Goal: Task Accomplishment & Management: Complete application form

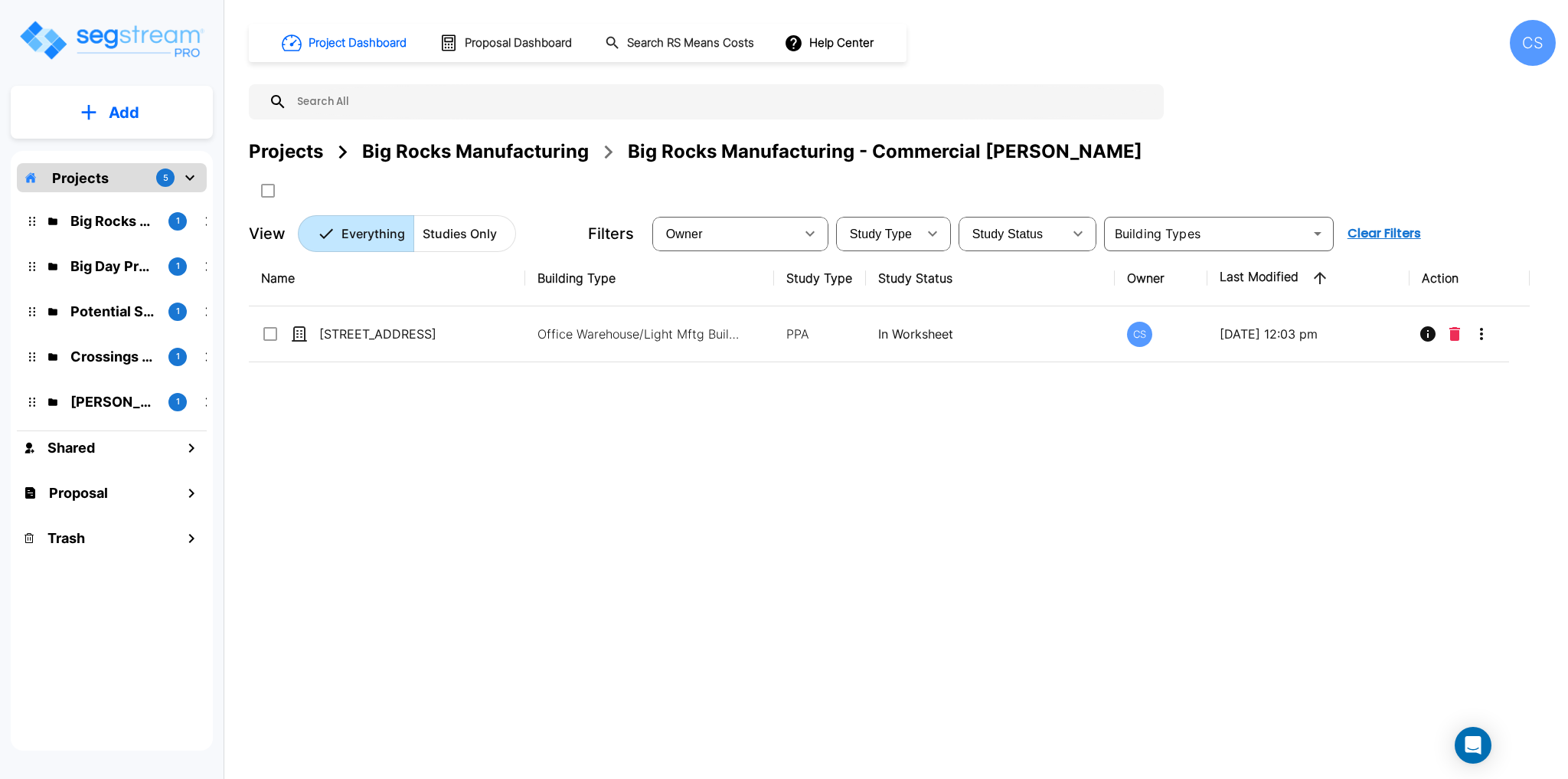
click at [120, 41] on img "mailbox folders" at bounding box center [111, 40] width 187 height 44
click at [384, 50] on h1 "Project Dashboard" at bounding box center [358, 43] width 98 height 18
click at [103, 178] on p "Projects" at bounding box center [81, 177] width 57 height 21
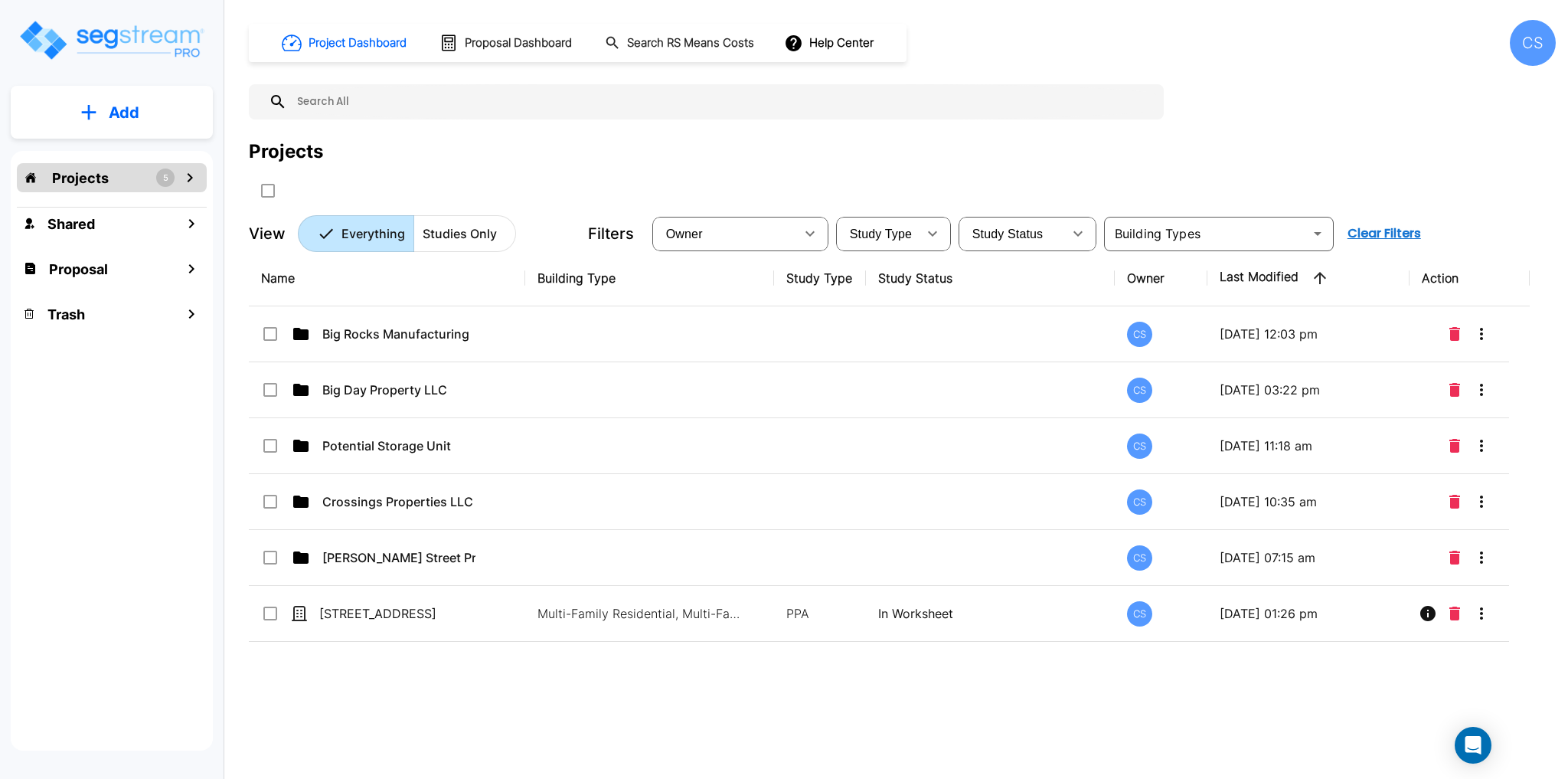
click at [438, 676] on div "Name Building Type Study Type Study Status Owner Last Modified Action Big Rocks…" at bounding box center [889, 492] width 1281 height 483
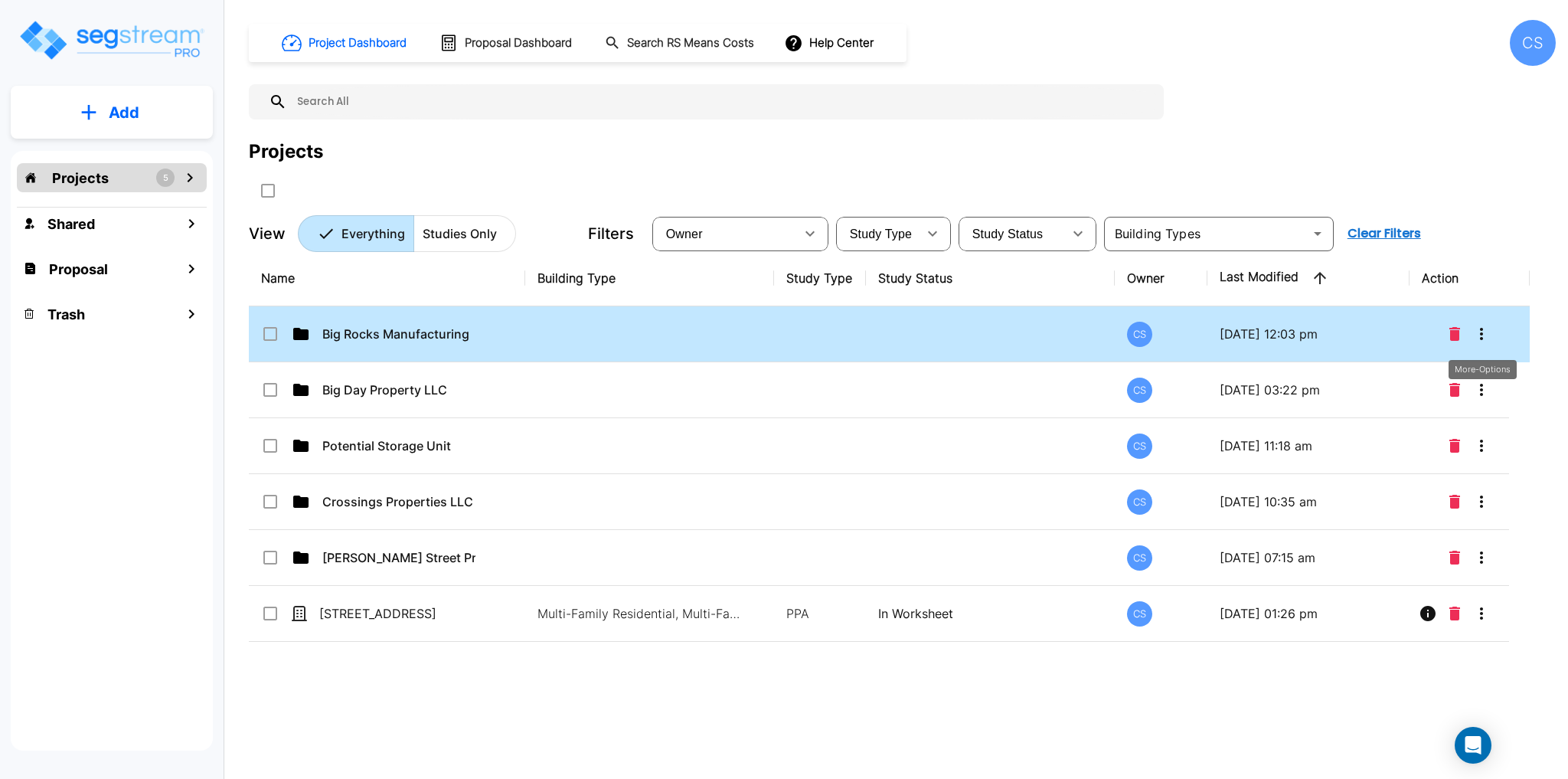
click at [1482, 333] on icon "More-Options" at bounding box center [1481, 334] width 18 height 18
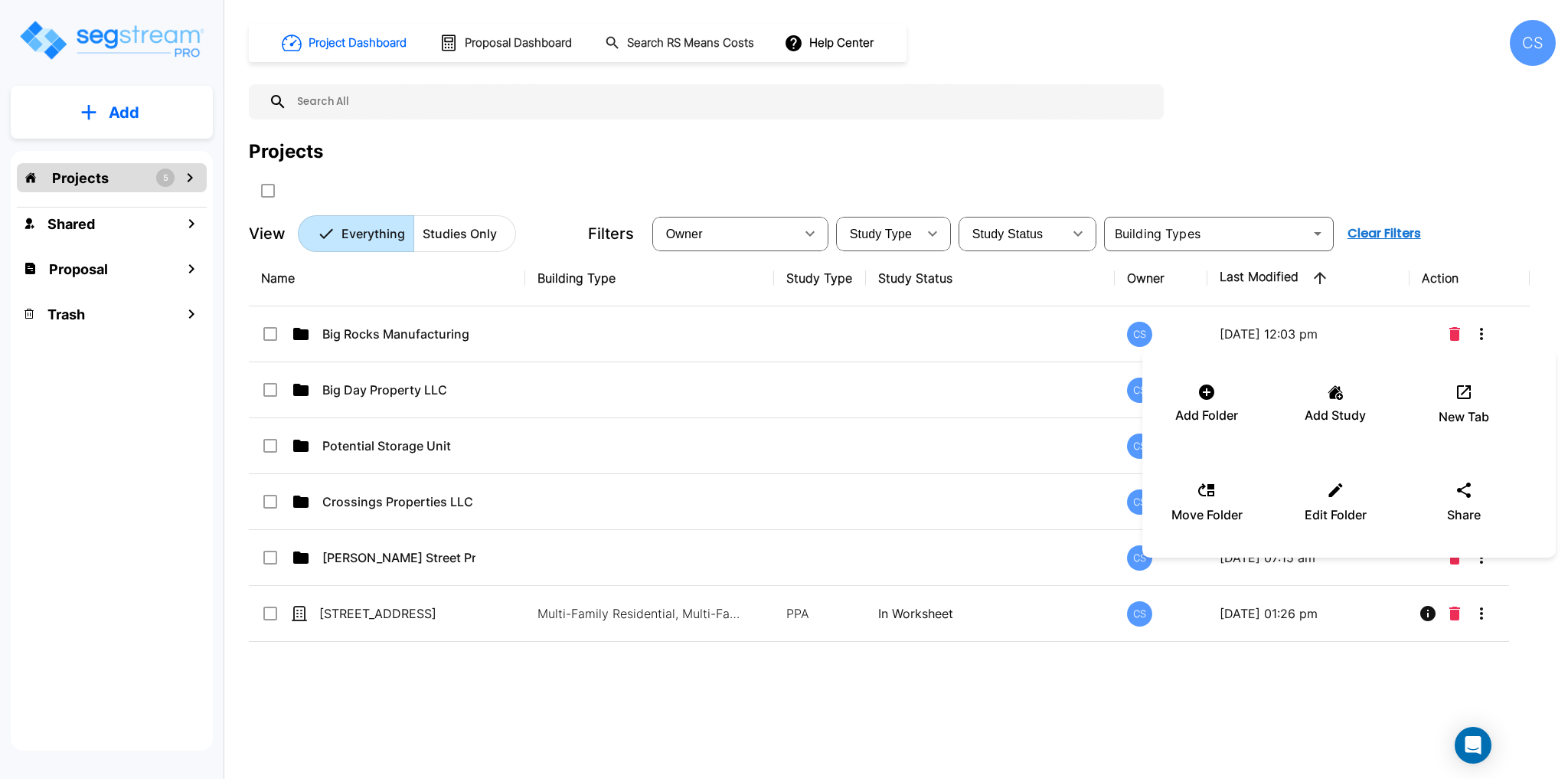
click at [379, 327] on div at bounding box center [784, 390] width 1568 height 779
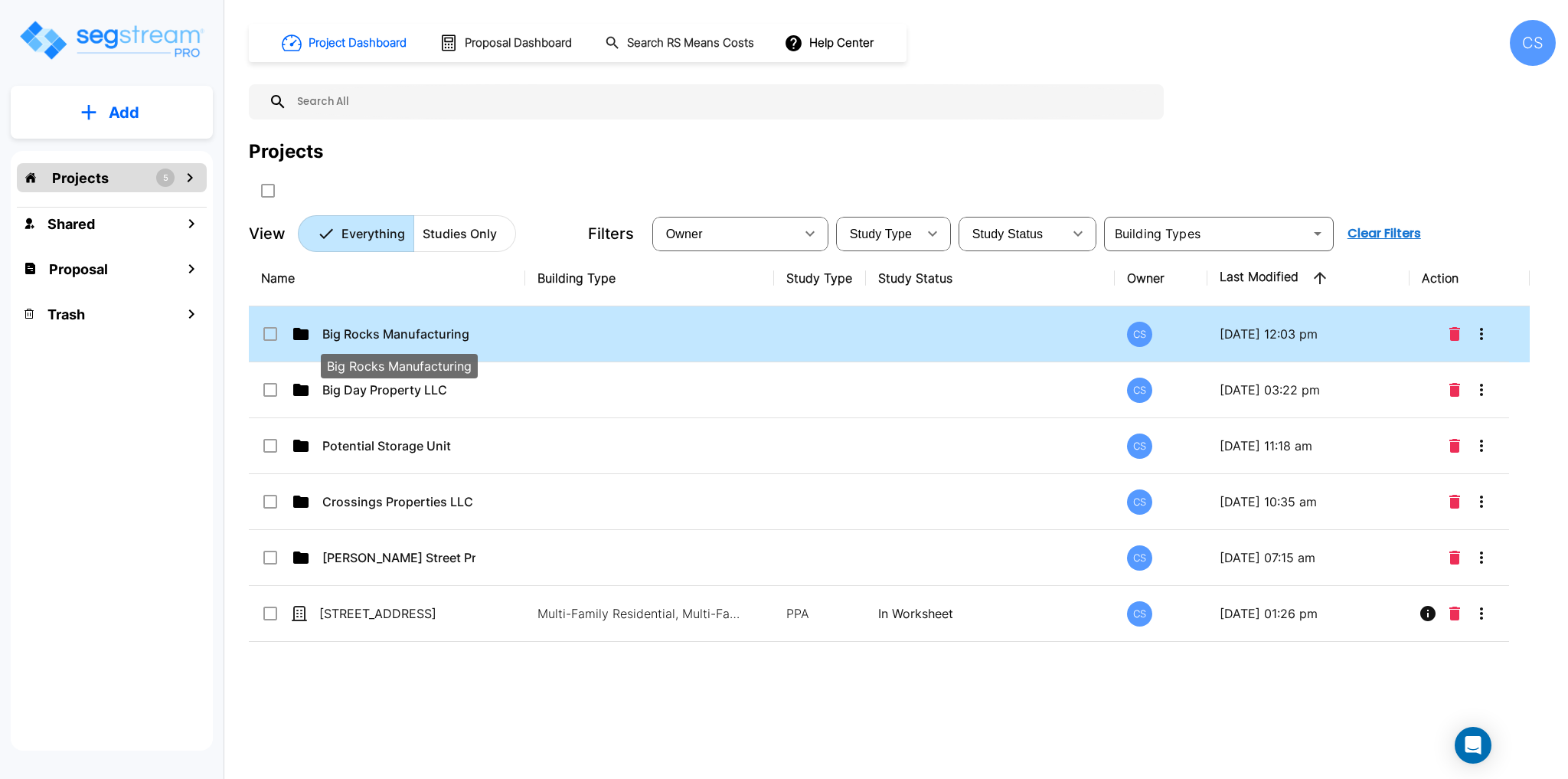
click at [362, 337] on p "Big Rocks Manufacturing" at bounding box center [399, 334] width 153 height 18
click at [375, 340] on p "Big Rocks Manufacturing" at bounding box center [399, 334] width 153 height 18
click at [272, 336] on input "select row Big Rocks Manufacturing" at bounding box center [269, 331] width 15 height 13
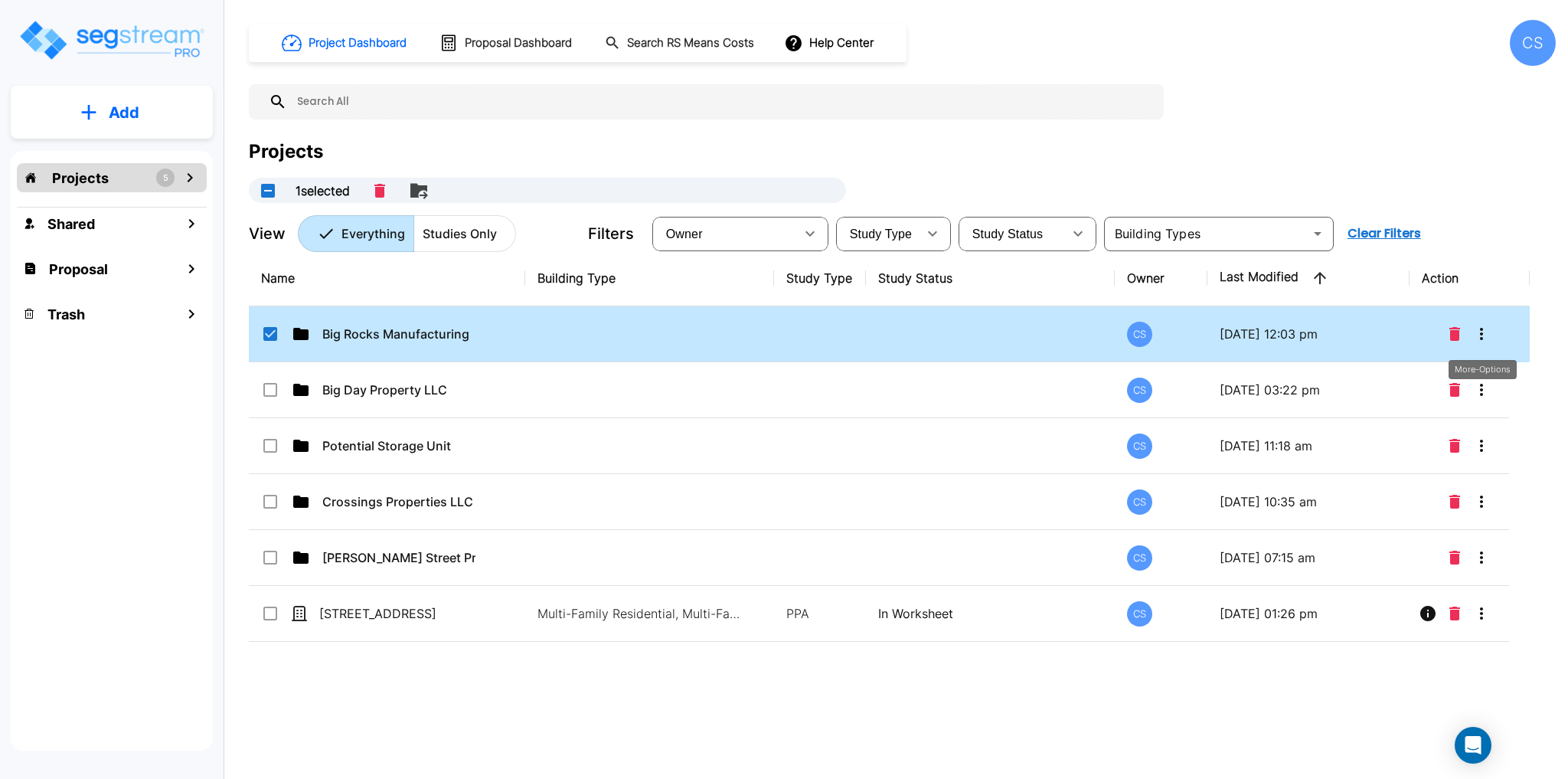
click at [1485, 331] on icon "More-Options" at bounding box center [1481, 334] width 18 height 18
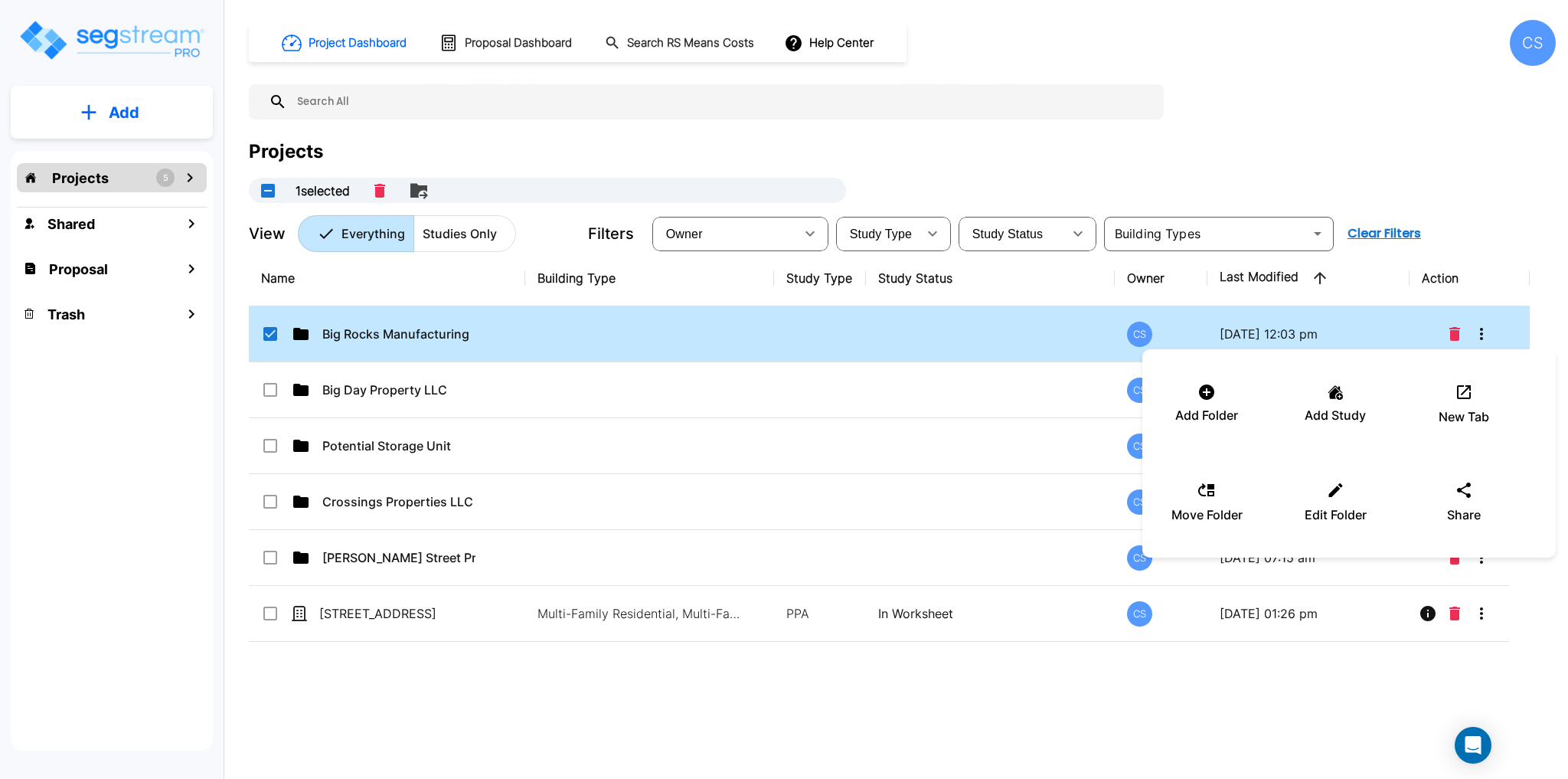
click at [269, 338] on div at bounding box center [784, 390] width 1568 height 779
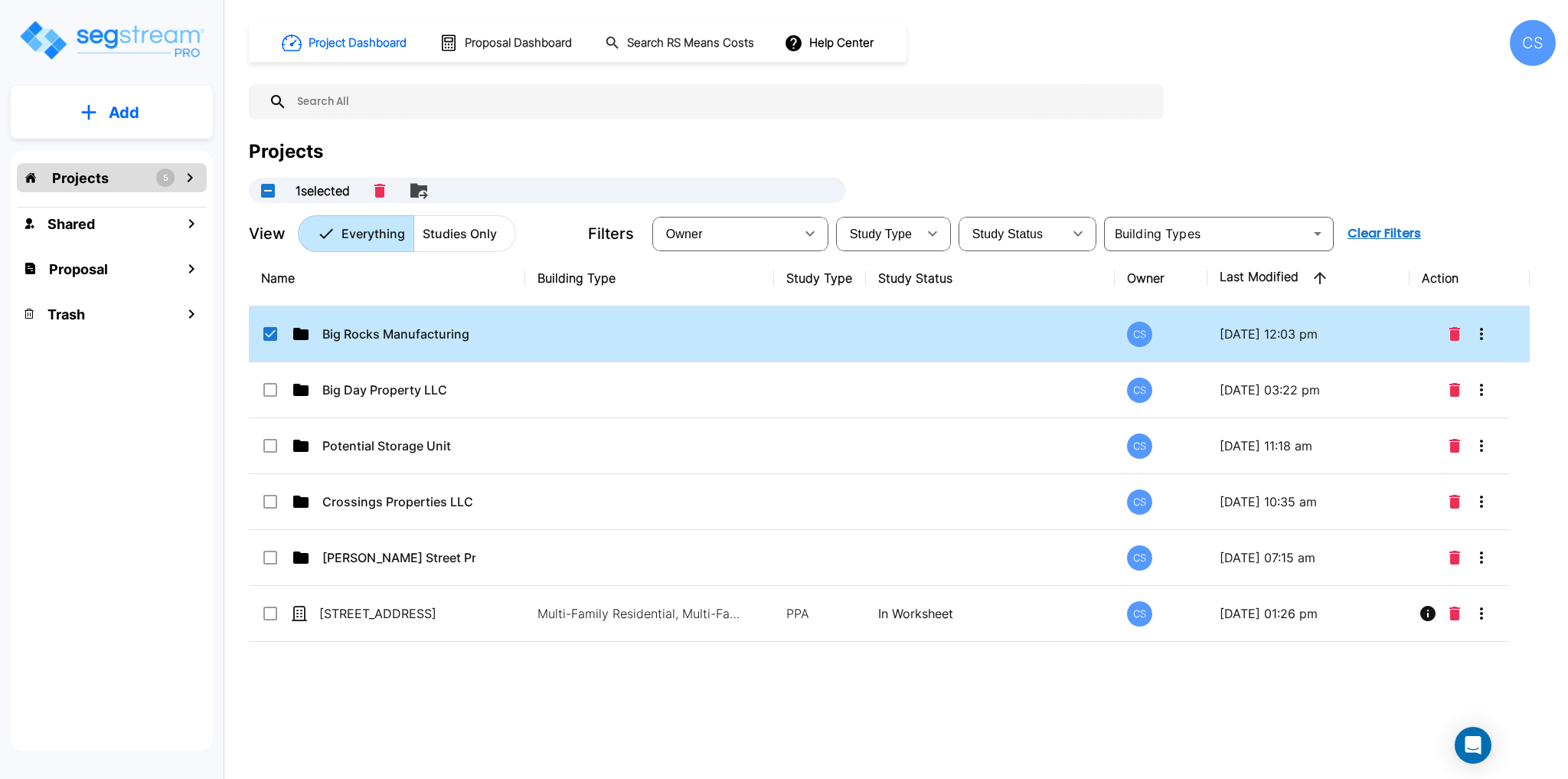
click at [267, 333] on input "select row Big Rocks Manufacturing" at bounding box center [269, 331] width 15 height 13
click at [374, 328] on p "Big Rocks Manufacturing" at bounding box center [399, 334] width 153 height 18
checkbox input "true"
click at [375, 328] on p "Big Rocks Manufacturing" at bounding box center [399, 334] width 153 height 18
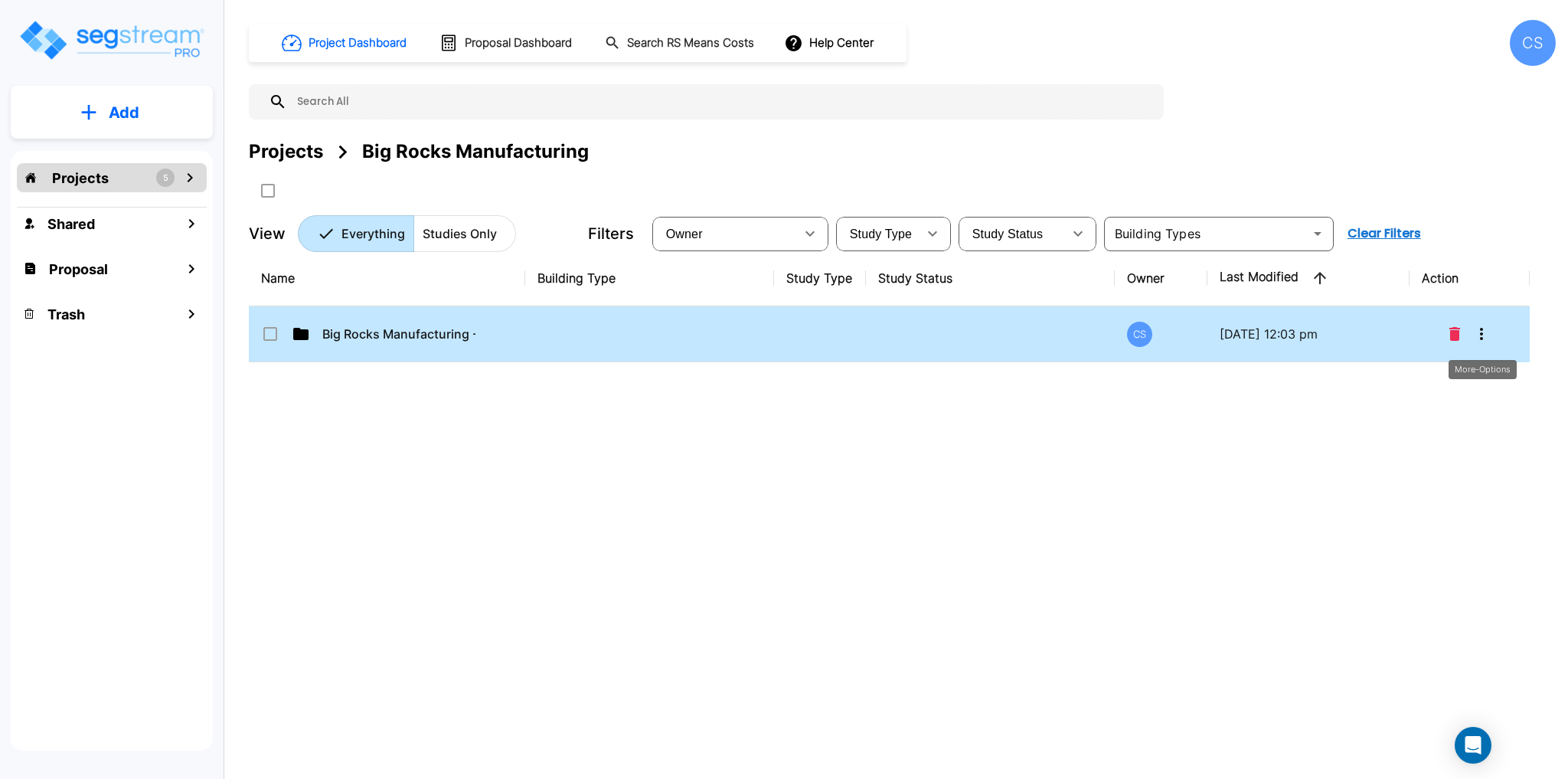
click at [1484, 338] on icon "More-Options" at bounding box center [1481, 334] width 18 height 18
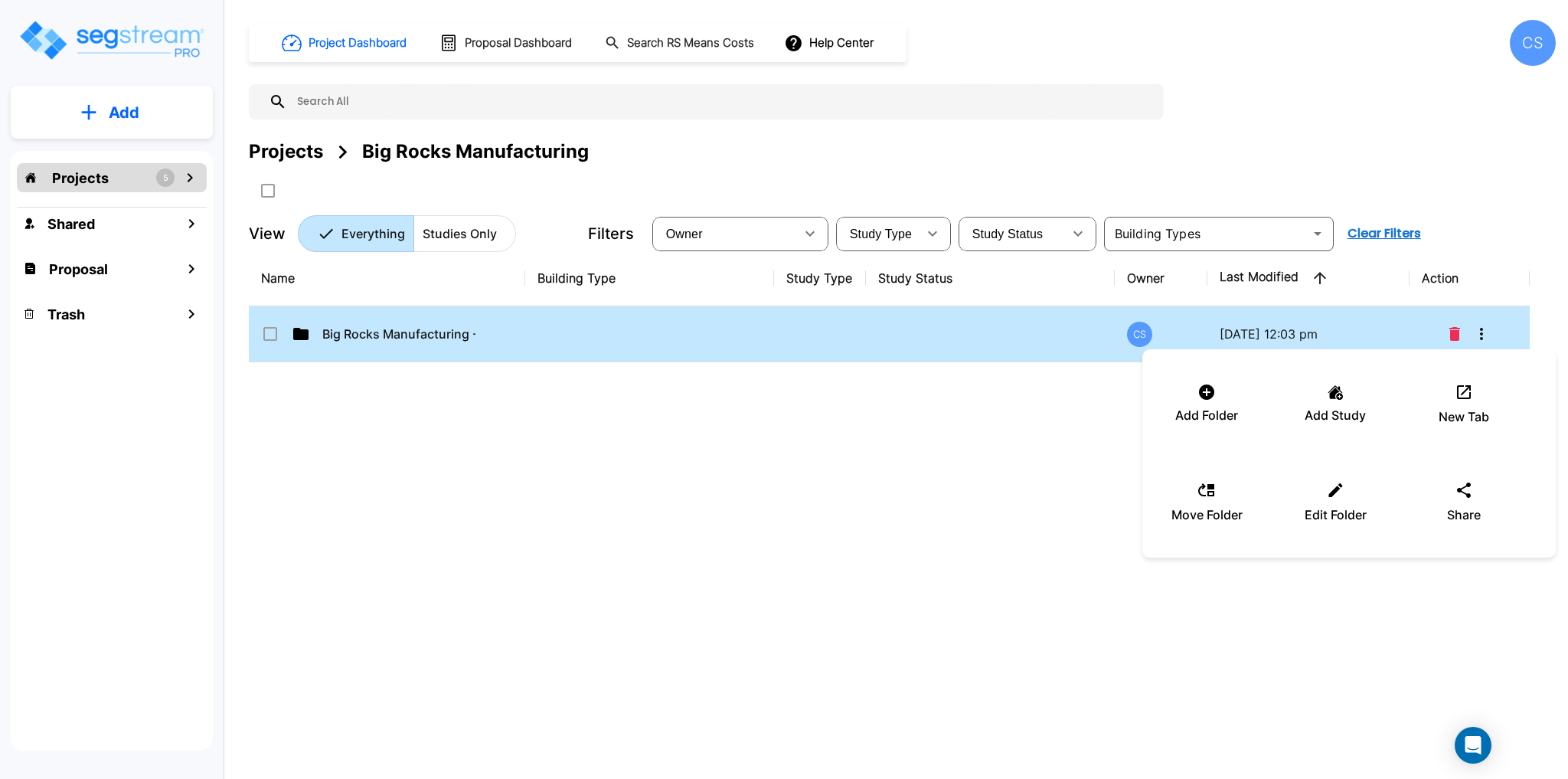
click at [1484, 338] on div at bounding box center [784, 390] width 1568 height 779
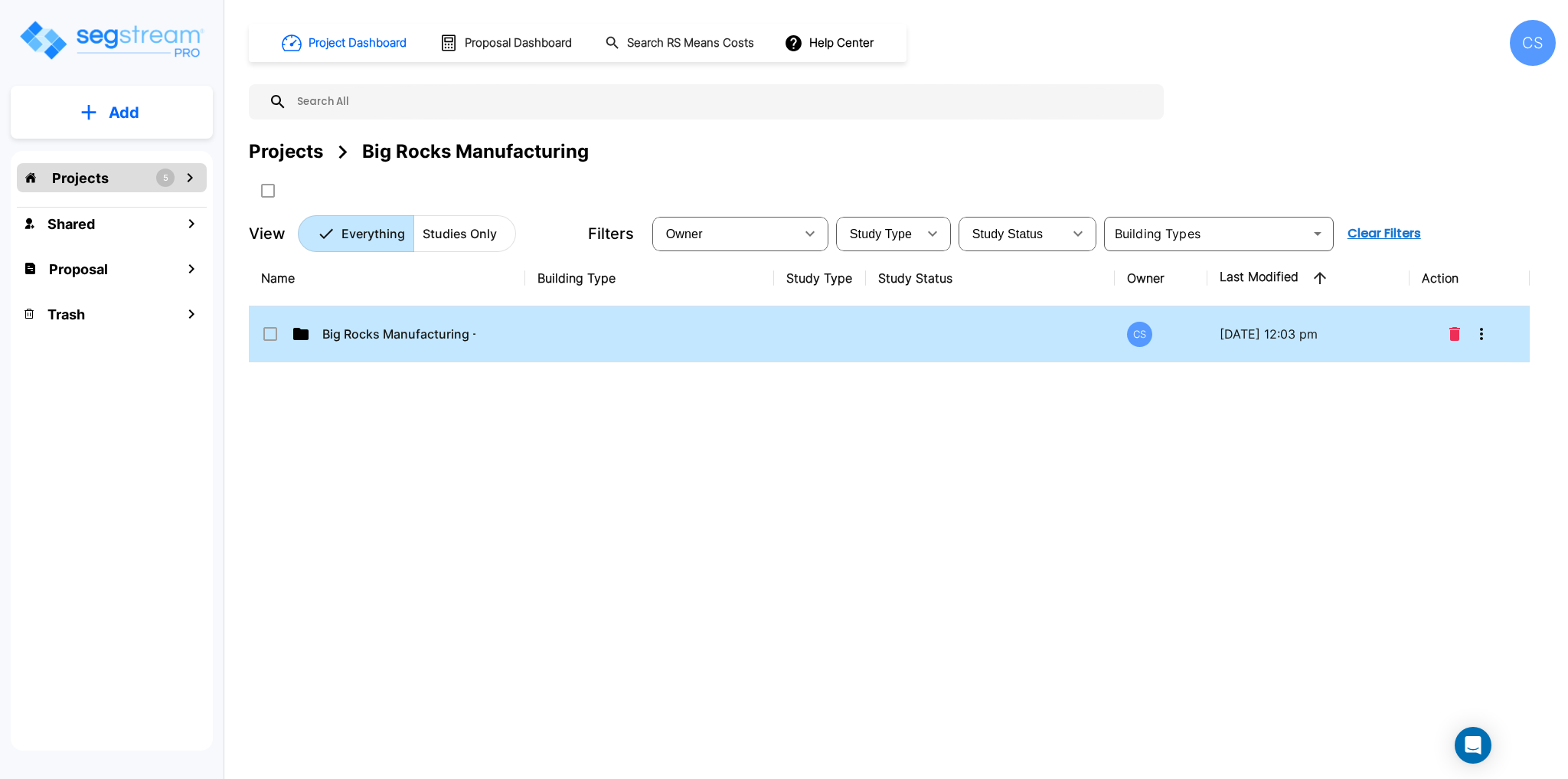
click at [366, 338] on p "Big Rocks Manufacturing - Commercial Bui" at bounding box center [399, 334] width 153 height 18
checkbox input "true"
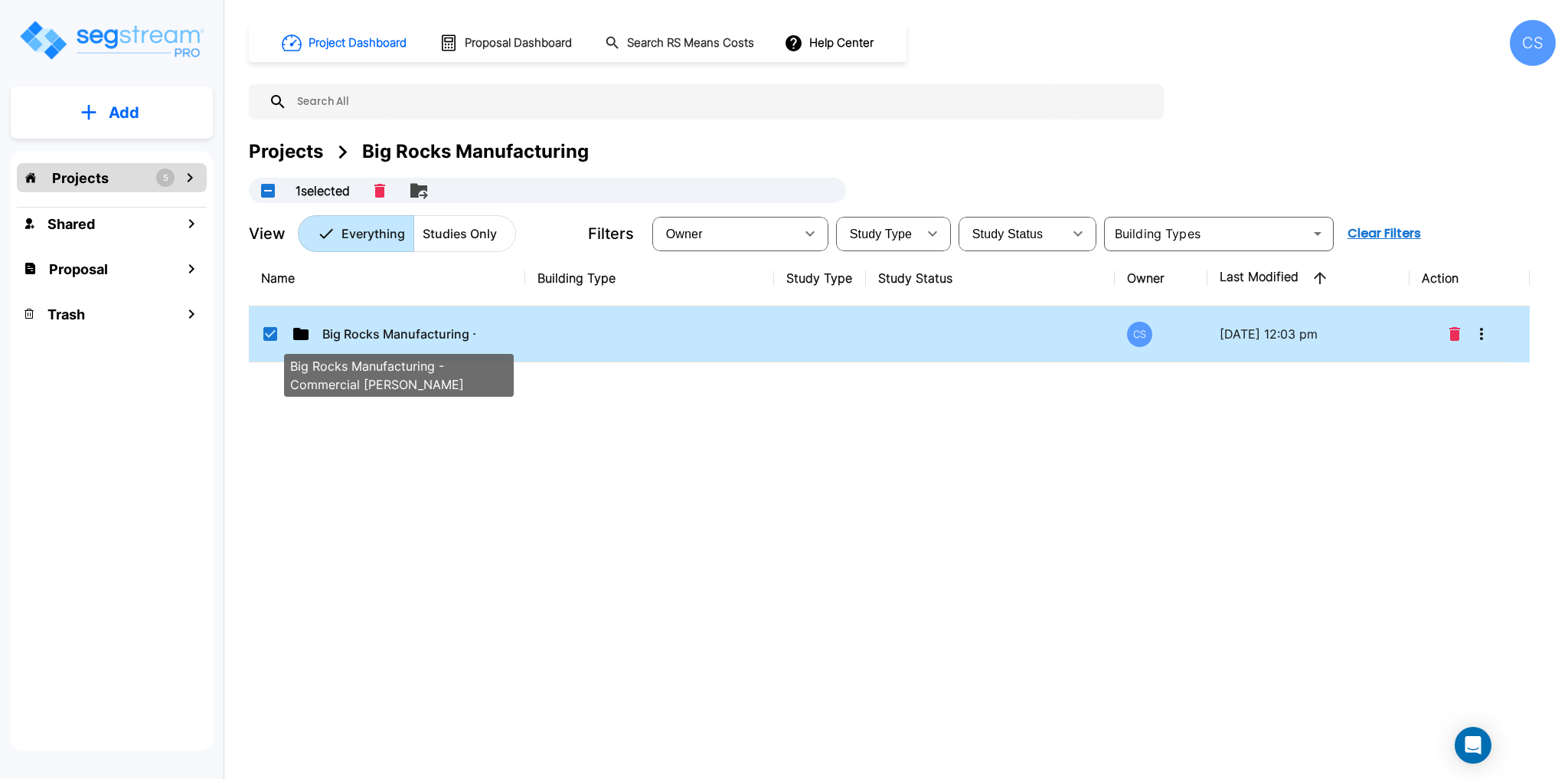
click at [366, 338] on p "Big Rocks Manufacturing - Commercial Bui" at bounding box center [399, 334] width 153 height 18
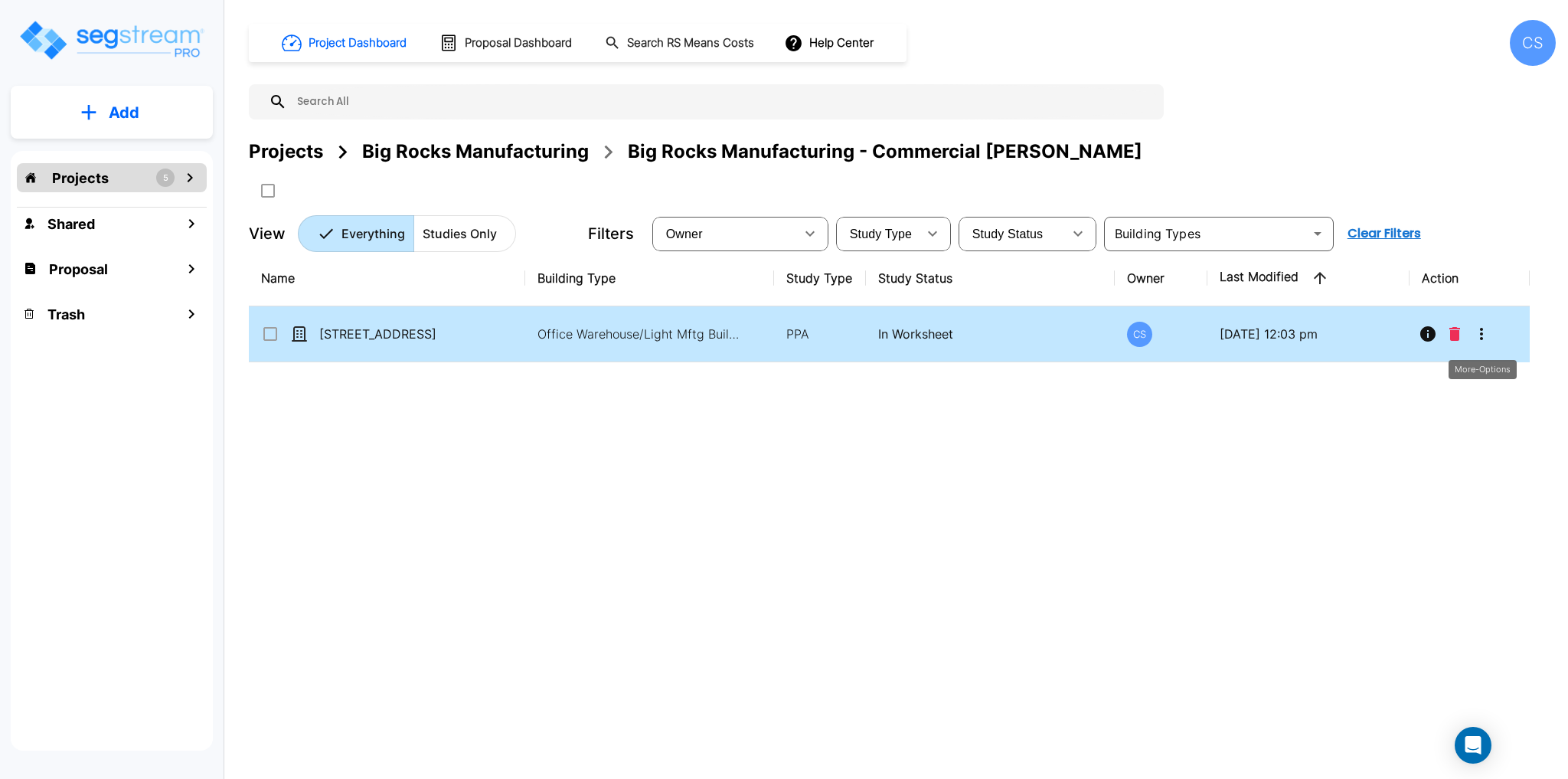
click at [1484, 337] on icon "More-Options" at bounding box center [1481, 334] width 18 height 18
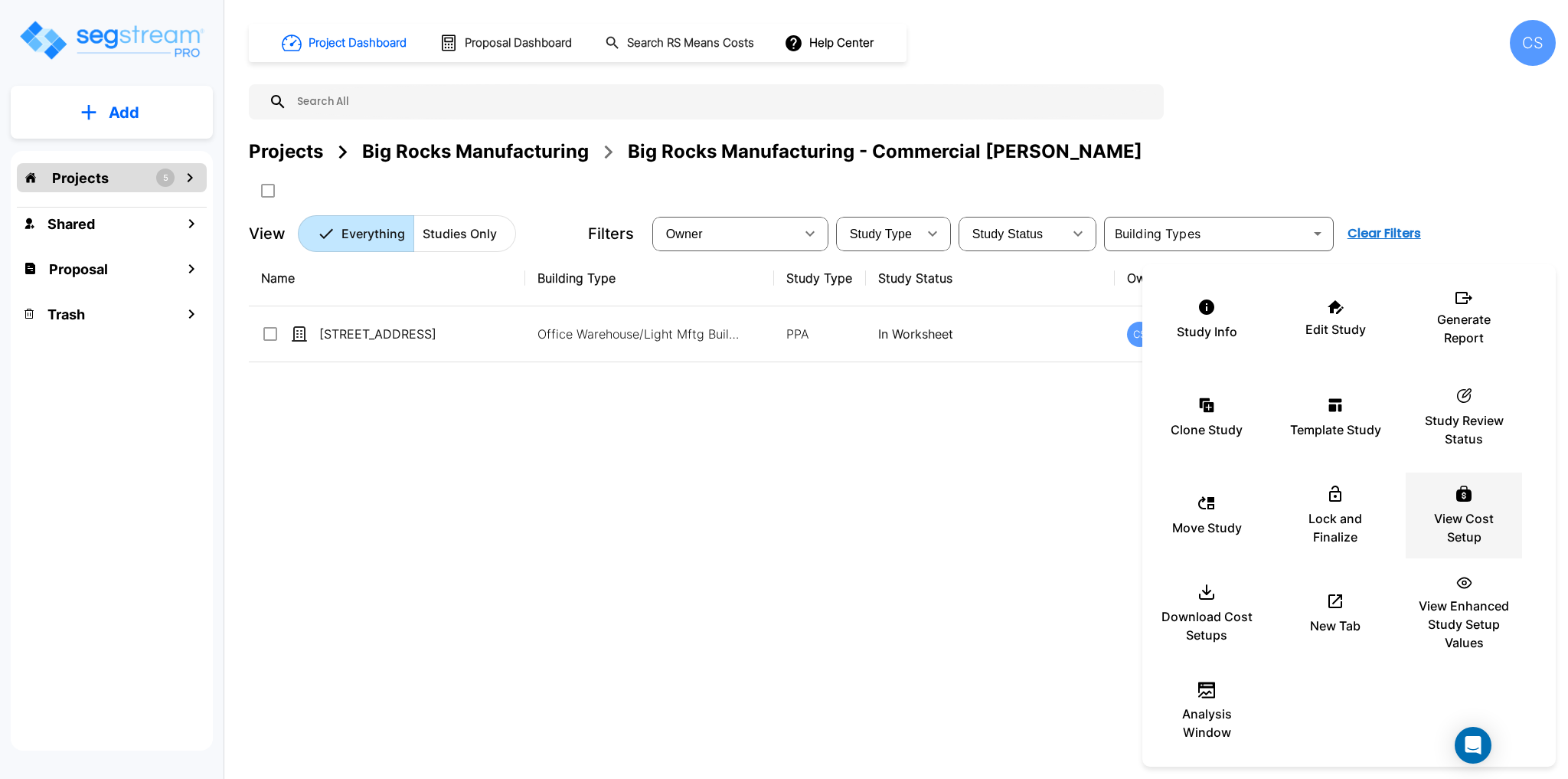
click at [1474, 499] on div "View Cost Setup" at bounding box center [1464, 515] width 92 height 77
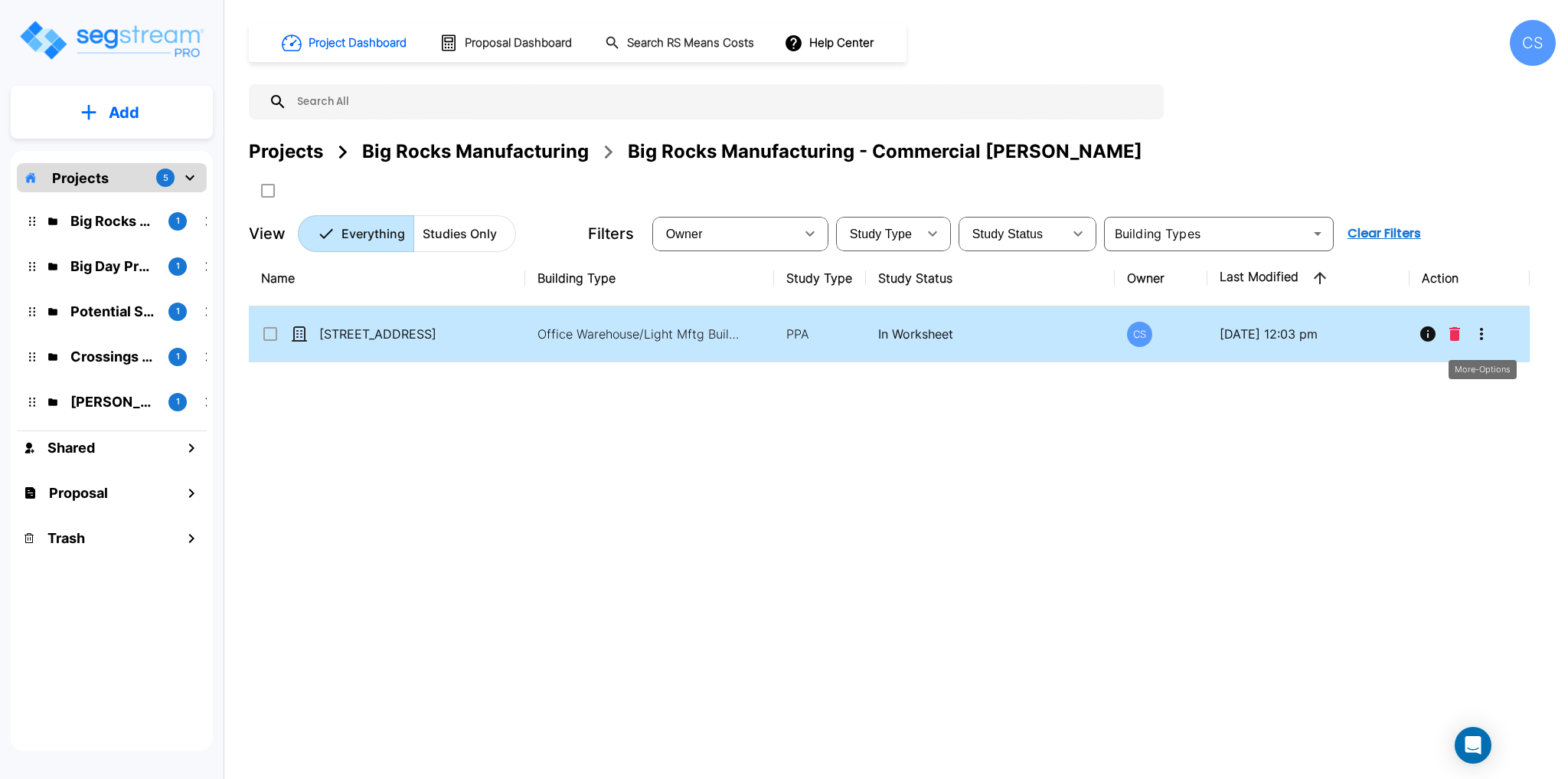
click at [1477, 337] on icon "More-Options" at bounding box center [1481, 334] width 18 height 18
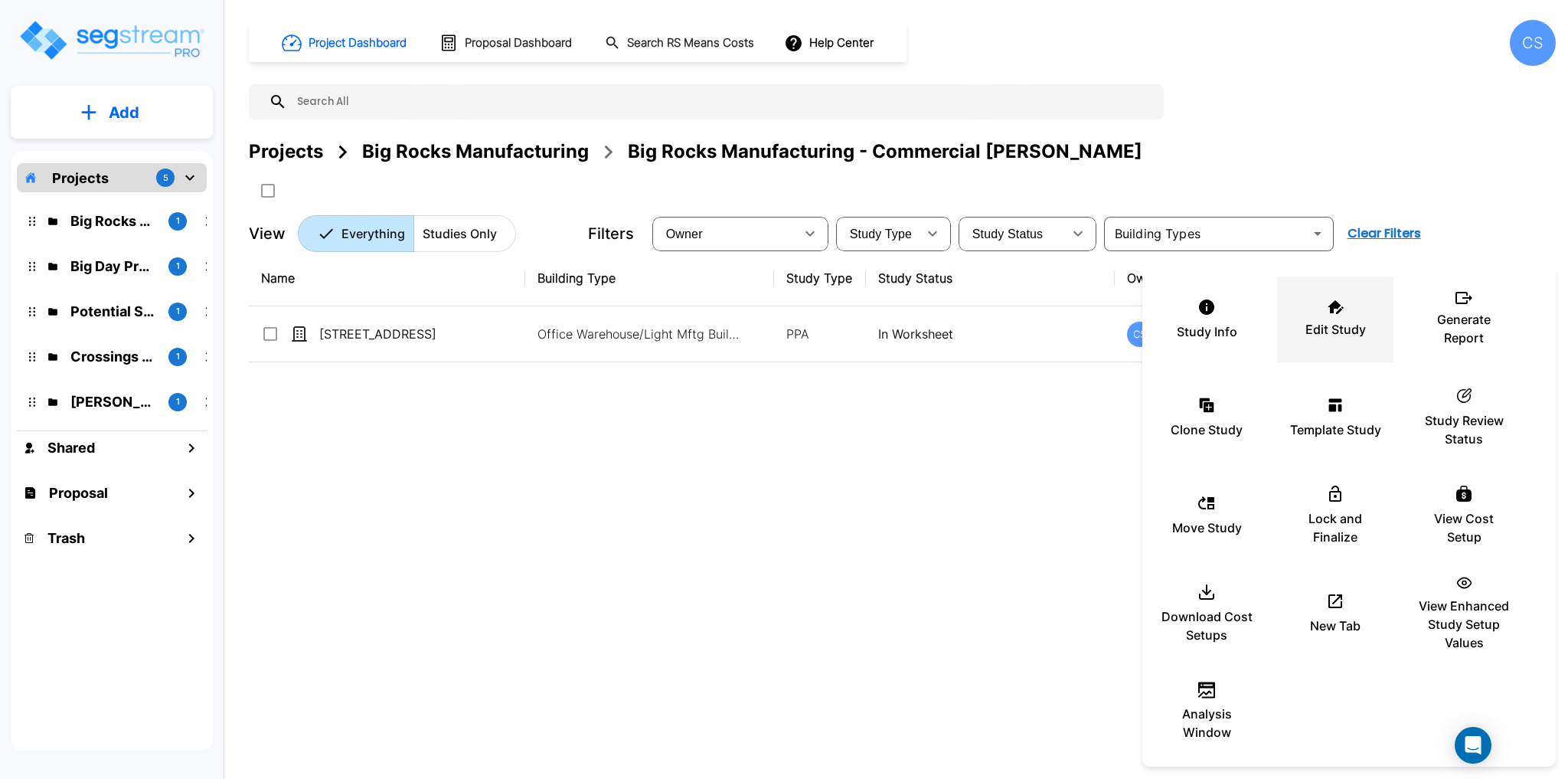
click at [1356, 313] on div "Edit Study" at bounding box center [1335, 320] width 92 height 77
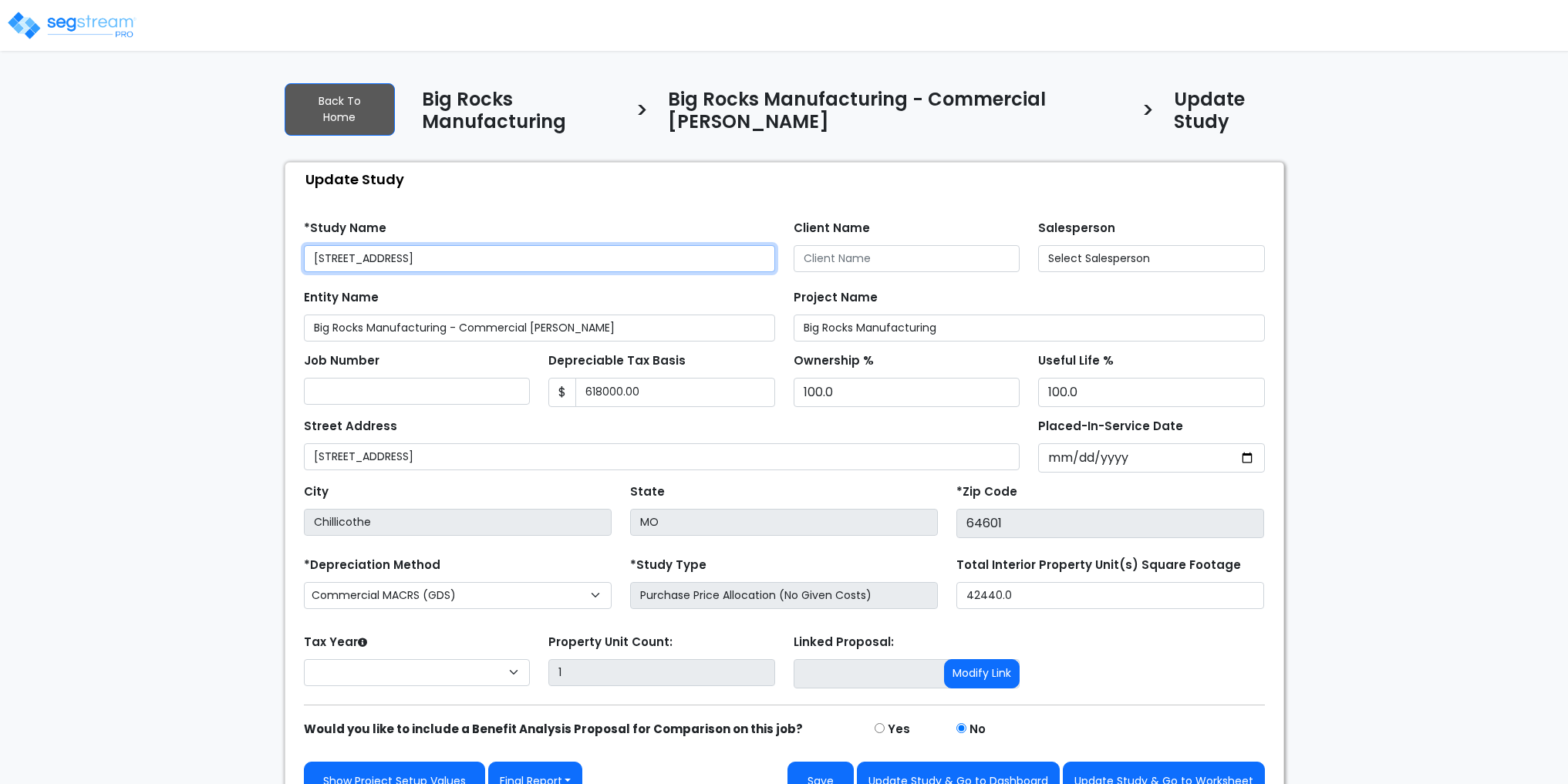
type input "618,000.00"
select select "2023"
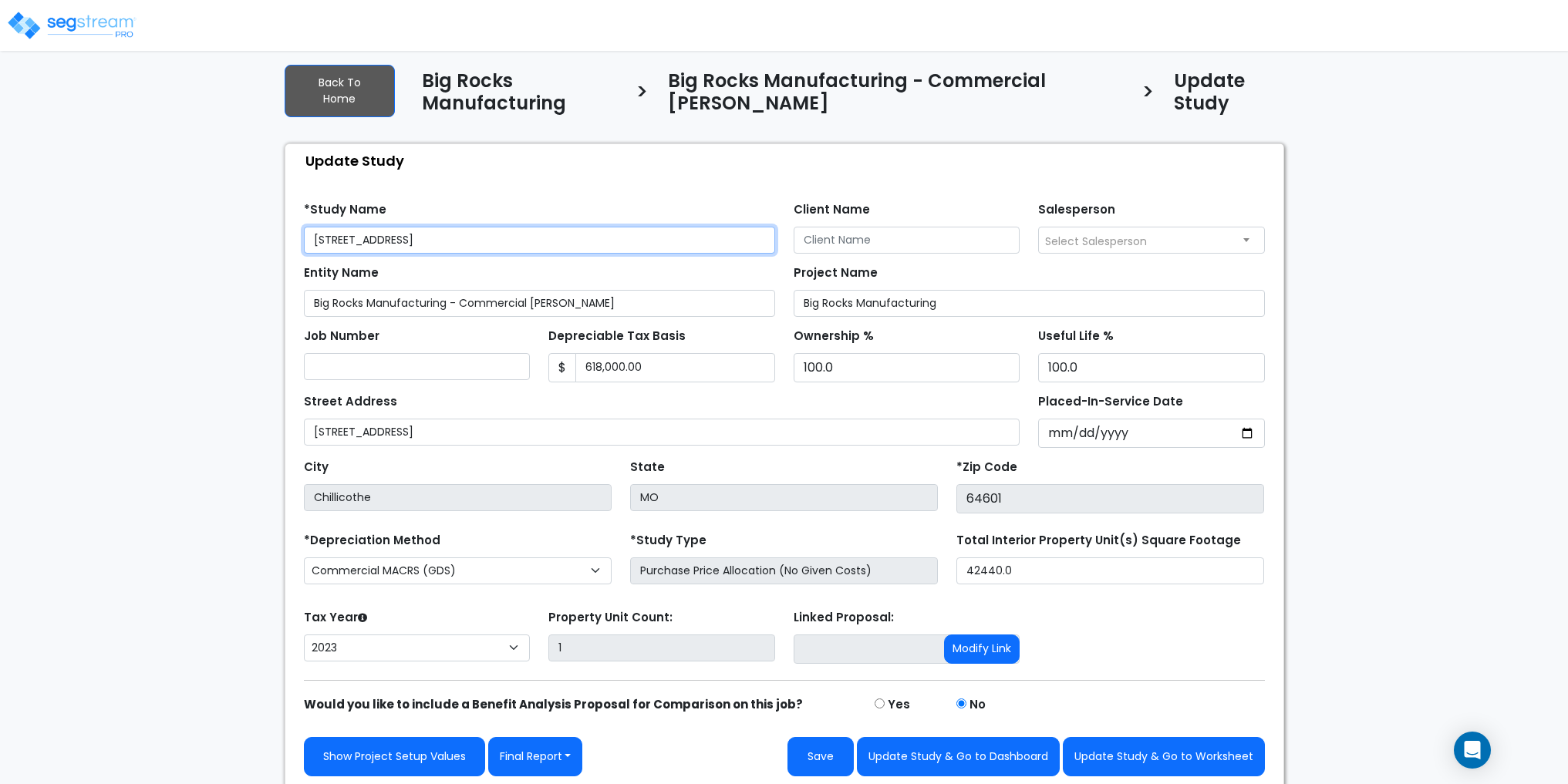
scroll to position [24, 0]
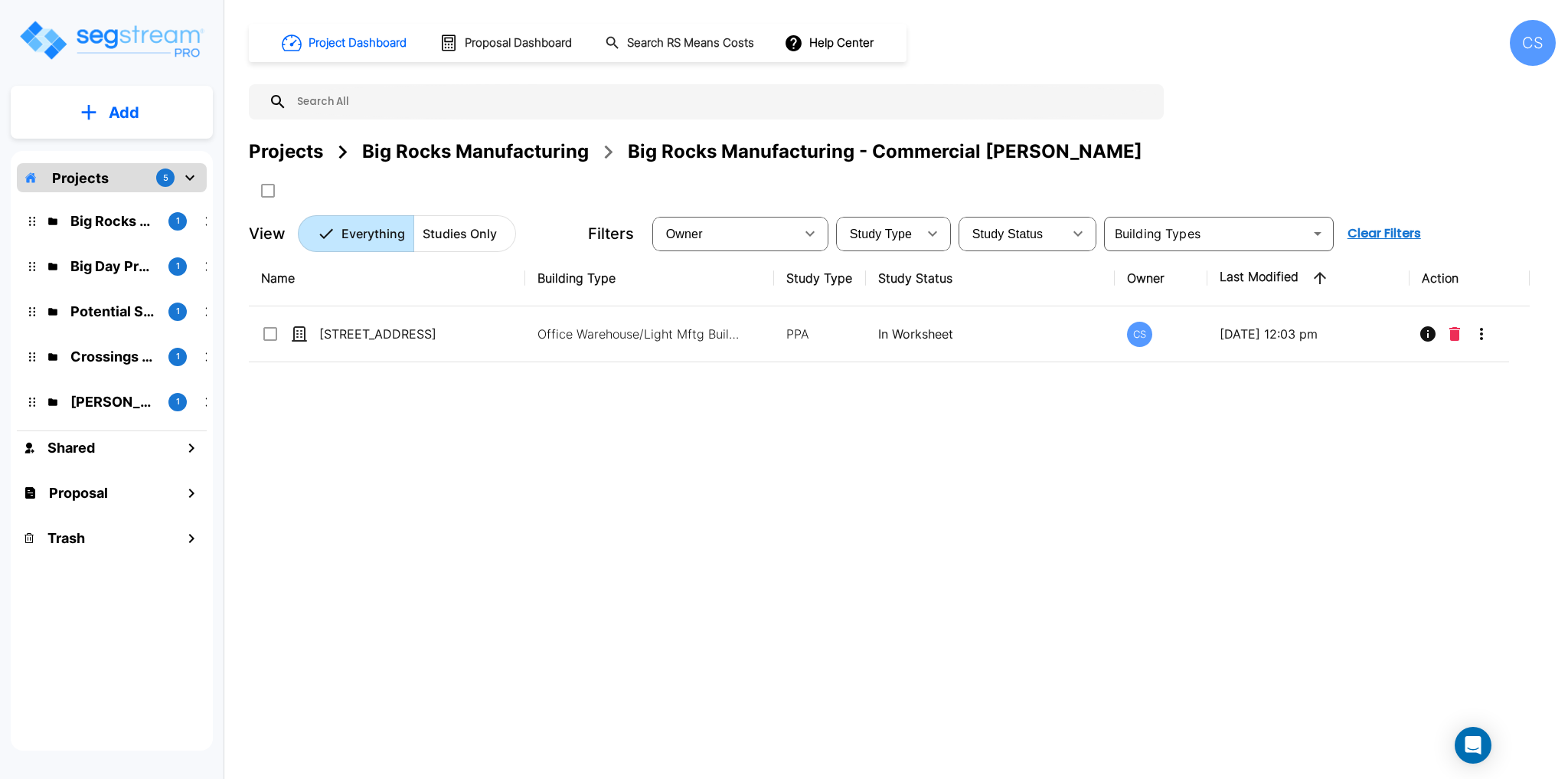
click at [128, 34] on img "mailbox folders" at bounding box center [111, 40] width 187 height 44
click at [82, 174] on p "Projects" at bounding box center [81, 177] width 57 height 21
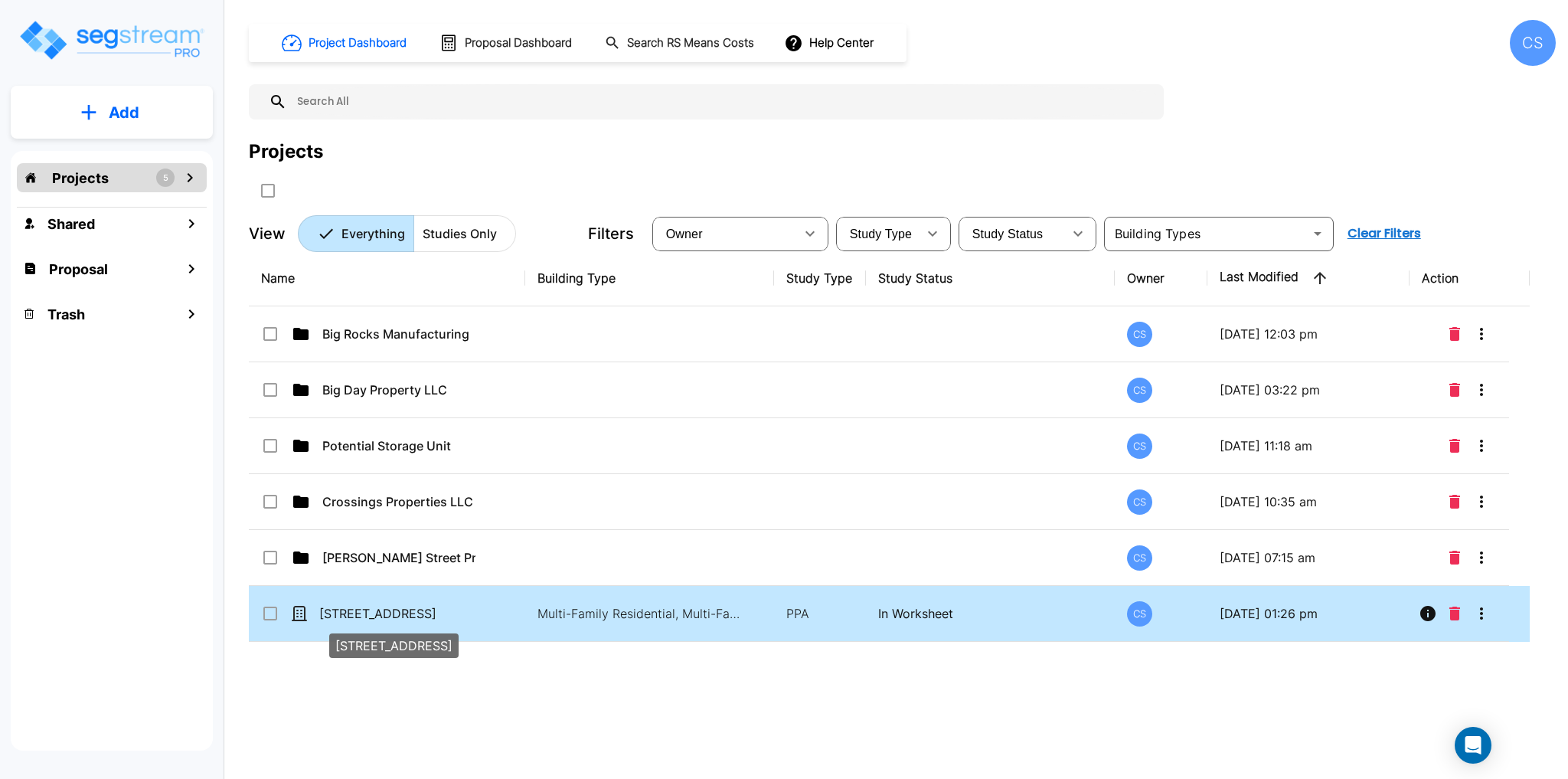
click at [394, 618] on p "[STREET_ADDRESS]" at bounding box center [395, 614] width 153 height 18
click at [394, 618] on p "1314 White Oak Lane" at bounding box center [395, 614] width 153 height 18
click at [397, 608] on p "1314 White Oak Lane" at bounding box center [395, 614] width 153 height 18
checkbox input "true"
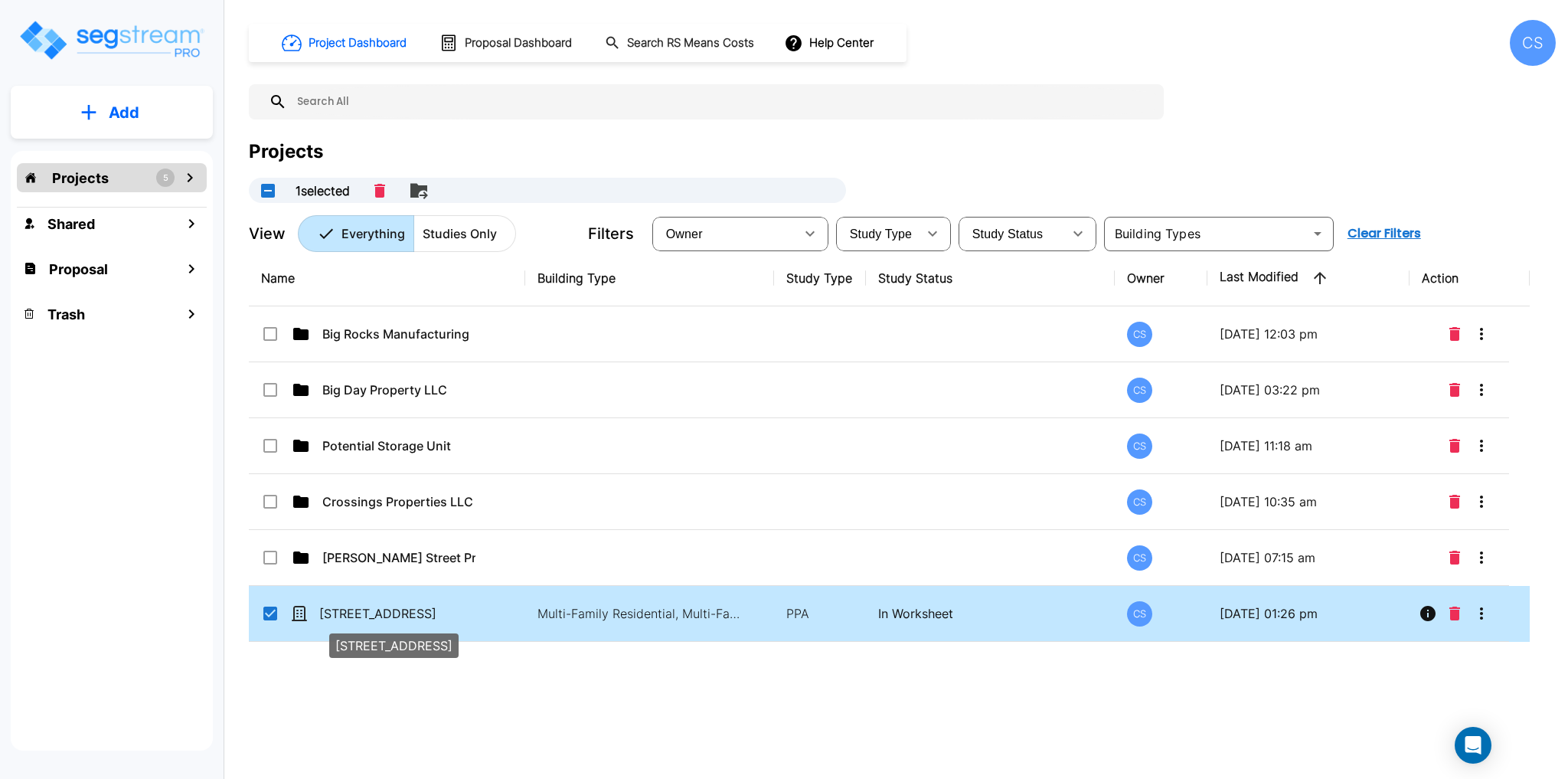
click at [397, 608] on p "1314 White Oak Lane" at bounding box center [395, 614] width 153 height 18
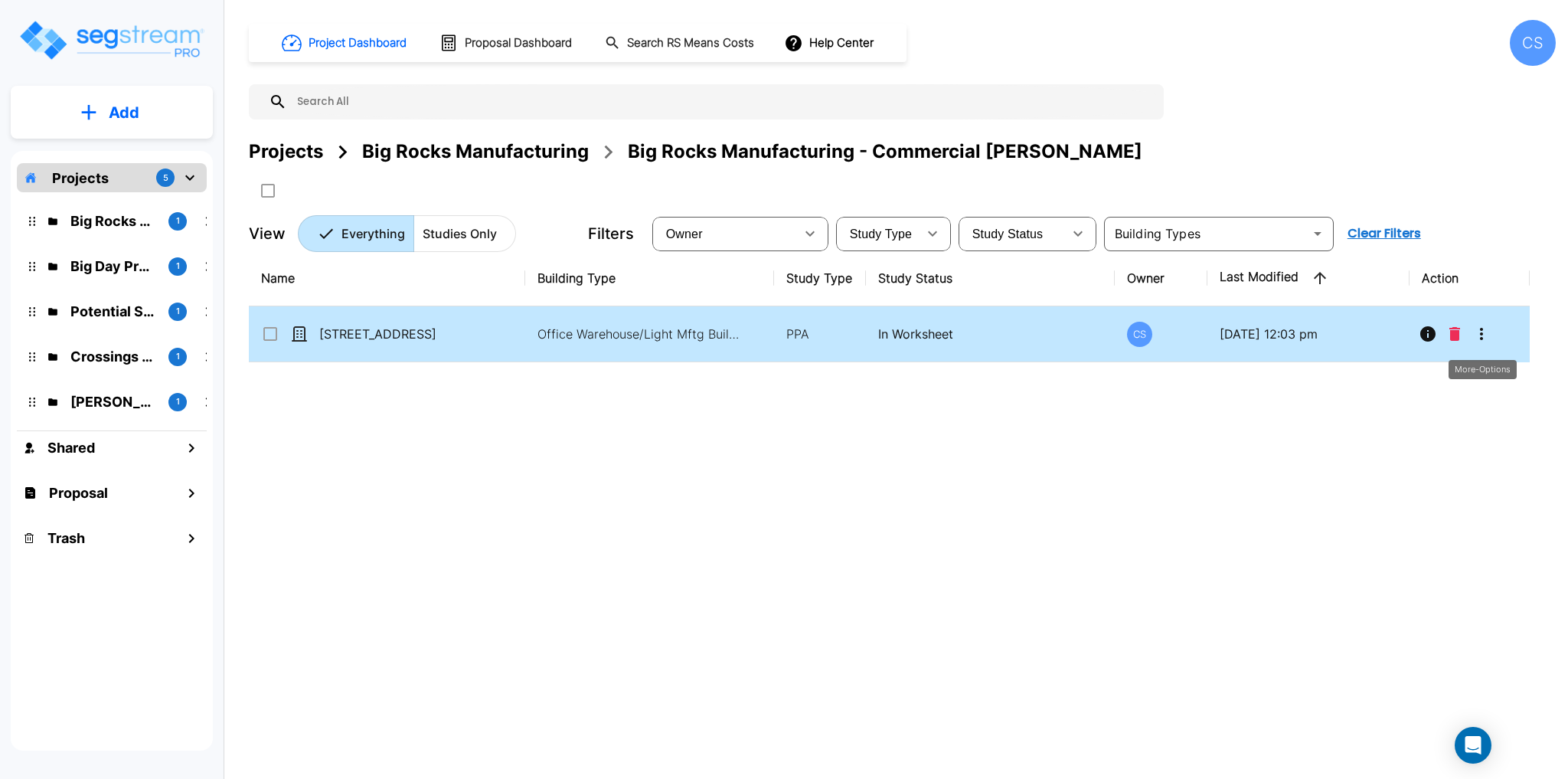
click at [1484, 336] on icon "More-Options" at bounding box center [1481, 334] width 18 height 18
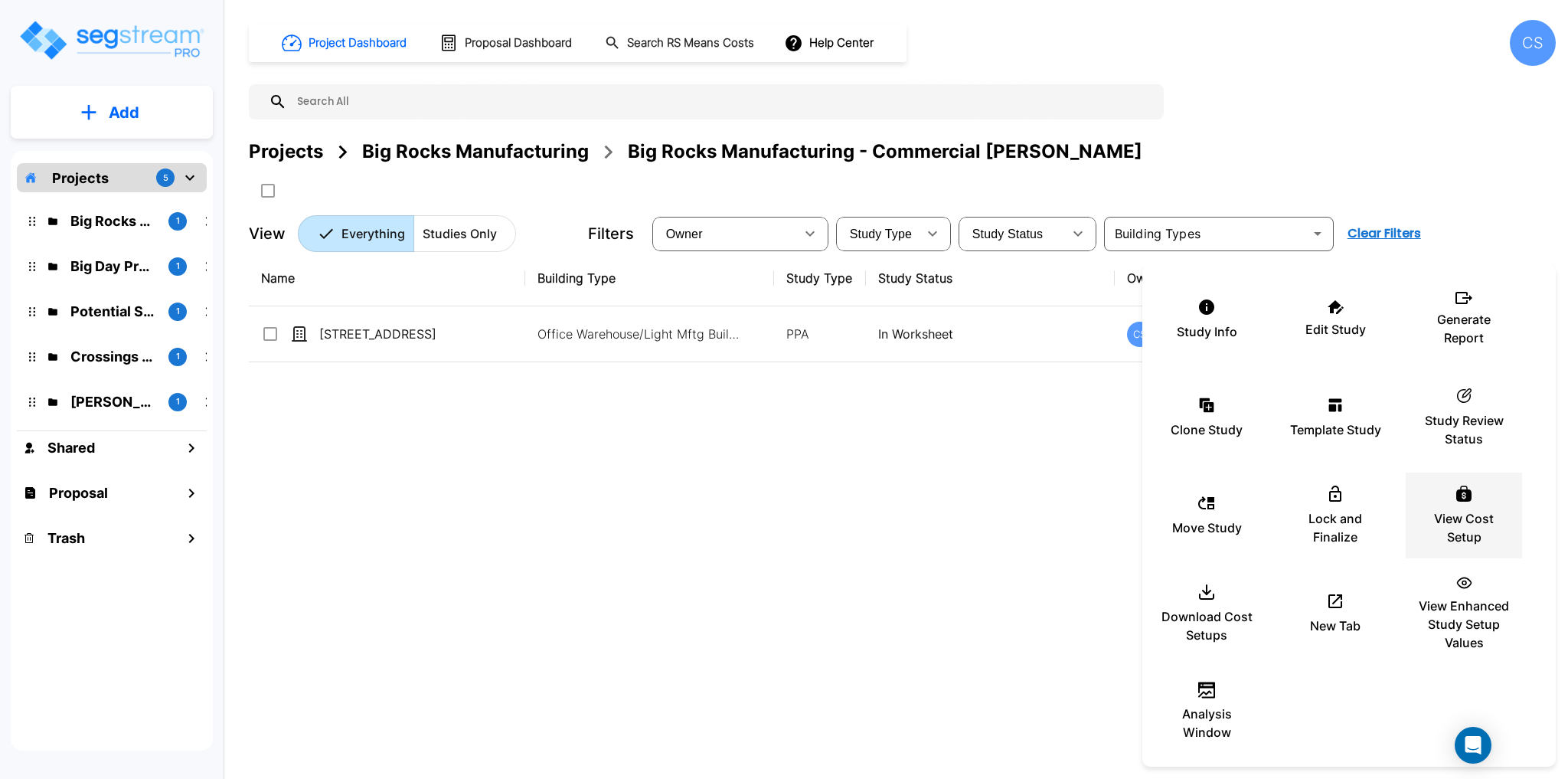
click at [1479, 502] on div "View Cost Setup" at bounding box center [1464, 515] width 92 height 77
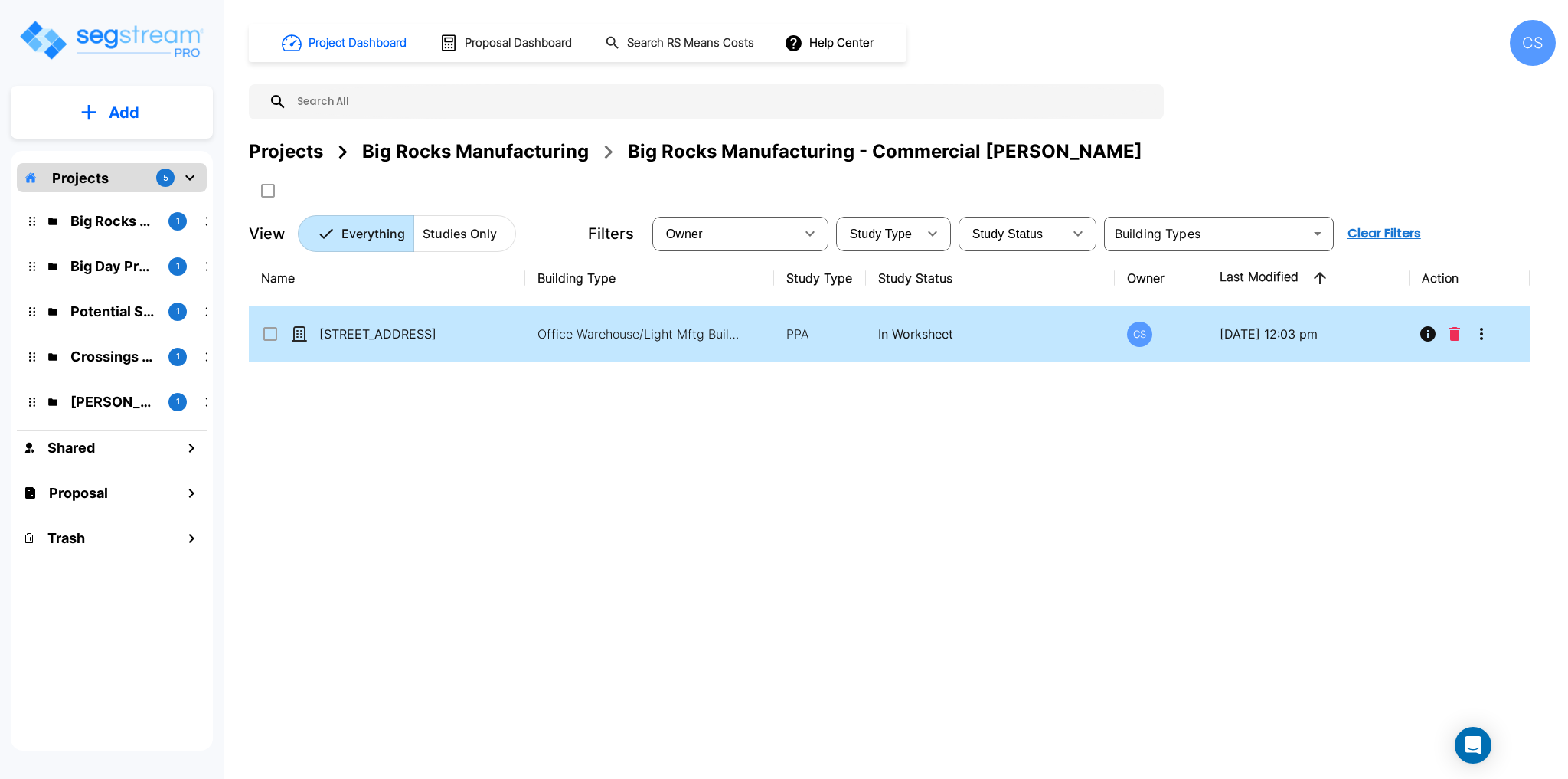
click at [1479, 335] on icon "More-Options" at bounding box center [1481, 334] width 18 height 18
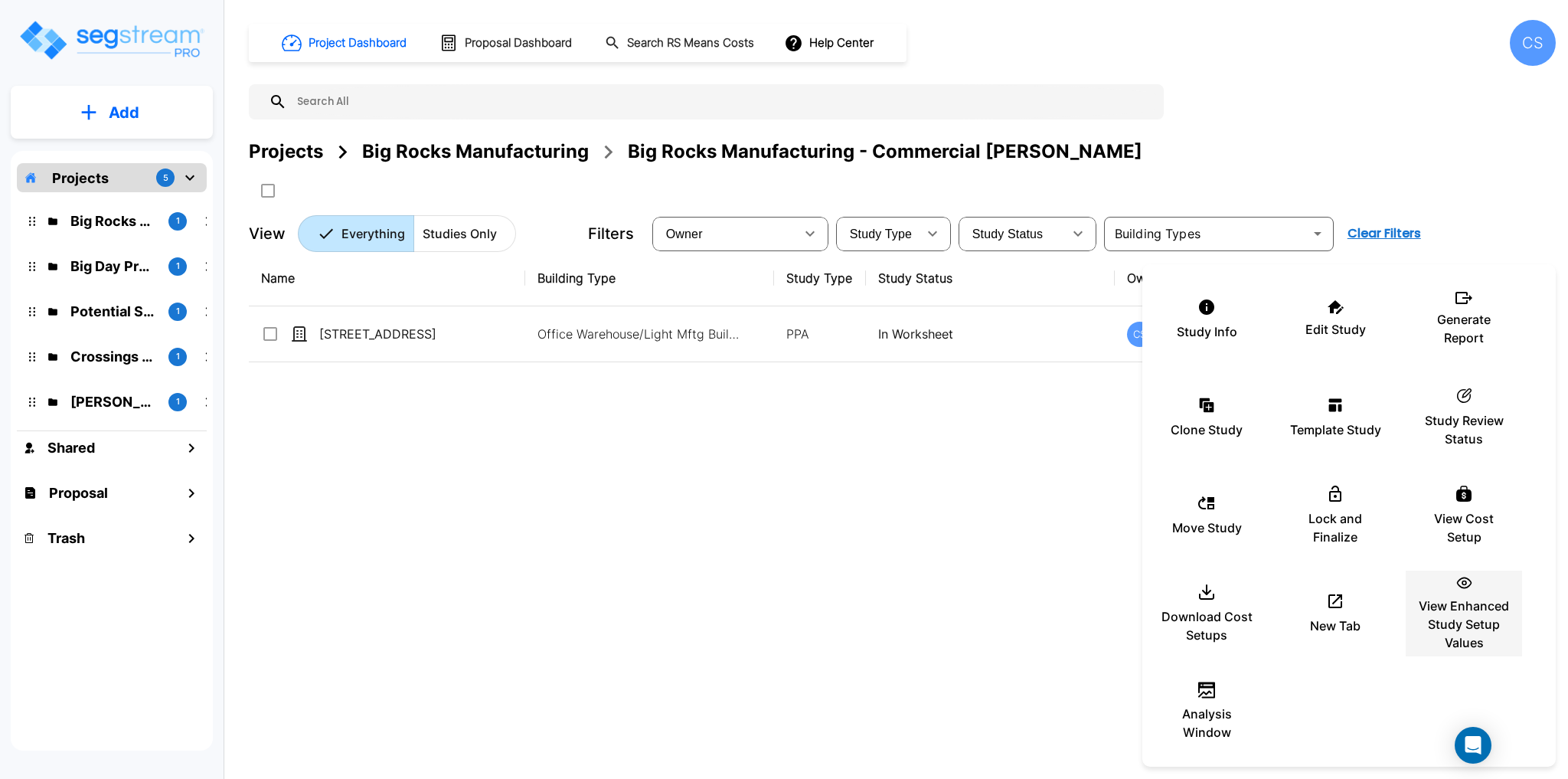
click at [1462, 615] on p "View Enhanced Study Setup Values" at bounding box center [1464, 625] width 92 height 55
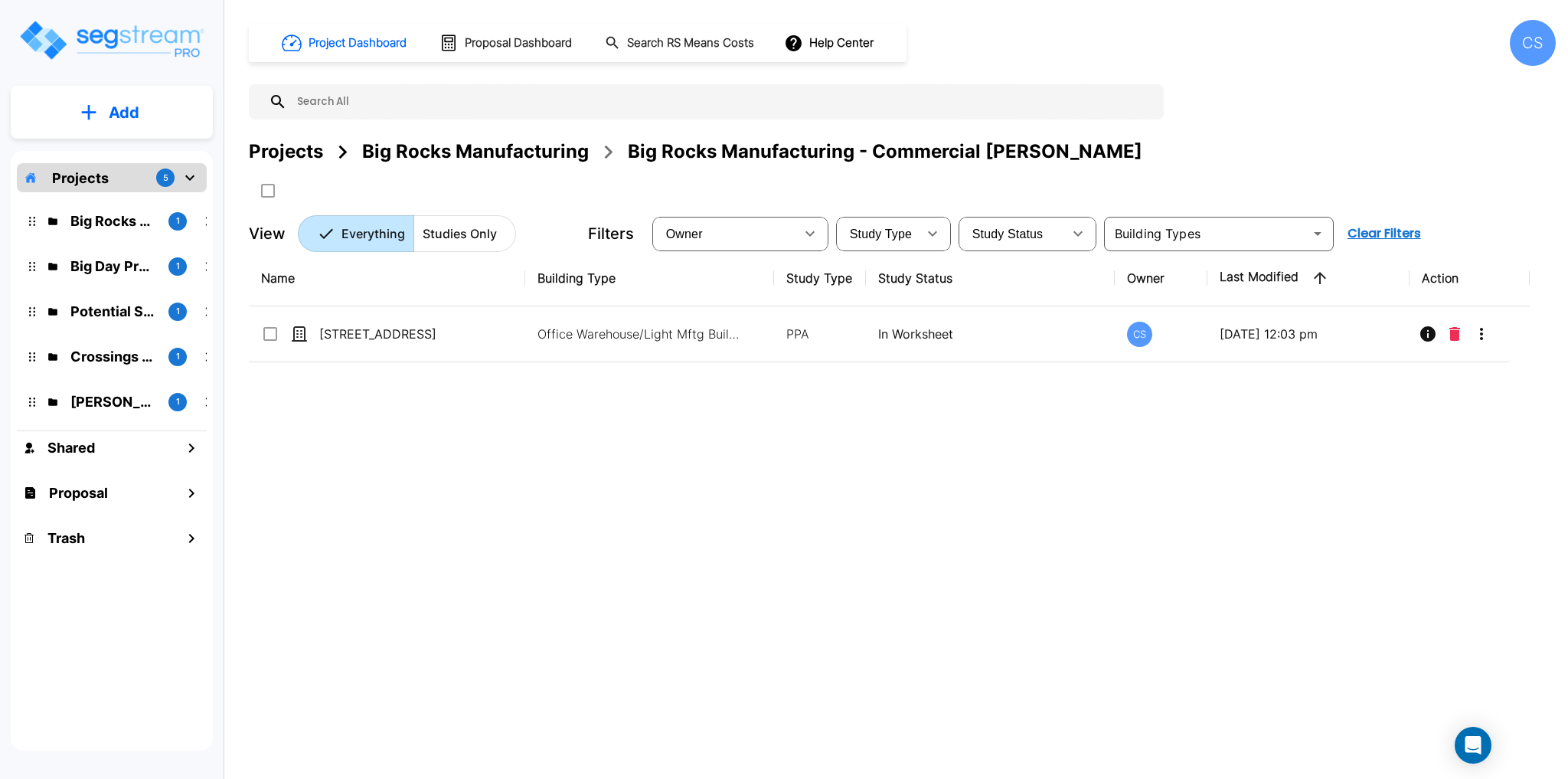
click at [586, 490] on div "Name Building Type Study Type Study Status Owner Last Modified Action 401 Indus…" at bounding box center [889, 492] width 1281 height 483
click at [124, 116] on p "Add" at bounding box center [124, 113] width 31 height 23
click at [123, 150] on p "Add Folder" at bounding box center [121, 154] width 63 height 18
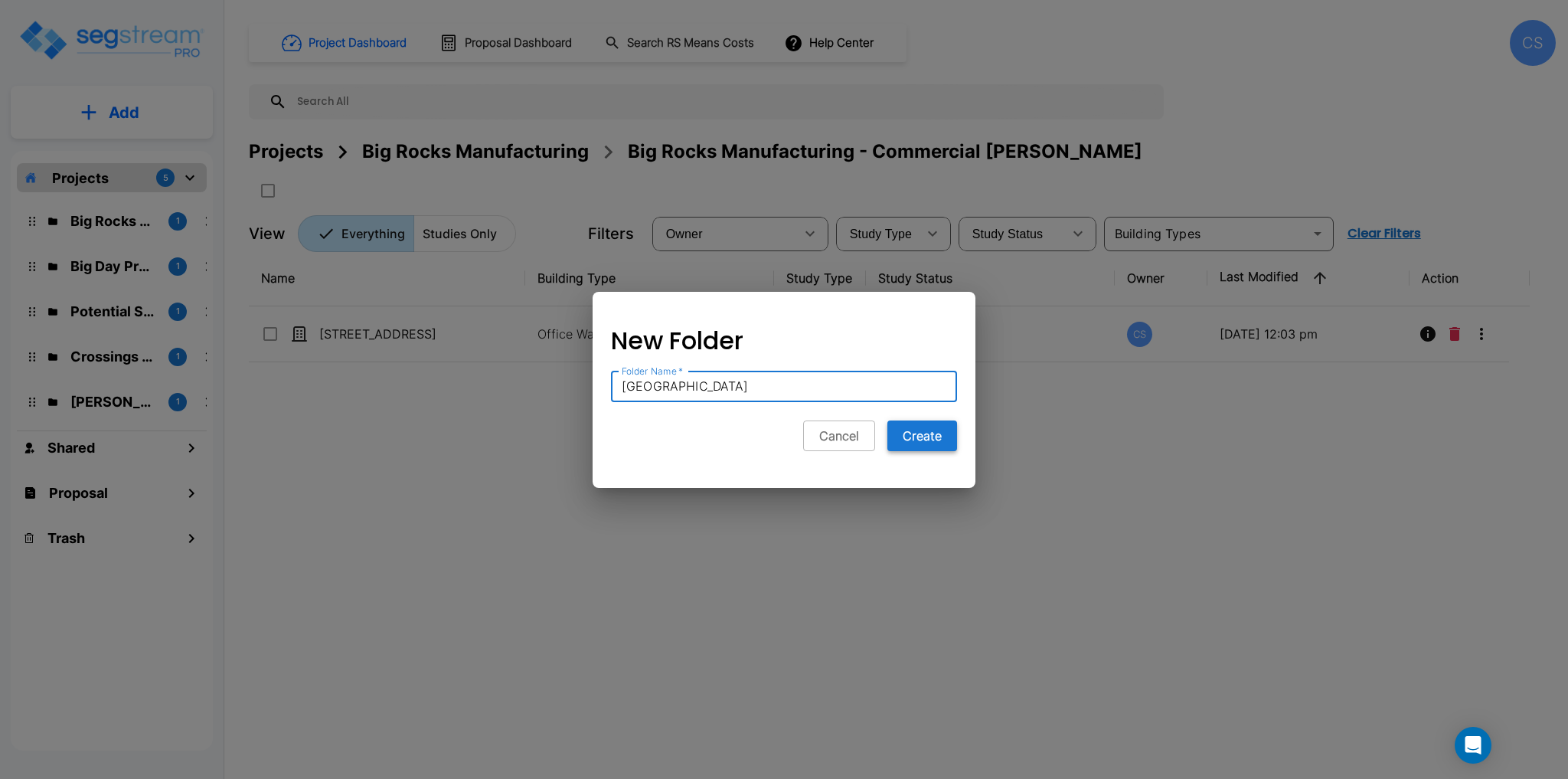
type input "[GEOGRAPHIC_DATA]"
click at [912, 430] on button "Create" at bounding box center [922, 436] width 70 height 31
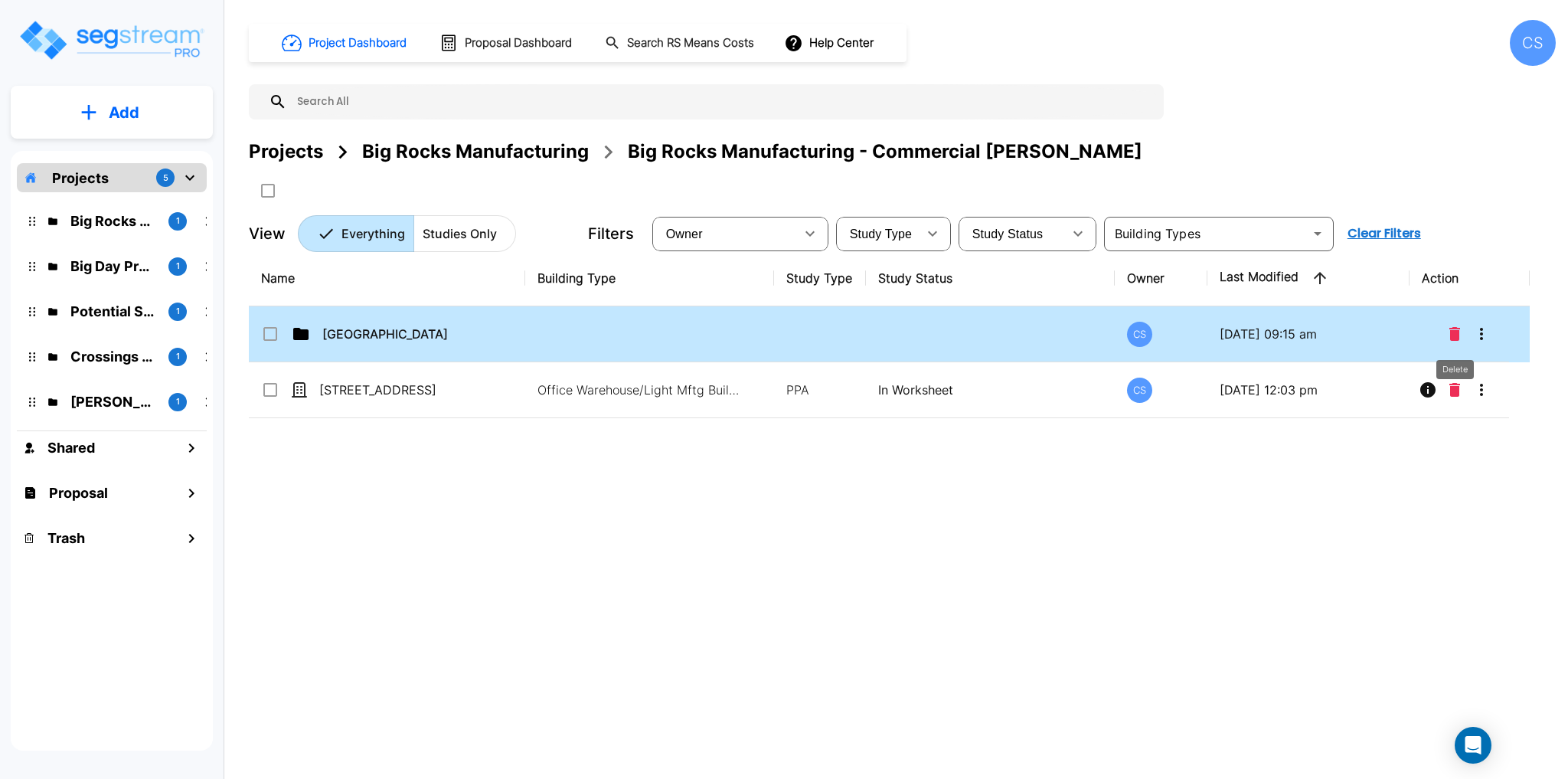
click at [1453, 335] on icon "Delete" at bounding box center [1454, 334] width 11 height 14
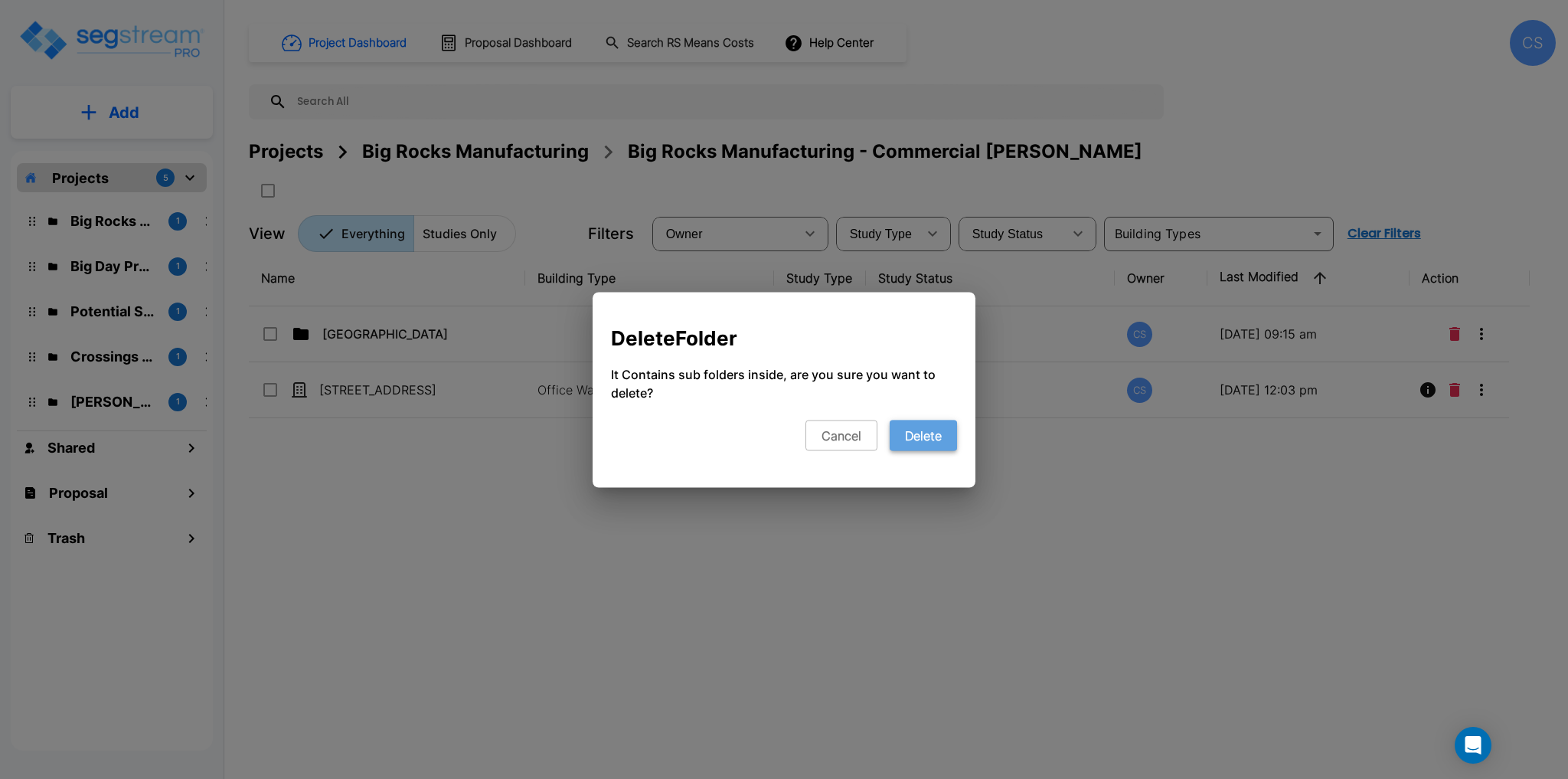
click at [937, 439] on button "Delete" at bounding box center [924, 435] width 68 height 31
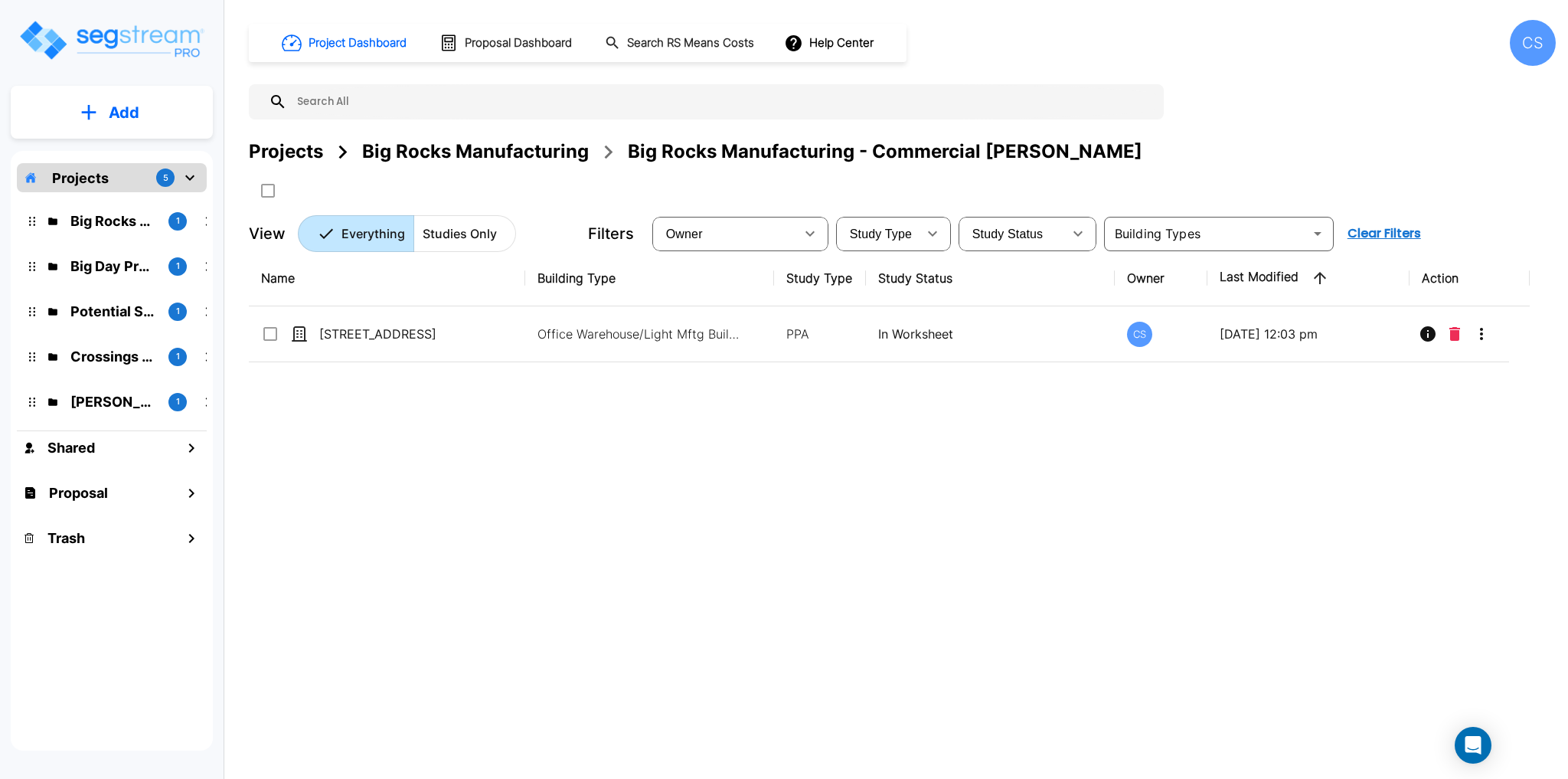
click at [64, 41] on img "mailbox folders" at bounding box center [111, 40] width 187 height 44
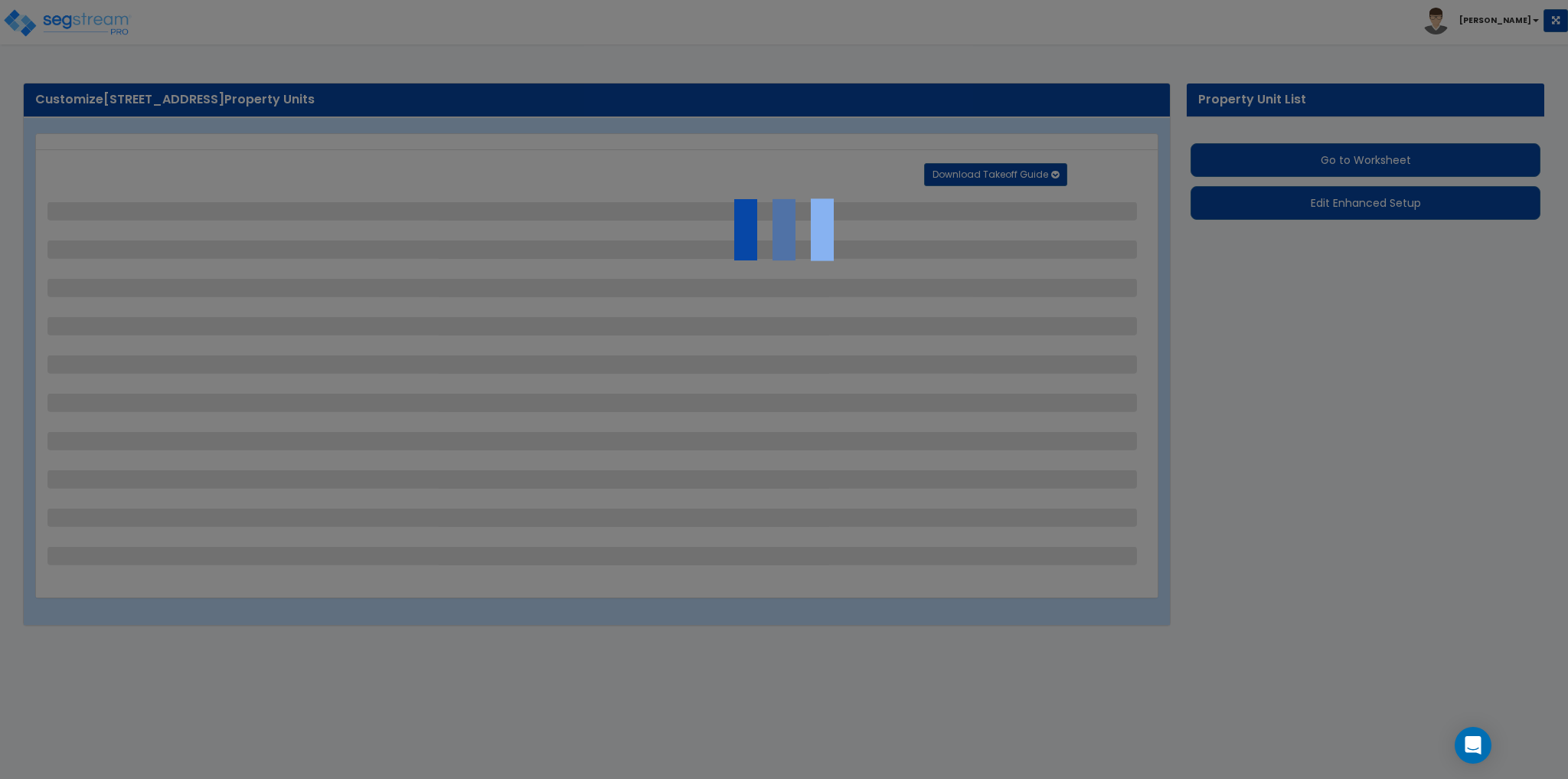
select select "2"
select select "1"
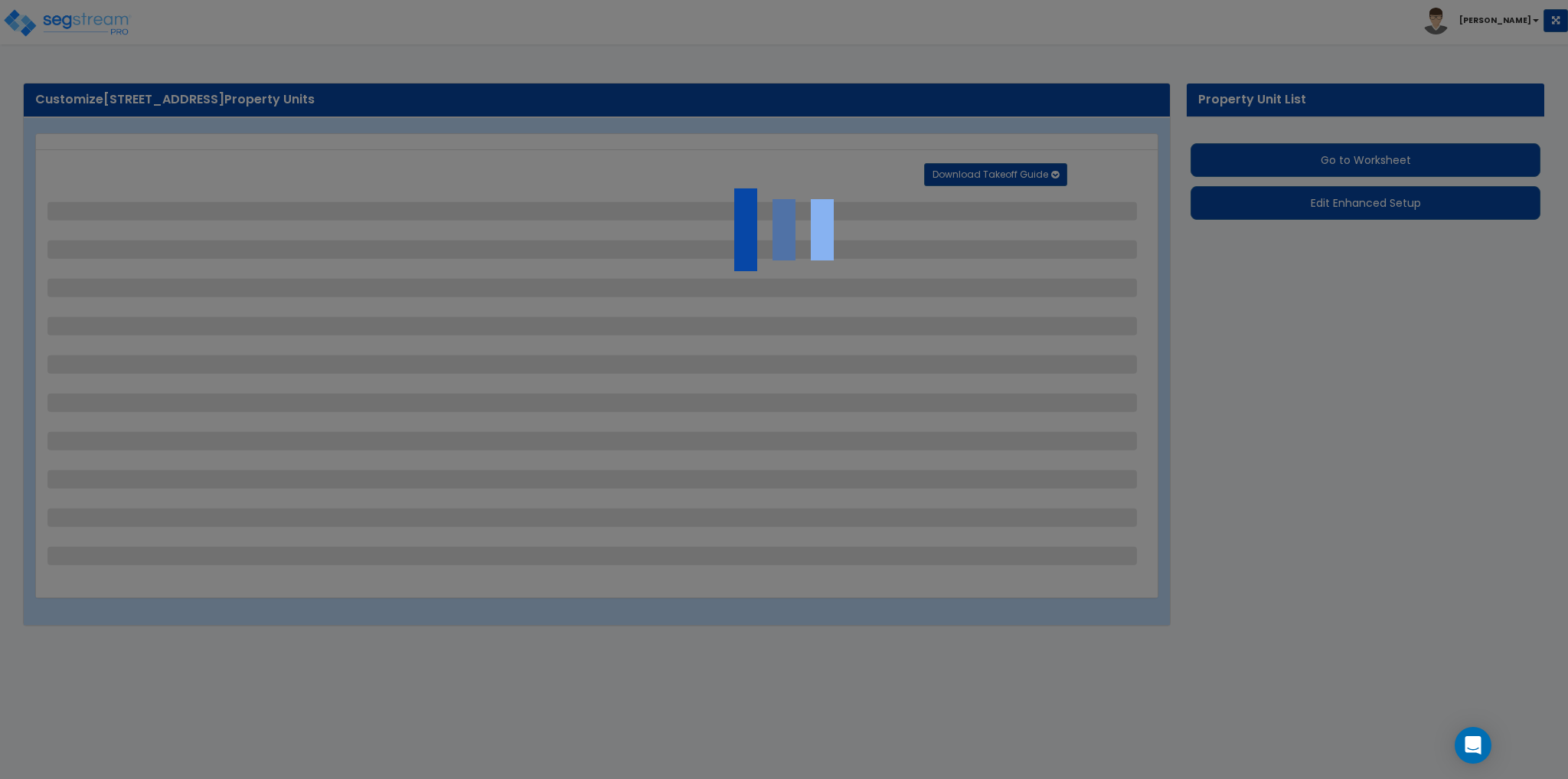
select select "1"
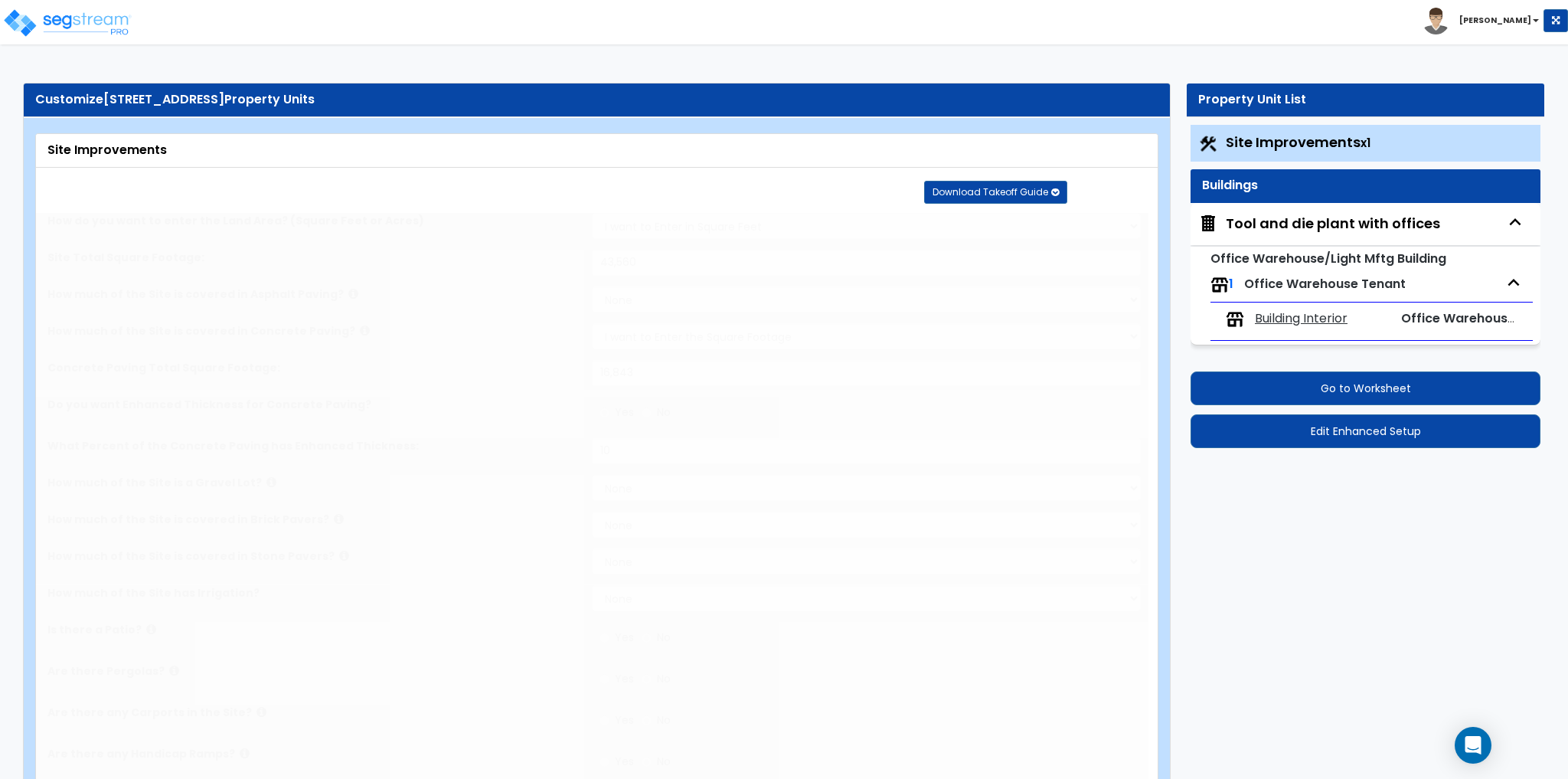
radio input "true"
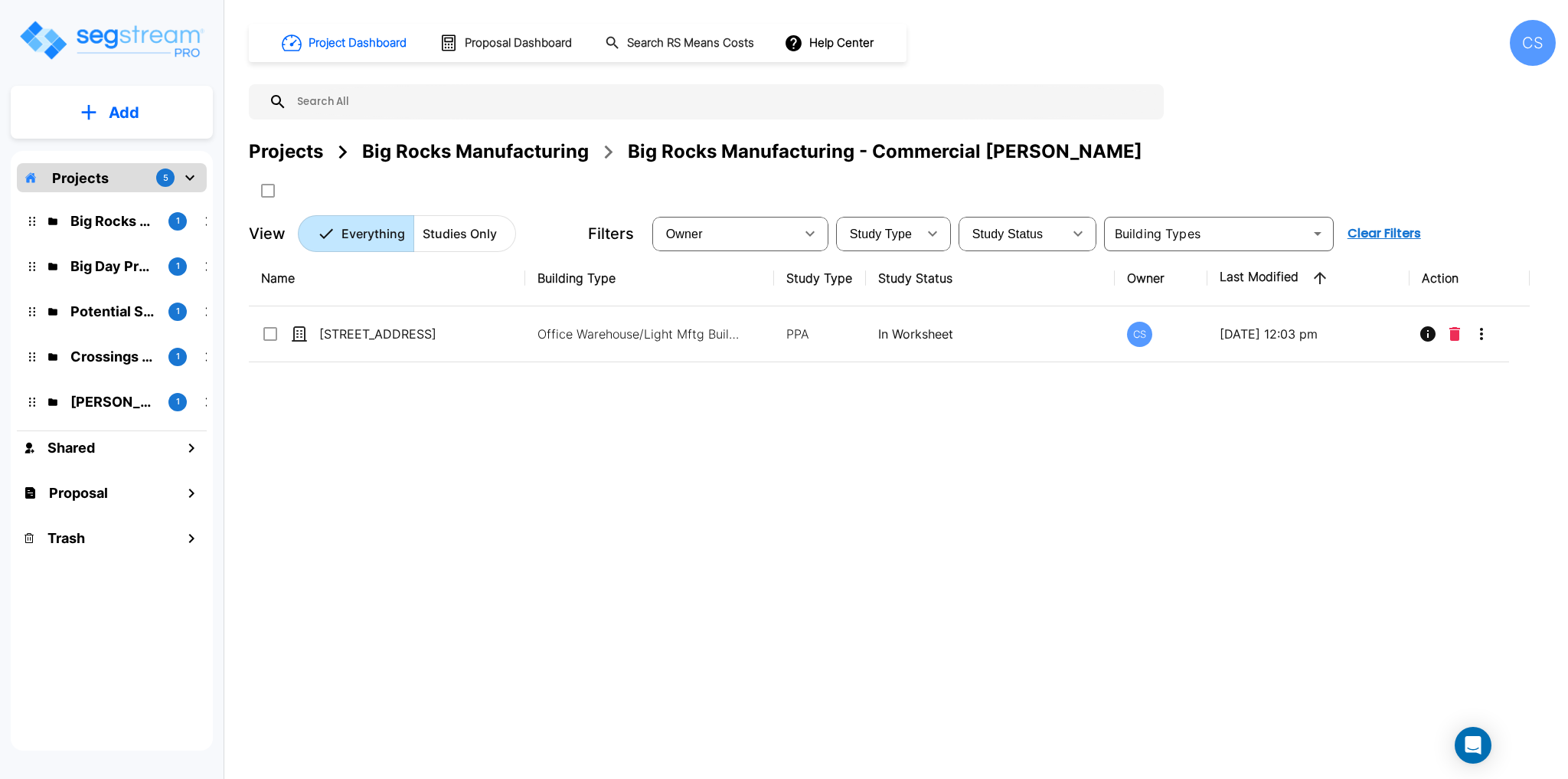
click at [71, 174] on p "Projects" at bounding box center [81, 177] width 57 height 21
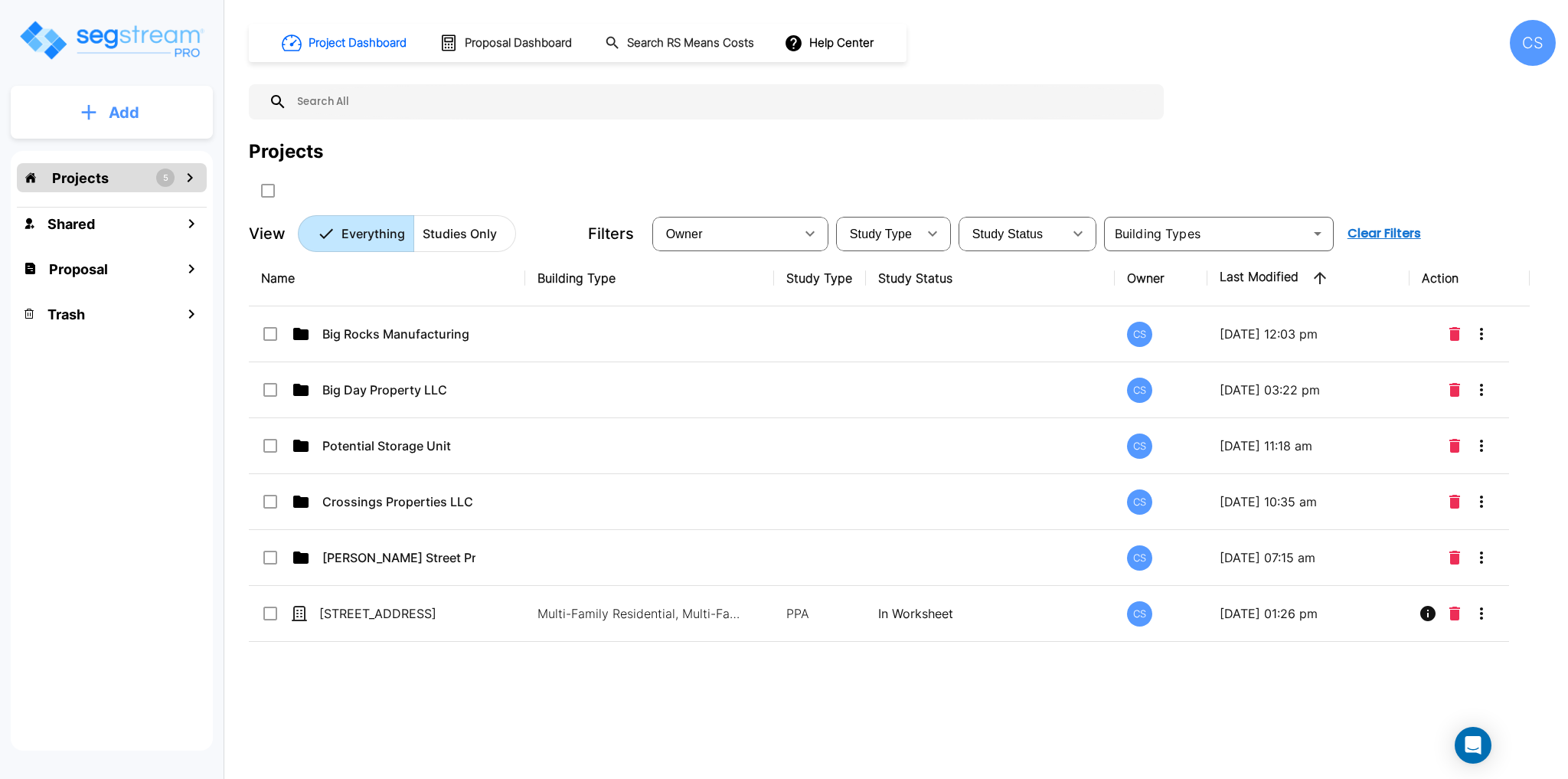
click at [100, 108] on button "Add" at bounding box center [111, 113] width 202 height 45
click at [131, 159] on p "Add Folder" at bounding box center [121, 154] width 63 height 18
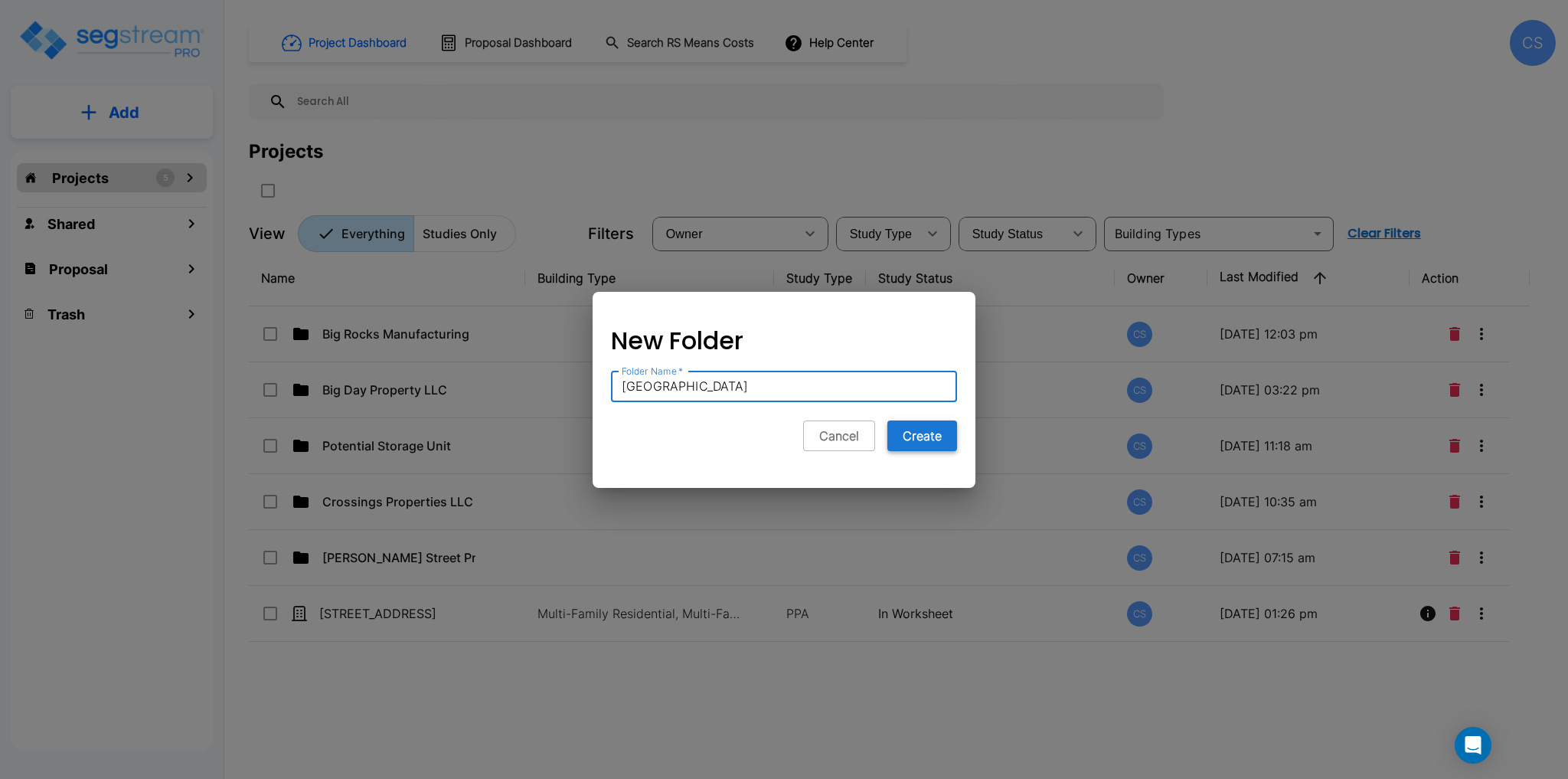
type input "[GEOGRAPHIC_DATA]"
click at [927, 429] on button "Create" at bounding box center [922, 436] width 70 height 31
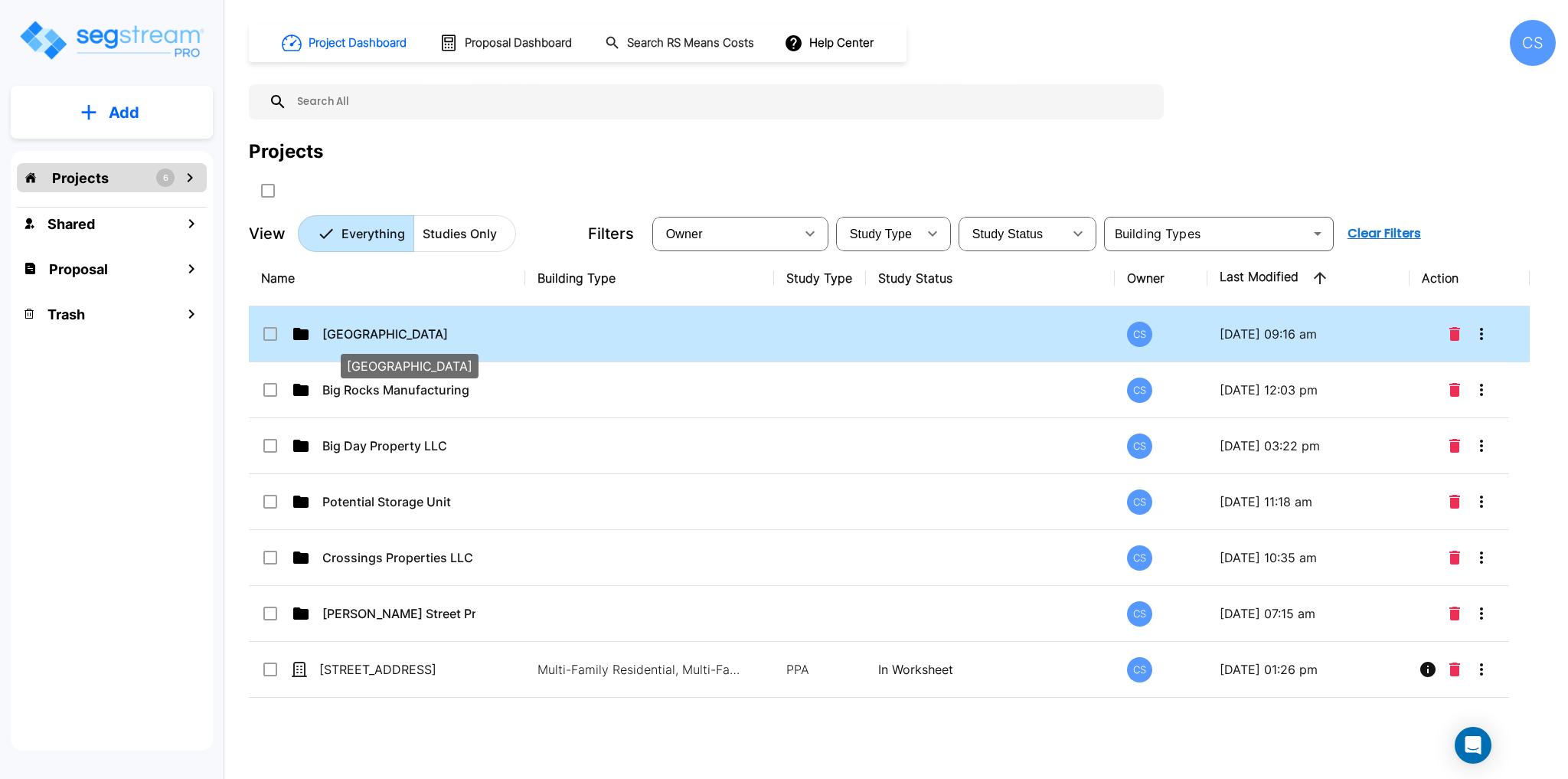
click at [389, 329] on p "[GEOGRAPHIC_DATA]" at bounding box center [399, 334] width 153 height 18
checkbox input "true"
click at [389, 329] on p "[GEOGRAPHIC_DATA]" at bounding box center [399, 334] width 153 height 18
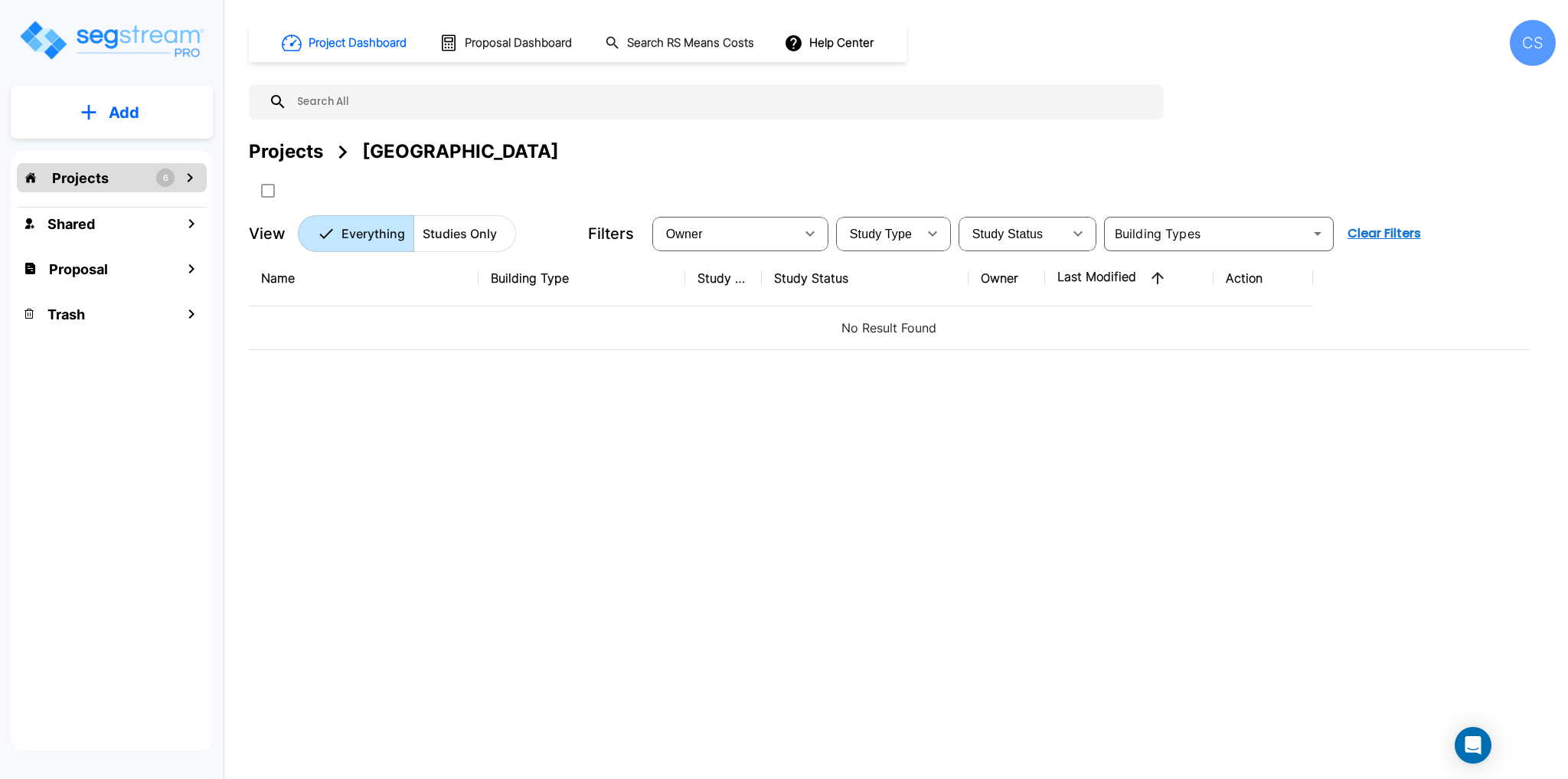
click at [74, 112] on button "Add" at bounding box center [111, 113] width 202 height 45
click at [127, 200] on p "Add Study" at bounding box center [121, 198] width 61 height 18
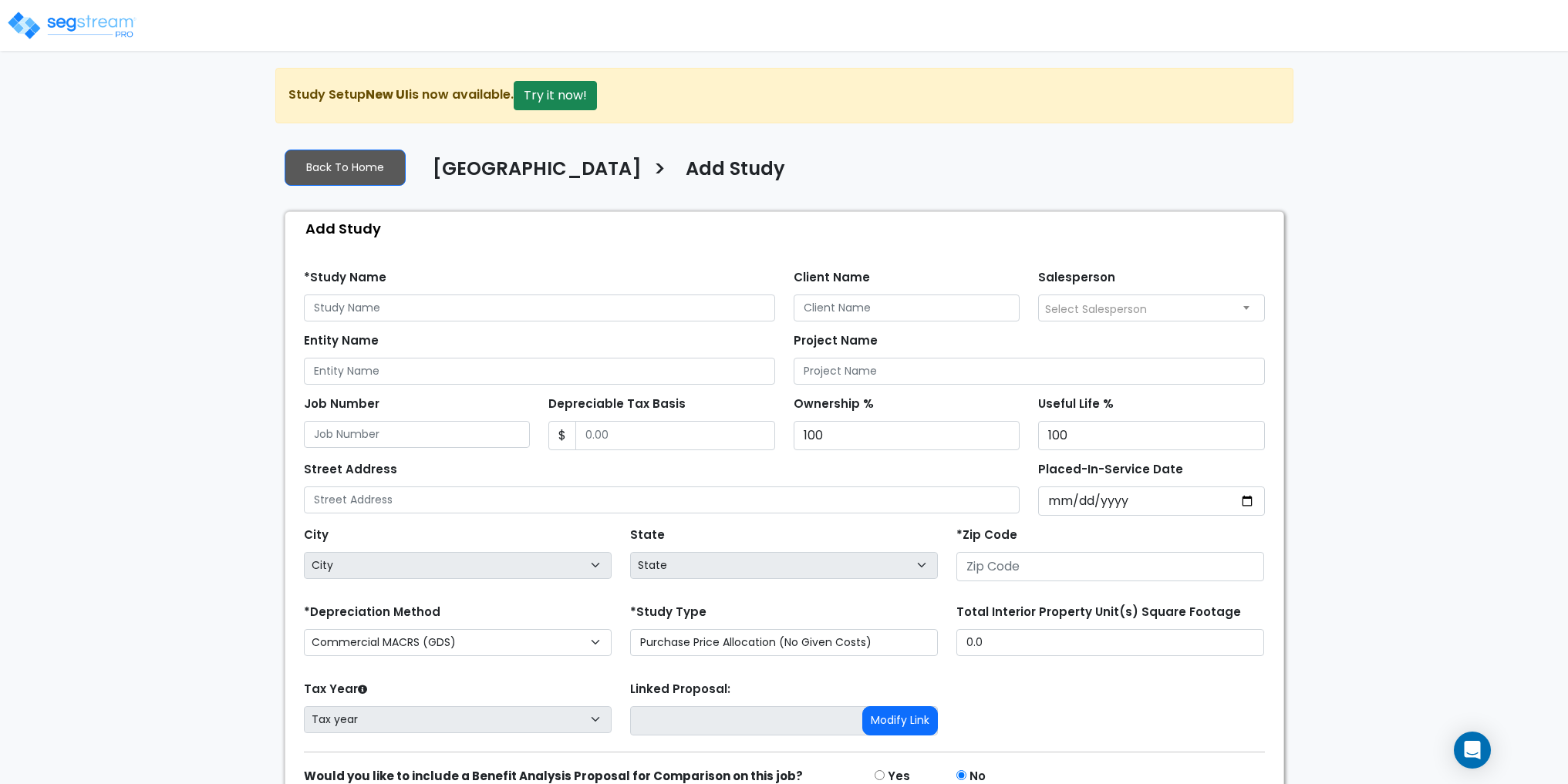
scroll to position [77, 0]
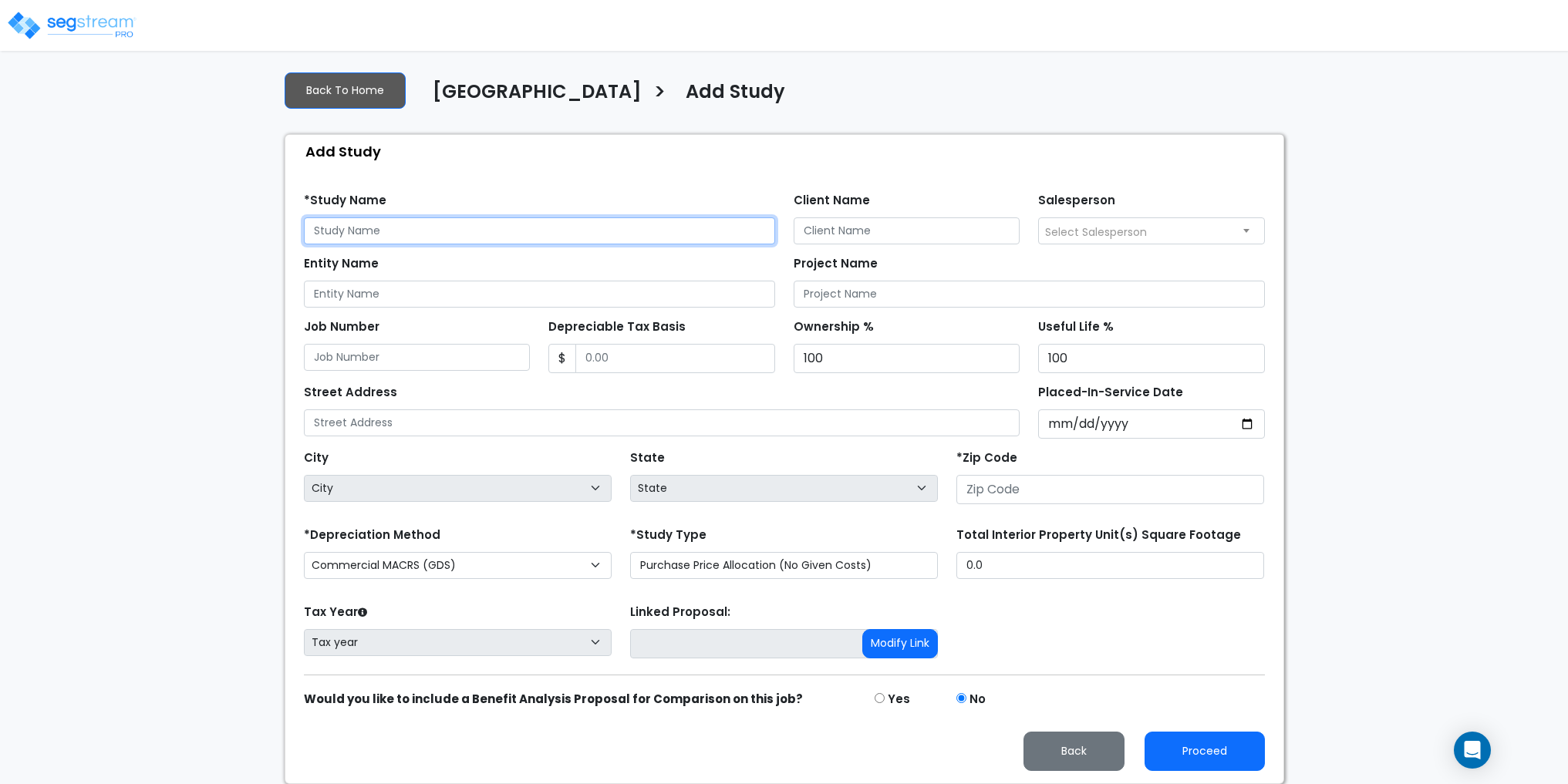
click at [402, 233] on input "text" at bounding box center [539, 230] width 471 height 27
click at [378, 230] on input "text" at bounding box center [539, 230] width 471 height 27
click at [404, 230] on input "text" at bounding box center [539, 230] width 471 height 27
type input "[GEOGRAPHIC_DATA]"
click at [846, 225] on input "Client Name" at bounding box center [907, 230] width 227 height 27
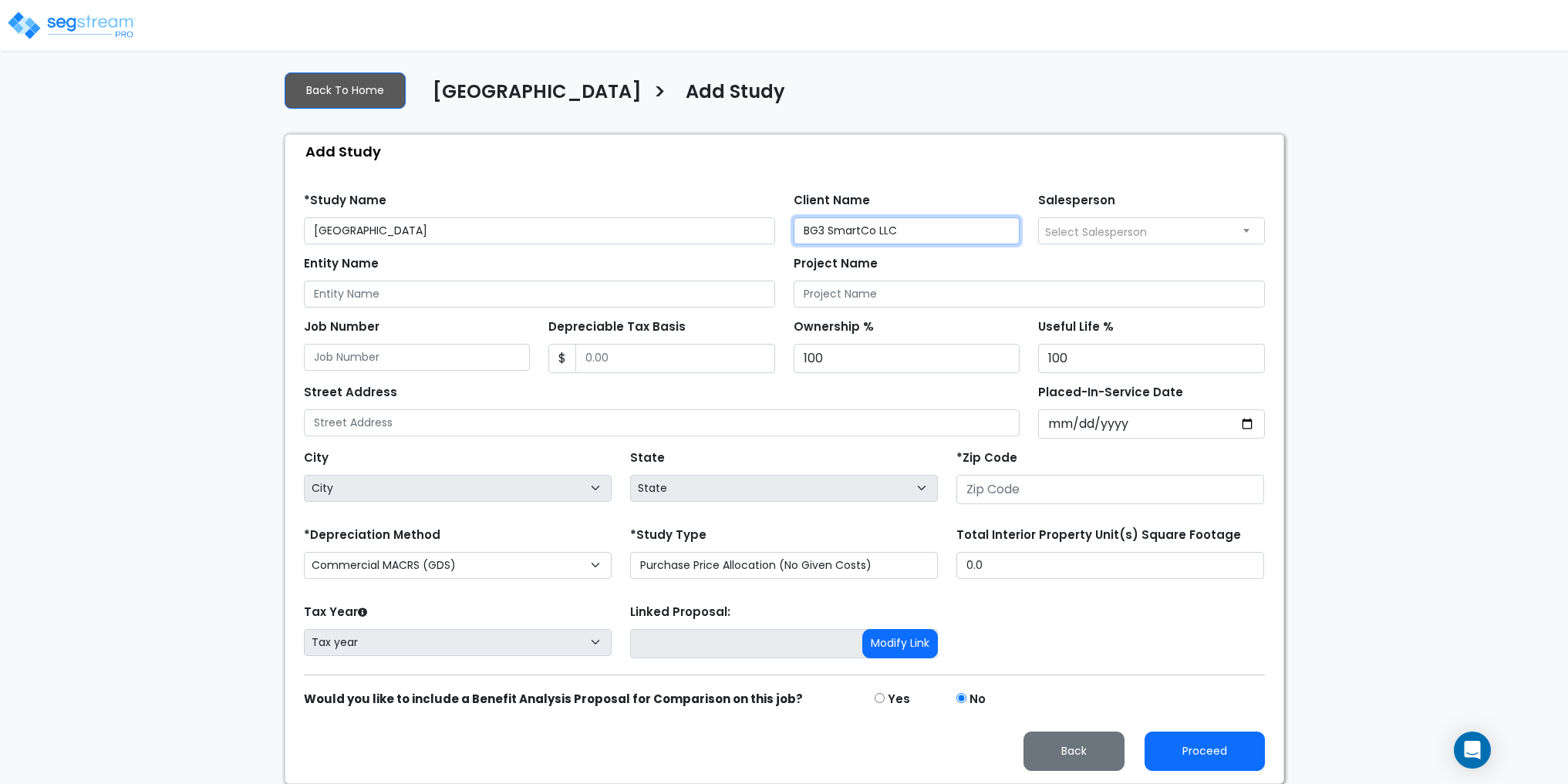
type input "BG3 SmartCo LLC"
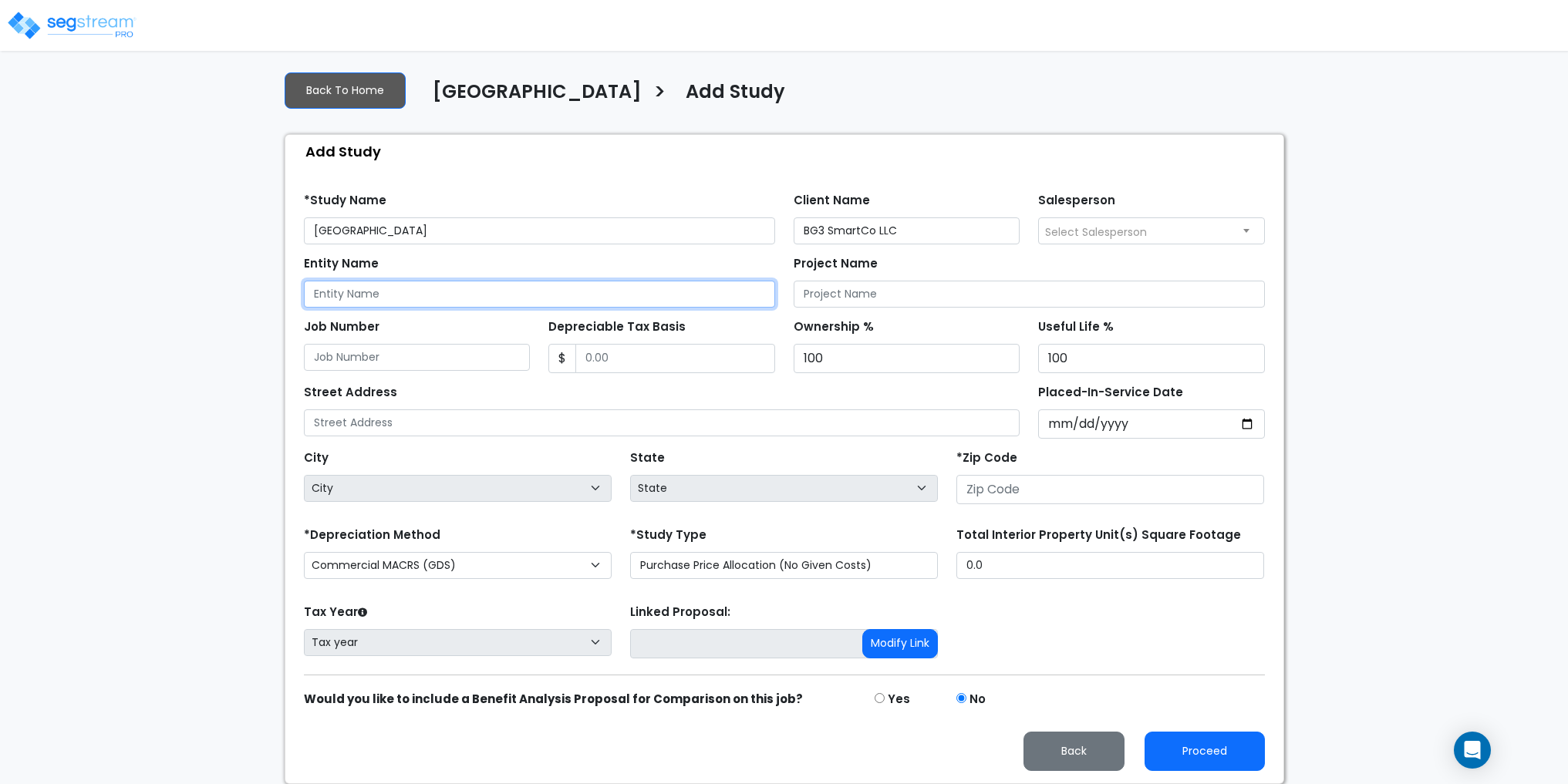
click at [346, 292] on input "Entity Name" at bounding box center [539, 294] width 471 height 27
type input "[GEOGRAPHIC_DATA]"
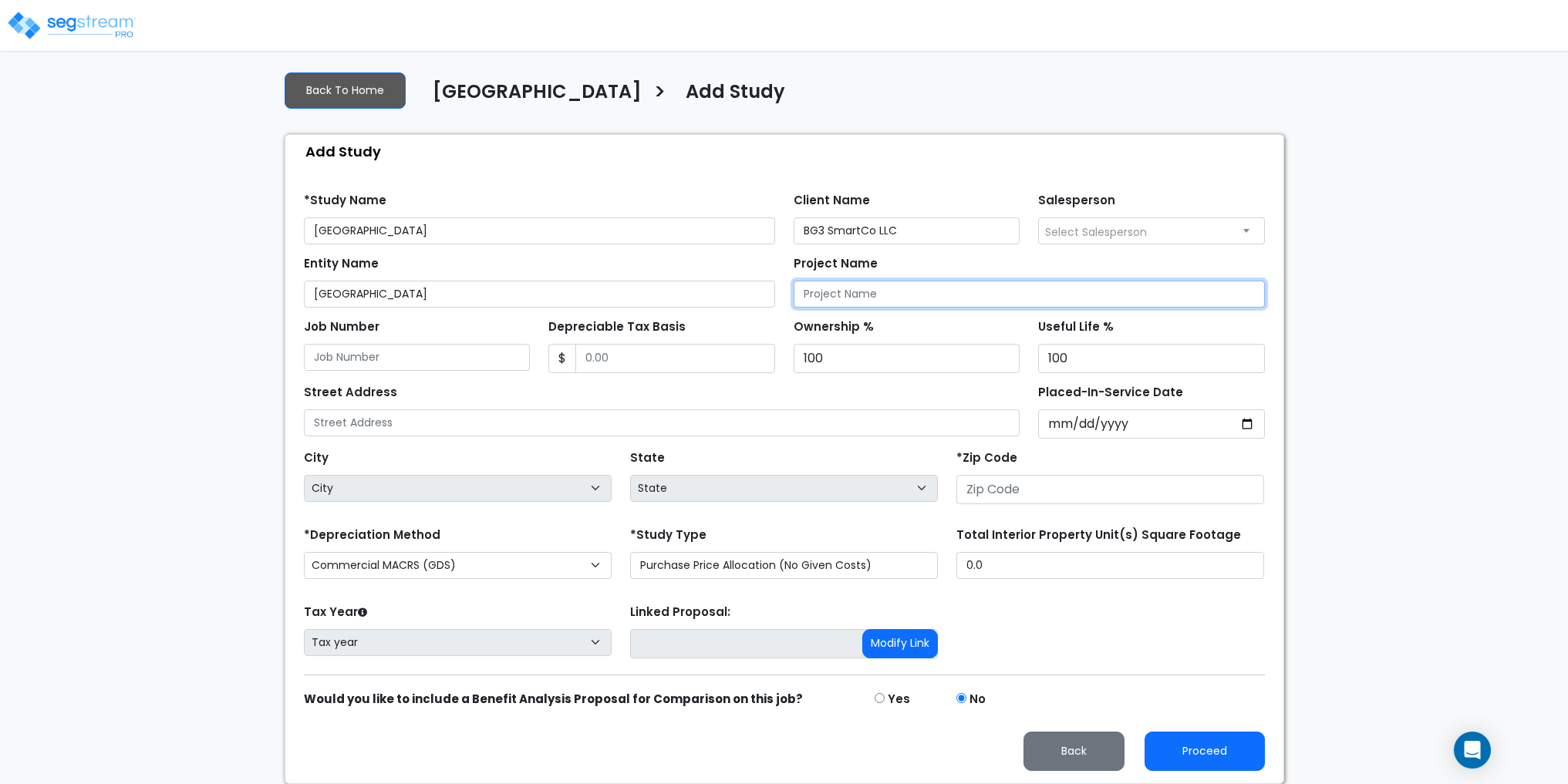
click at [902, 295] on input "Project Name" at bounding box center [1029, 294] width 471 height 27
type input "[GEOGRAPHIC_DATA]"
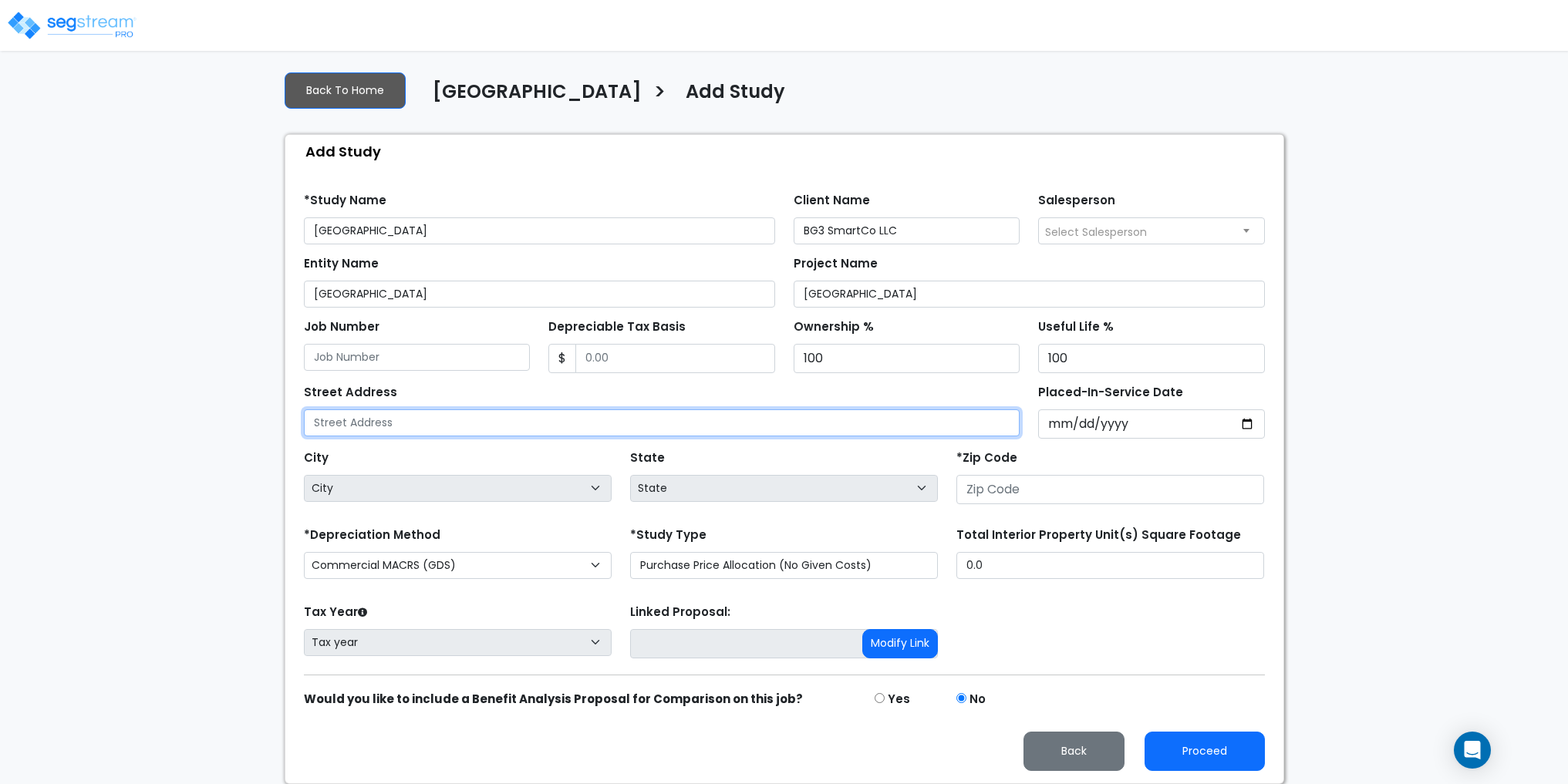
click at [410, 419] on input "text" at bounding box center [662, 422] width 716 height 27
click at [401, 421] on input "text" at bounding box center [662, 422] width 716 height 27
type input "8 N Keene St."
click at [574, 503] on div "City City" at bounding box center [458, 477] width 326 height 62
drag, startPoint x: 445, startPoint y: 420, endPoint x: 453, endPoint y: 419, distance: 8.1
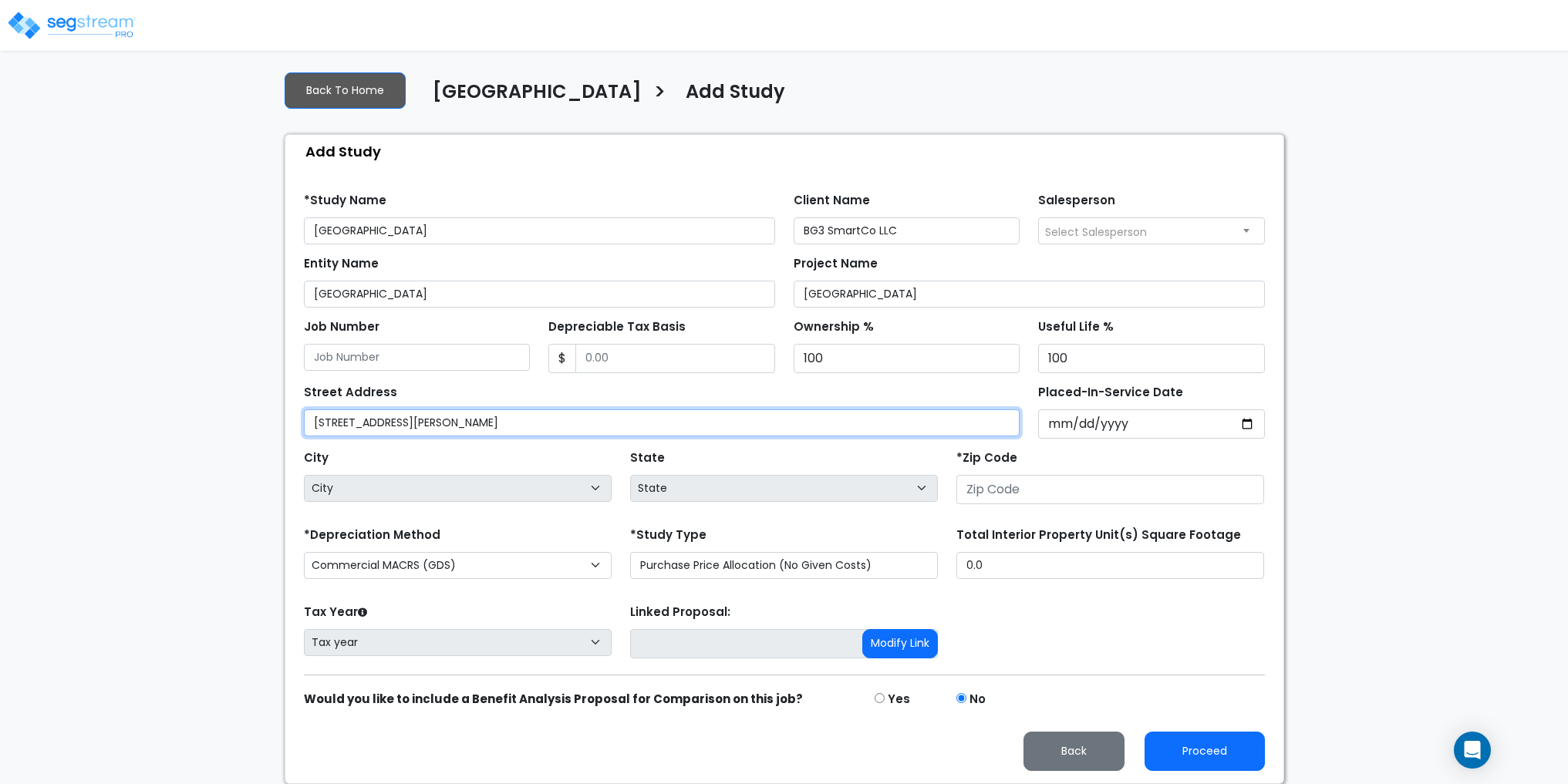
click at [445, 420] on input "8 N Keene St." at bounding box center [662, 422] width 716 height 27
click at [1128, 418] on input "Placed-In-Service Date" at bounding box center [1151, 424] width 227 height 29
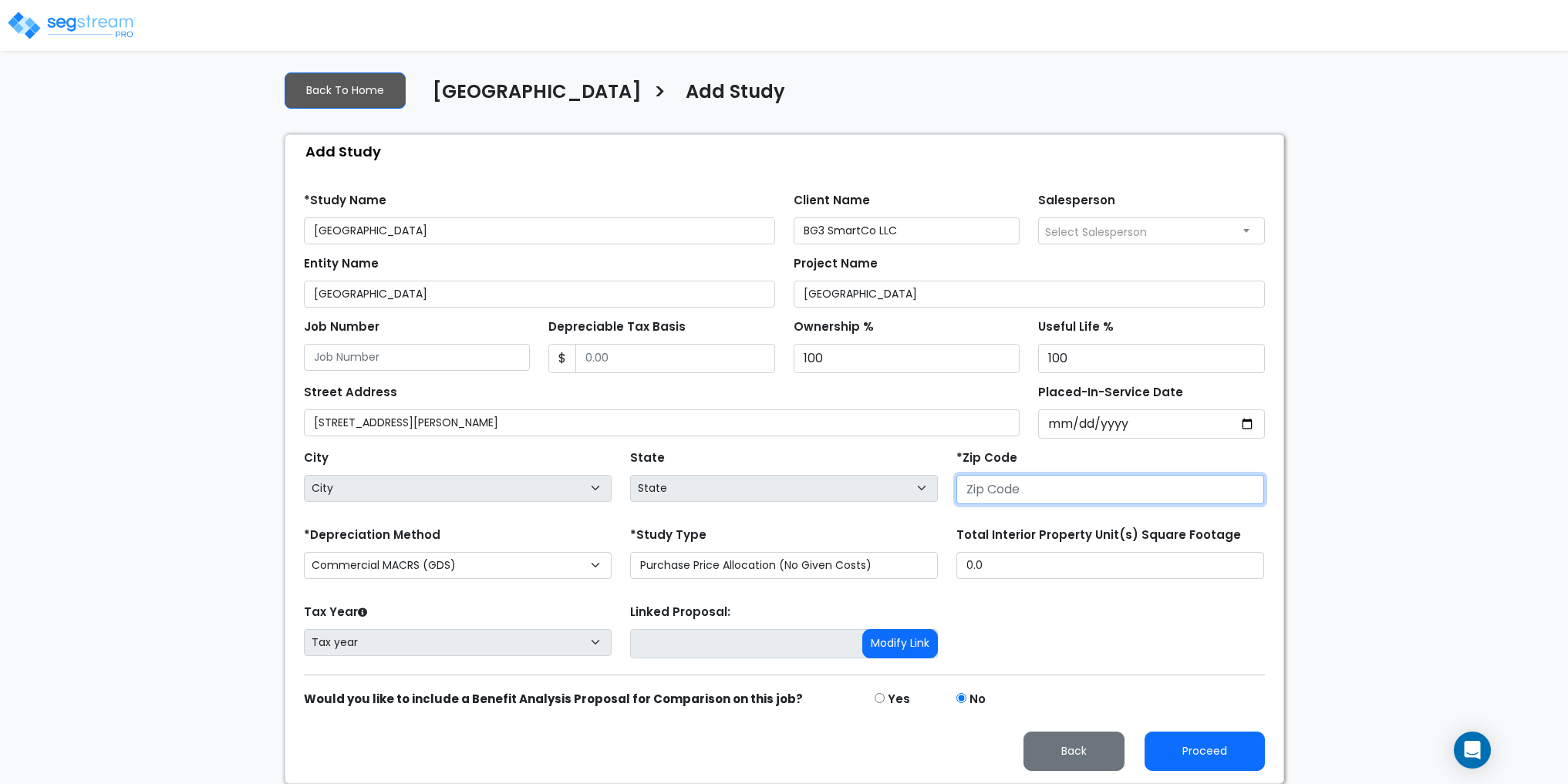
click at [1019, 497] on input "number" at bounding box center [1110, 489] width 308 height 29
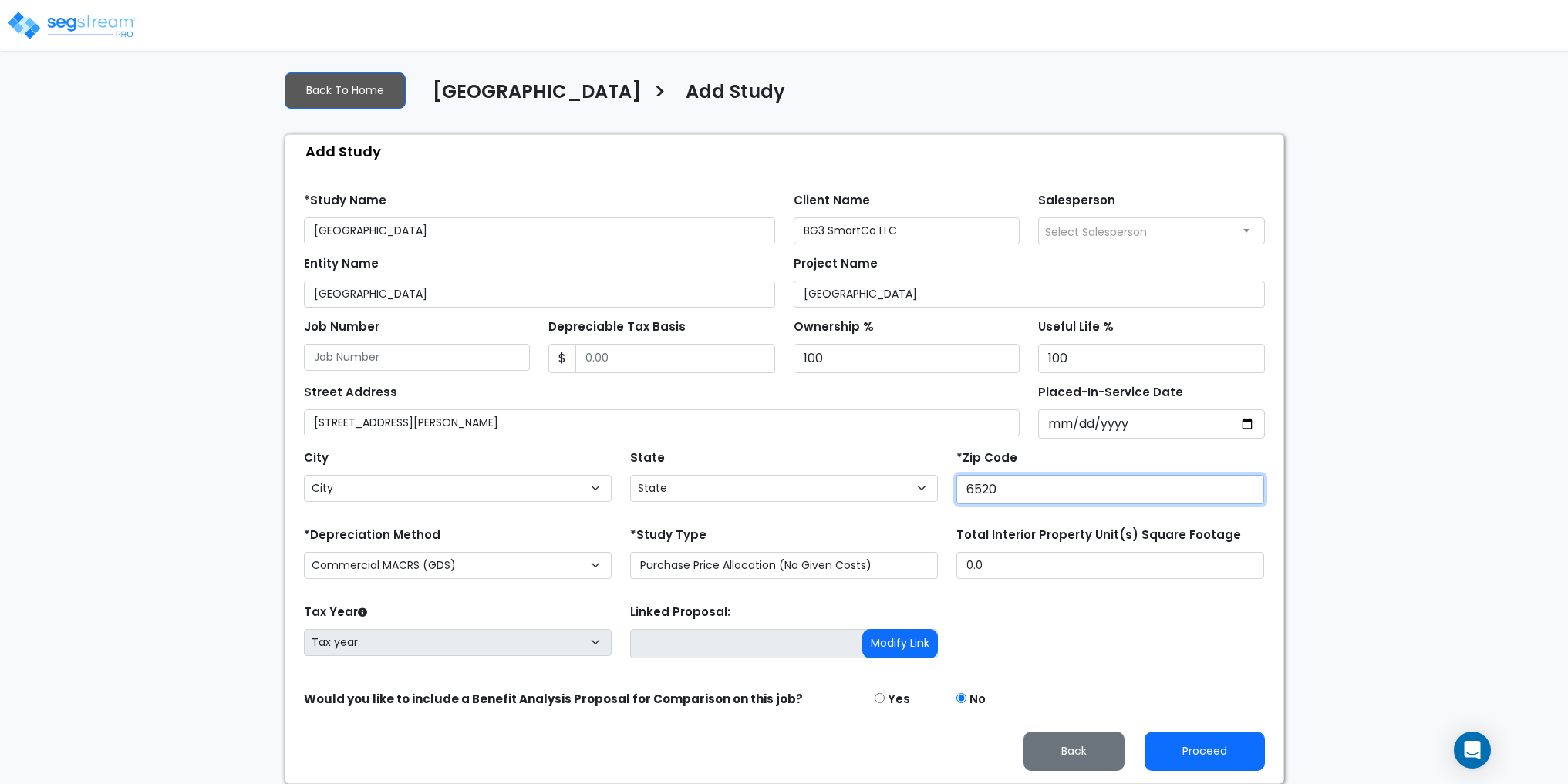
type input "65201"
select select "MO"
type input "65201"
click at [1094, 600] on form "*Study Name Keeneland Downs Client Name BG3 SmartCo LLC Salesperson Select Sale…" at bounding box center [784, 476] width 961 height 590
click at [483, 568] on select "Commercial MACRS (GDS) Commercial Residential MACRS (GDS) Commercial MACRS (GDS…" at bounding box center [458, 565] width 308 height 27
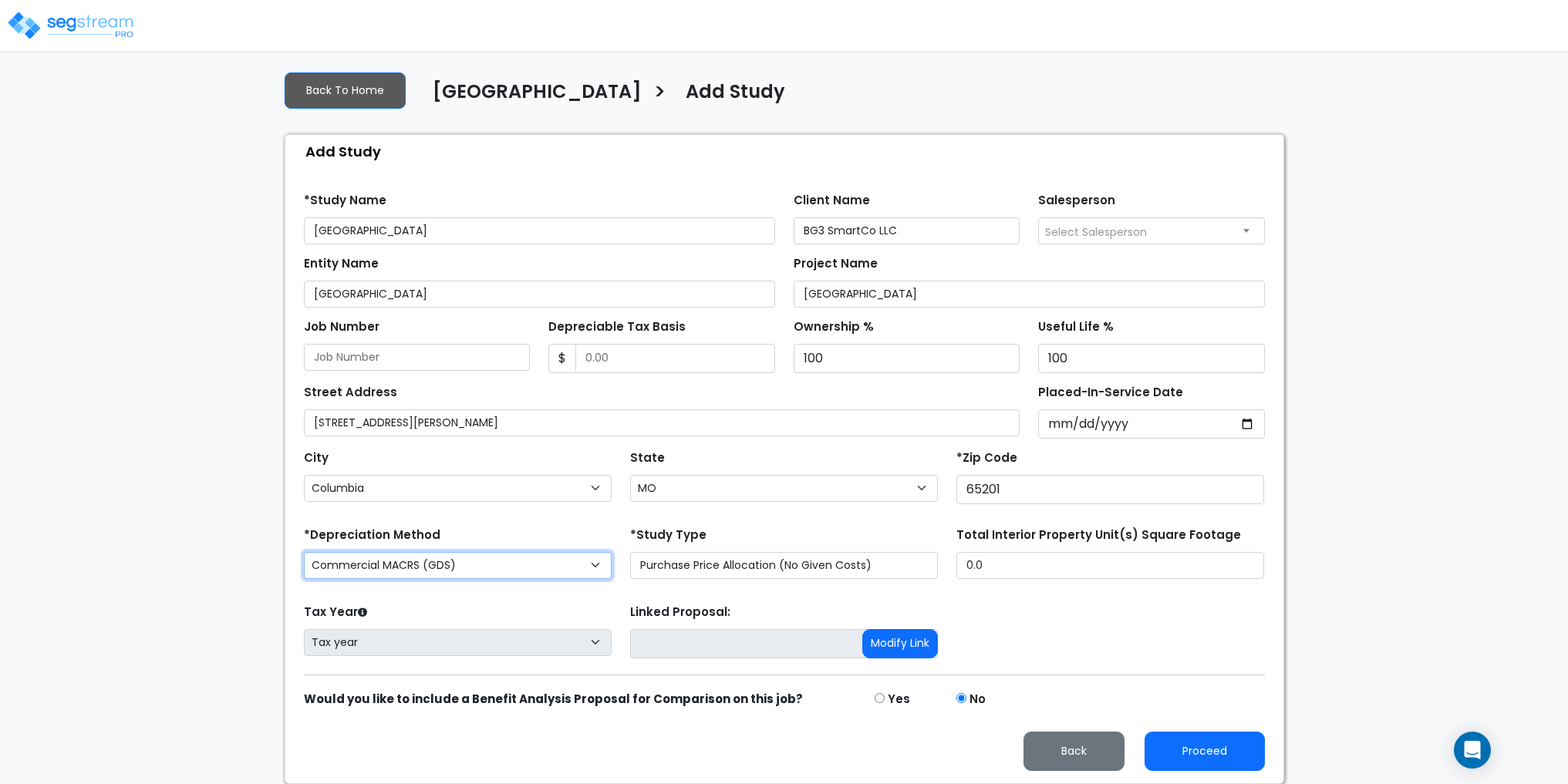
select select "CRM(_47"
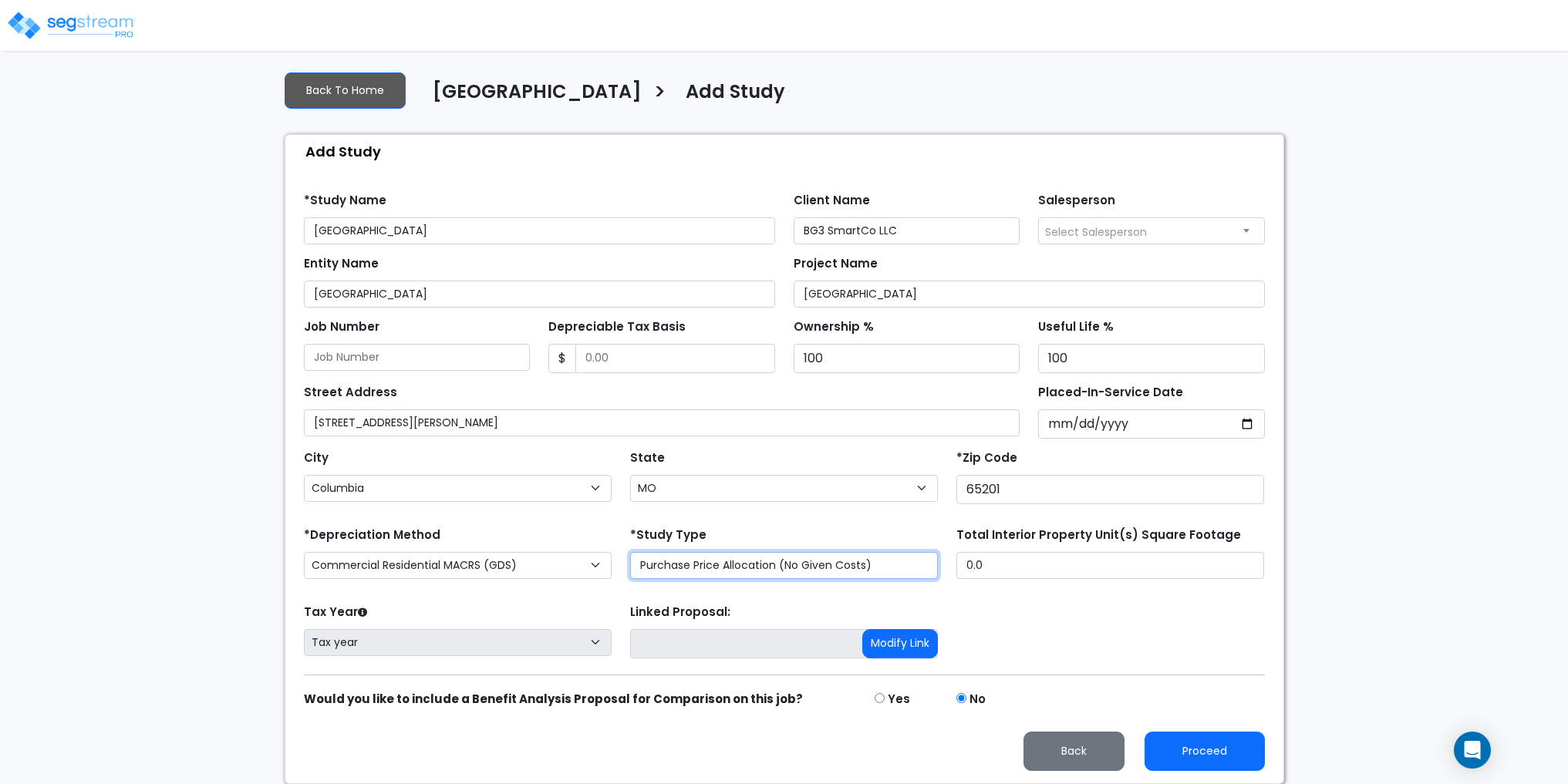
click at [840, 564] on select "Purchase Price Allocation (No Given Costs) New Construction / Reno / TI's (Give…" at bounding box center [784, 565] width 308 height 27
click at [1181, 643] on div "Tax Year Please Enter The Placed In Service Date First. Tax year Prior Years De…" at bounding box center [784, 632] width 979 height 62
click at [621, 347] on input "Depreciable Tax Basis" at bounding box center [675, 359] width 200 height 29
click at [633, 363] on input "Depreciable Tax Basis" at bounding box center [675, 359] width 200 height 29
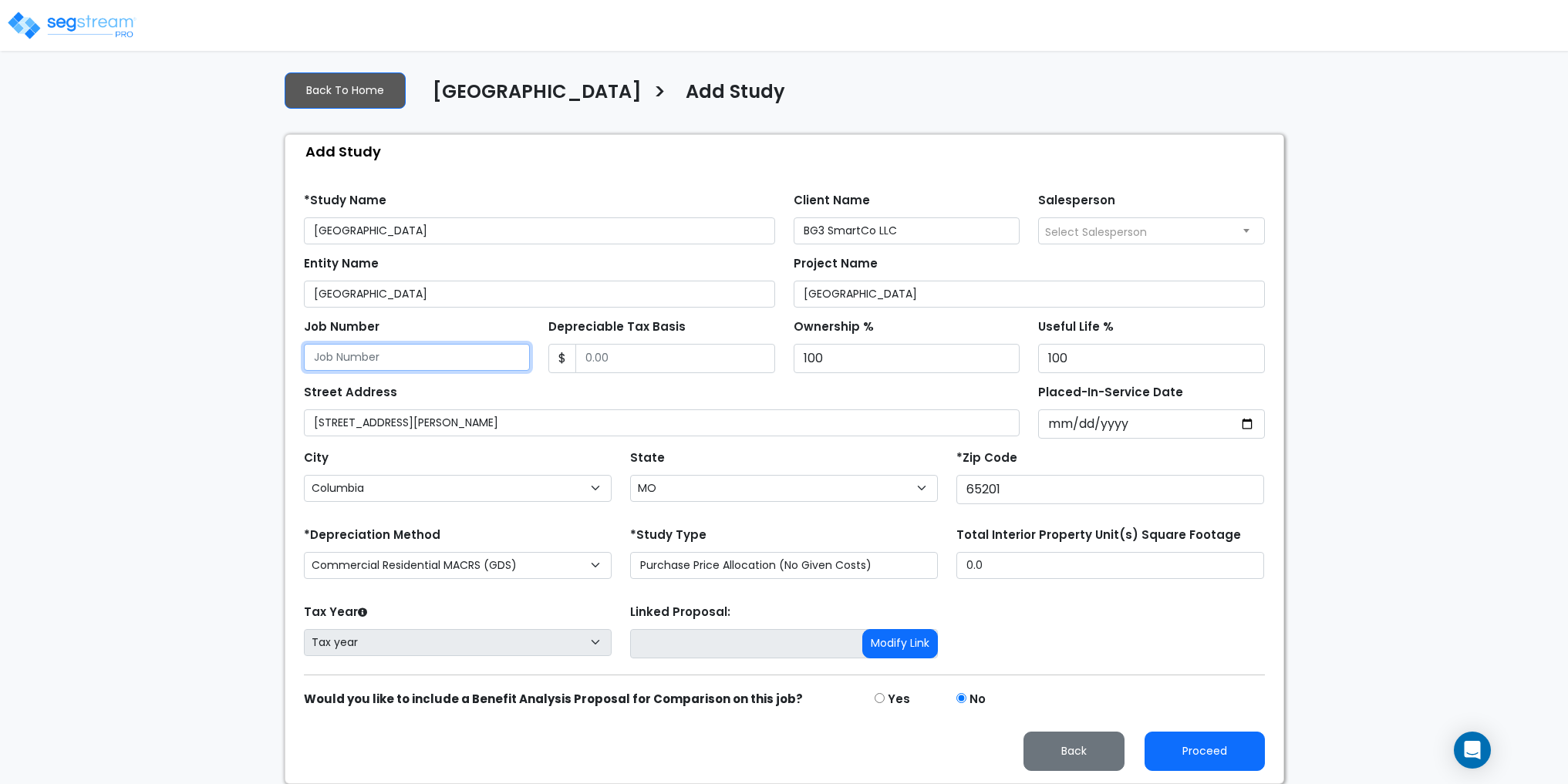
click at [458, 360] on input "Job Number" at bounding box center [417, 357] width 227 height 27
click at [680, 360] on input "Depreciable Tax Basis" at bounding box center [675, 359] width 200 height 29
click at [1095, 419] on input "Placed-In-Service Date" at bounding box center [1151, 424] width 227 height 29
click at [1044, 607] on div "Tax Year Please Enter The Placed In Service Date First. Tax year Prior Years De…" at bounding box center [784, 632] width 979 height 62
click at [1090, 424] on input "Placed-In-Service Date" at bounding box center [1151, 424] width 227 height 29
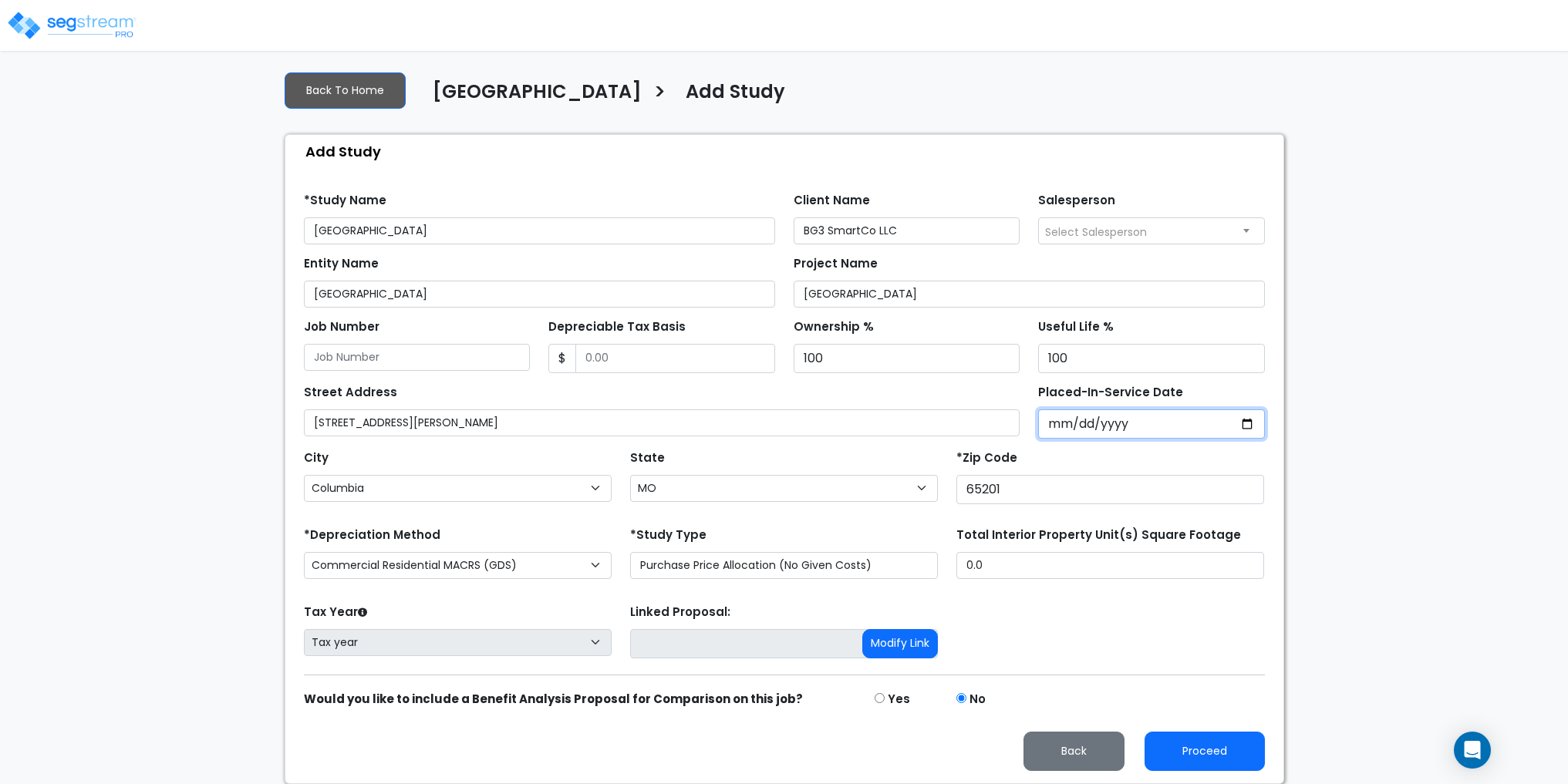
drag, startPoint x: 1055, startPoint y: 424, endPoint x: 1112, endPoint y: 462, distance: 68.5
click at [1055, 423] on input "Placed-In-Service Date" at bounding box center [1151, 424] width 227 height 29
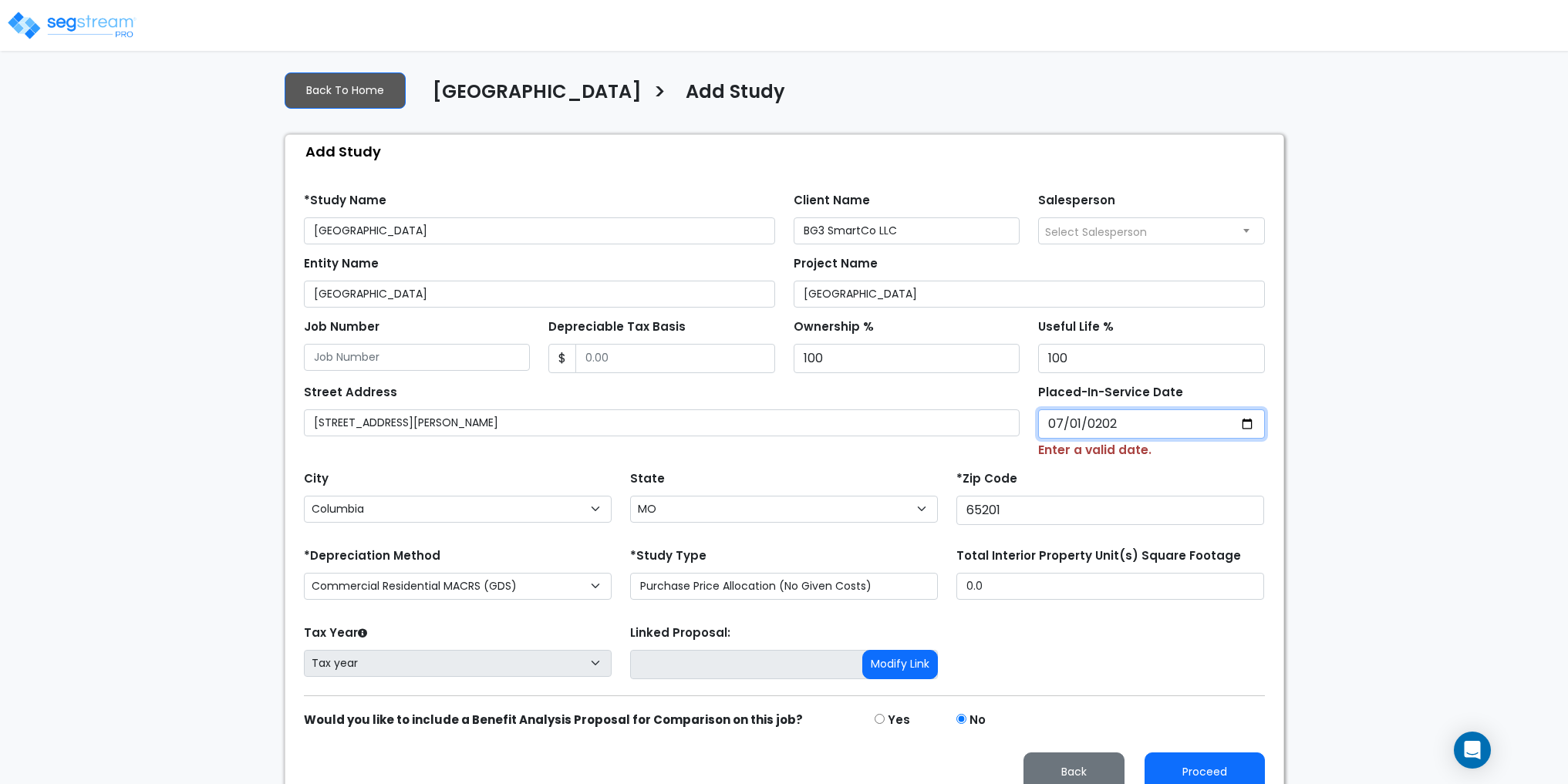
type input "2025-07-01"
select select "2025"
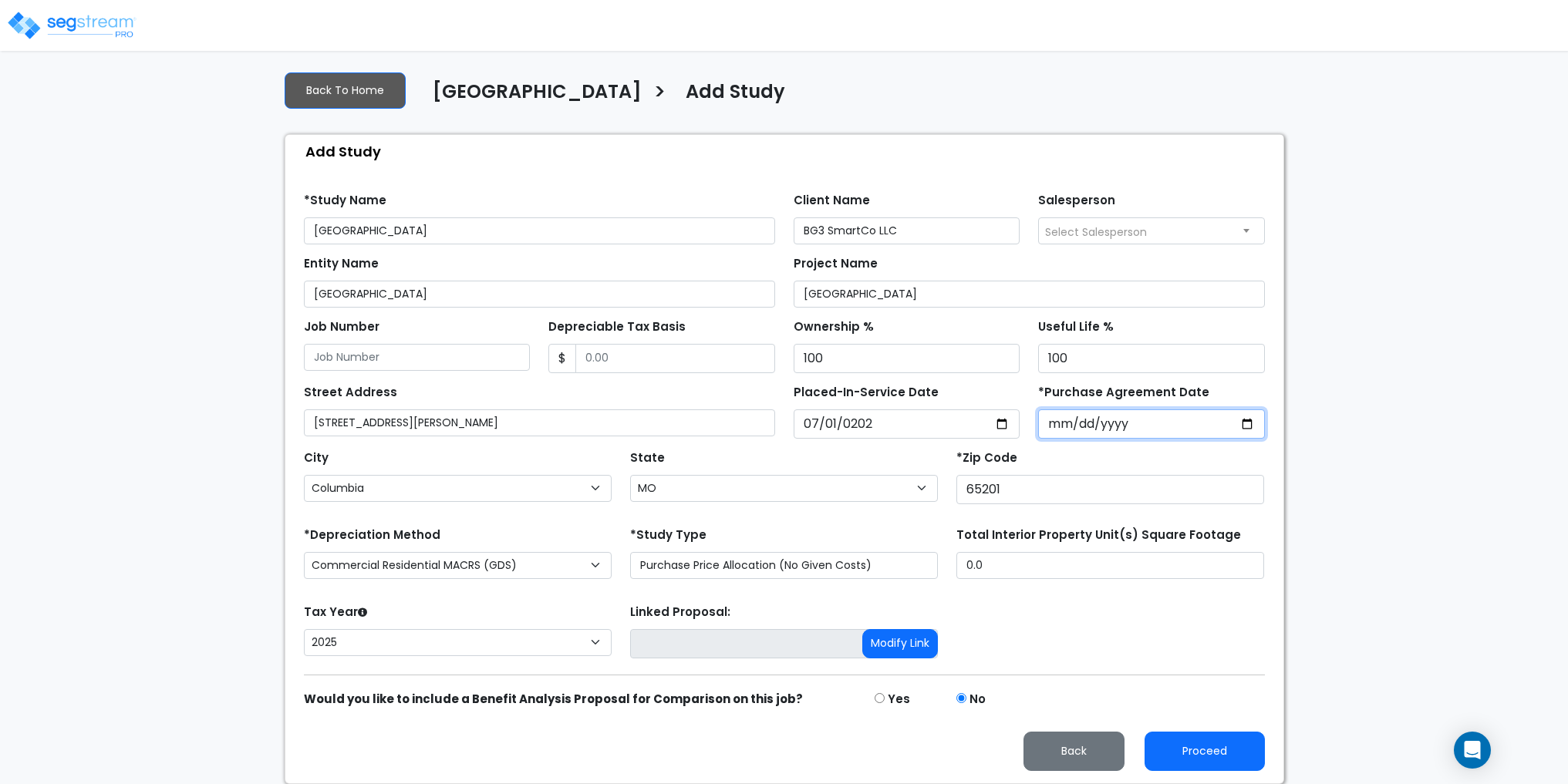
click at [1090, 421] on input "*Purchase Agreement Date" at bounding box center [1151, 424] width 227 height 29
click at [1060, 428] on input "*Purchase Agreement Date" at bounding box center [1151, 424] width 227 height 29
type input "2025-02-28"
click at [1095, 625] on div "Tax Year Please Enter The Placed In Service Date First. 2026 2025 Prior Years D…" at bounding box center [784, 632] width 979 height 62
drag, startPoint x: 569, startPoint y: 353, endPoint x: 476, endPoint y: 360, distance: 93.3
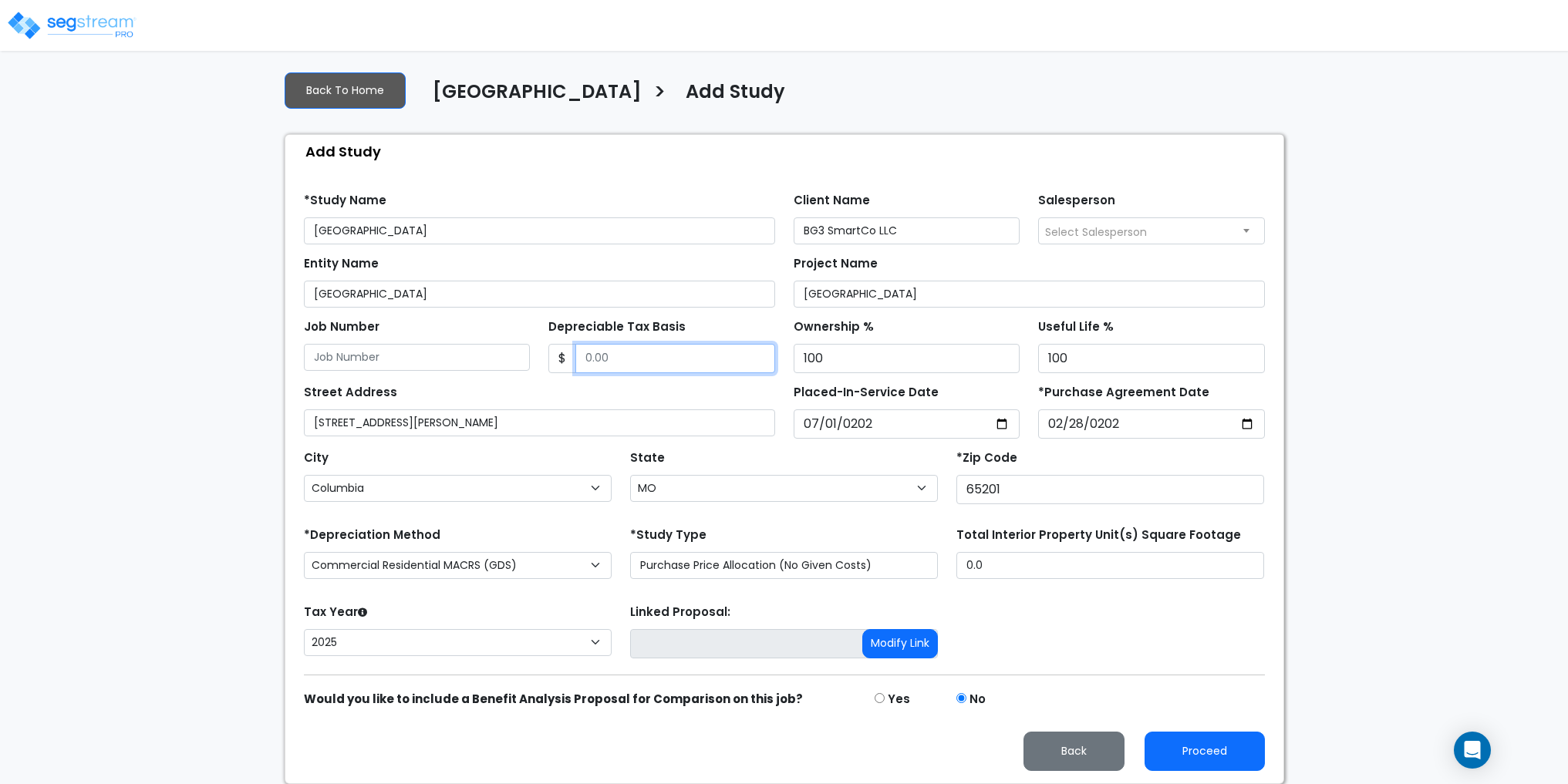
click at [476, 360] on div "Job Number Depreciable Tax Basis $ Ownership % 100 100" at bounding box center [784, 340] width 979 height 66
type input "7"
type input "7,350,000"
click at [1101, 644] on div "Tax Year Please Enter The Placed In Service Date First. 2026 2025 Prior Years D…" at bounding box center [784, 632] width 979 height 62
drag, startPoint x: 999, startPoint y: 569, endPoint x: 938, endPoint y: 574, distance: 61.2
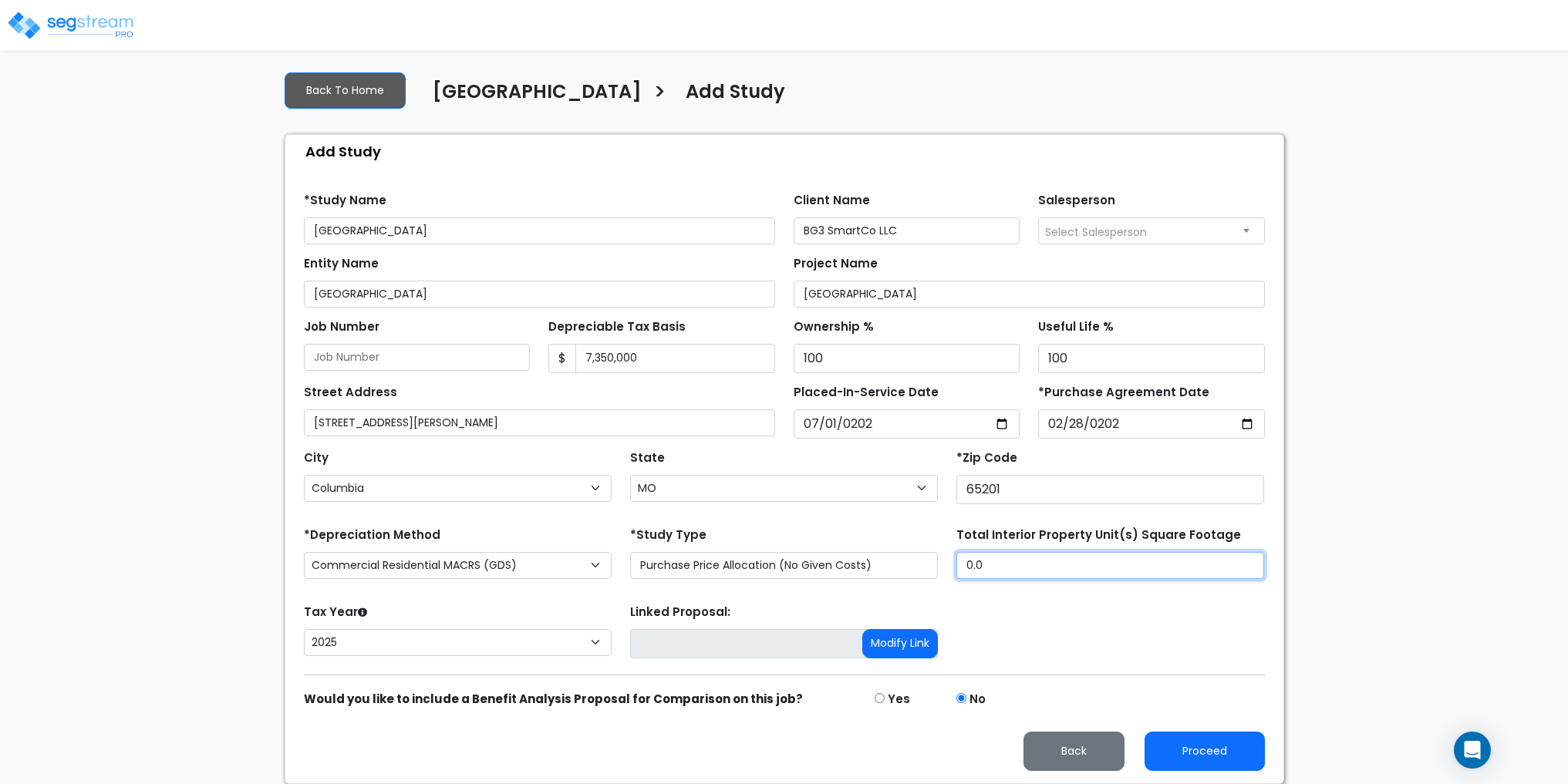
click at [938, 574] on div "*Depreciation Method Commercial MACRS (GDS) Commercial Residential MACRS (GDS) …" at bounding box center [784, 554] width 979 height 62
type input "78,870"
click at [1024, 657] on div "Tax Year Please Enter The Placed In Service Date First. 2026 2025 Prior Years D…" at bounding box center [784, 632] width 979 height 62
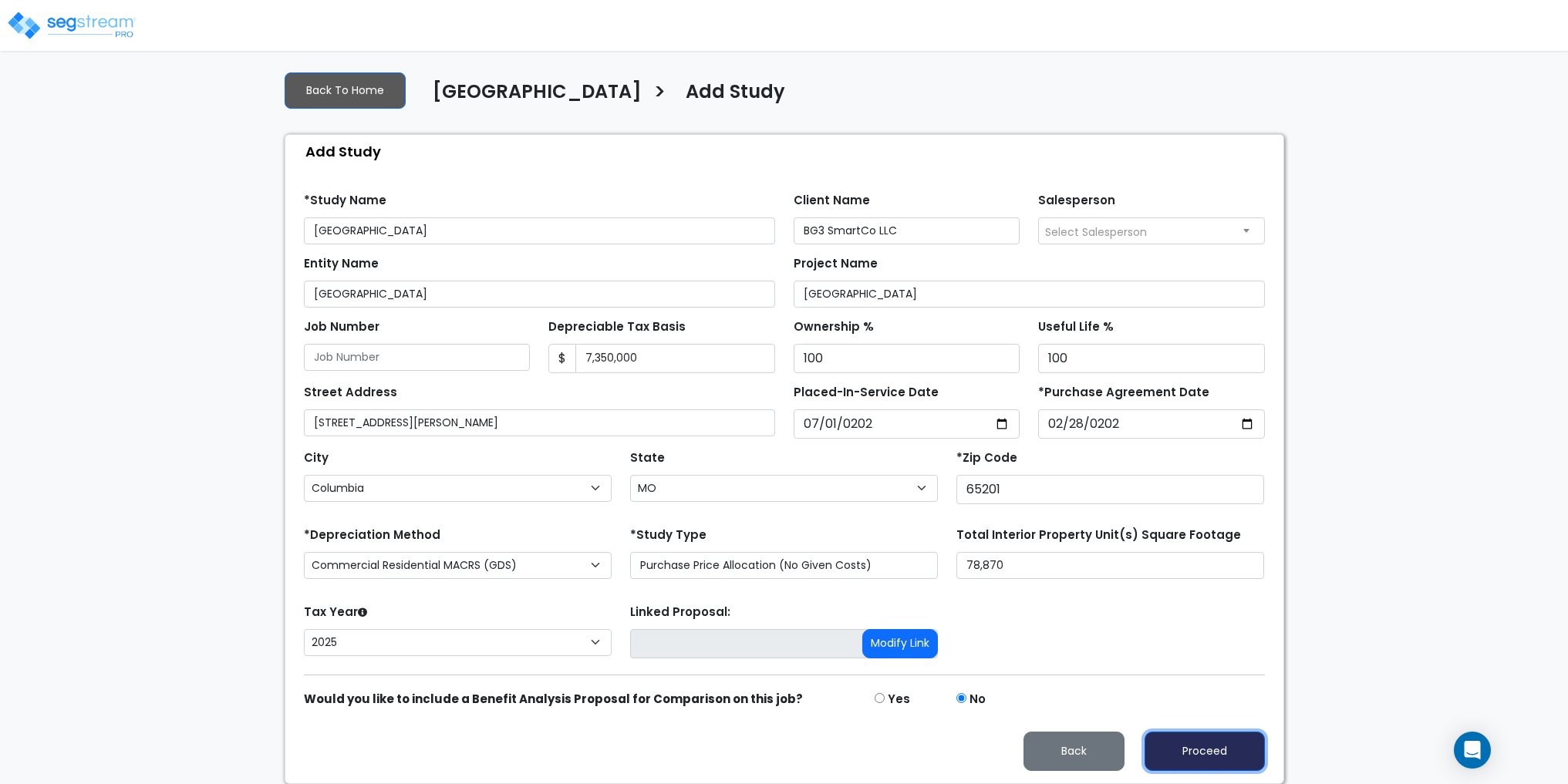
click at [1209, 754] on button "Proceed" at bounding box center [1205, 751] width 121 height 39
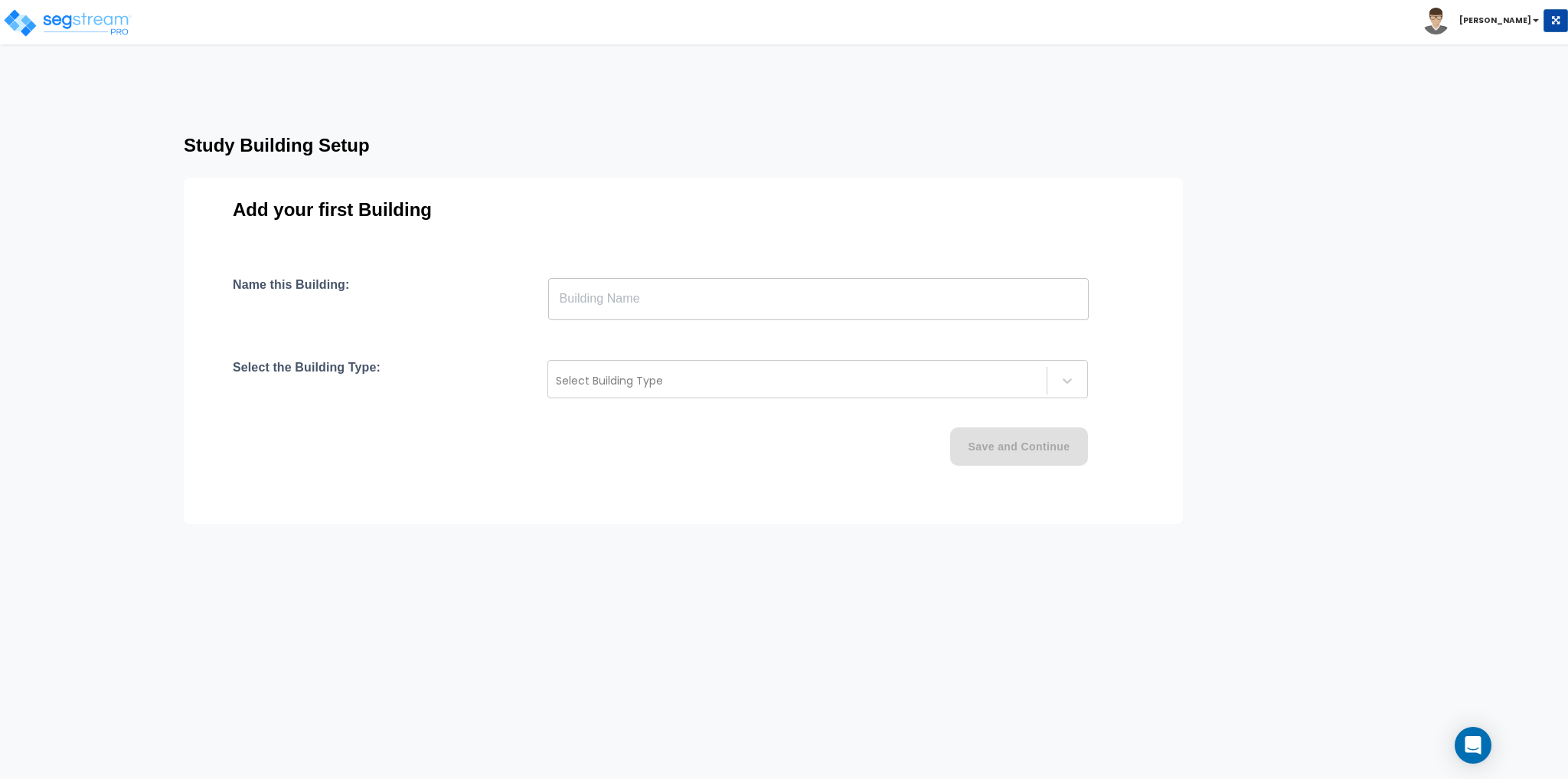
click at [670, 302] on input "text" at bounding box center [819, 299] width 541 height 43
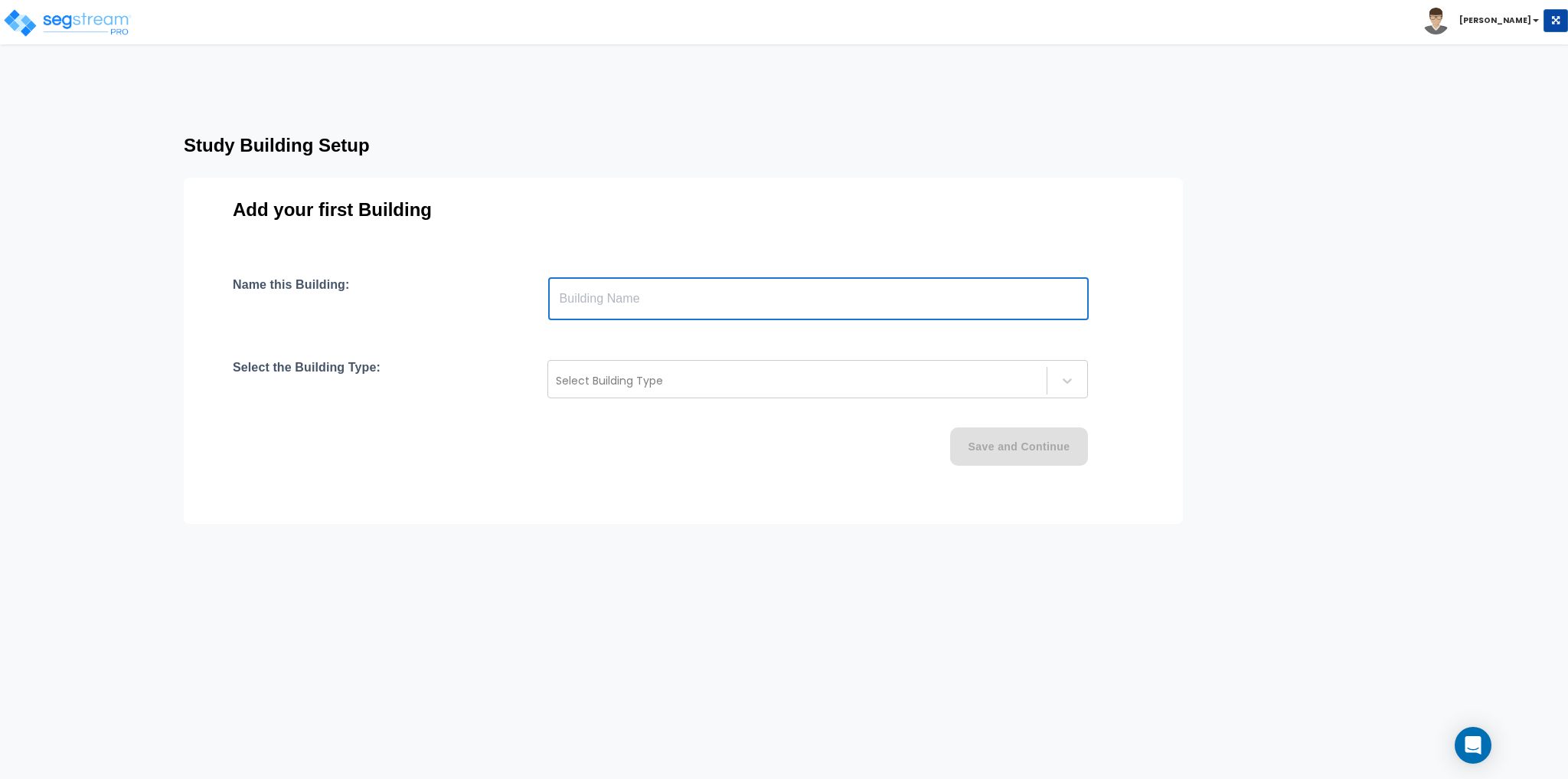
click at [607, 301] on input "text" at bounding box center [819, 299] width 541 height 43
type input "Building A"
click at [594, 375] on div at bounding box center [797, 381] width 483 height 18
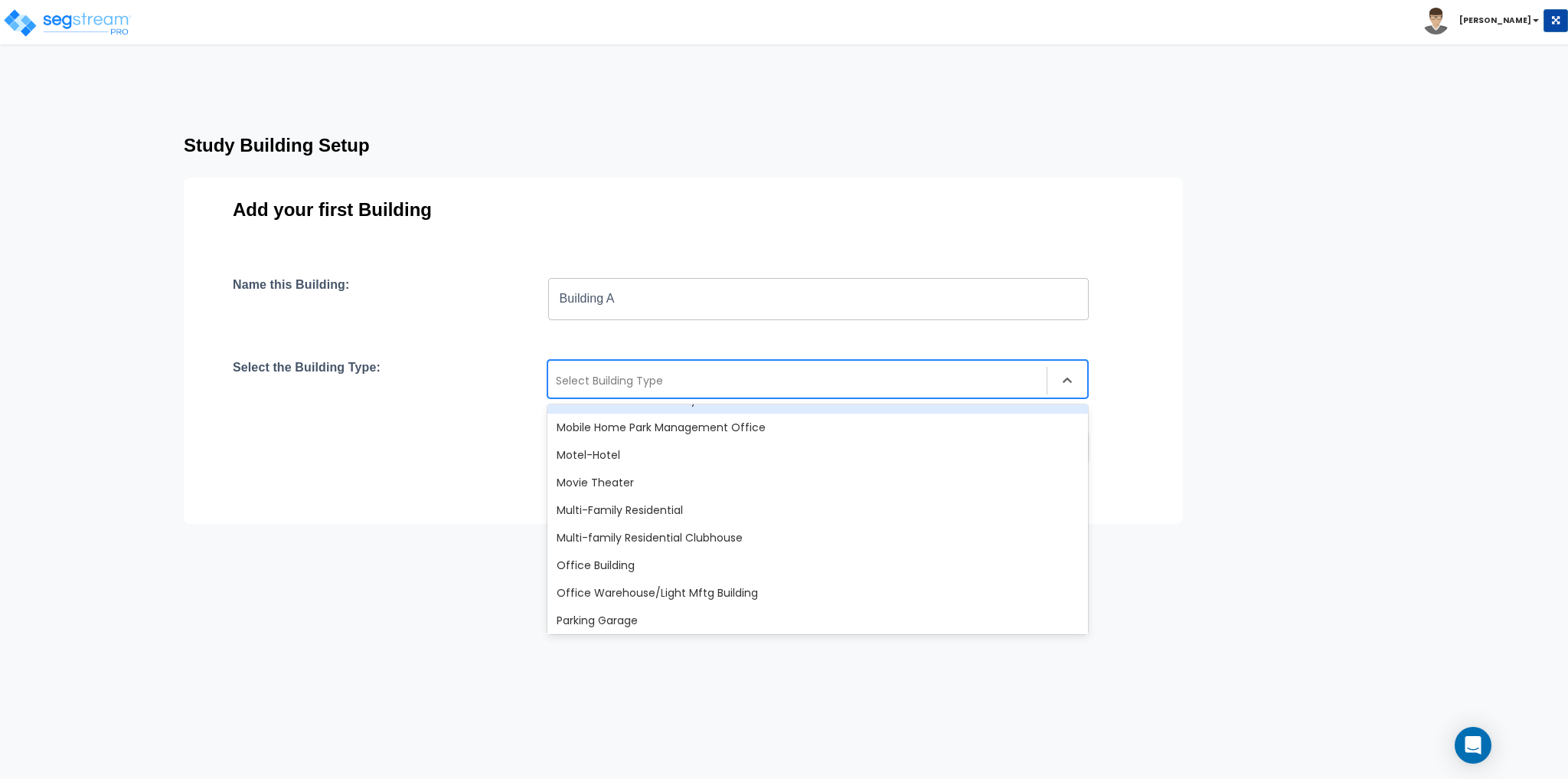
scroll to position [920, 0]
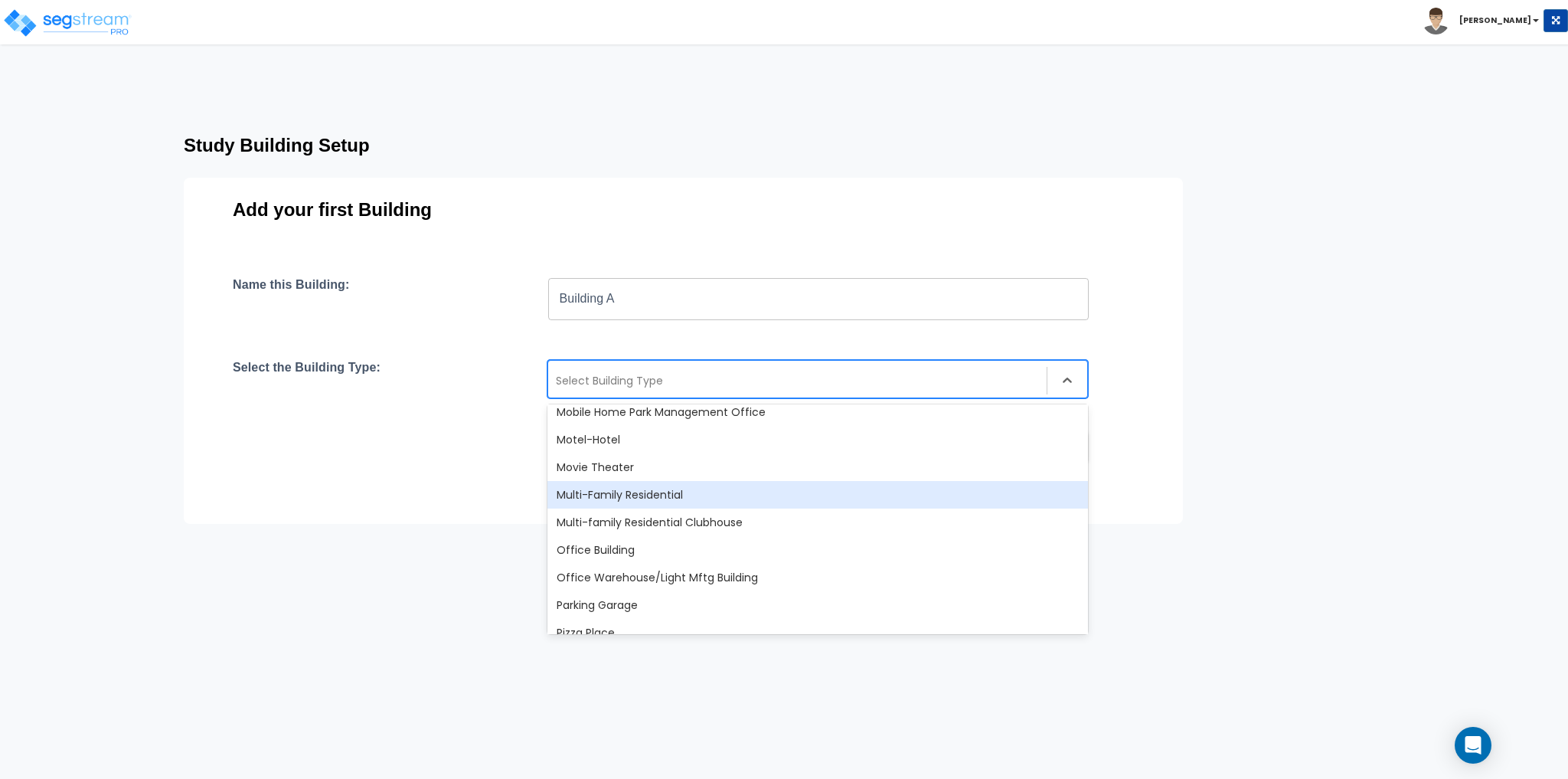
click at [726, 496] on div "Multi-Family Residential" at bounding box center [818, 495] width 541 height 28
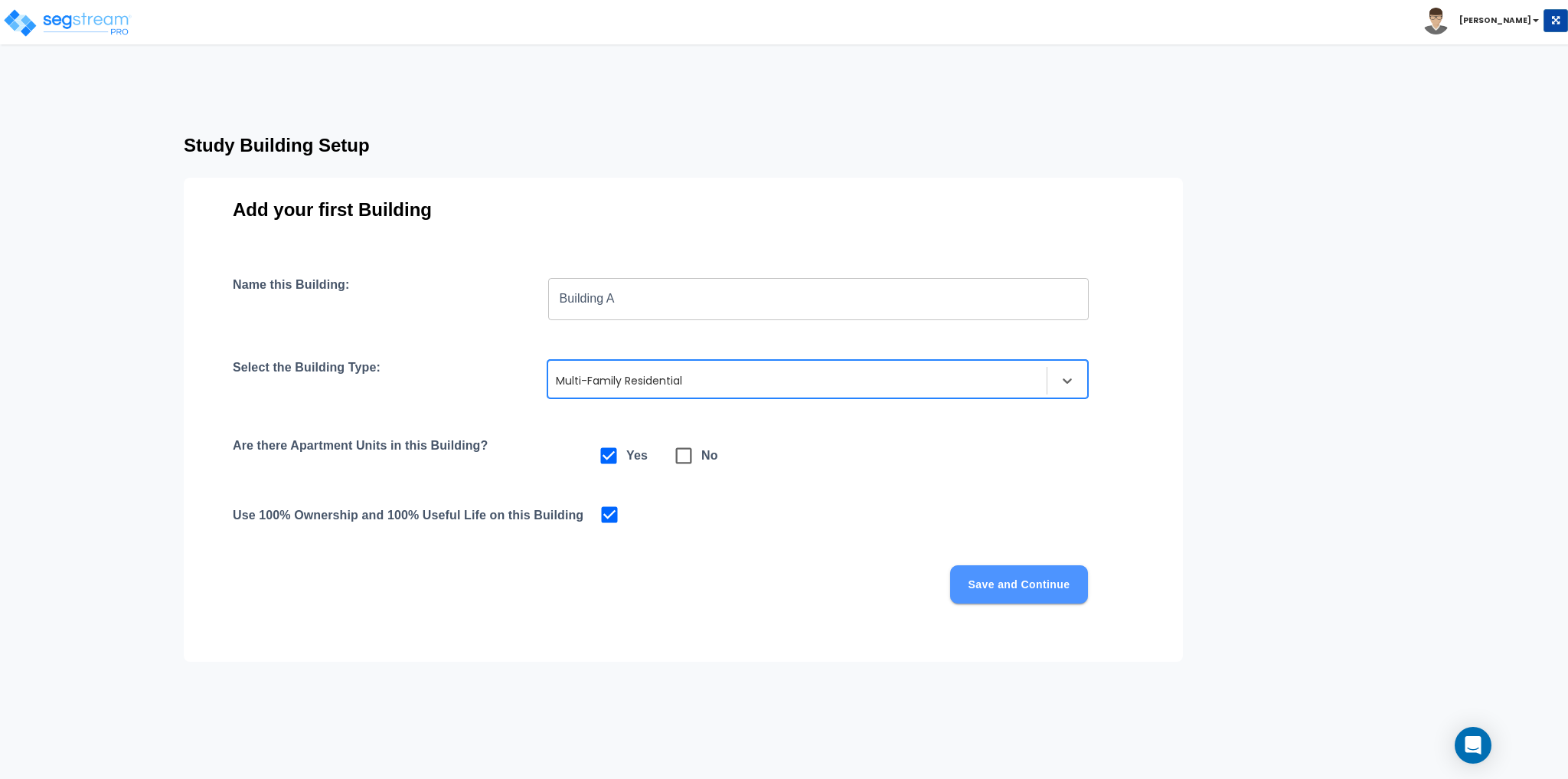
click at [1048, 590] on button "Save and Continue" at bounding box center [1018, 585] width 137 height 38
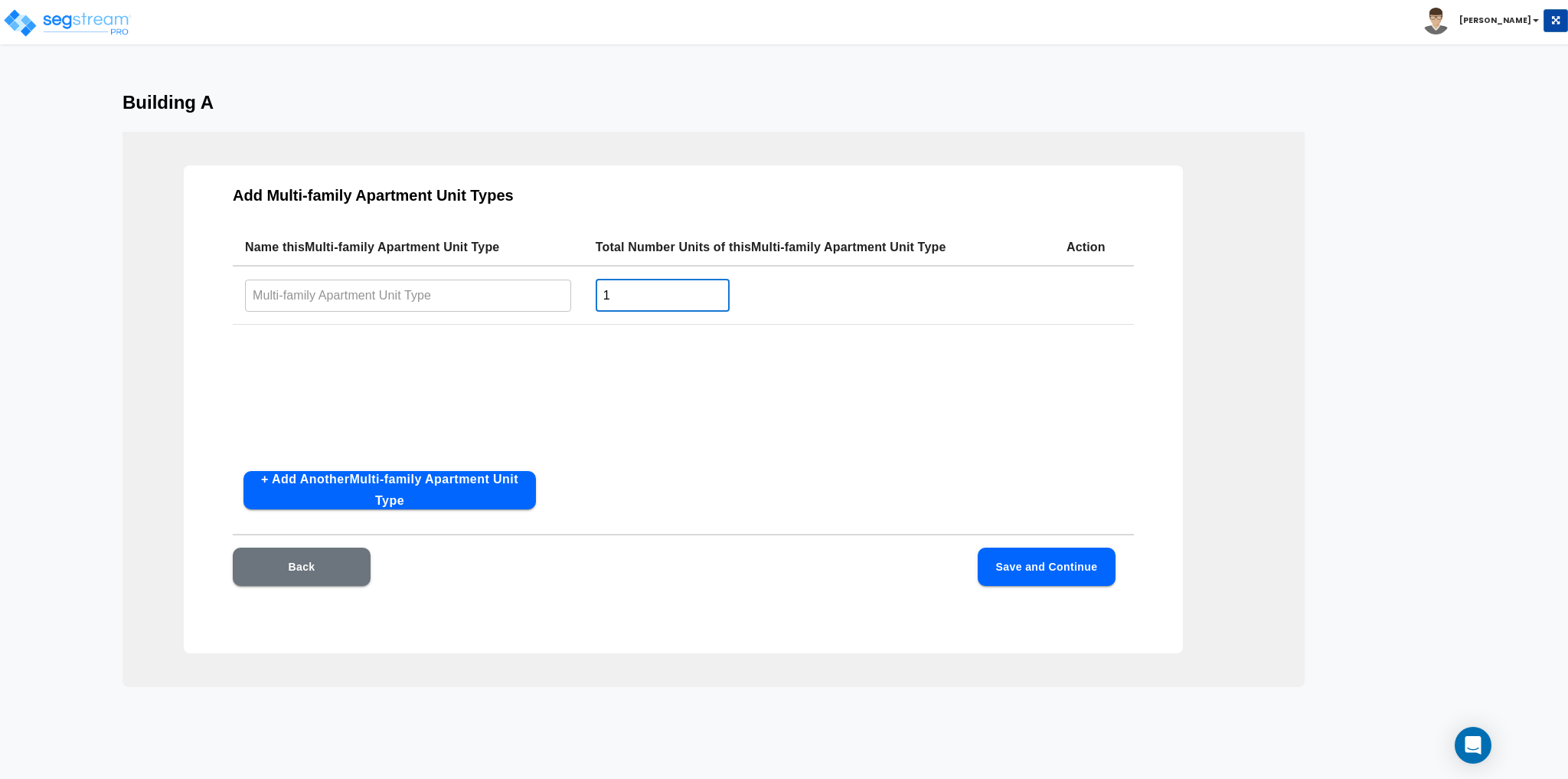
drag, startPoint x: 560, startPoint y: 300, endPoint x: 526, endPoint y: 301, distance: 34.0
click at [526, 301] on tr "​ 1 ​" at bounding box center [683, 295] width 901 height 59
type input "4"
click at [573, 376] on div "Name this Multi-family Apartment Unit Type Total Number Units of this Multi-fam…" at bounding box center [683, 343] width 901 height 230
click at [432, 486] on button "+ Add Another Multi-family Apartment Unit Type" at bounding box center [389, 490] width 293 height 38
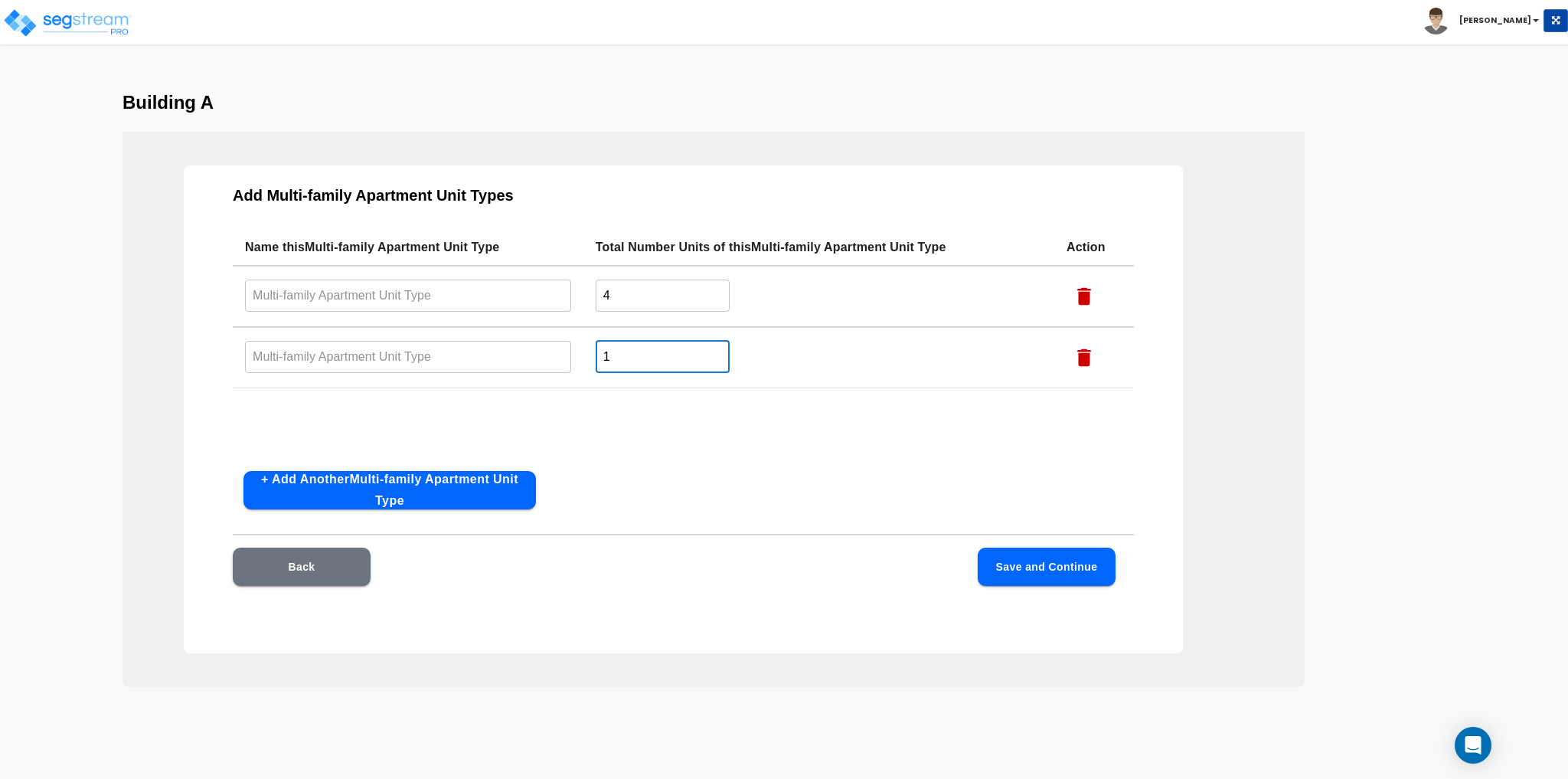
drag, startPoint x: 630, startPoint y: 361, endPoint x: 557, endPoint y: 368, distance: 73.3
click at [557, 368] on tr "​ 1 ​" at bounding box center [683, 358] width 901 height 61
click at [684, 438] on div "Name this Multi-family Apartment Unit Type Total Number Units of this Multi-fam…" at bounding box center [683, 343] width 901 height 230
drag, startPoint x: 647, startPoint y: 356, endPoint x: 399, endPoint y: 367, distance: 248.2
click at [399, 367] on tr "​ 4 ​" at bounding box center [683, 358] width 901 height 61
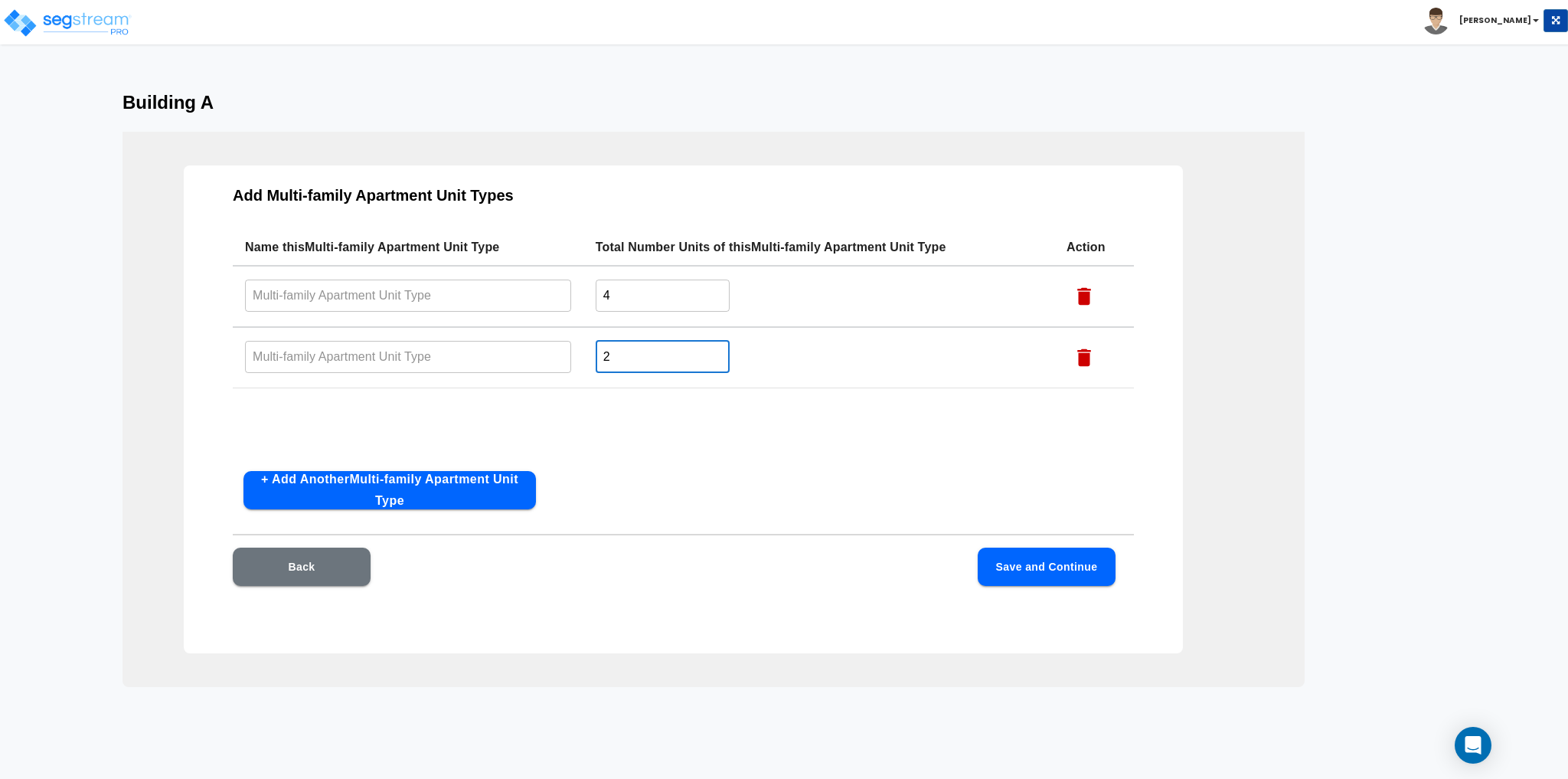
type input "2"
click at [791, 364] on td "2 ​" at bounding box center [819, 358] width 471 height 61
click at [458, 502] on button "+ Add Another Multi-family Apartment Unit Type" at bounding box center [389, 490] width 293 height 38
drag, startPoint x: 626, startPoint y: 421, endPoint x: 528, endPoint y: 430, distance: 98.4
click at [533, 429] on tr "​ 1 ​" at bounding box center [683, 419] width 901 height 61
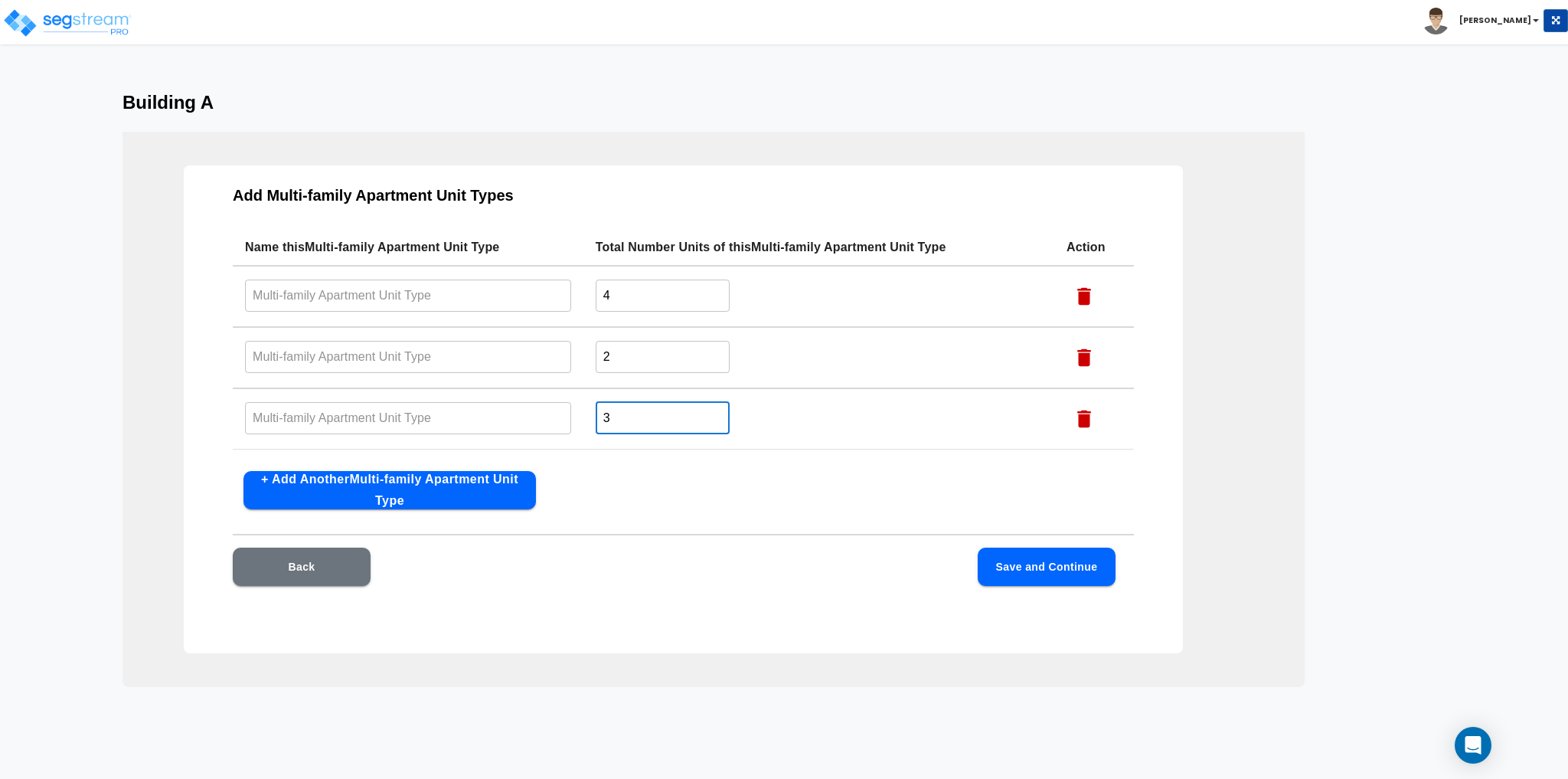
type input "3"
click at [815, 499] on div "Add Multi-family Apartment Unit Types Name this Multi-family Apartment Unit Typ…" at bounding box center [683, 409] width 999 height 488
drag, startPoint x: 610, startPoint y: 356, endPoint x: 563, endPoint y: 363, distance: 47.5
click at [563, 363] on tr "​ 2 ​" at bounding box center [683, 358] width 901 height 61
click at [833, 336] on td "4 ​" at bounding box center [819, 358] width 471 height 61
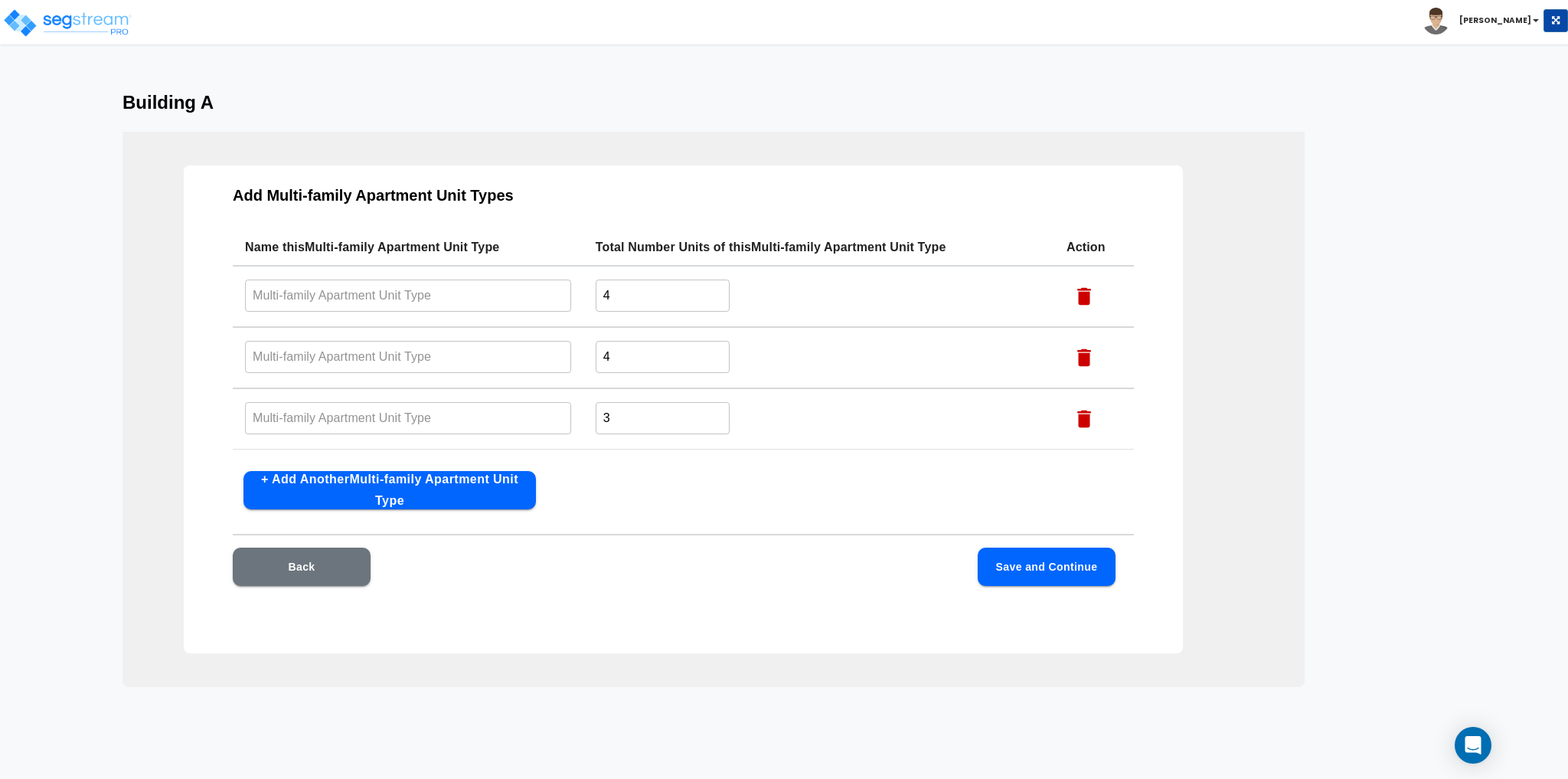
click at [1045, 574] on button "Save and Continue" at bounding box center [1046, 567] width 137 height 38
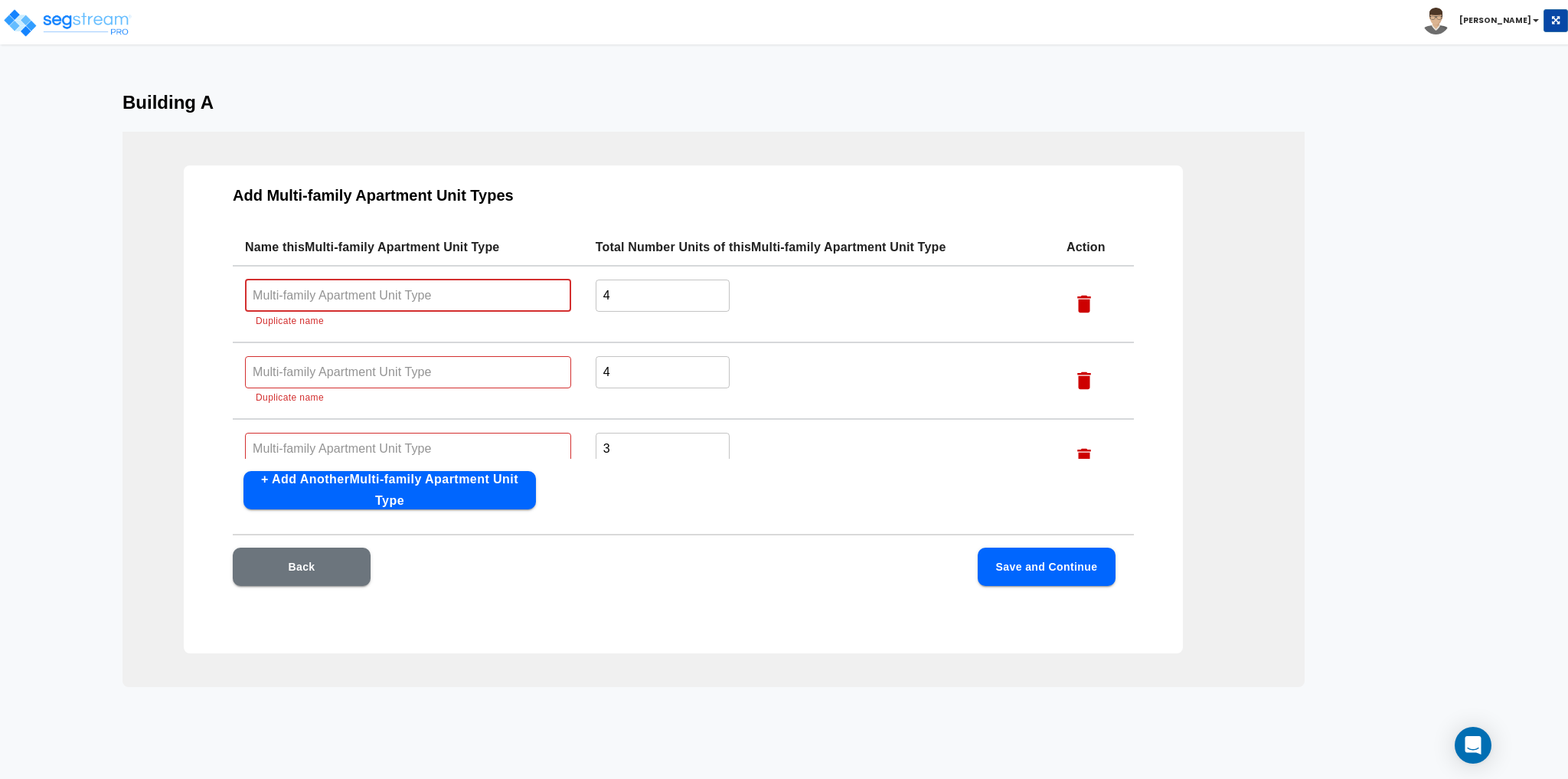
click at [424, 299] on input "text" at bounding box center [408, 295] width 326 height 33
click at [814, 300] on td "4 ​" at bounding box center [819, 304] width 471 height 77
drag, startPoint x: 620, startPoint y: 378, endPoint x: 473, endPoint y: 396, distance: 148.1
click at [482, 396] on tr "​ Duplicate name 4 ​" at bounding box center [683, 381] width 901 height 77
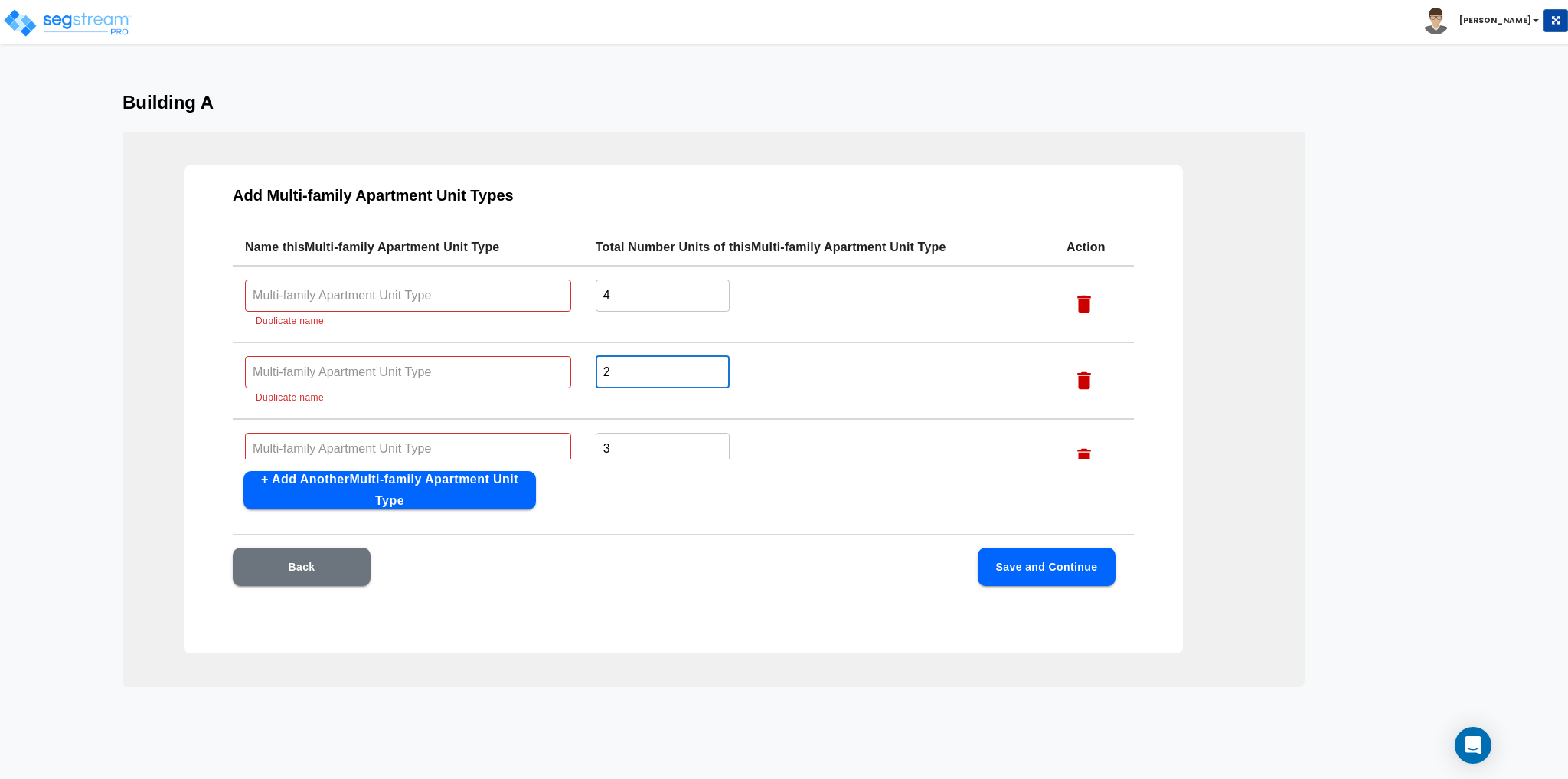
type input "2"
click at [801, 390] on td "2 ​" at bounding box center [819, 381] width 471 height 77
click at [346, 287] on input "text" at bounding box center [408, 295] width 326 height 33
click at [367, 436] on input "text" at bounding box center [408, 448] width 326 height 33
type input "North Buildings"
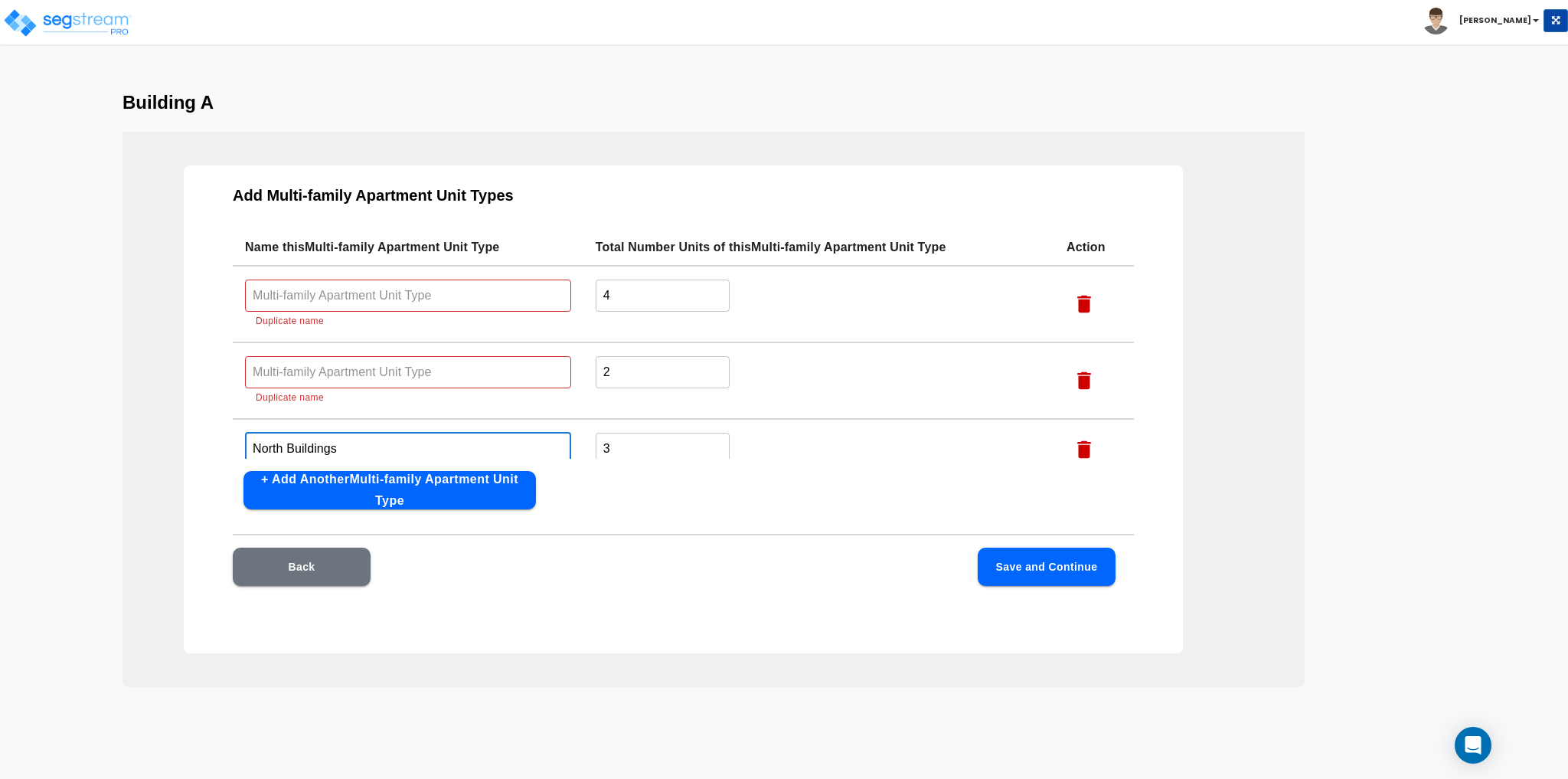
drag, startPoint x: 351, startPoint y: 446, endPoint x: 78, endPoint y: 453, distance: 273.1
click at [78, 453] on div "Building A Add Multi-family Apartment Unit Types Name this Multi-family Apartme…" at bounding box center [784, 390] width 1568 height 595
click at [620, 296] on input "4" at bounding box center [663, 295] width 134 height 33
type input "3"
click at [268, 293] on input "text" at bounding box center [408, 295] width 326 height 33
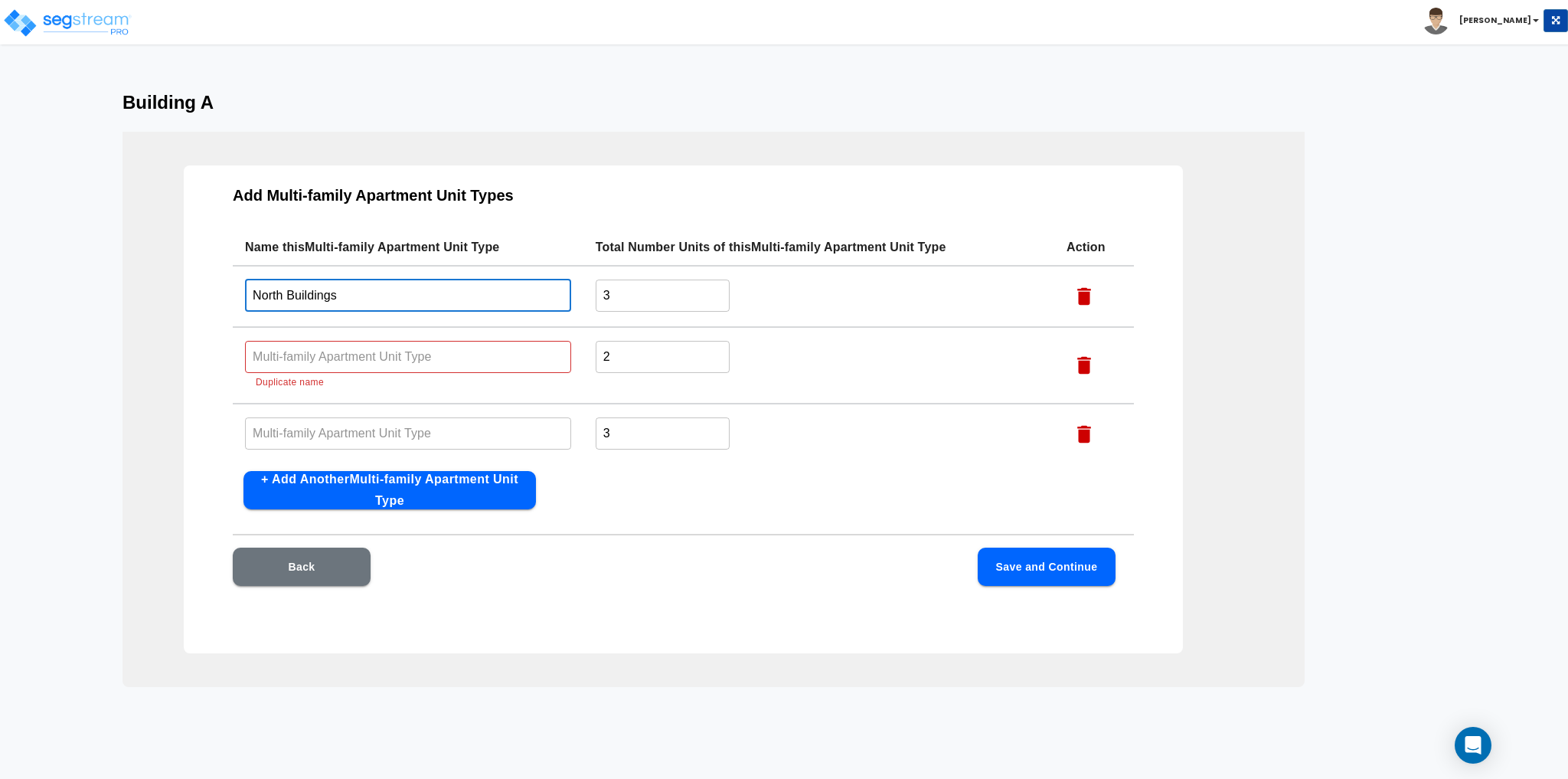
type input "North Buildings"
click at [410, 353] on input "text" at bounding box center [408, 356] width 326 height 33
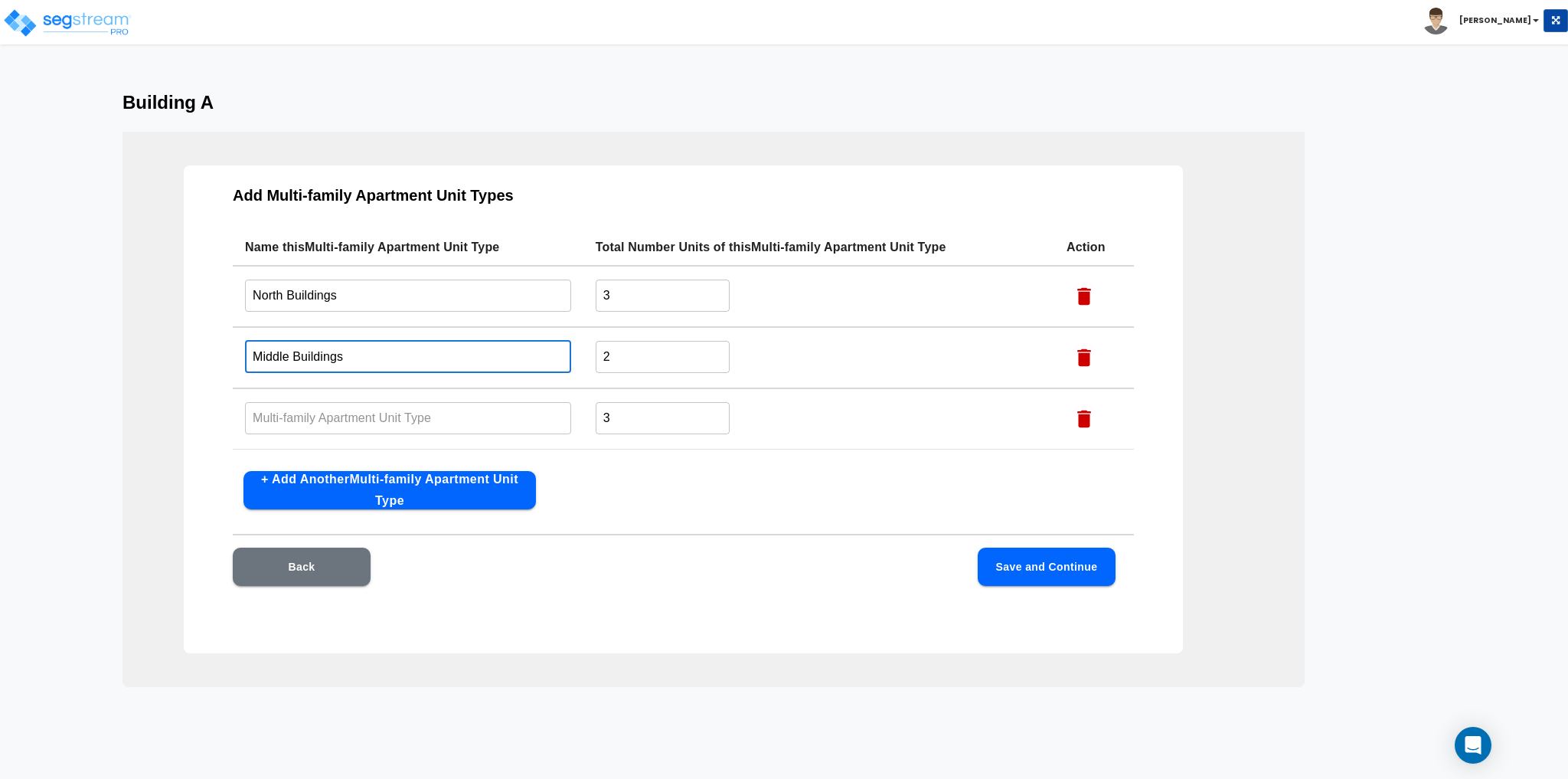
type input "Middle Buildings"
drag, startPoint x: 619, startPoint y: 364, endPoint x: 549, endPoint y: 377, distance: 71.2
click at [561, 373] on tr "Middle Buildings ​ 2 ​" at bounding box center [683, 358] width 901 height 61
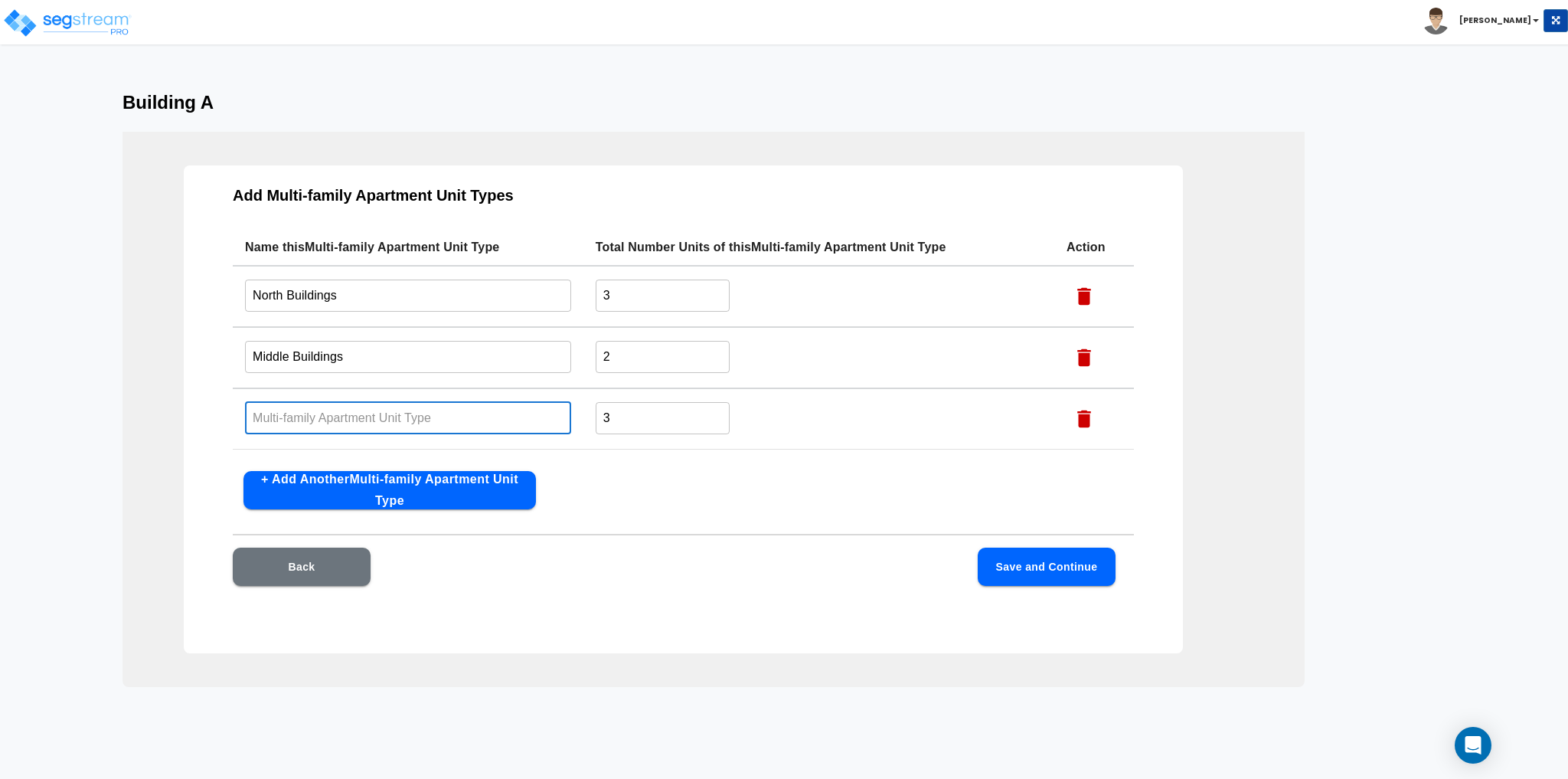
click at [358, 420] on input "text" at bounding box center [408, 417] width 326 height 33
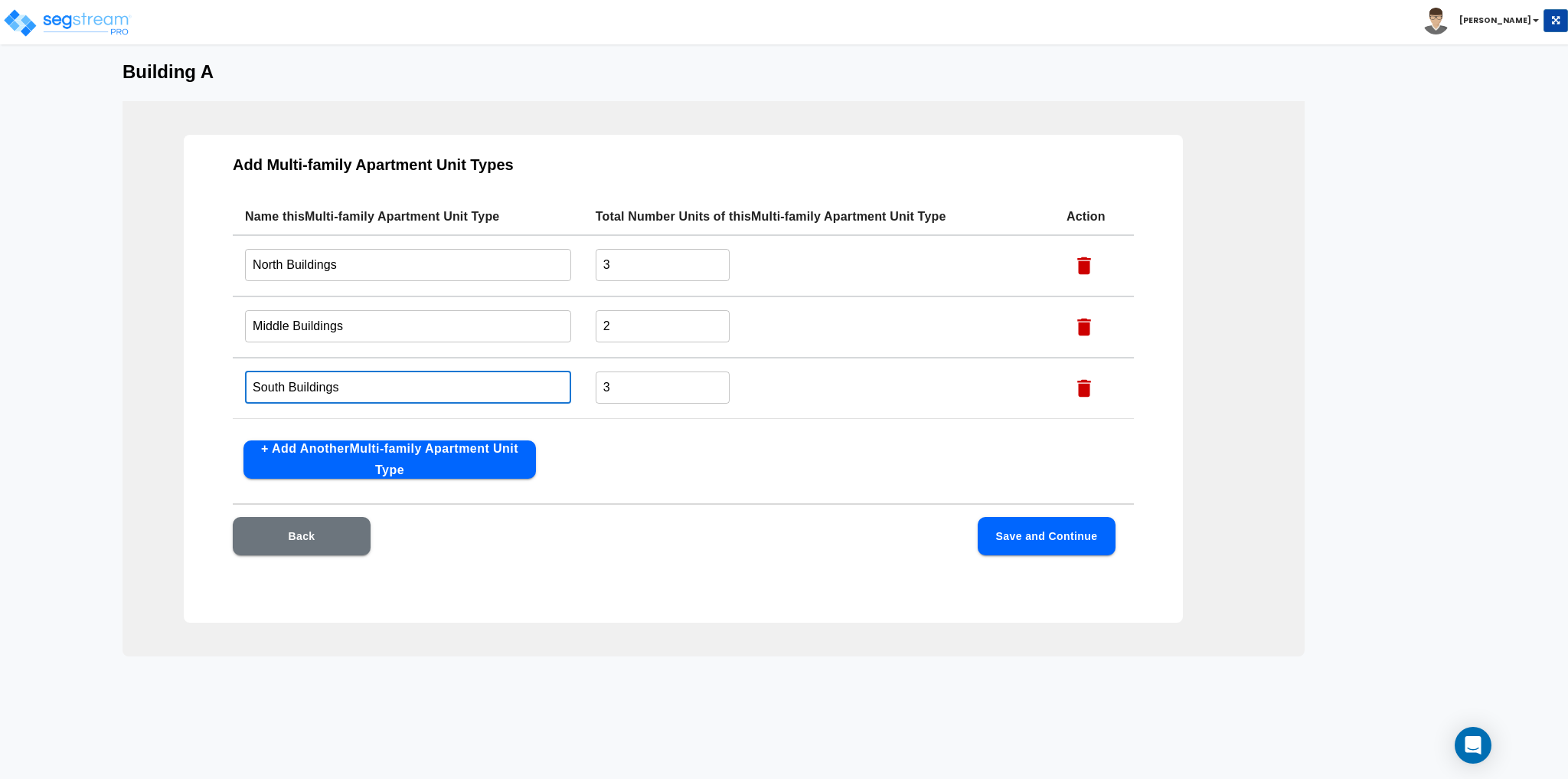
type input "South Buildings"
type input "4"
click at [802, 384] on td "4 ​" at bounding box center [819, 389] width 471 height 61
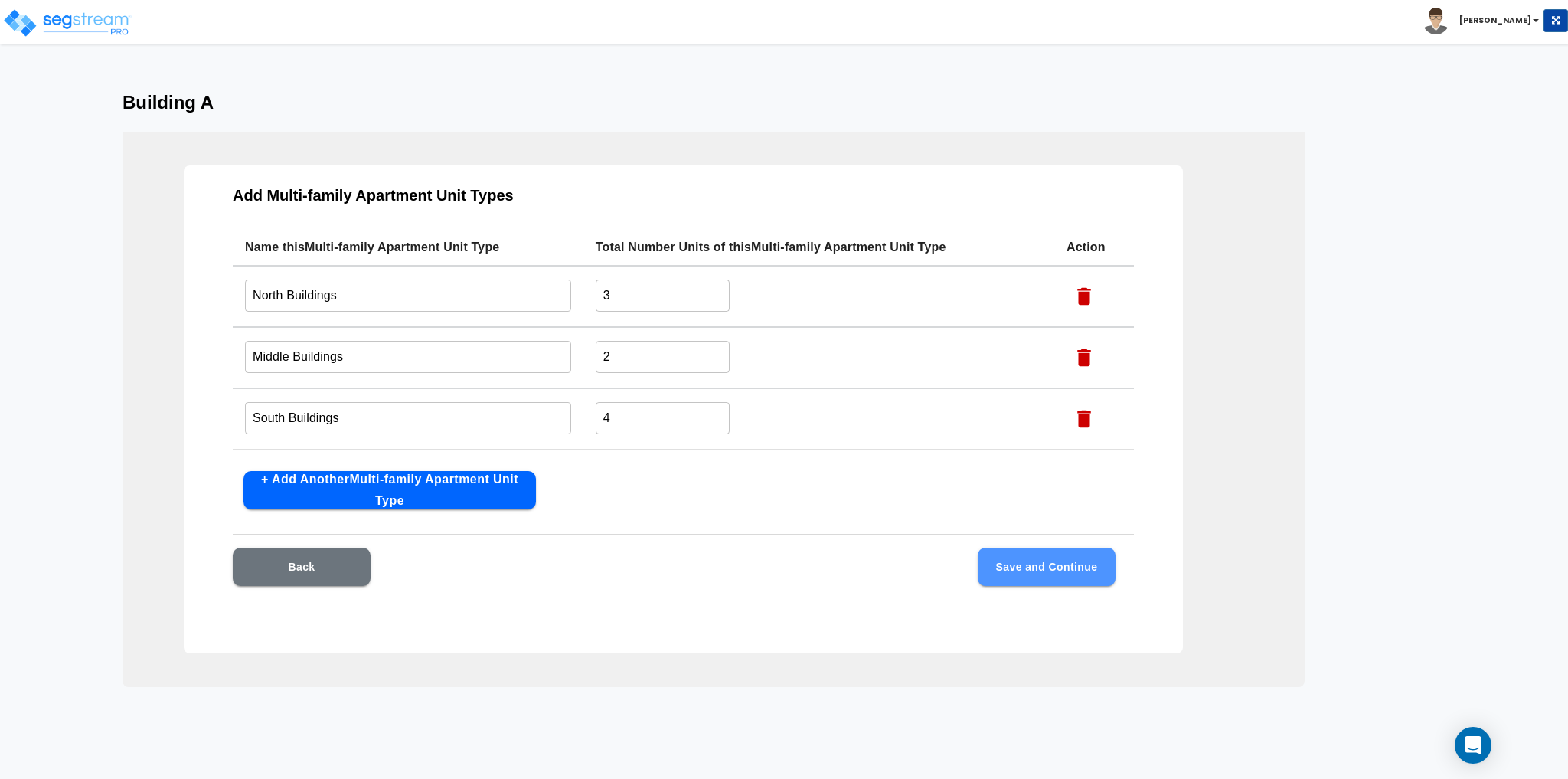
click at [1035, 574] on button "Save and Continue" at bounding box center [1046, 567] width 137 height 38
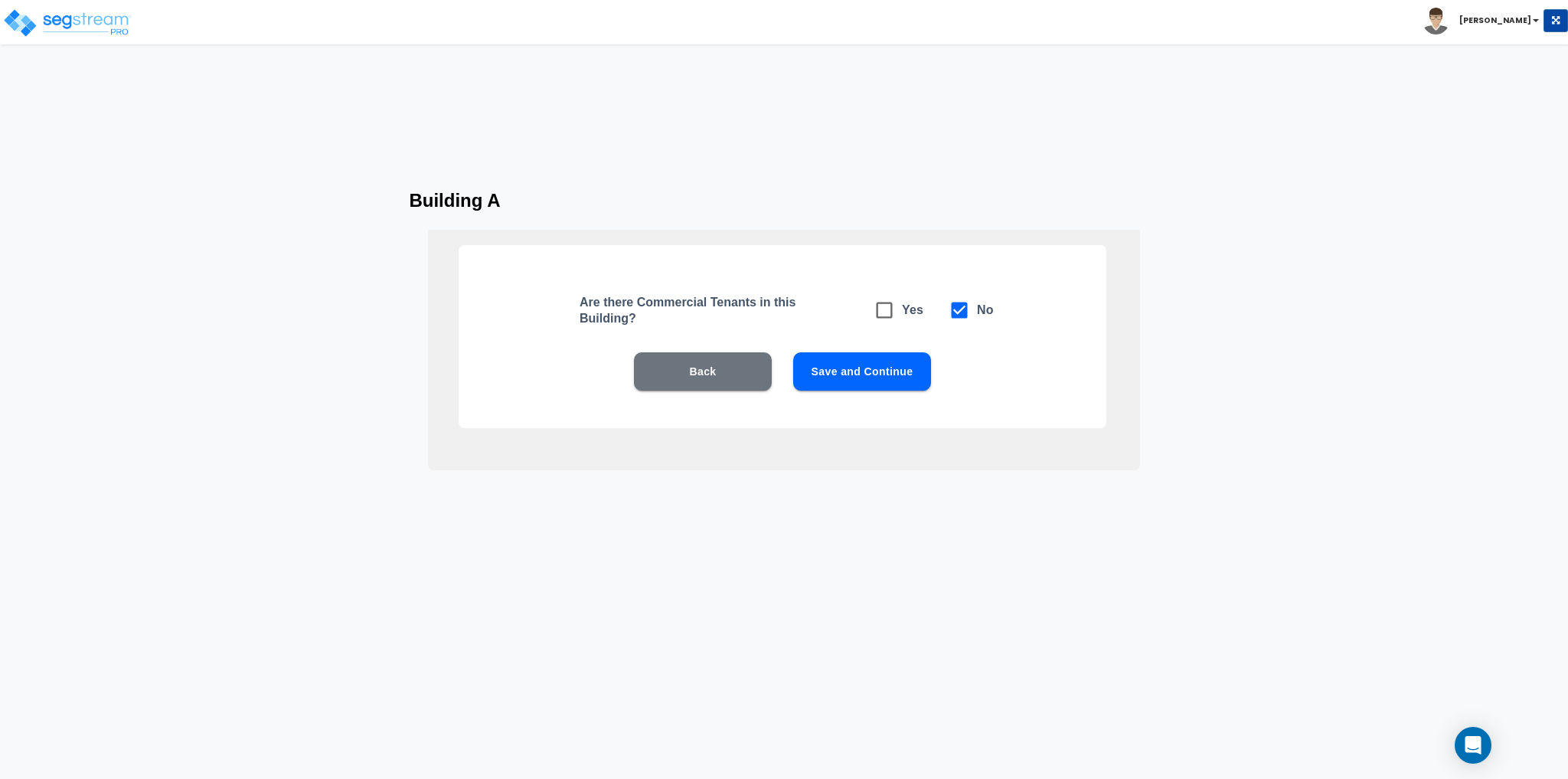
click at [862, 378] on button "Save and Continue" at bounding box center [862, 372] width 137 height 38
click at [716, 375] on button "Back" at bounding box center [703, 372] width 137 height 38
click at [716, 376] on button "Back" at bounding box center [703, 372] width 137 height 38
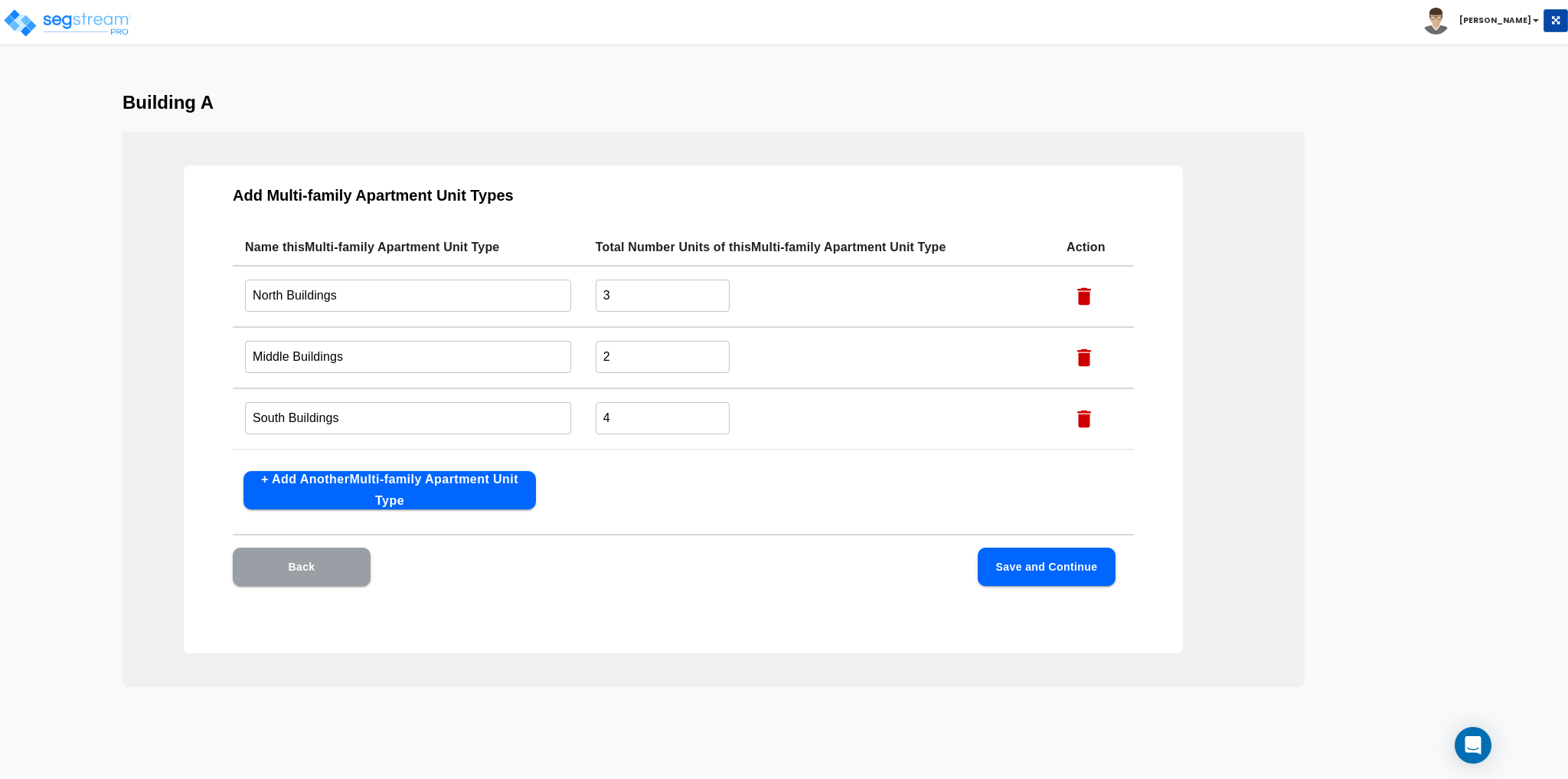
click at [297, 559] on button "Back" at bounding box center [301, 567] width 137 height 38
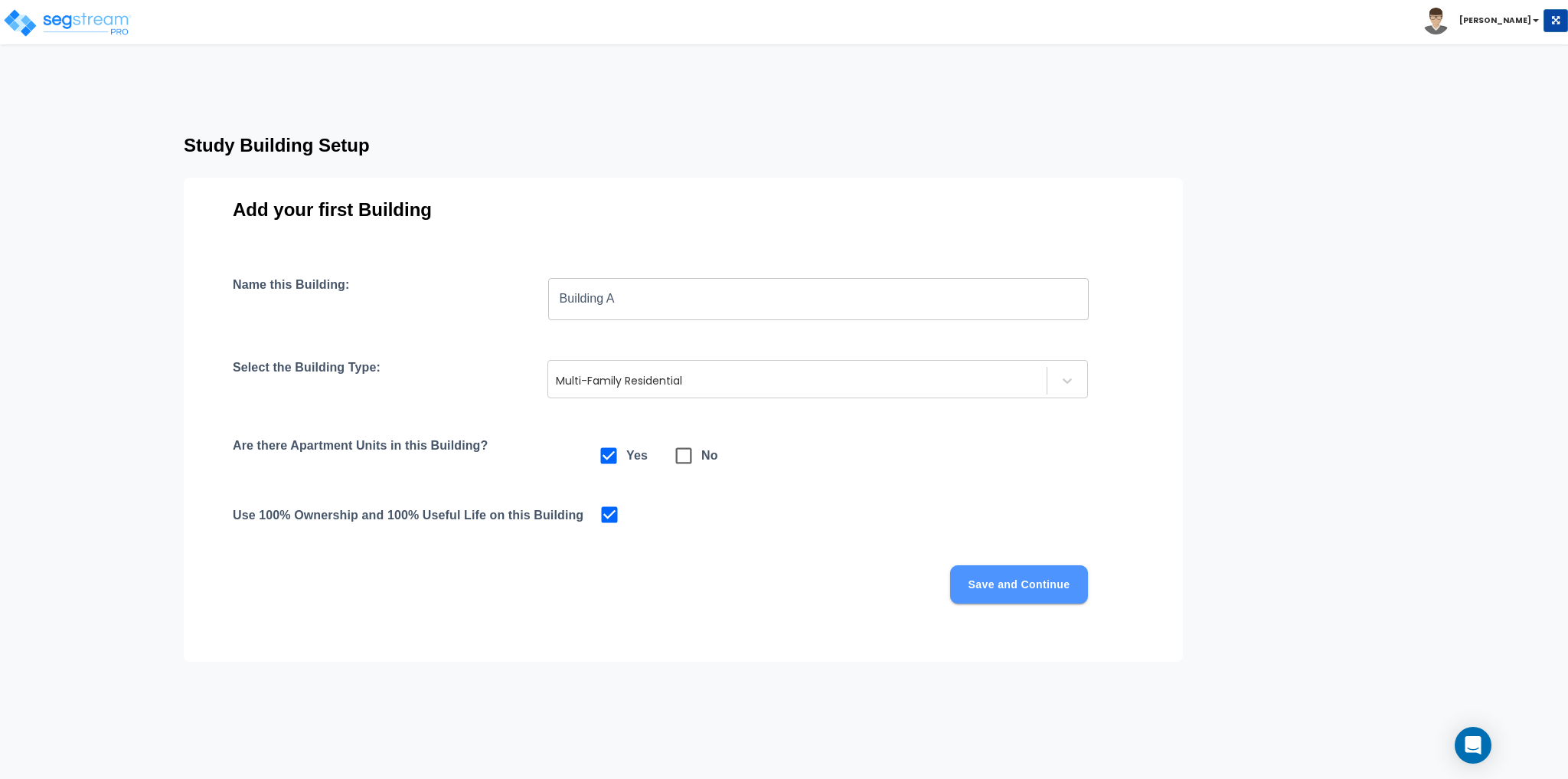
click at [1057, 586] on button "Save and Continue" at bounding box center [1018, 585] width 137 height 38
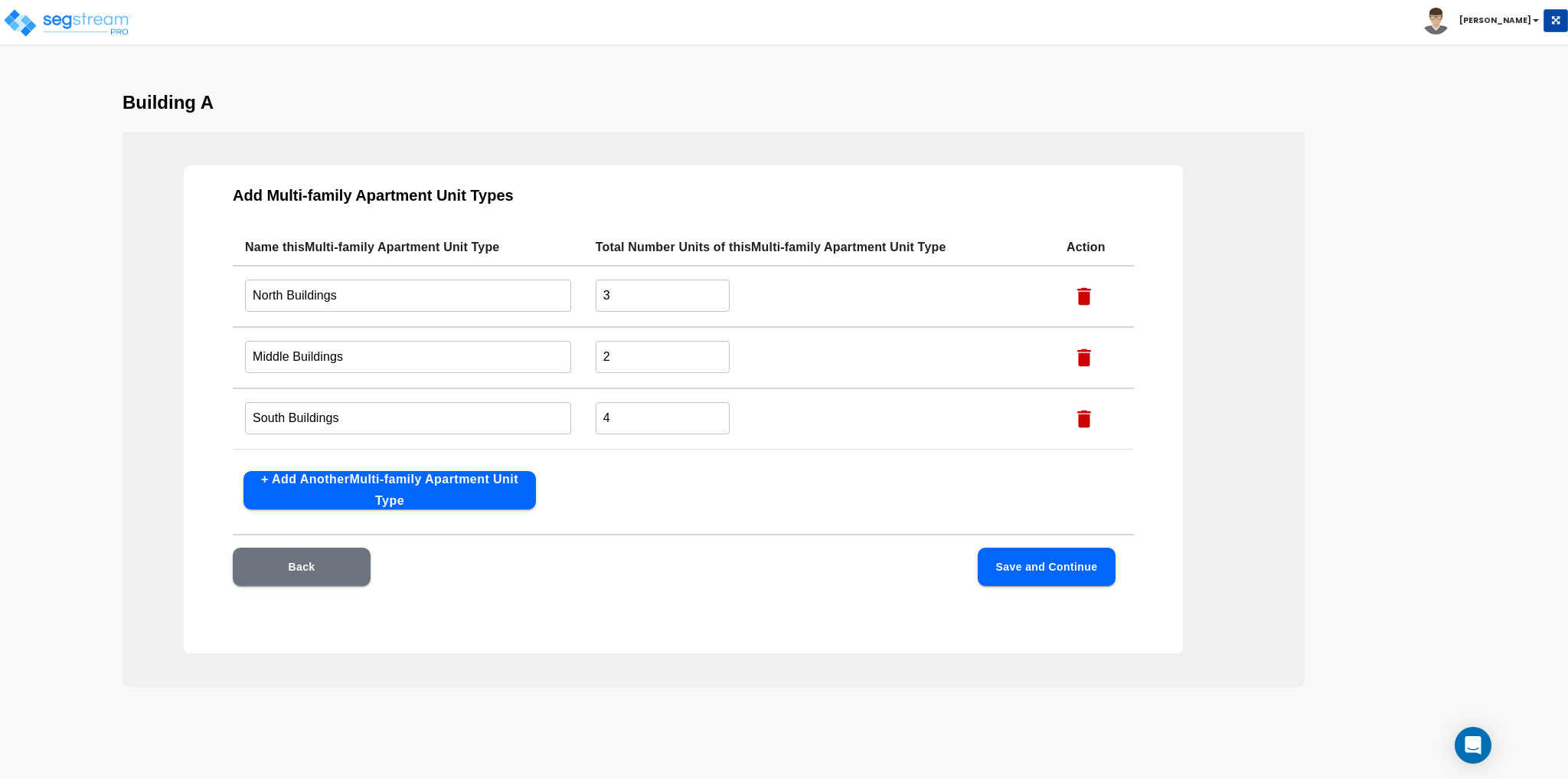
click at [321, 578] on button "Back" at bounding box center [301, 567] width 137 height 38
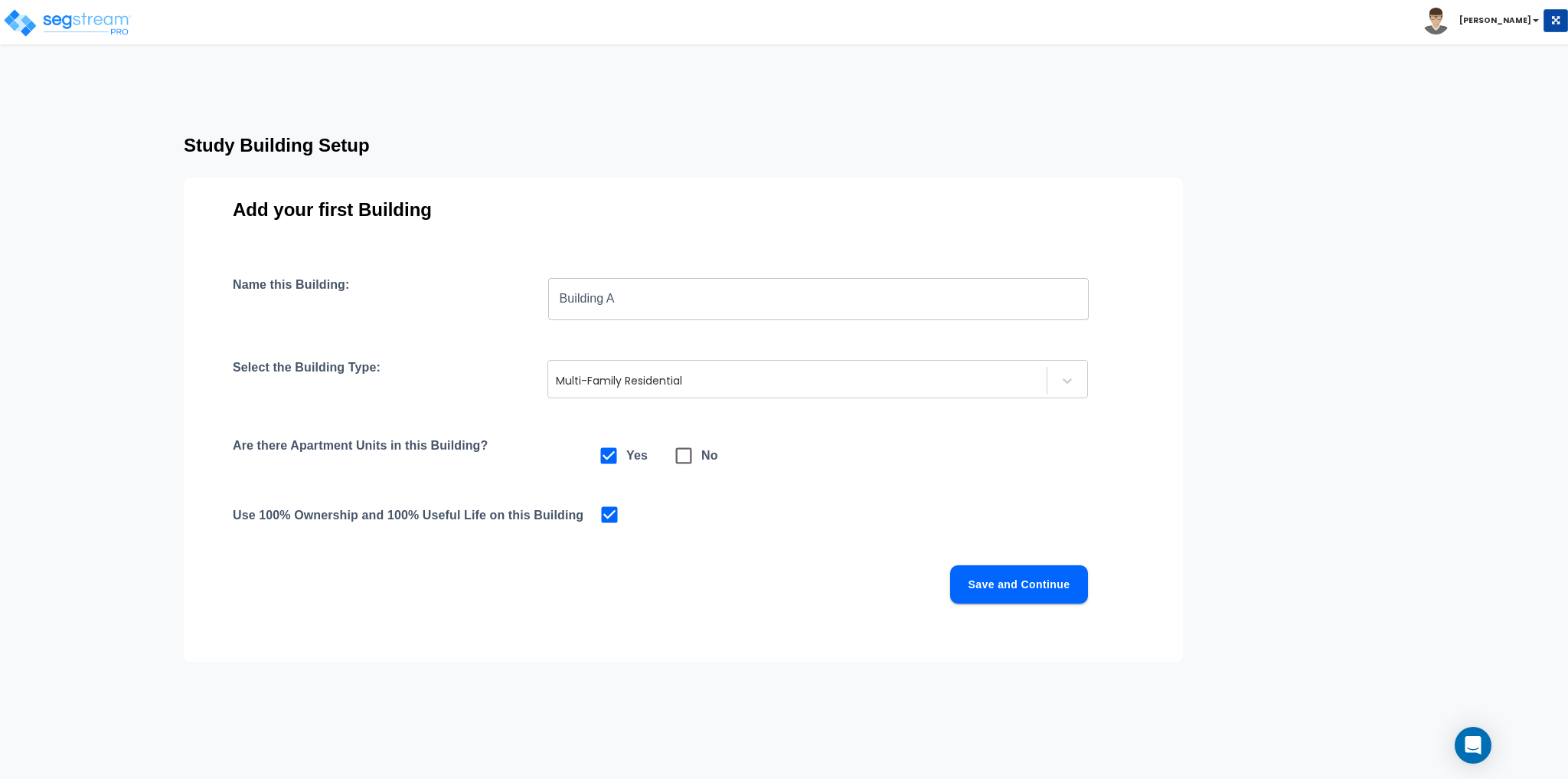
click at [321, 578] on div "Save and Continue" at bounding box center [660, 585] width 855 height 38
click at [1004, 582] on button "Save and Continue" at bounding box center [1018, 585] width 137 height 38
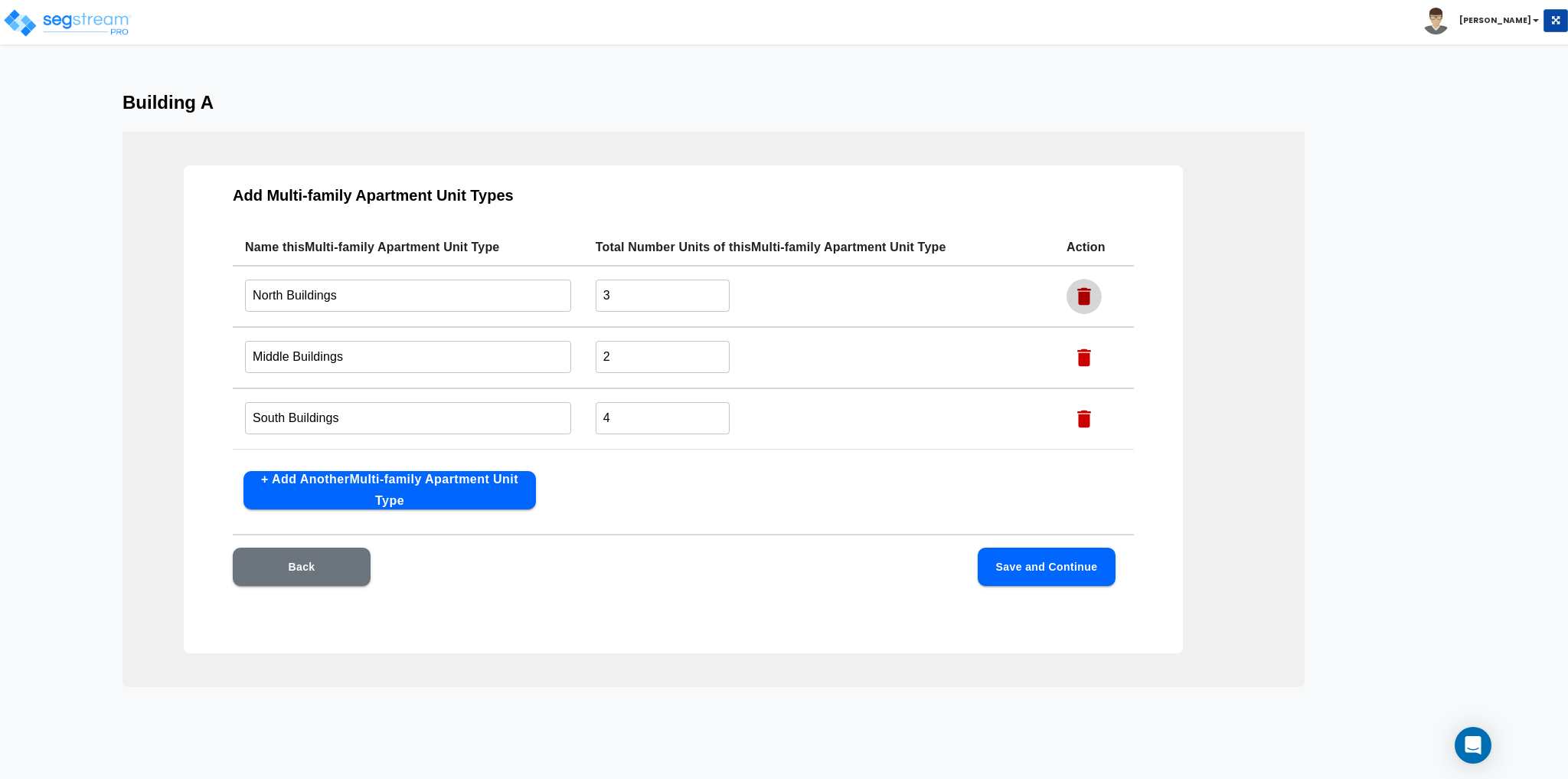
click at [1080, 297] on icon "button" at bounding box center [1084, 297] width 14 height 18
type input "Middle Buildings"
type input "2"
type input "South Buildings"
type input "4"
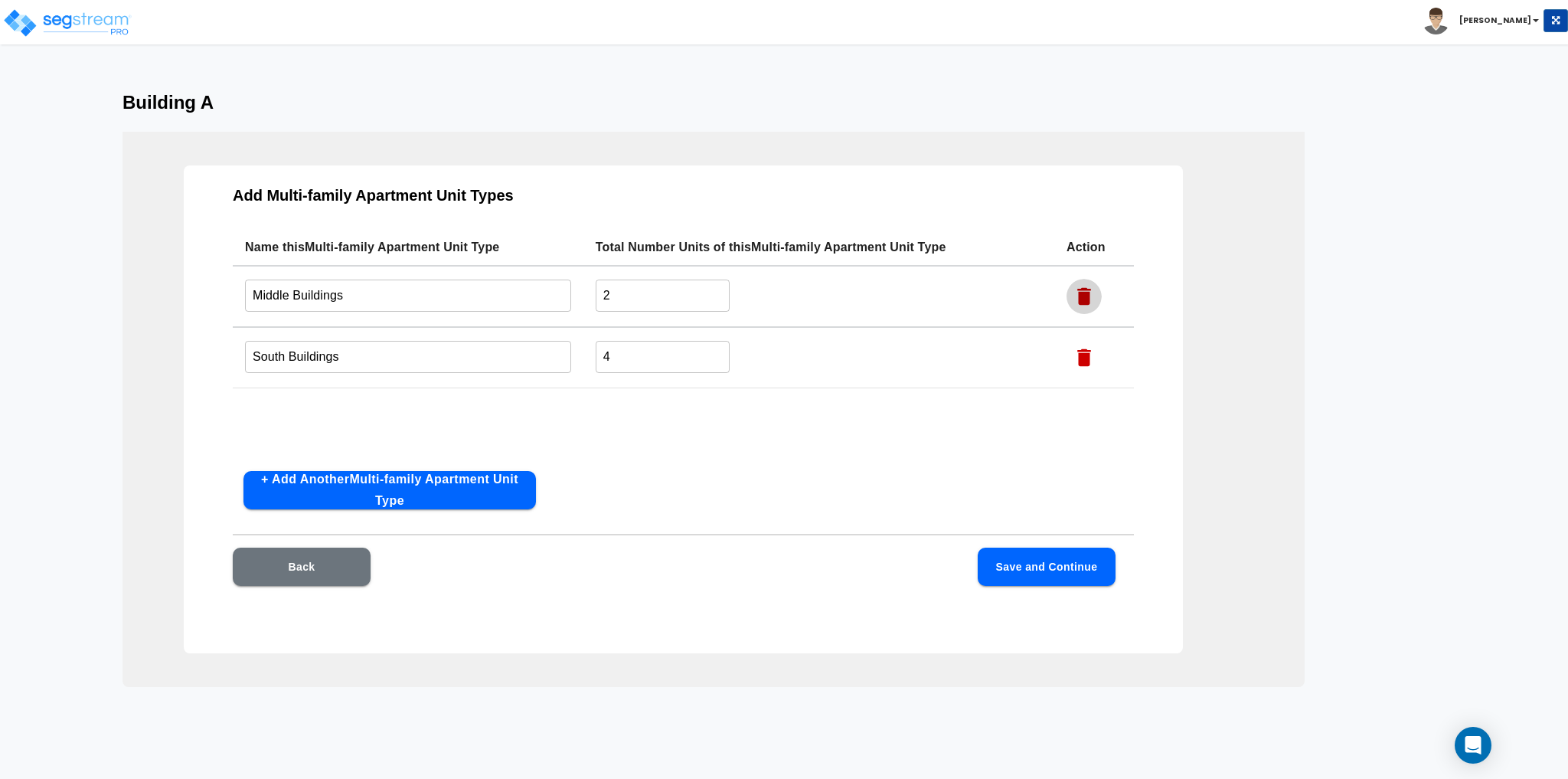
click at [1080, 297] on icon "button" at bounding box center [1084, 297] width 14 height 18
type input "South Buildings"
type input "4"
drag, startPoint x: 379, startPoint y: 300, endPoint x: 82, endPoint y: 314, distance: 297.3
click at [82, 314] on div "Building A Add Multi-family Apartment Unit Types Name this Multi-family Apartme…" at bounding box center [784, 390] width 1568 height 595
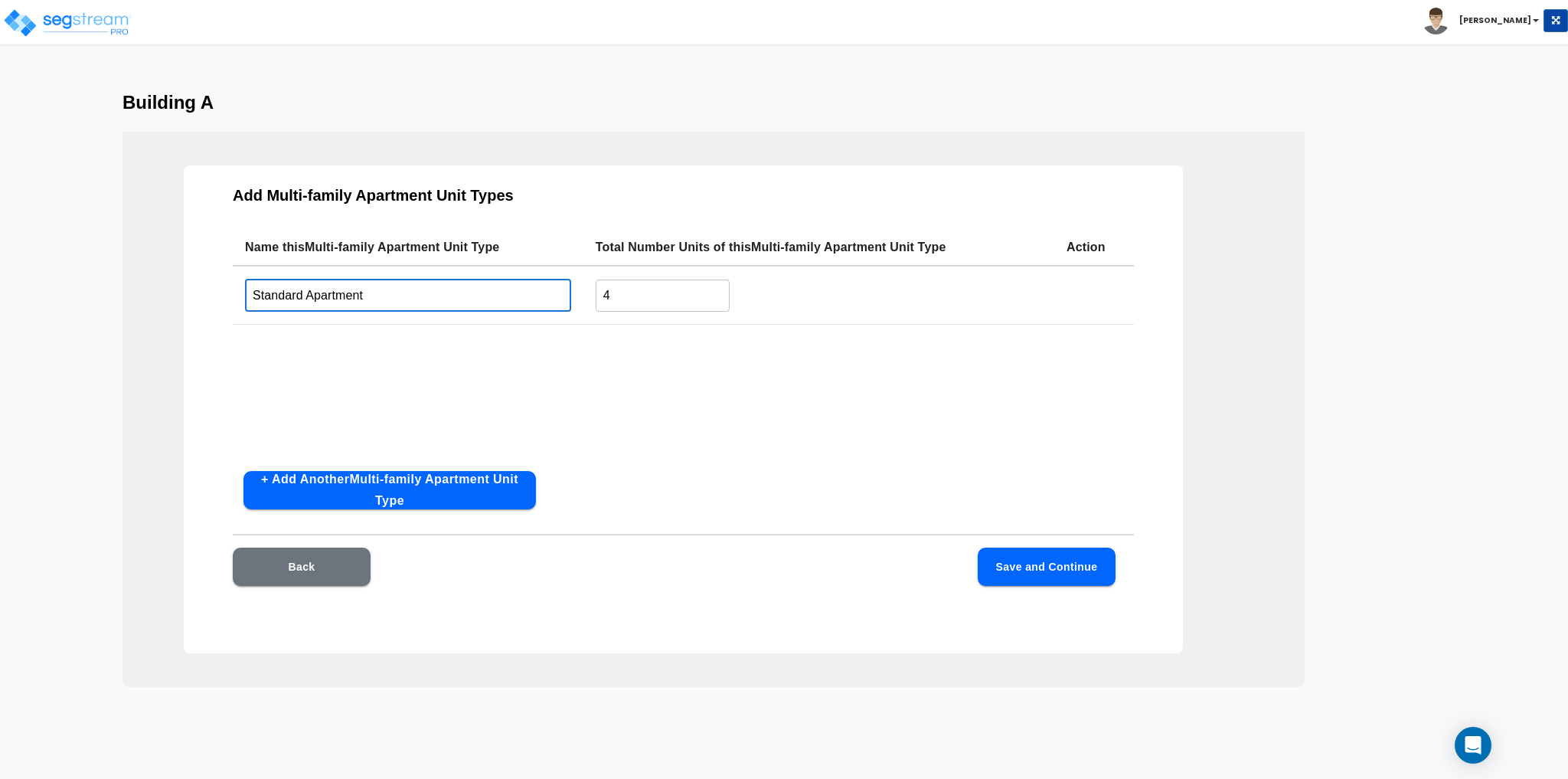
click at [728, 358] on div "Name this Multi-family Apartment Unit Type Total Number Units of this Multi-fam…" at bounding box center [683, 343] width 901 height 230
click at [689, 377] on div "Name this Multi-family Apartment Unit Type Total Number Units of this Multi-fam…" at bounding box center [683, 343] width 901 height 230
drag, startPoint x: 379, startPoint y: 298, endPoint x: 114, endPoint y: 324, distance: 266.3
click at [114, 324] on div "Building A Add Multi-family Apartment Unit Types Name this Multi-family Apartme…" at bounding box center [784, 390] width 1568 height 595
type input "Sea Biscuit"
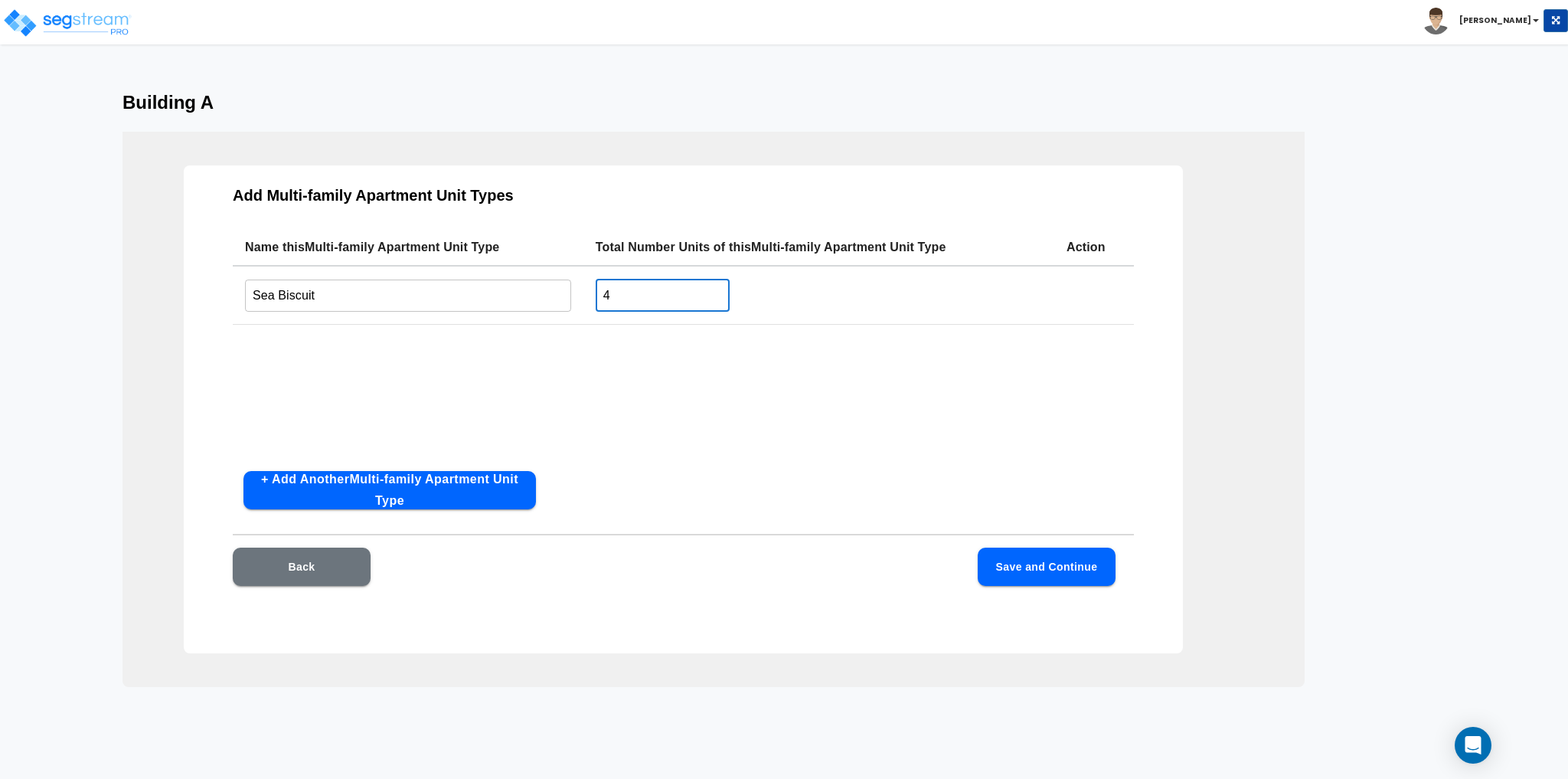
click at [640, 299] on input "4" at bounding box center [663, 295] width 134 height 33
click at [428, 491] on button "+ Add Another Multi-family Apartment Unit Type" at bounding box center [389, 490] width 293 height 38
click at [353, 363] on input "text" at bounding box center [408, 356] width 326 height 33
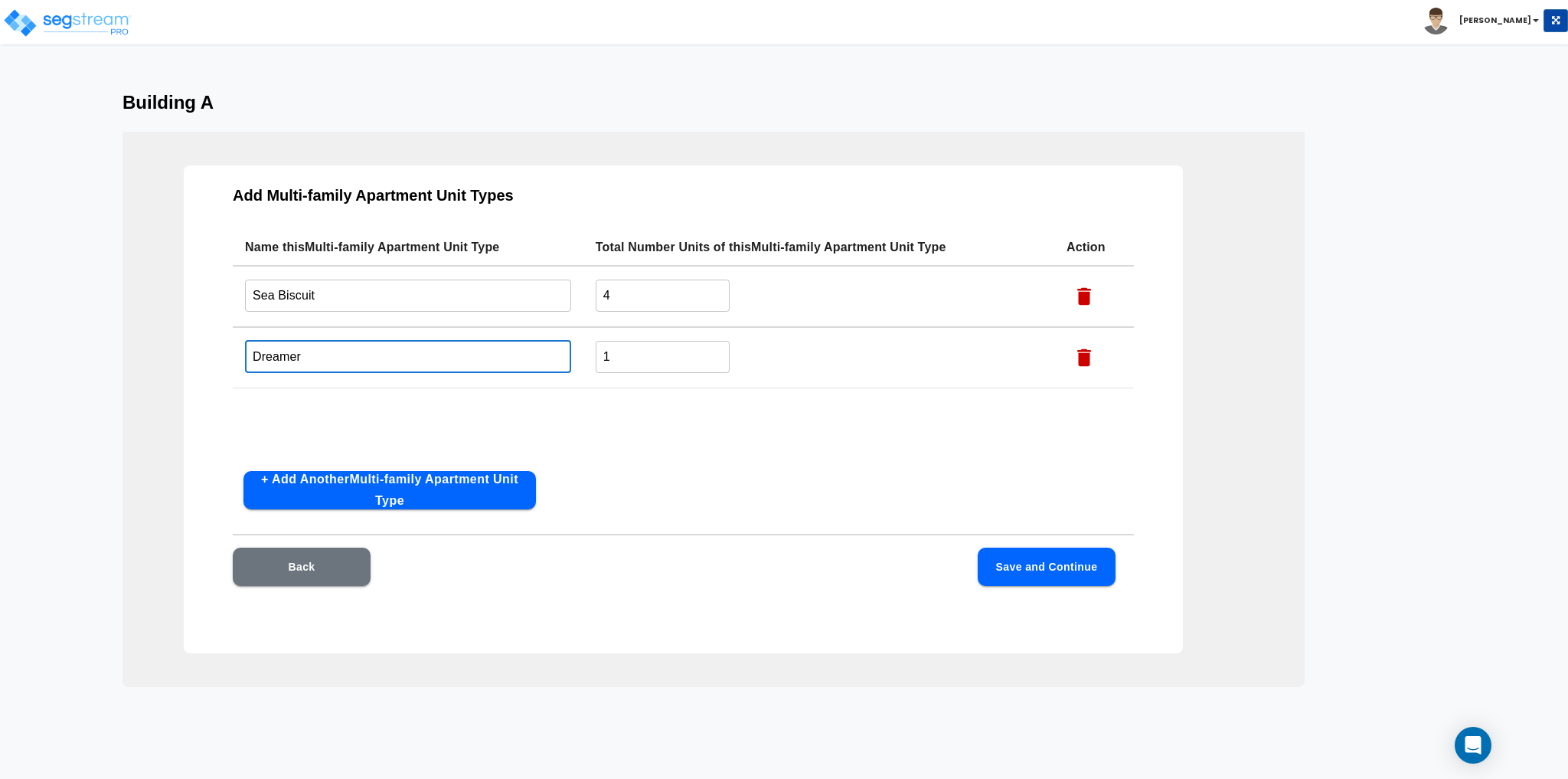
type input "Dreamer"
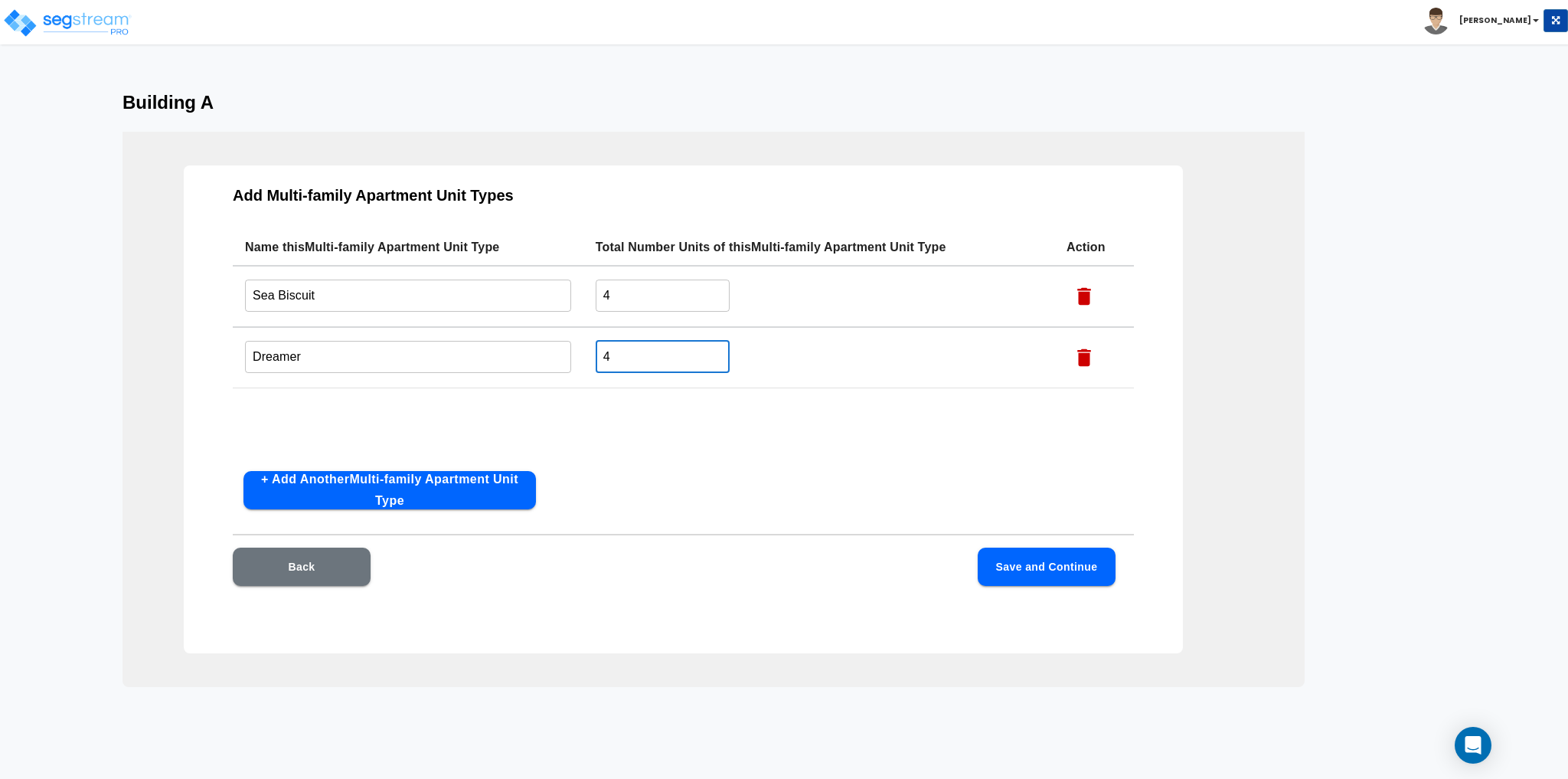
type input "4"
click at [363, 496] on button "+ Add Another Multi-family Apartment Unit Type" at bounding box center [389, 490] width 293 height 38
click at [329, 425] on input "text" at bounding box center [408, 417] width 326 height 33
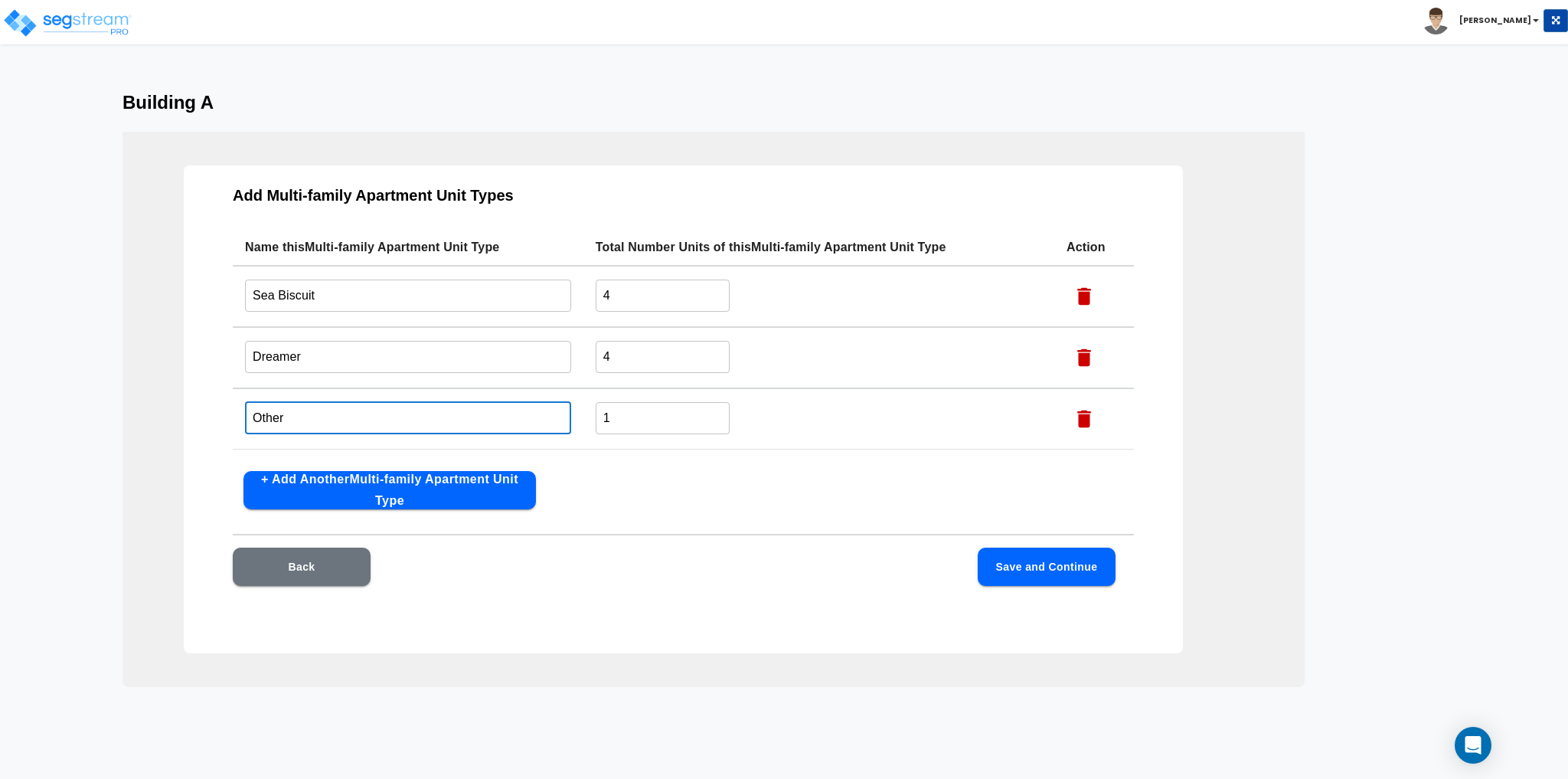
type input "Other"
click at [779, 493] on div "Add Multi-family Apartment Unit Types Name this Multi-family Apartment Unit Typ…" at bounding box center [683, 409] width 999 height 488
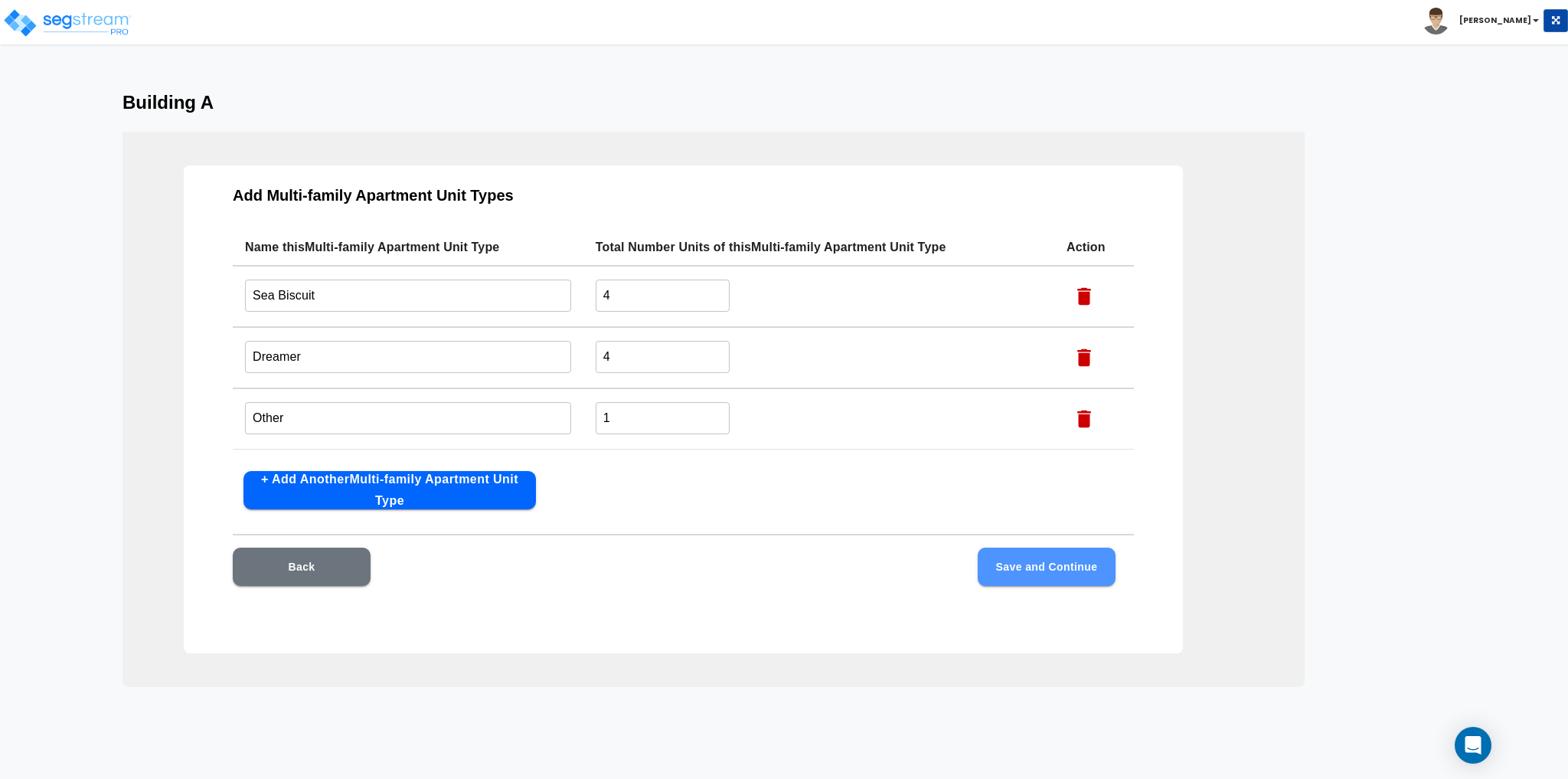
click at [1052, 573] on button "Save and Continue" at bounding box center [1046, 567] width 137 height 38
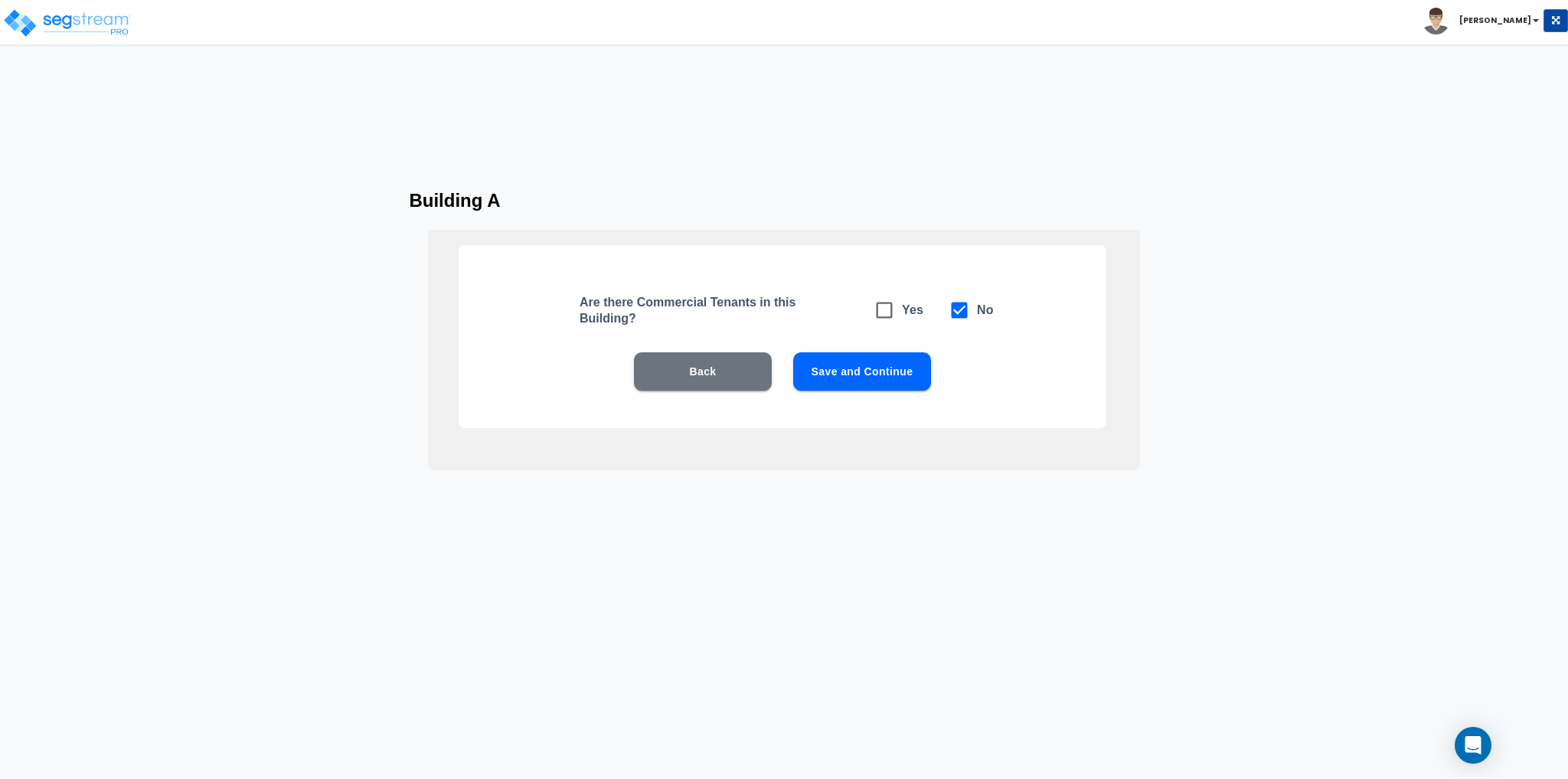
click at [872, 366] on button "Save and Continue" at bounding box center [862, 372] width 137 height 38
click at [889, 310] on icon at bounding box center [885, 310] width 22 height 22
checkbox input "true"
checkbox input "false"
click at [888, 370] on button "Save and Continue" at bounding box center [862, 372] width 137 height 38
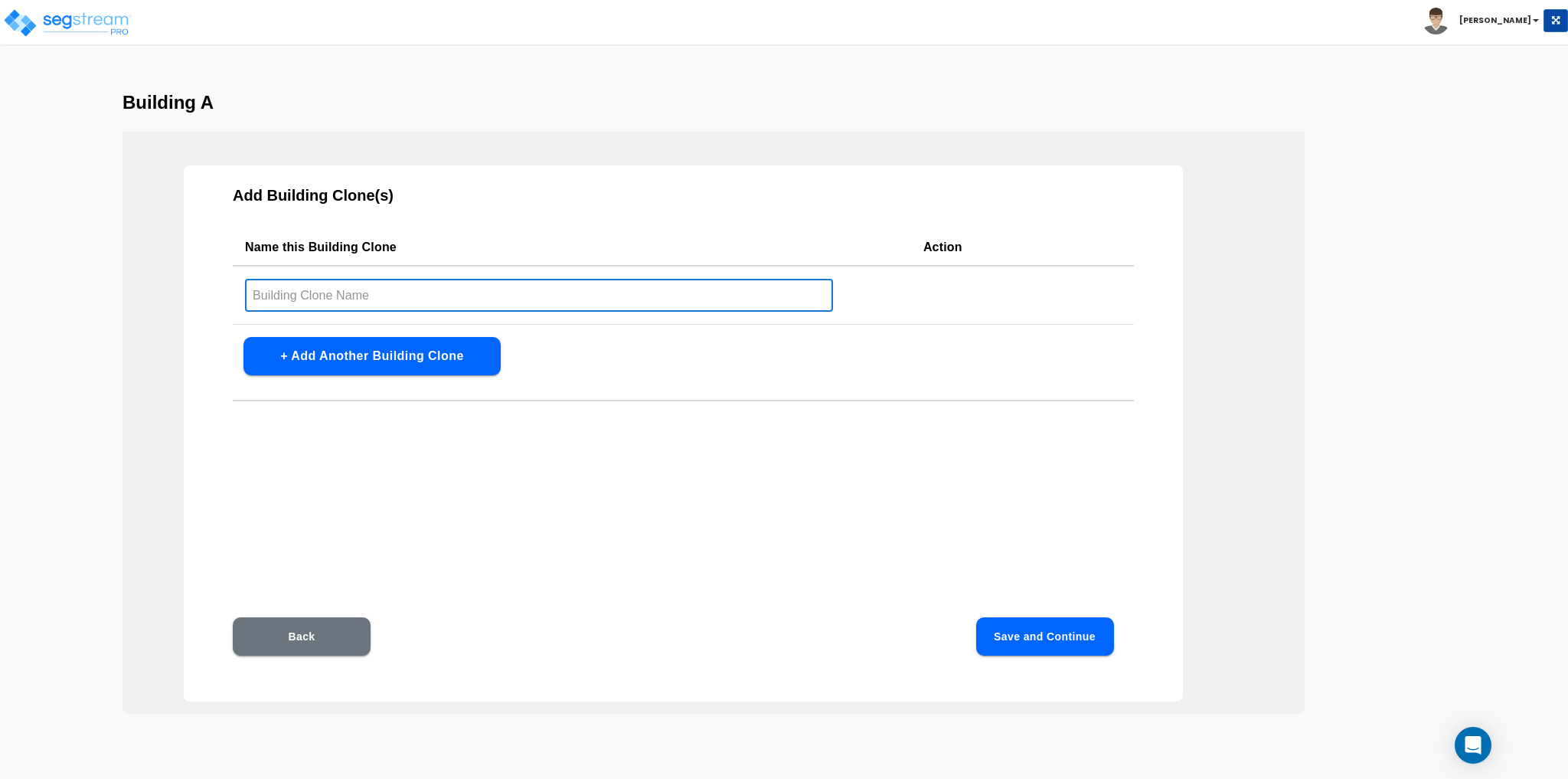
click at [369, 290] on input "text" at bounding box center [539, 295] width 588 height 33
type input "Building B"
click at [328, 634] on button "Back" at bounding box center [301, 637] width 137 height 38
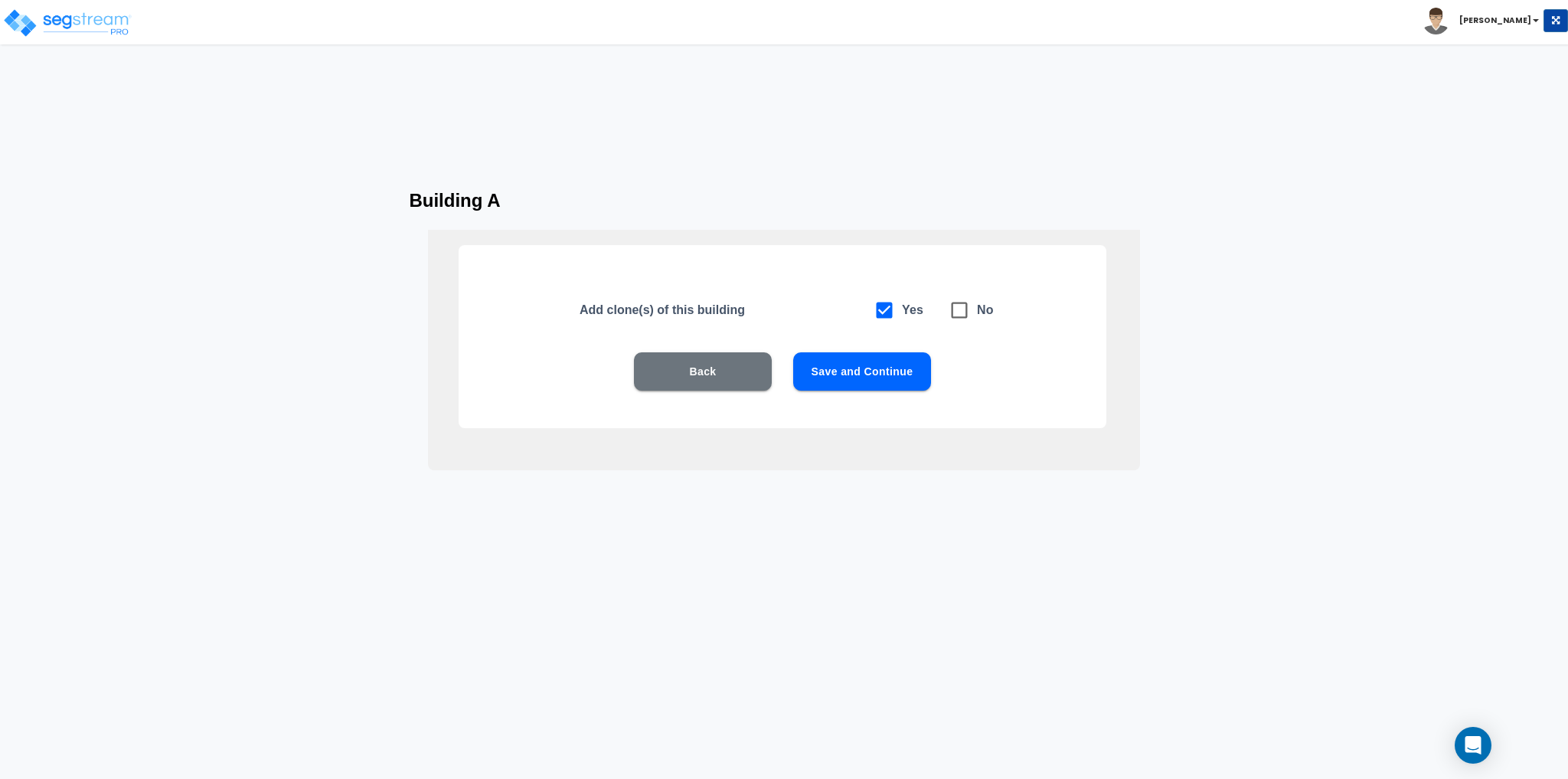
click at [960, 303] on icon at bounding box center [959, 310] width 16 height 16
checkbox input "false"
checkbox input "true"
click at [863, 377] on button "Save and Continue" at bounding box center [862, 372] width 137 height 38
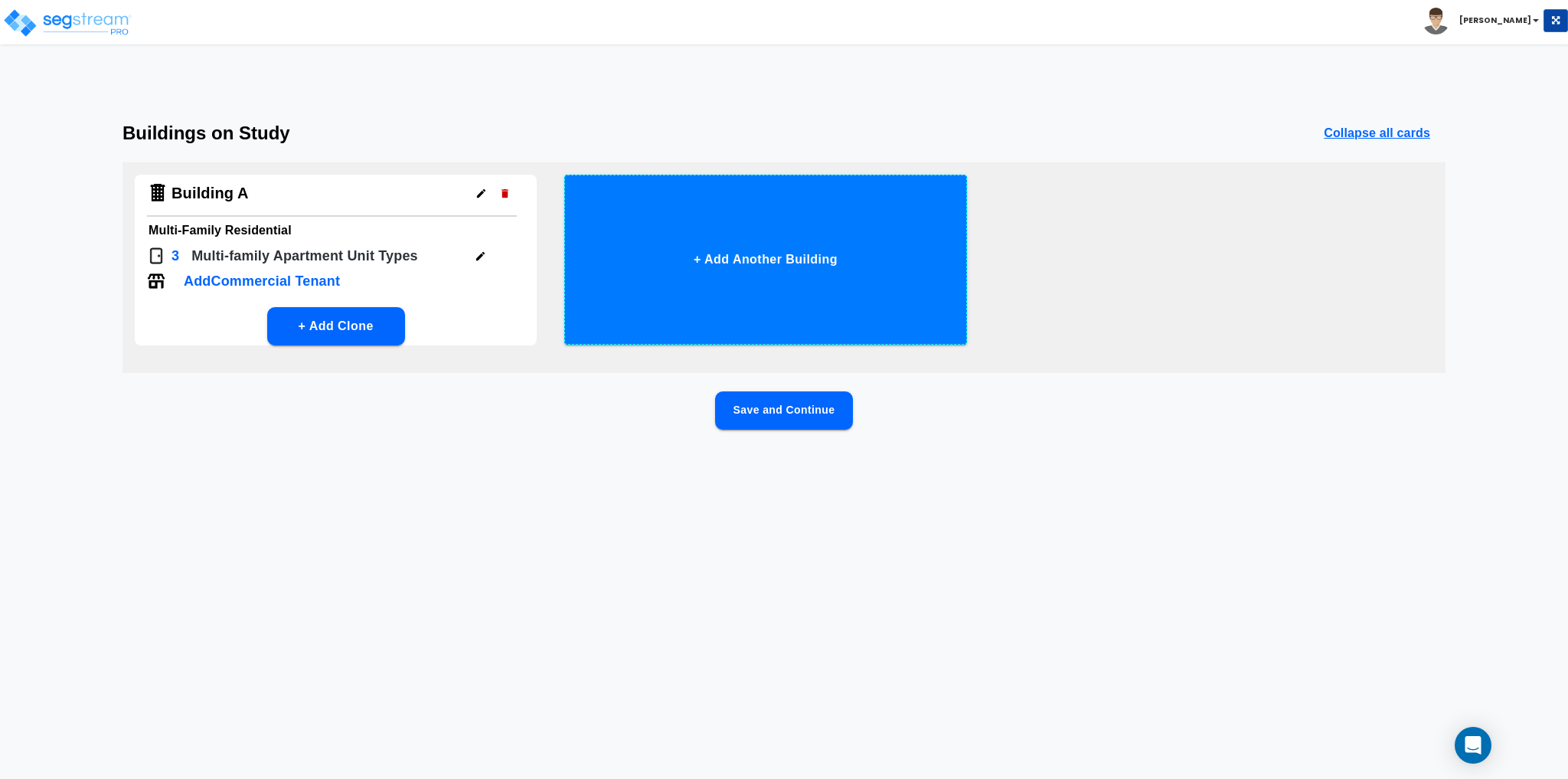
click at [817, 267] on button "+ Add Another Building" at bounding box center [765, 259] width 402 height 170
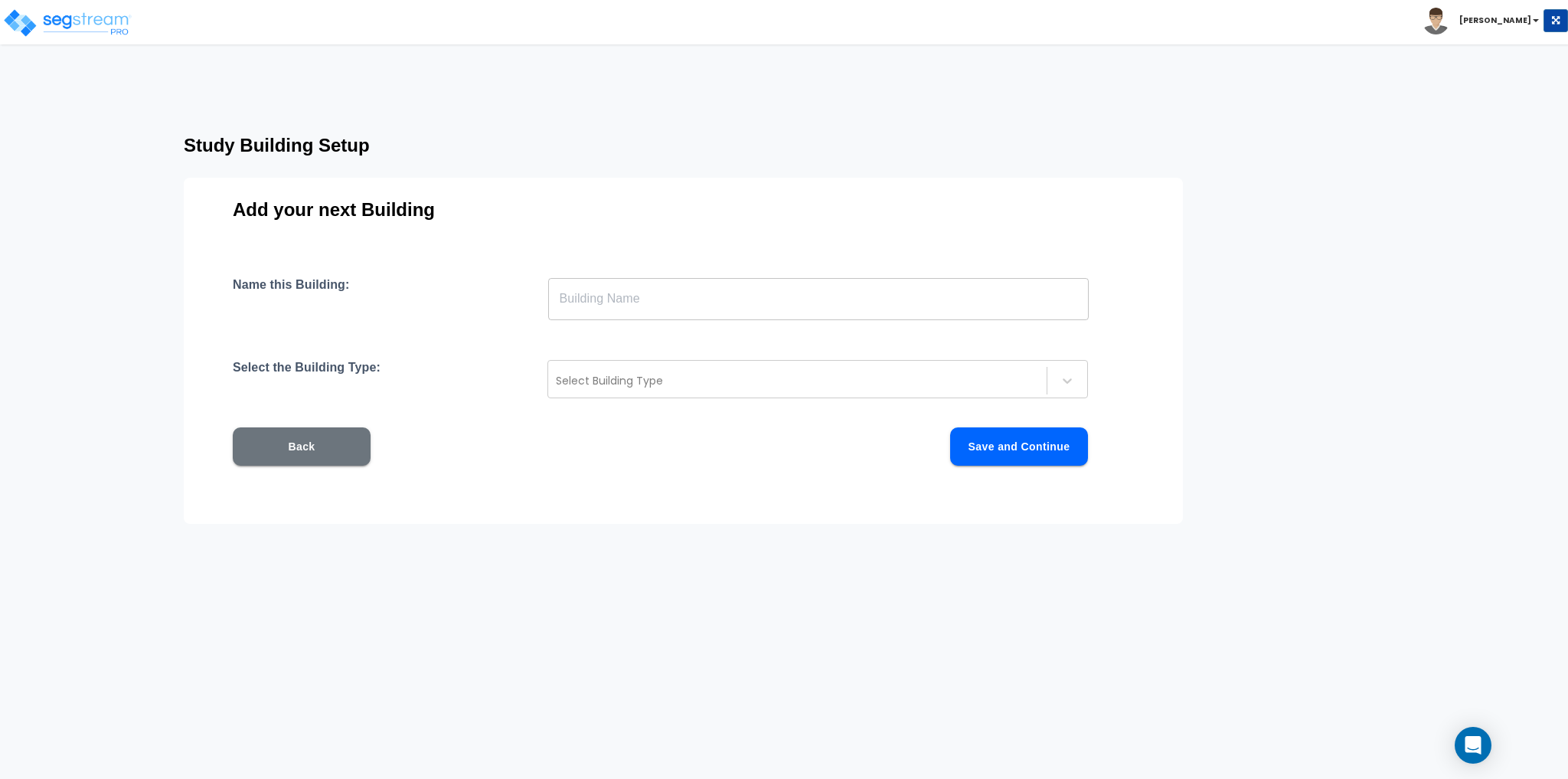
click at [663, 293] on input "text" at bounding box center [819, 299] width 541 height 43
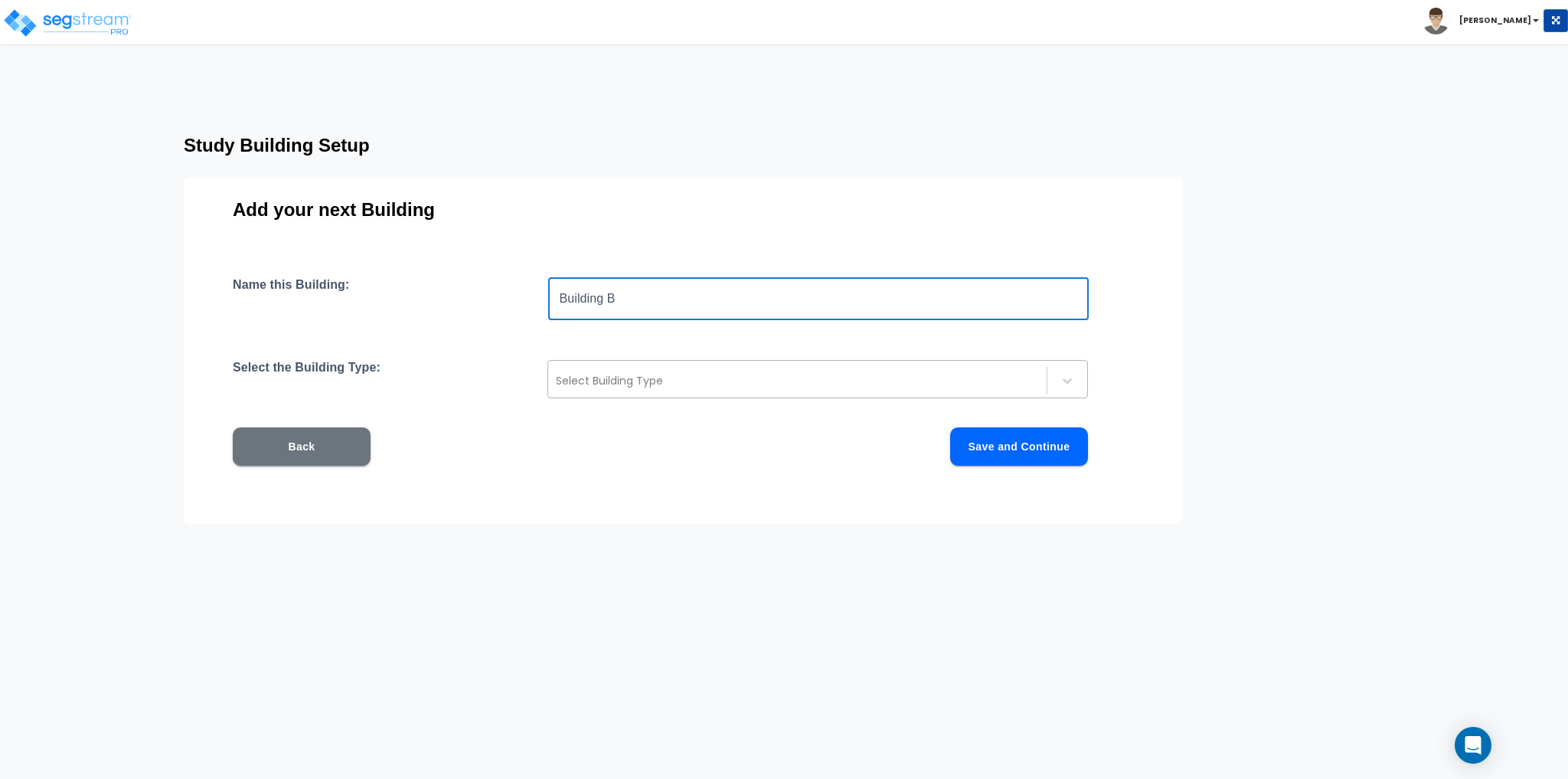
type input "Building B"
click at [629, 382] on div at bounding box center [797, 381] width 483 height 18
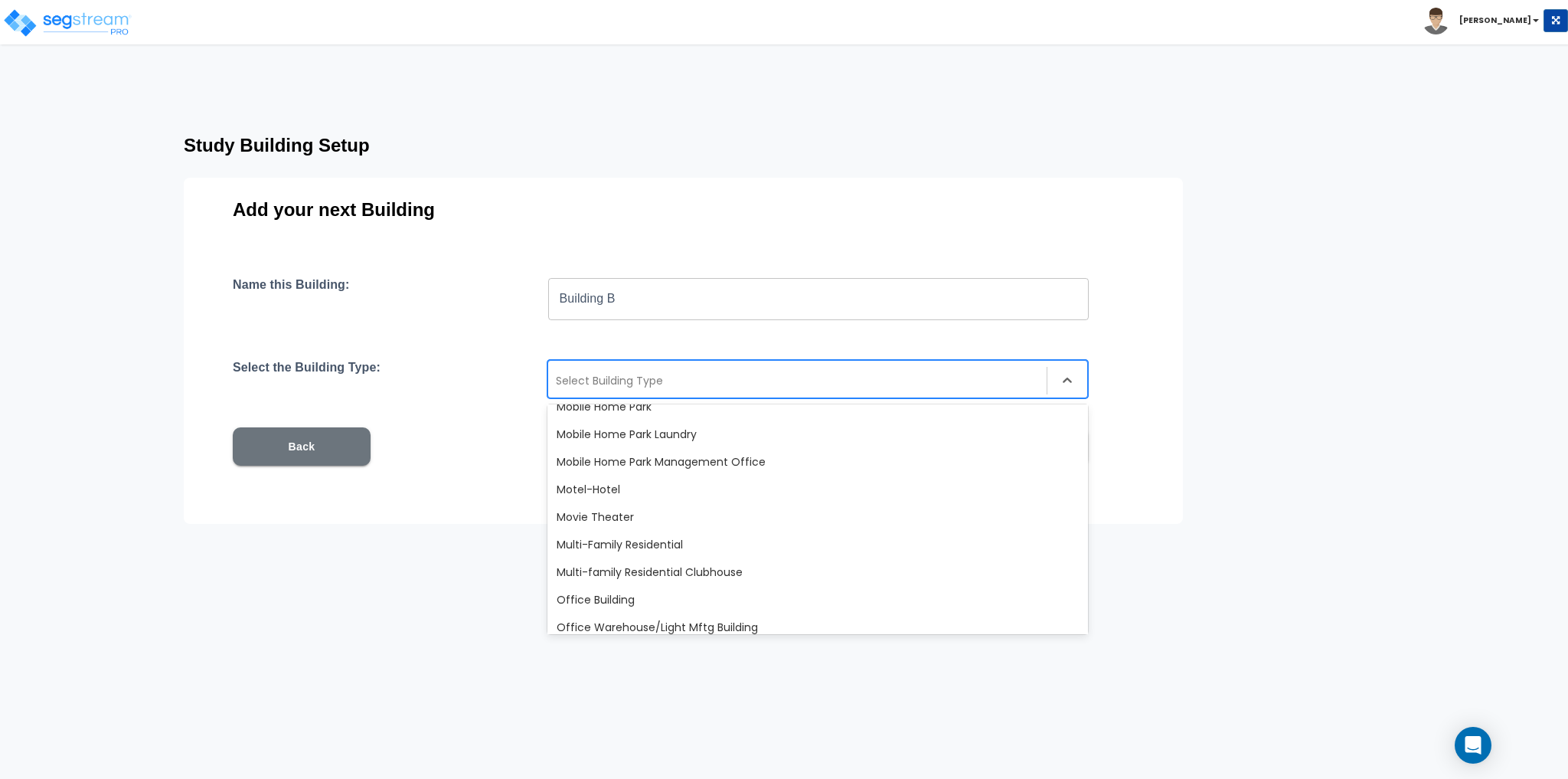
scroll to position [843, 0]
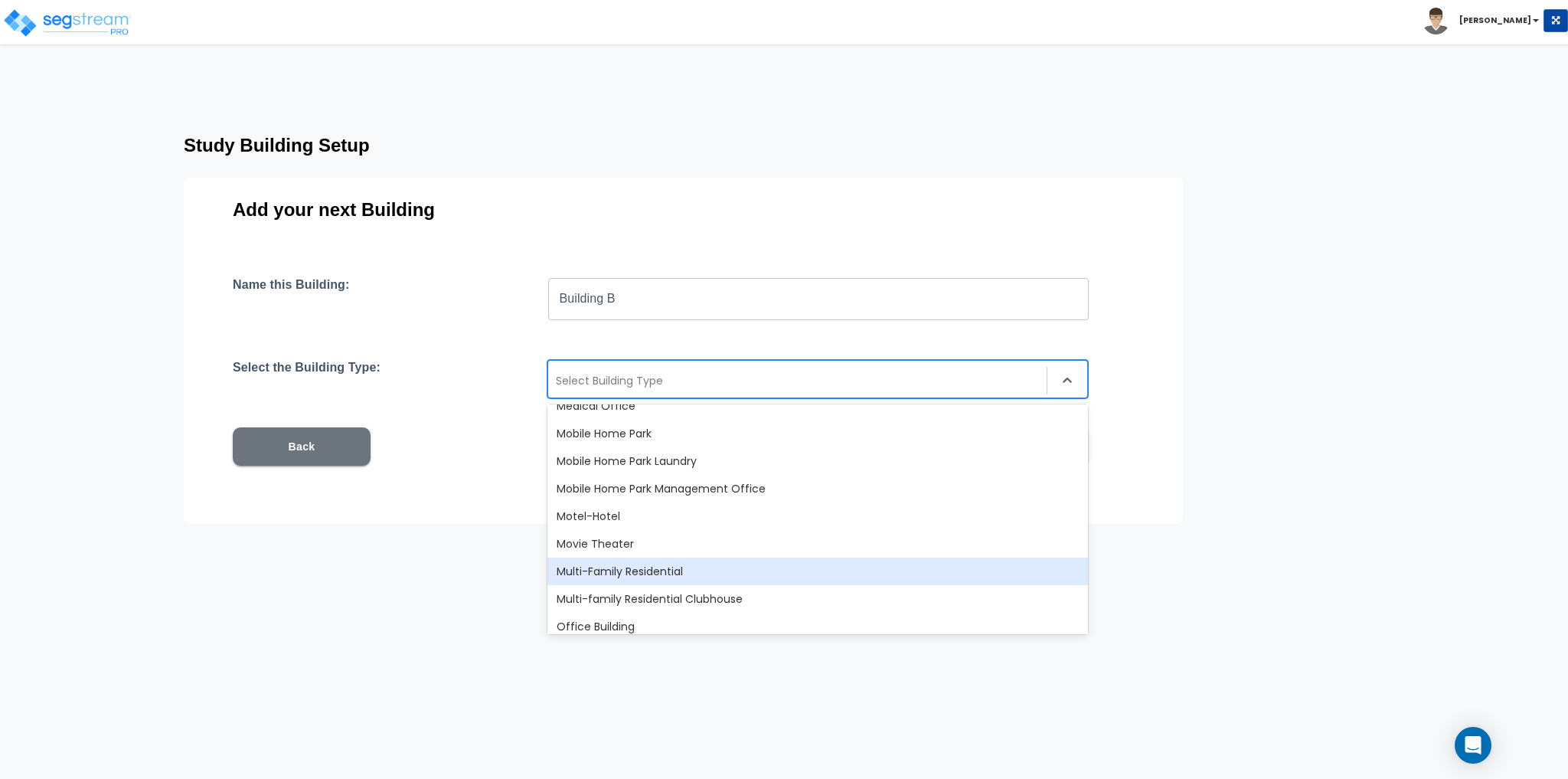
click at [746, 570] on div "Multi-Family Residential" at bounding box center [818, 572] width 541 height 28
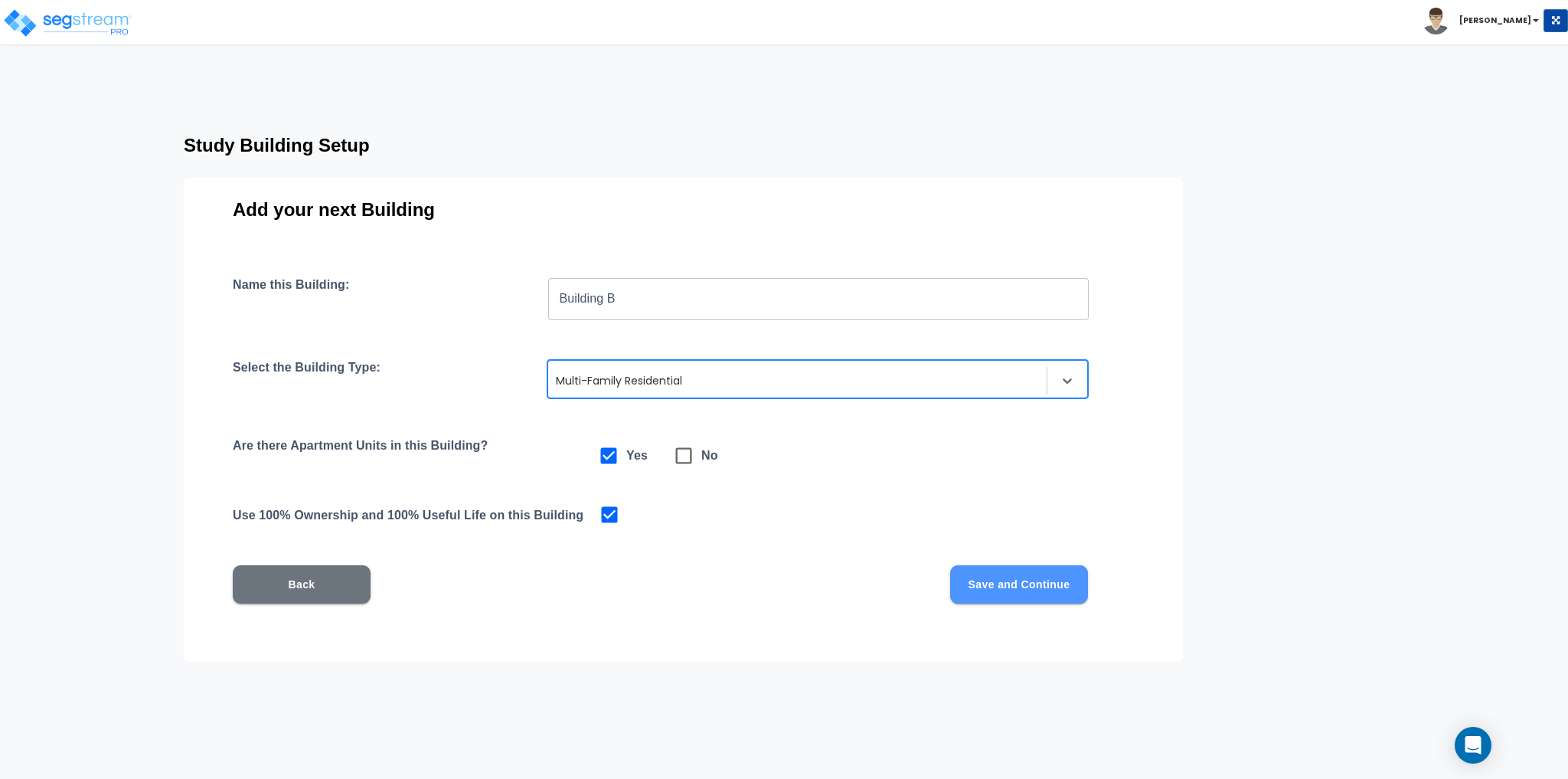
click at [1040, 601] on button "Save and Continue" at bounding box center [1018, 585] width 137 height 38
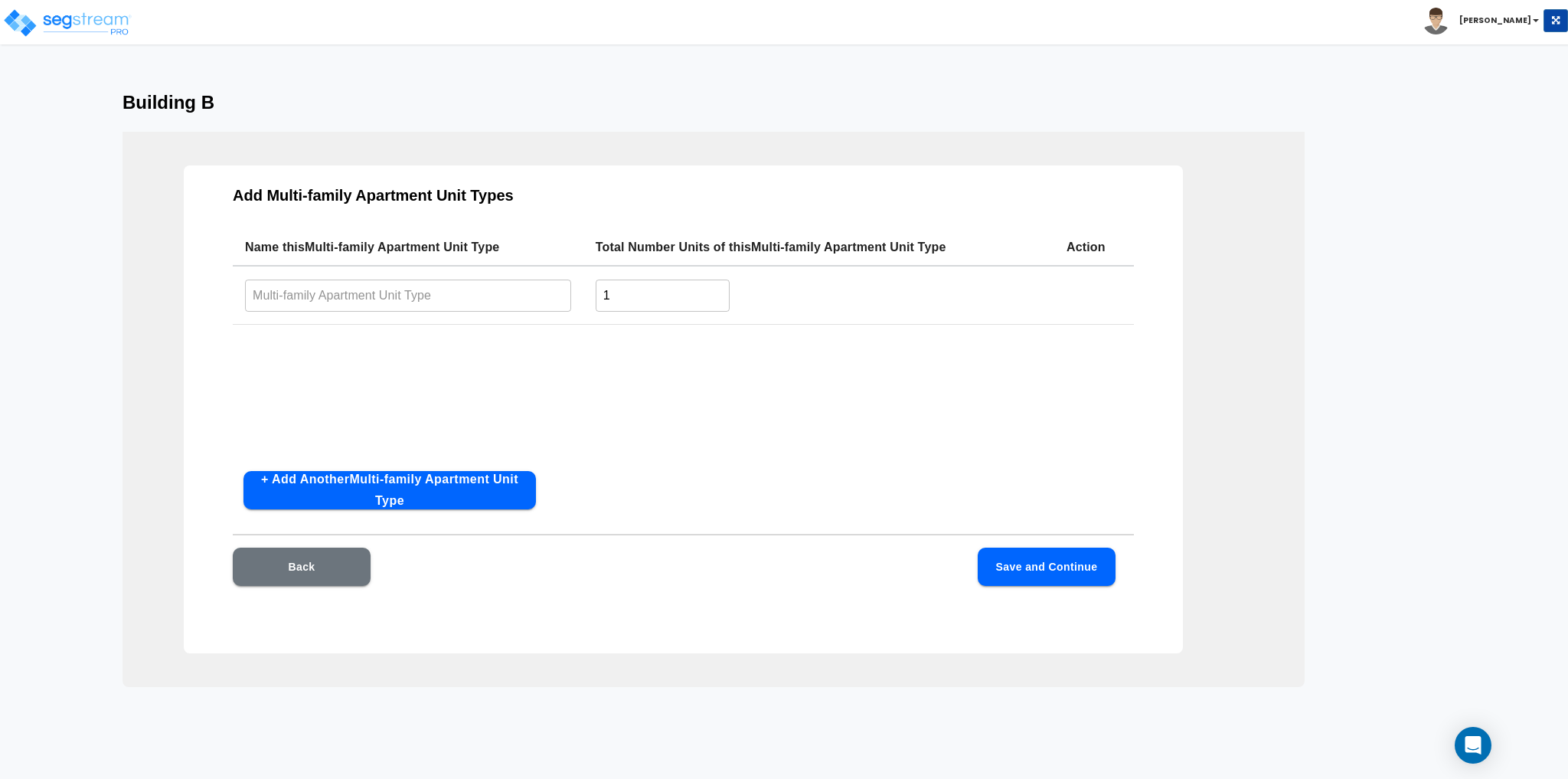
click at [349, 300] on input "text" at bounding box center [408, 295] width 326 height 33
type input "Seabiscuit"
type input "4"
click at [361, 490] on button "+ Add Another Multi-family Apartment Unit Type" at bounding box center [389, 490] width 293 height 38
click at [327, 358] on input "text" at bounding box center [408, 356] width 326 height 33
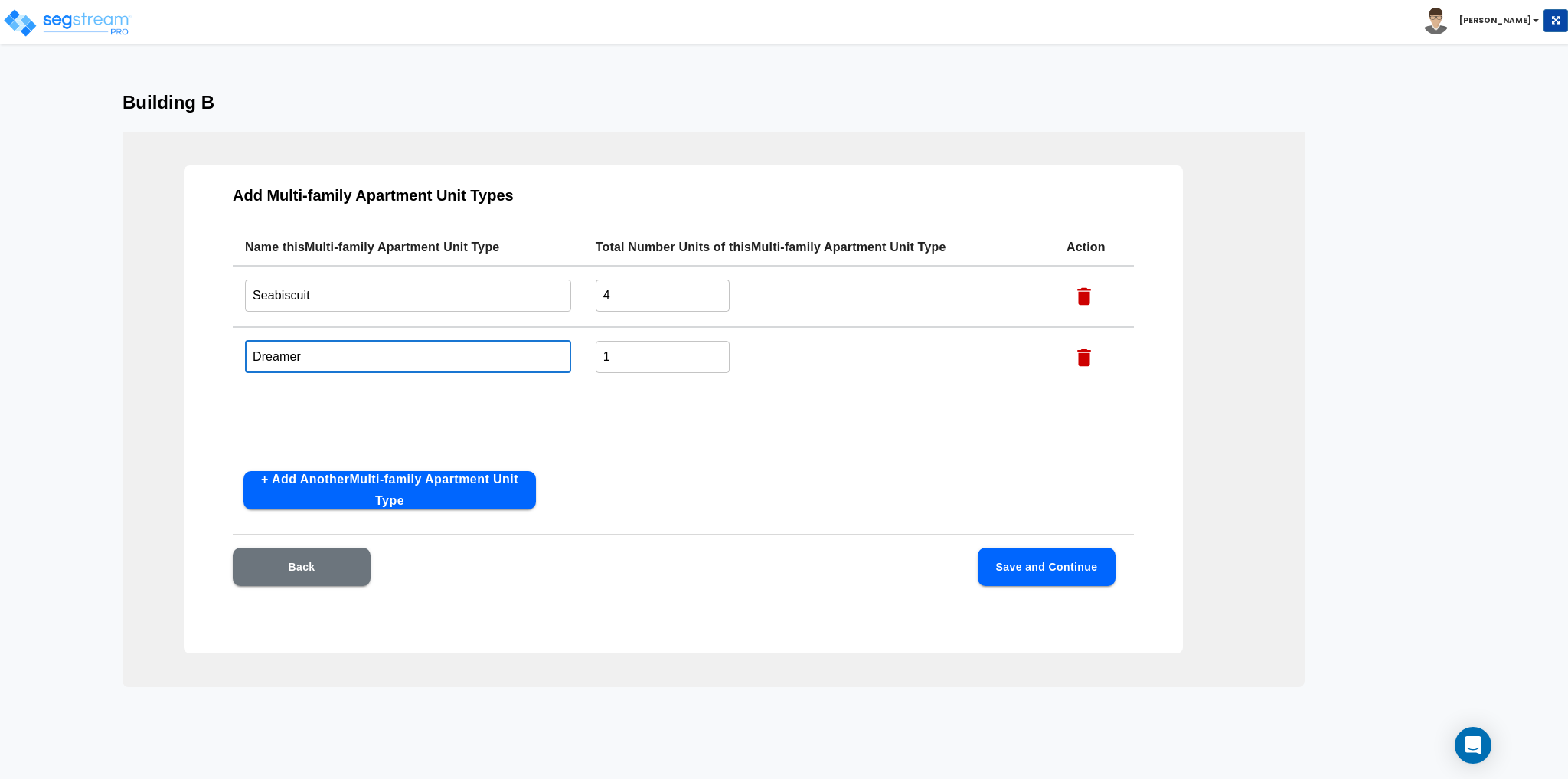
type input "Dreamer"
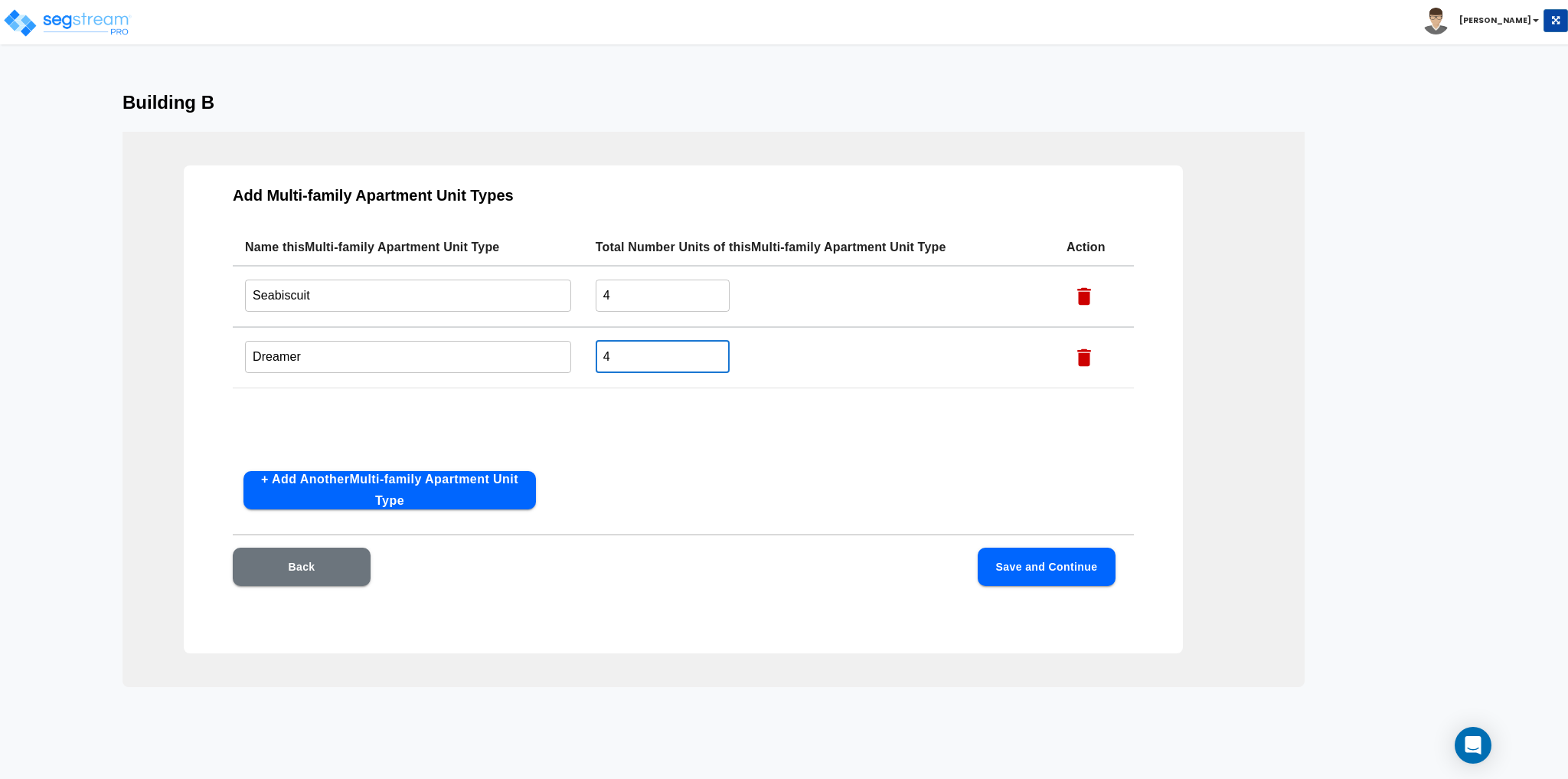
type input "4"
click at [422, 409] on div "Name this Multi-family Apartment Unit Type Total Number Units of this Multi-fam…" at bounding box center [683, 343] width 901 height 230
click at [1049, 559] on button "Save and Continue" at bounding box center [1046, 567] width 137 height 38
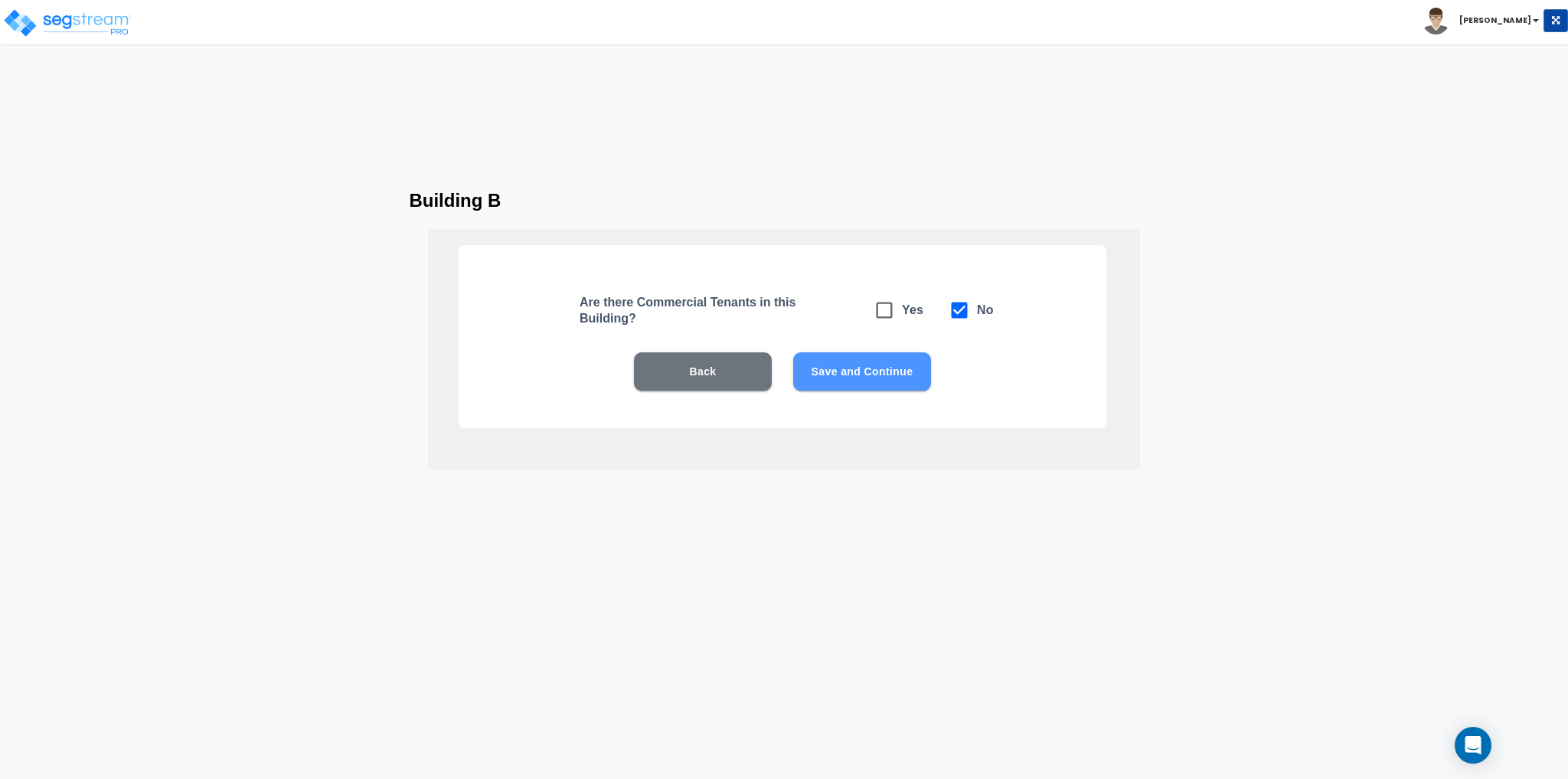
click at [879, 373] on button "Save and Continue" at bounding box center [862, 372] width 137 height 38
click at [887, 308] on icon at bounding box center [885, 310] width 22 height 22
checkbox input "true"
checkbox input "false"
click at [881, 368] on button "Save and Continue" at bounding box center [862, 372] width 137 height 38
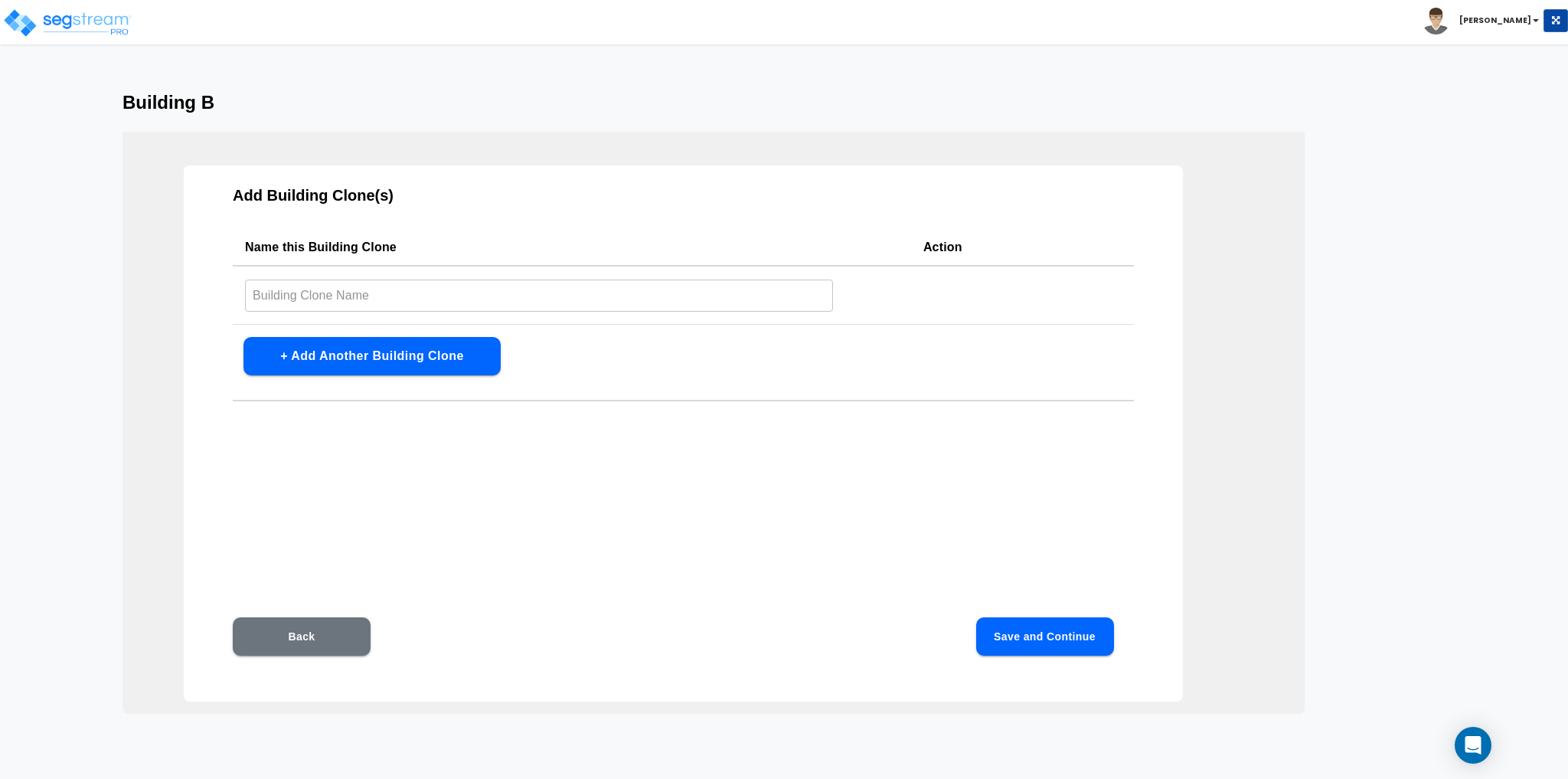
click at [386, 297] on input "text" at bounding box center [539, 295] width 588 height 33
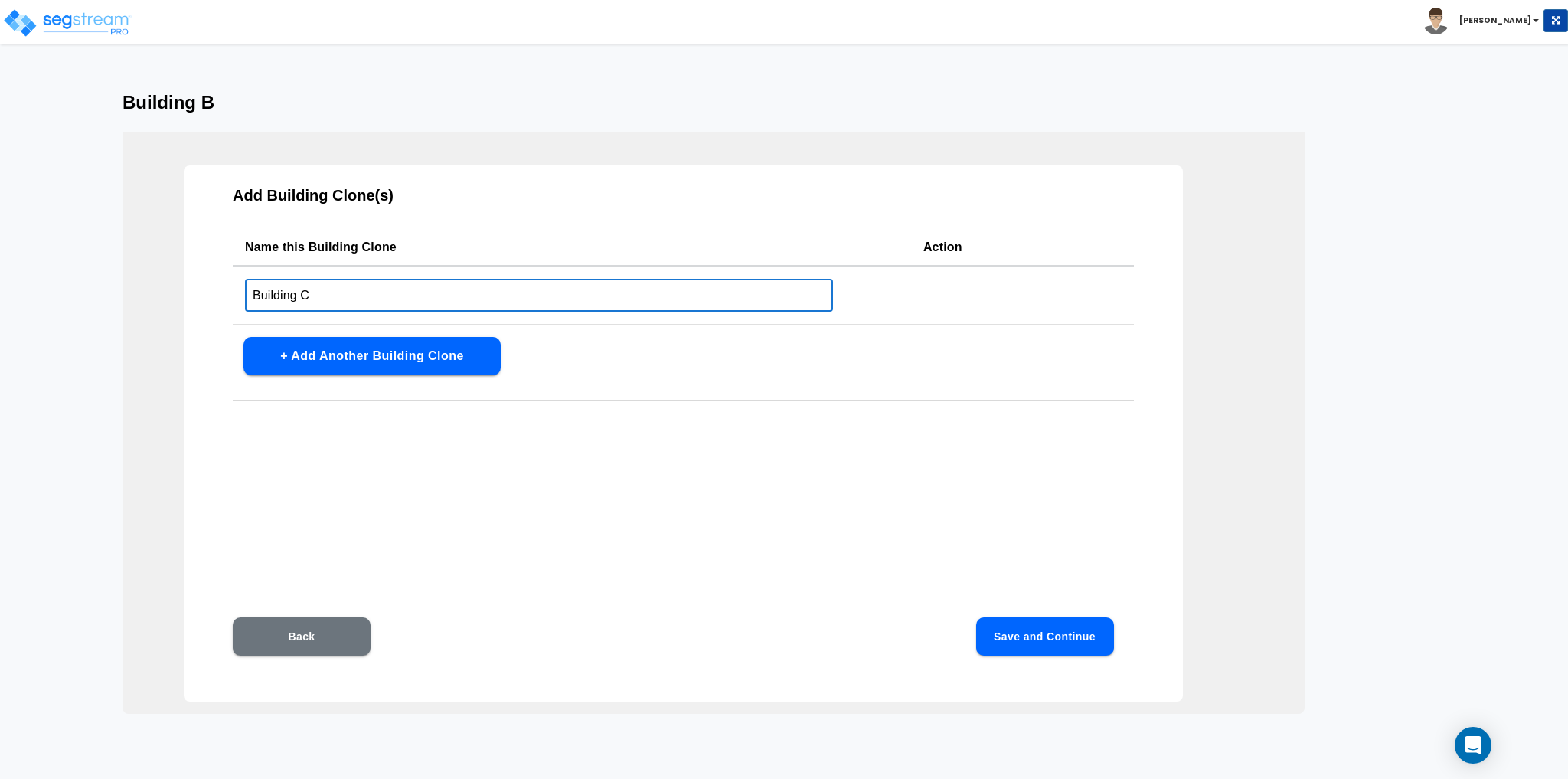
type input "Building C"
click at [683, 356] on div "Add Building Clone(s) Name this Building Clone Action Building C ​ + Add Anothe…" at bounding box center [683, 433] width 999 height 536
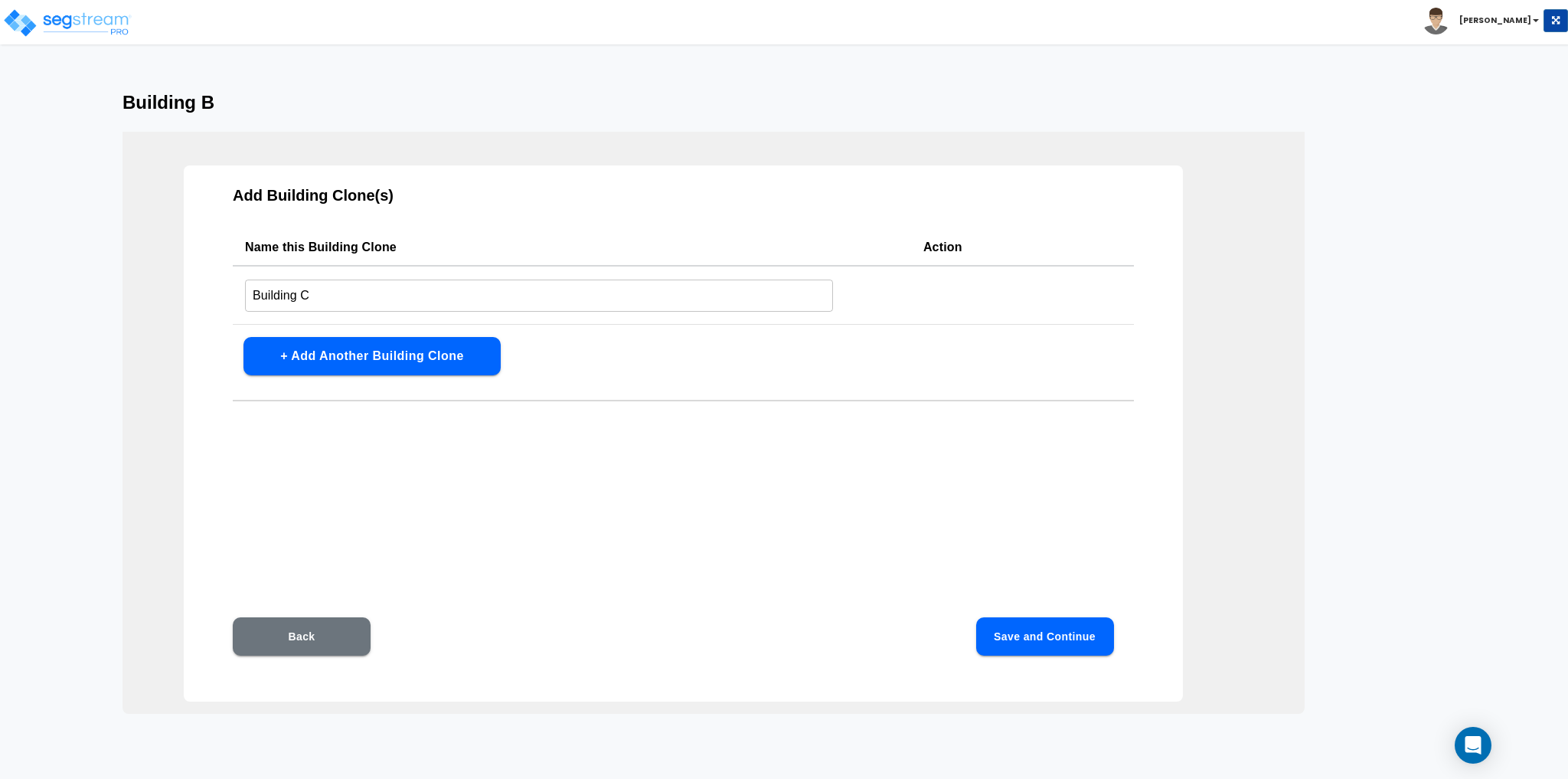
click at [463, 363] on button "+ Add Another Building Clone" at bounding box center [372, 356] width 257 height 38
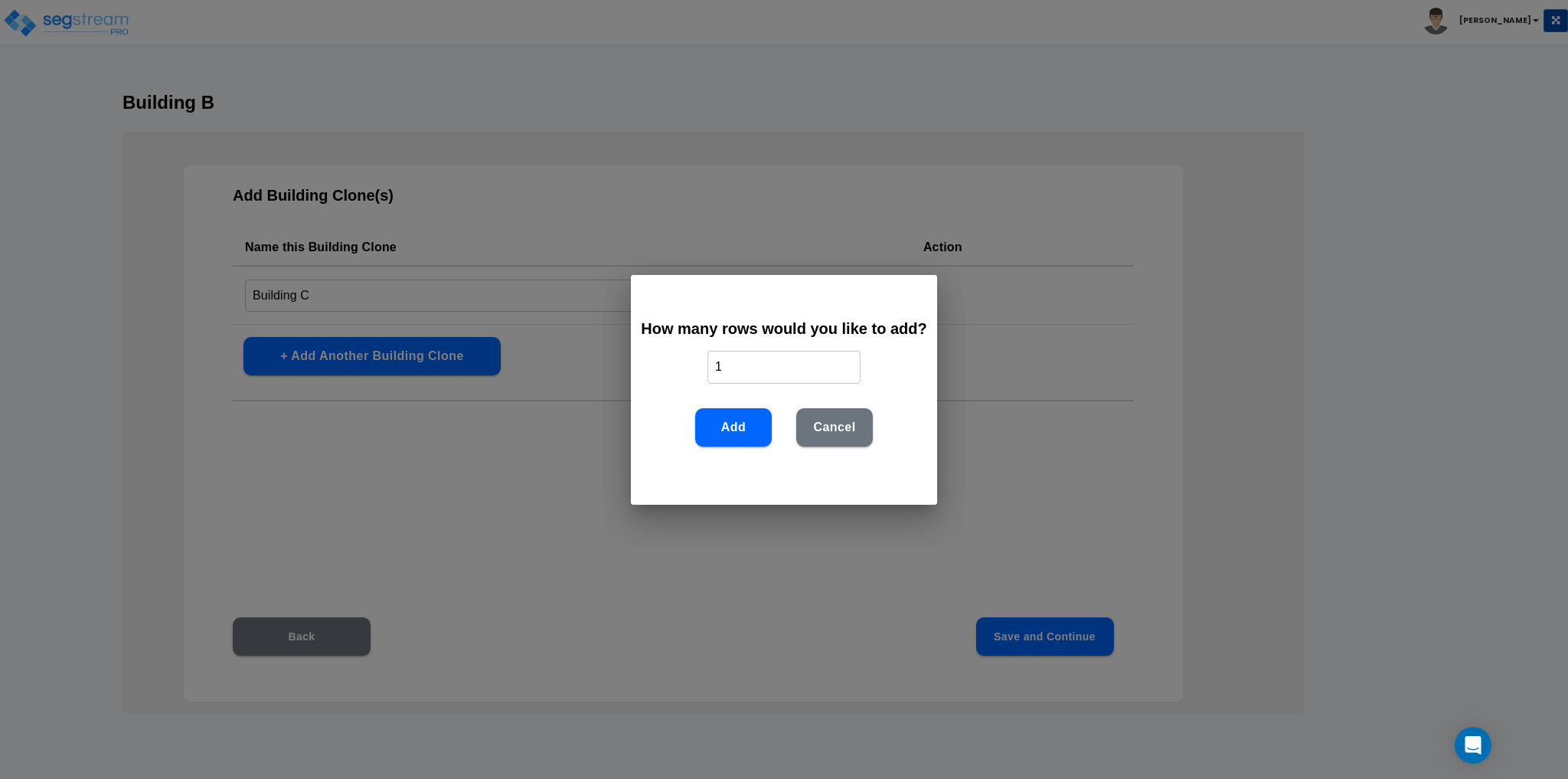
click at [739, 370] on input "1" at bounding box center [783, 367] width 153 height 33
type input "2"
click at [749, 424] on button "Add" at bounding box center [733, 427] width 77 height 38
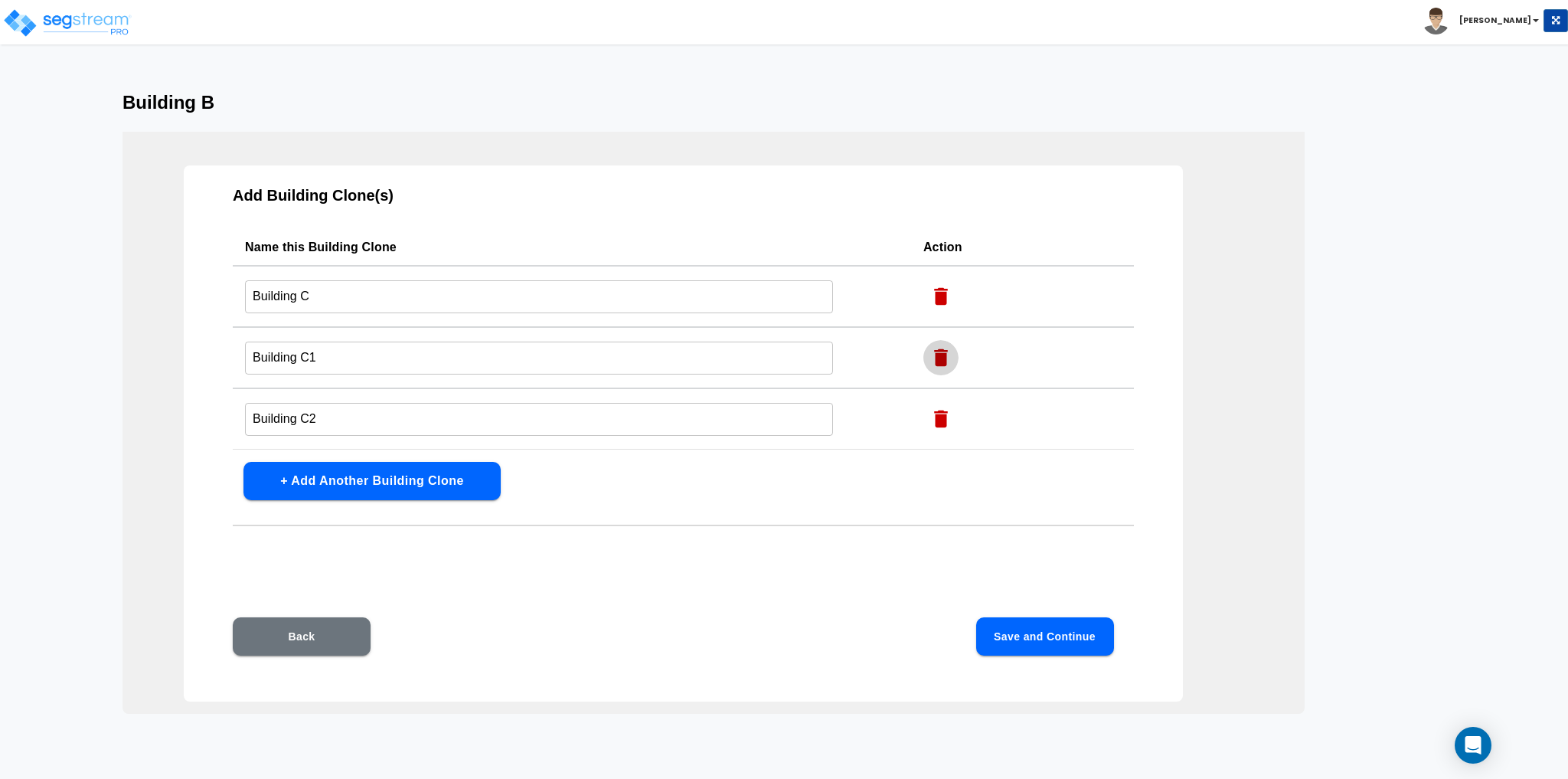
click at [930, 353] on icon "button" at bounding box center [941, 358] width 23 height 23
type input "Building C2"
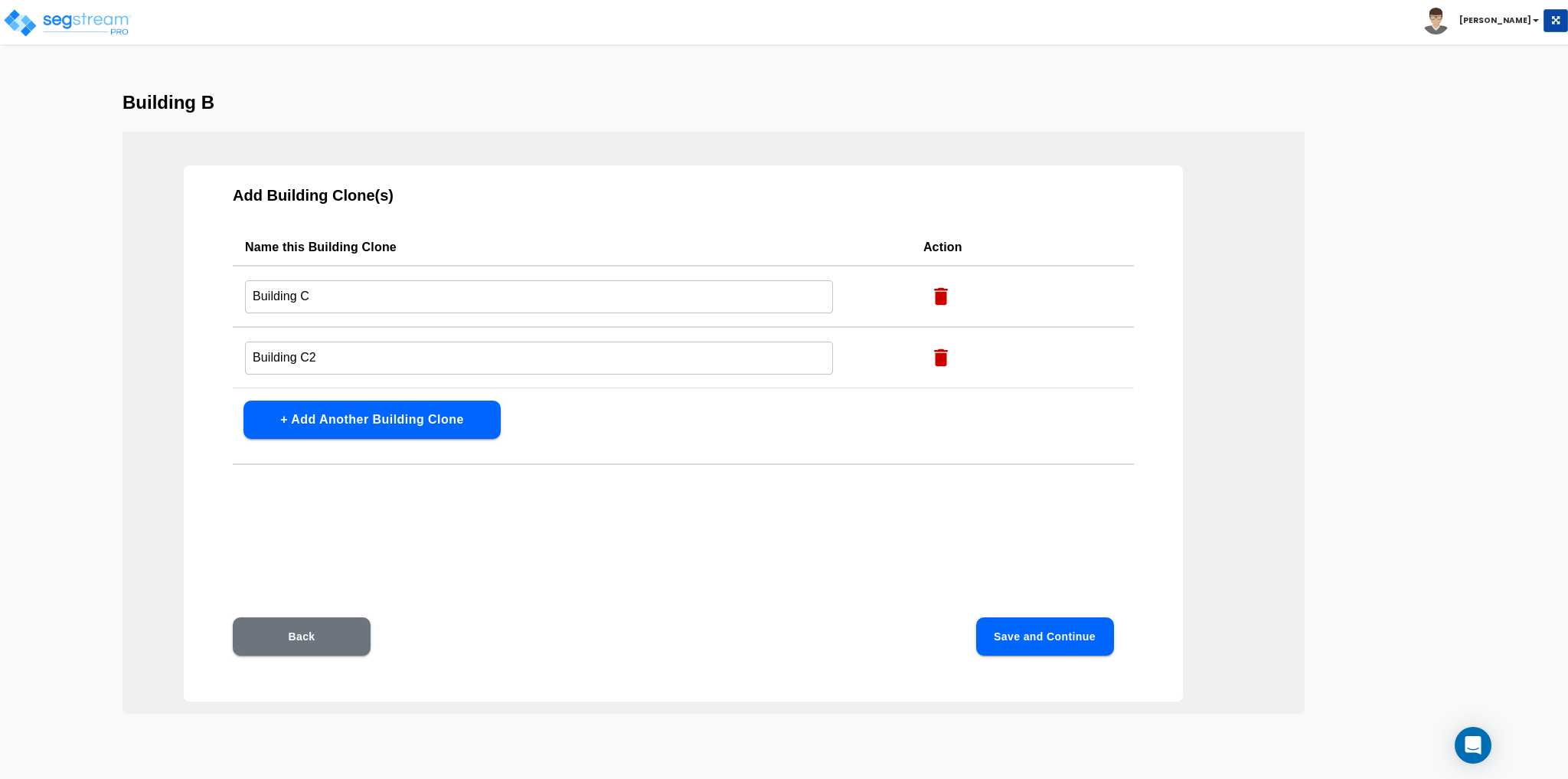
click at [941, 364] on icon "button" at bounding box center [941, 358] width 14 height 18
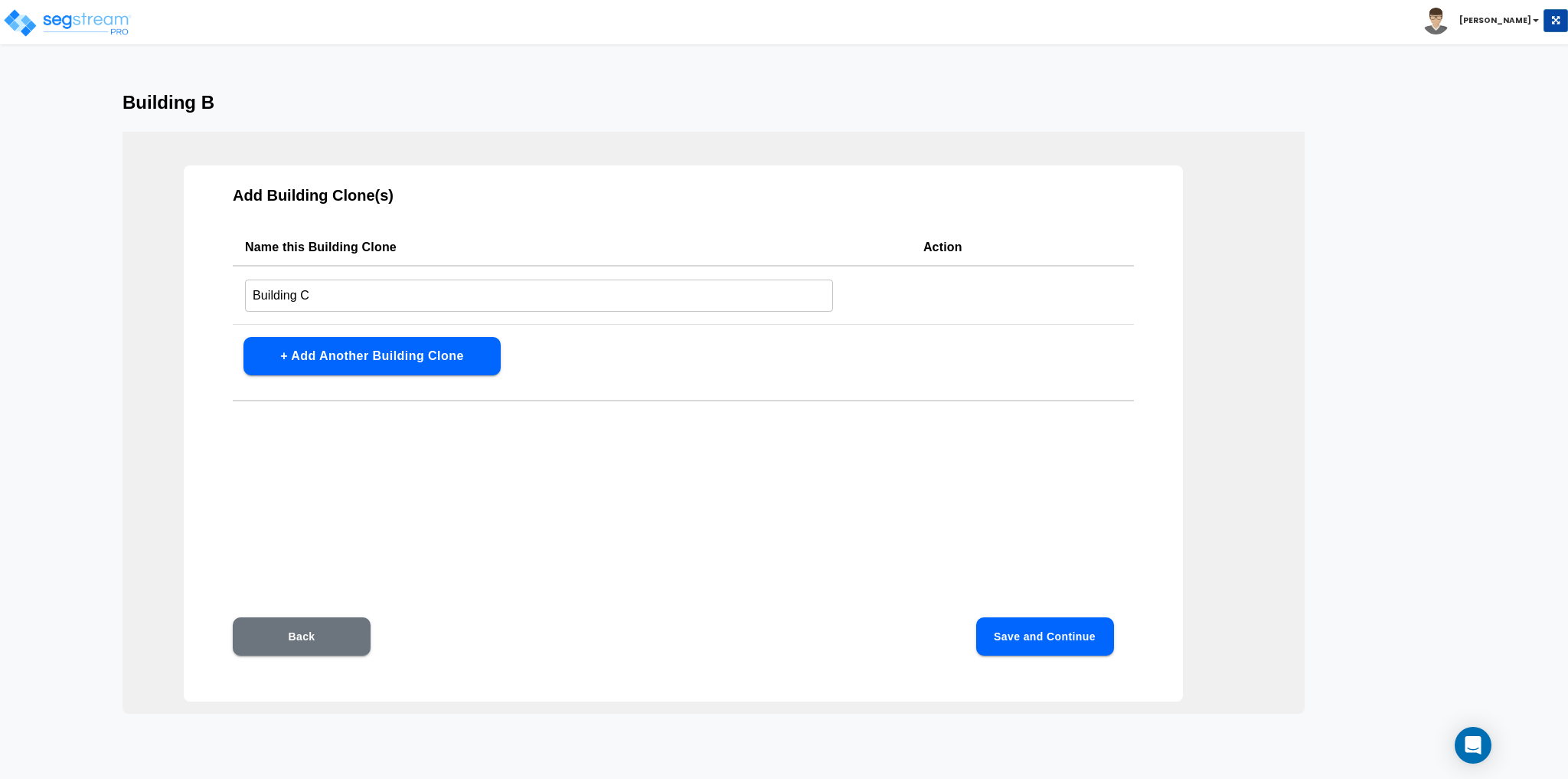
click at [444, 363] on button "+ Add Another Building Clone" at bounding box center [372, 356] width 257 height 38
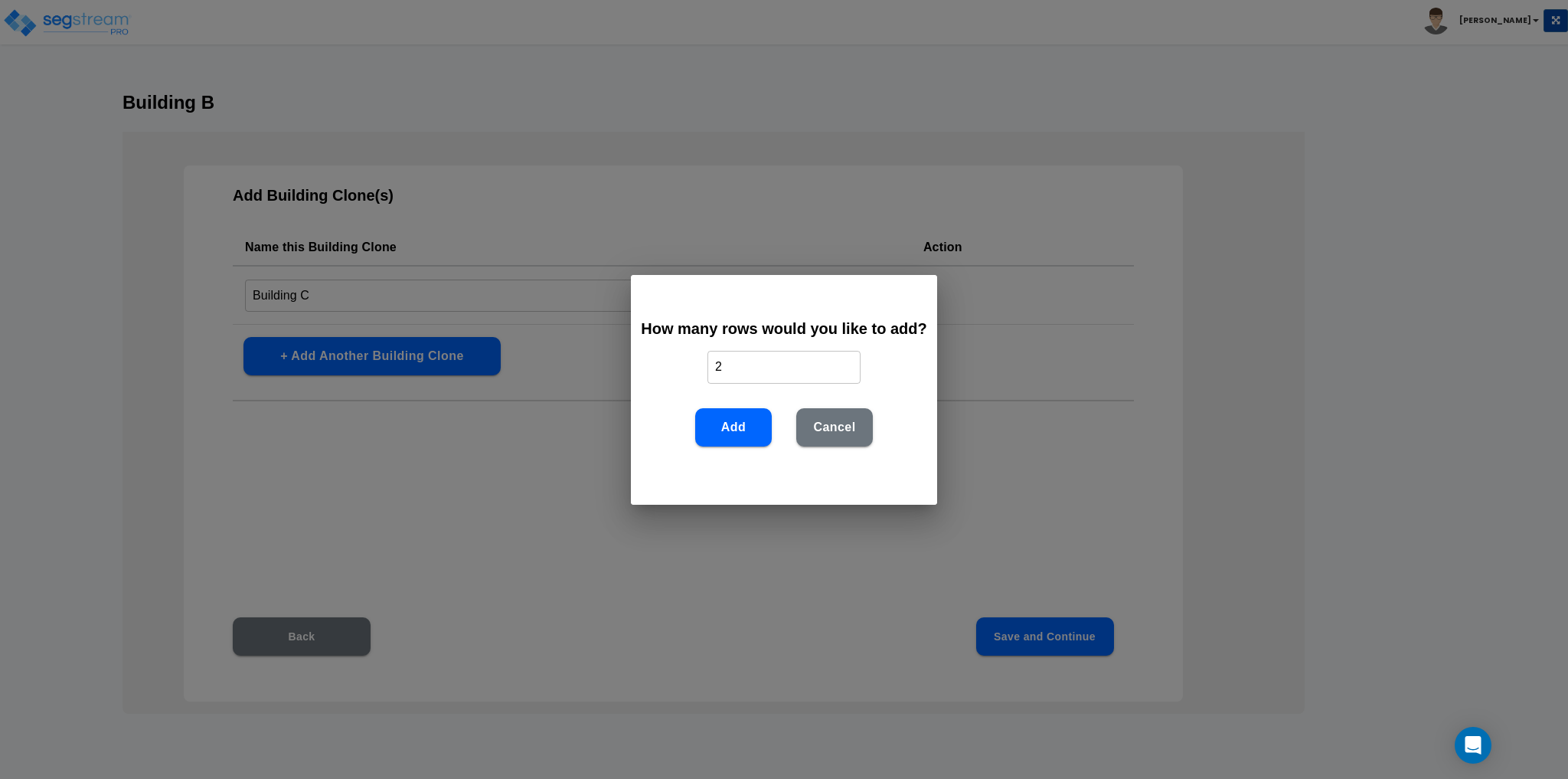
click at [731, 370] on input "2" at bounding box center [783, 367] width 153 height 33
type input "1"
click at [744, 436] on button "Add" at bounding box center [733, 427] width 77 height 38
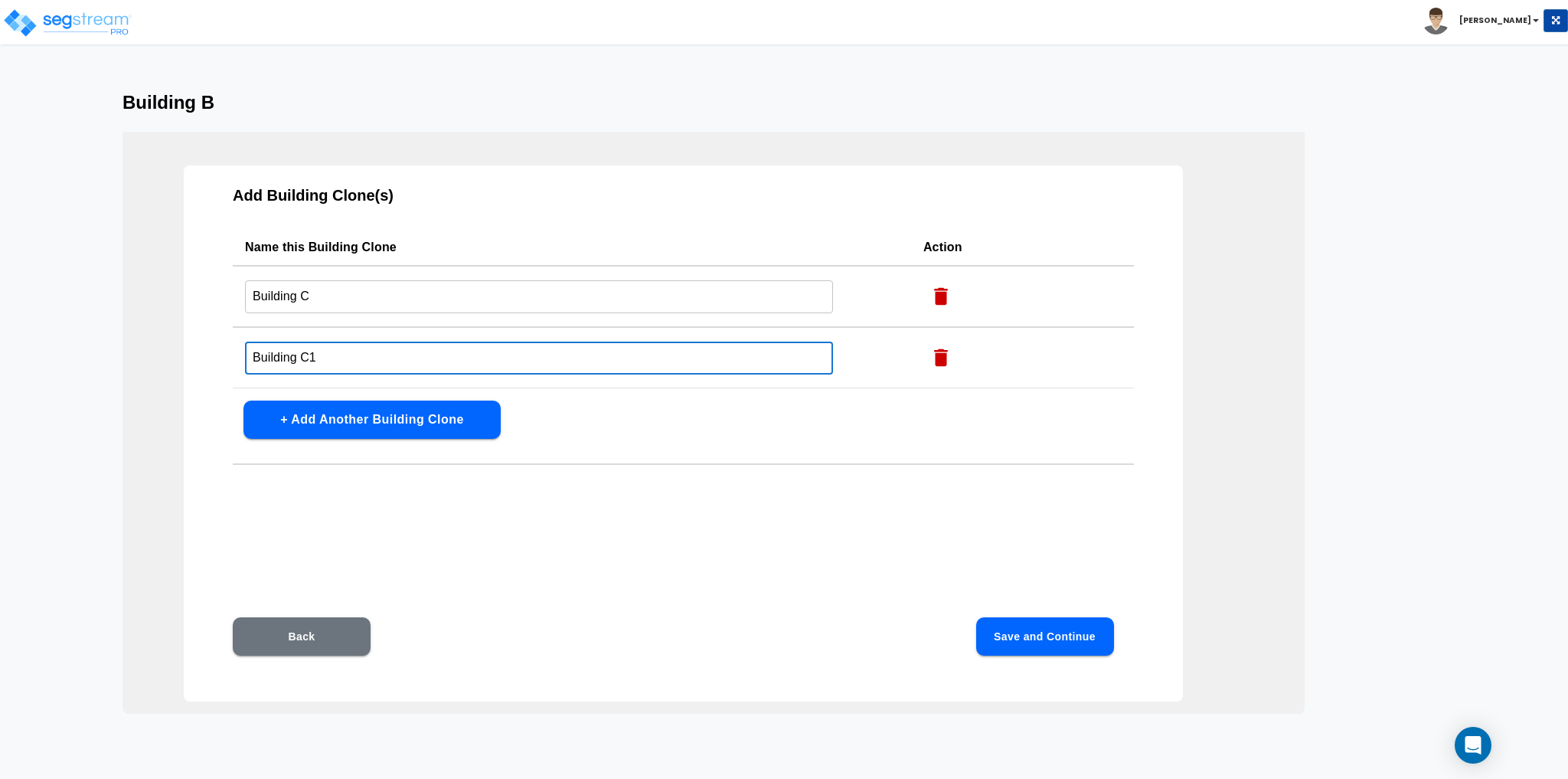
drag, startPoint x: 342, startPoint y: 359, endPoint x: 177, endPoint y: 365, distance: 165.1
click at [177, 365] on div "Add Building Clone(s) Name this Building Clone Action Building C ​ Building C1 …" at bounding box center [714, 423] width 1183 height 582
type input "Building D"
click at [661, 426] on div "Add Building Clone(s) Name this Building Clone Action Building C ​ Building D ​…" at bounding box center [683, 433] width 999 height 536
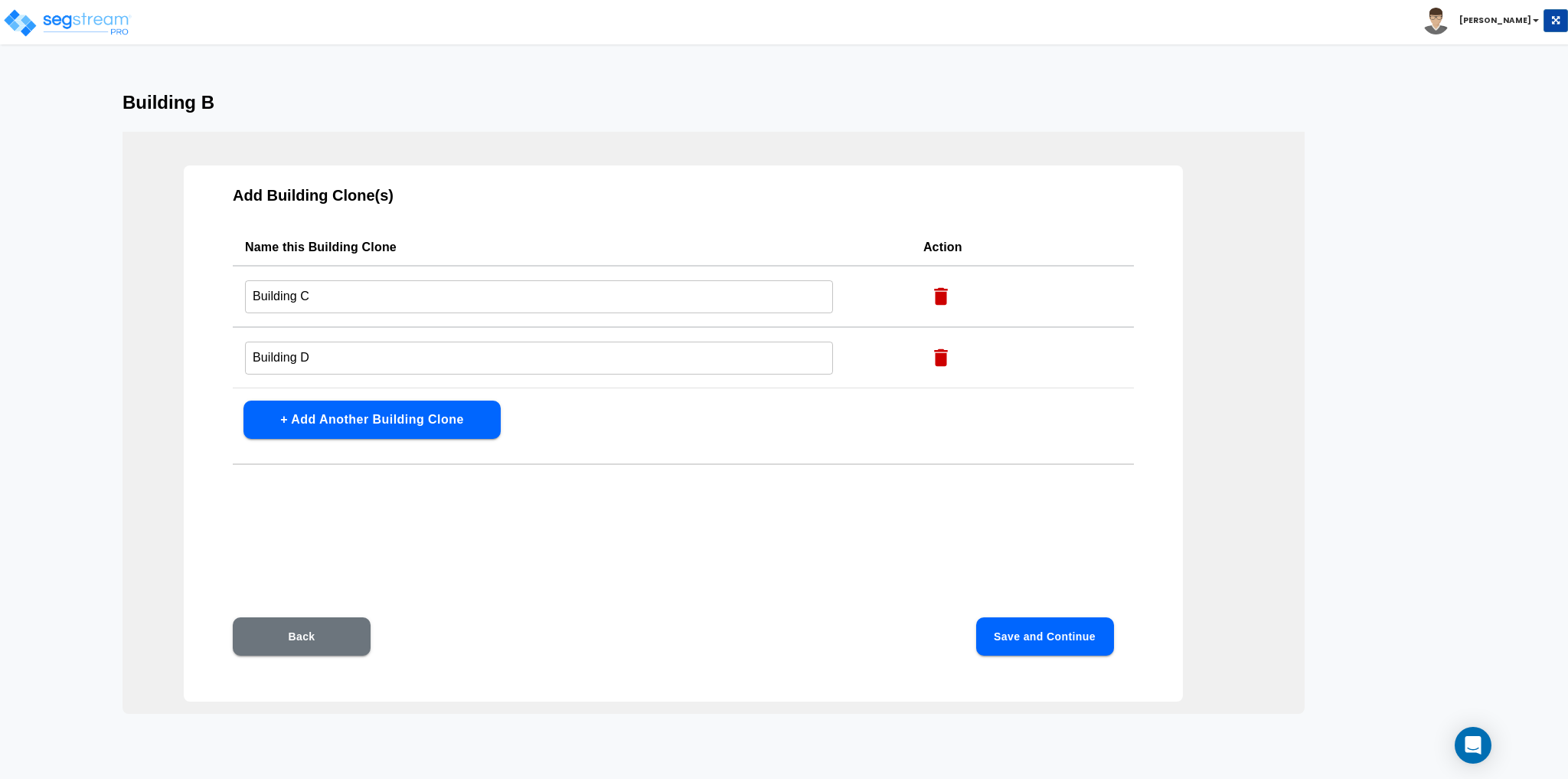
click at [1061, 641] on button "Save and Continue" at bounding box center [1044, 637] width 137 height 38
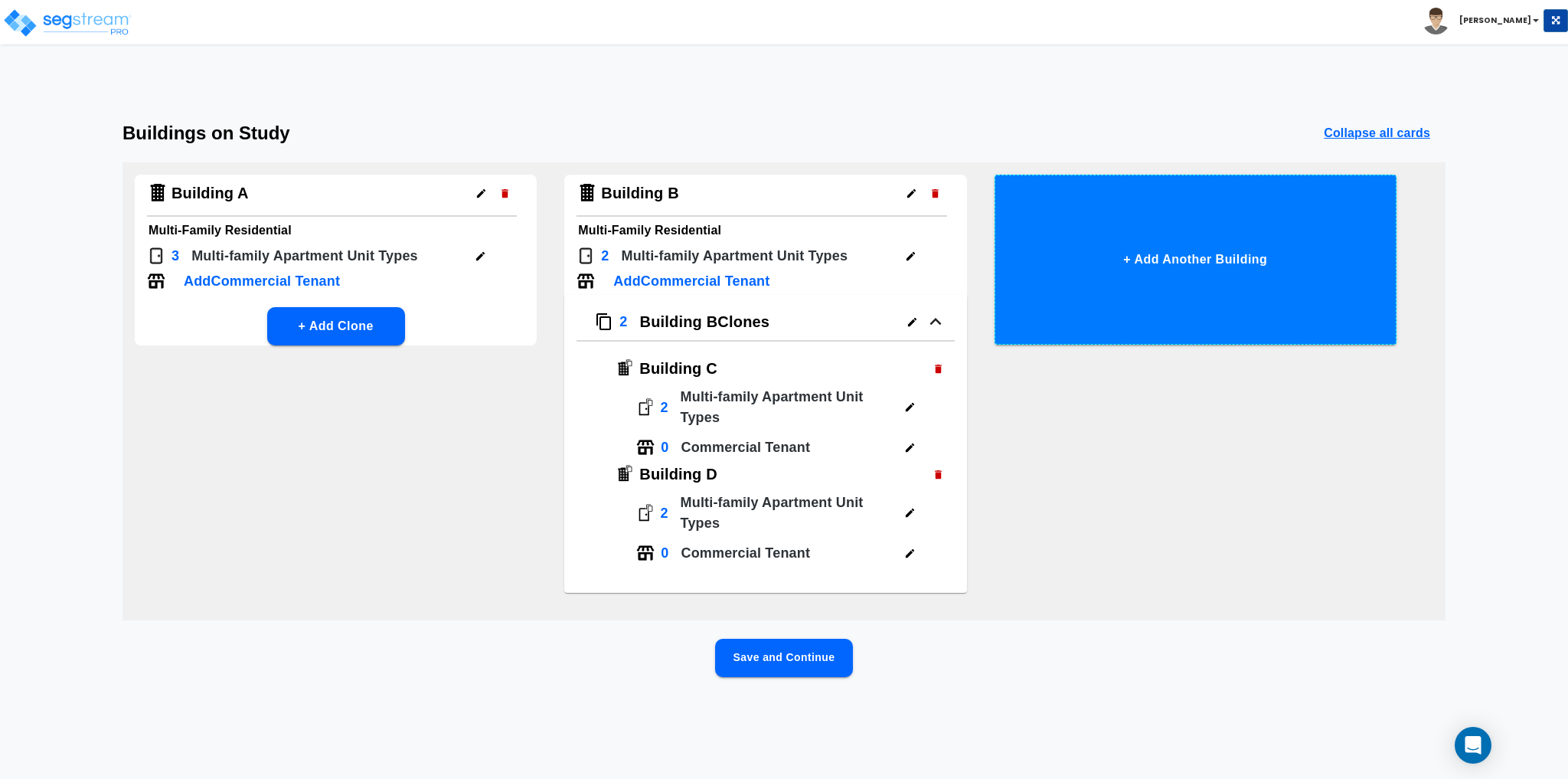
click at [1230, 263] on button "+ Add Another Building" at bounding box center [1195, 259] width 402 height 170
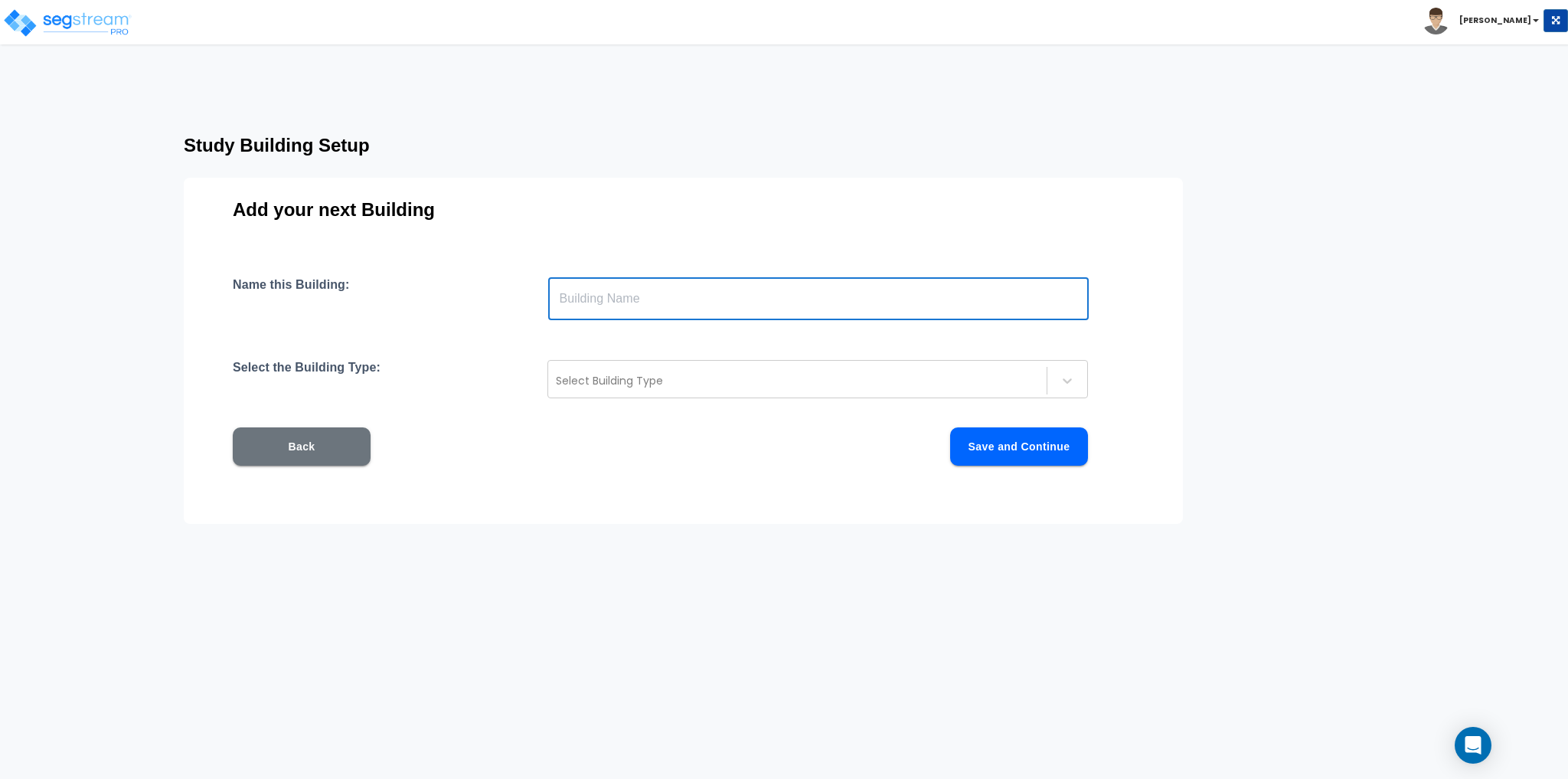
click at [653, 303] on input "text" at bounding box center [819, 299] width 541 height 43
type input "Building E"
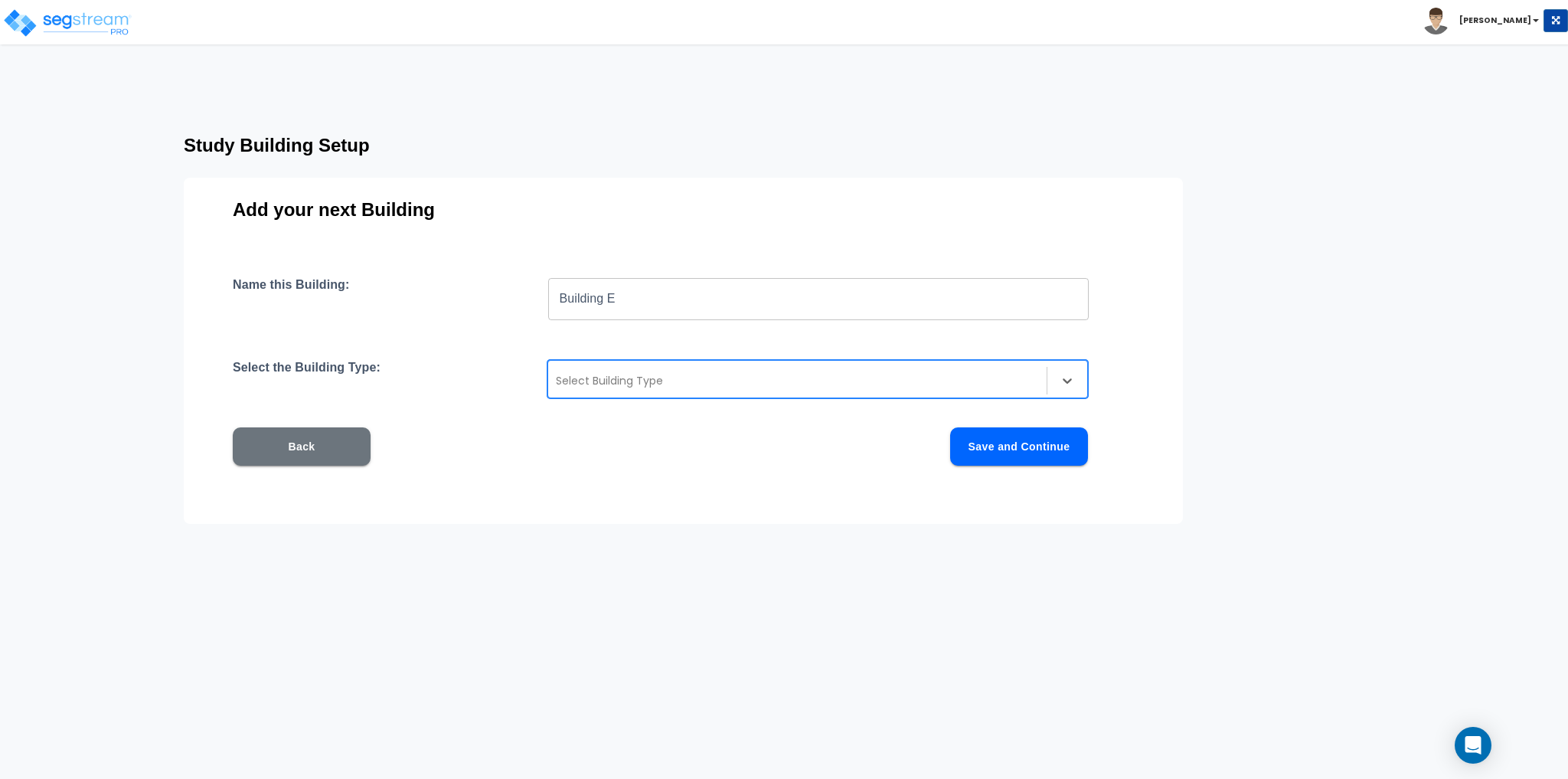
click at [660, 373] on div at bounding box center [797, 381] width 483 height 18
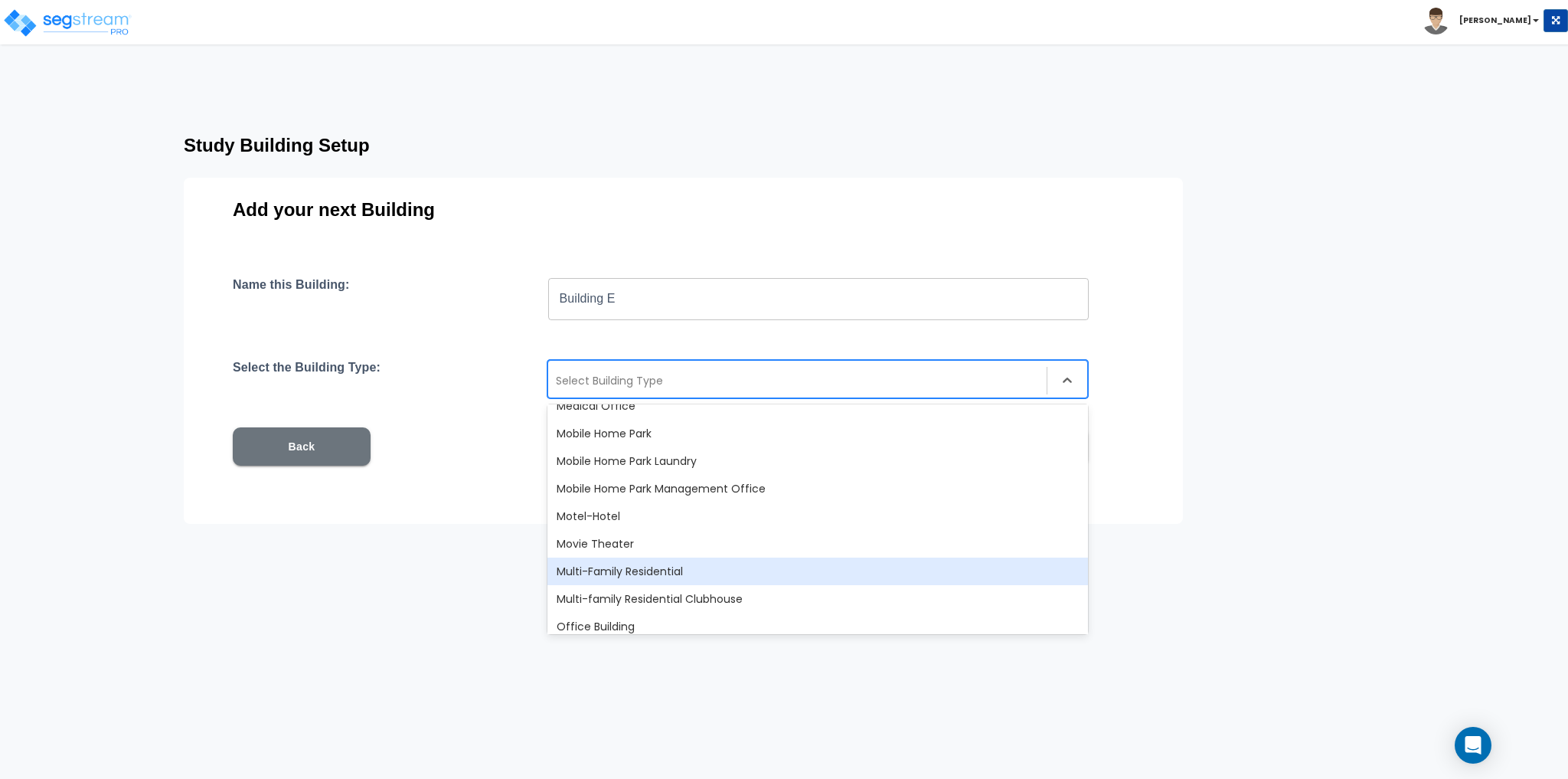
click at [728, 579] on div "Multi-Family Residential" at bounding box center [818, 572] width 541 height 28
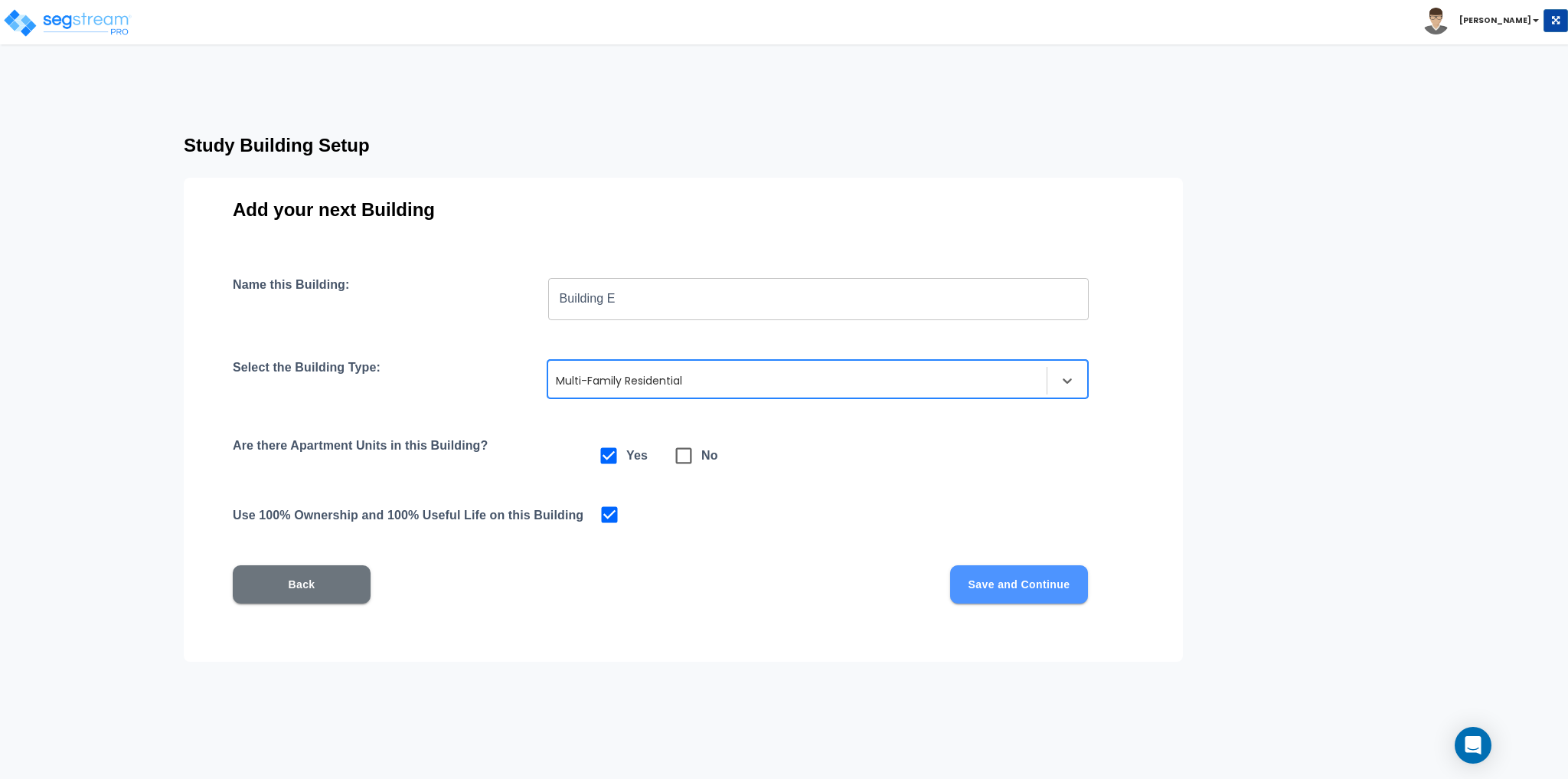
click at [1040, 580] on button "Save and Continue" at bounding box center [1018, 585] width 137 height 38
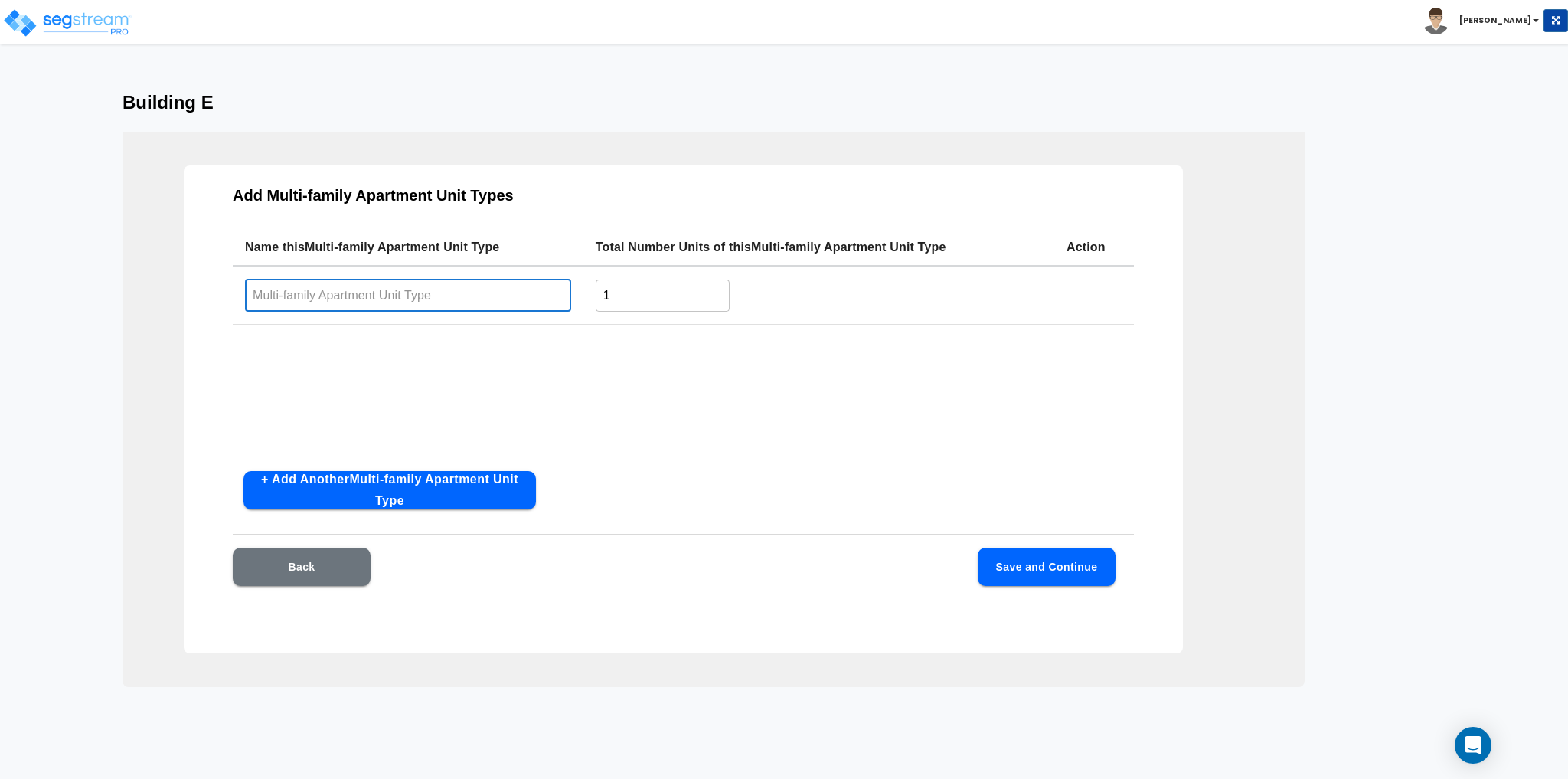
click at [332, 294] on input "text" at bounding box center [408, 295] width 326 height 33
type input "[GEOGRAPHIC_DATA]"
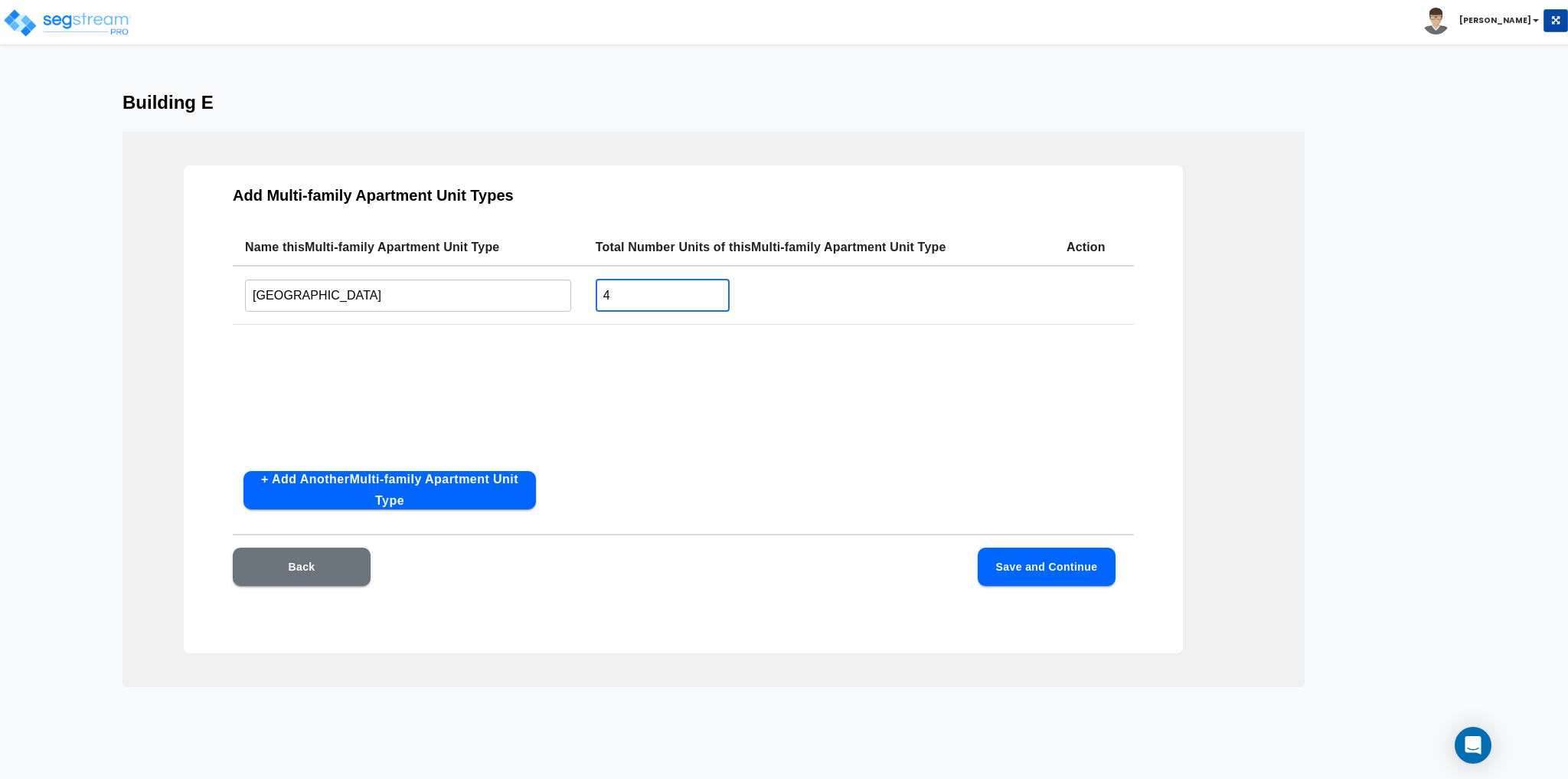
type input "4"
click at [1030, 574] on button "Save and Continue" at bounding box center [1046, 567] width 137 height 38
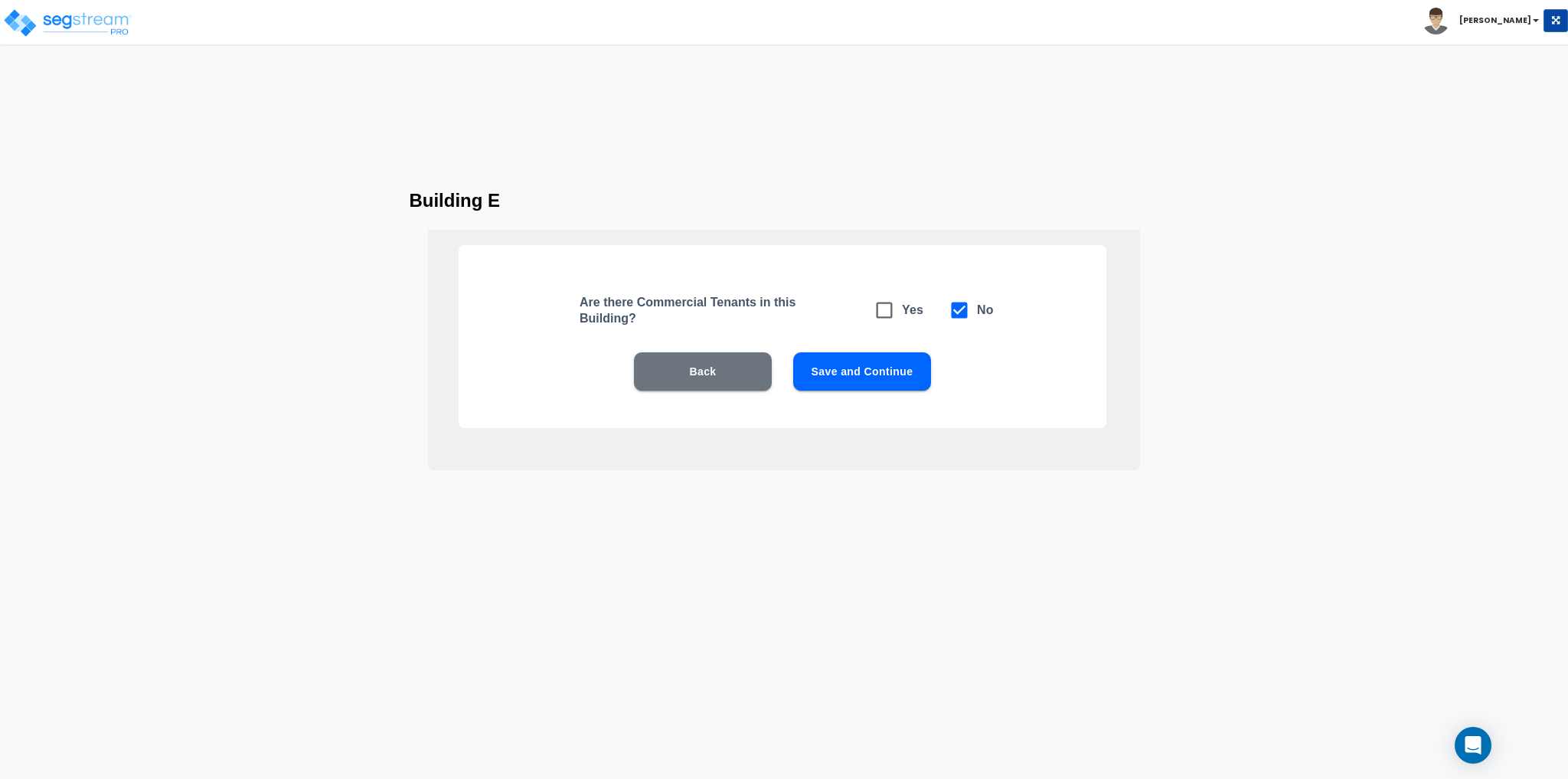
click at [875, 381] on button "Save and Continue" at bounding box center [862, 372] width 137 height 38
click at [883, 310] on icon at bounding box center [885, 310] width 22 height 22
checkbox input "true"
checkbox input "false"
click at [878, 380] on button "Save and Continue" at bounding box center [862, 372] width 137 height 38
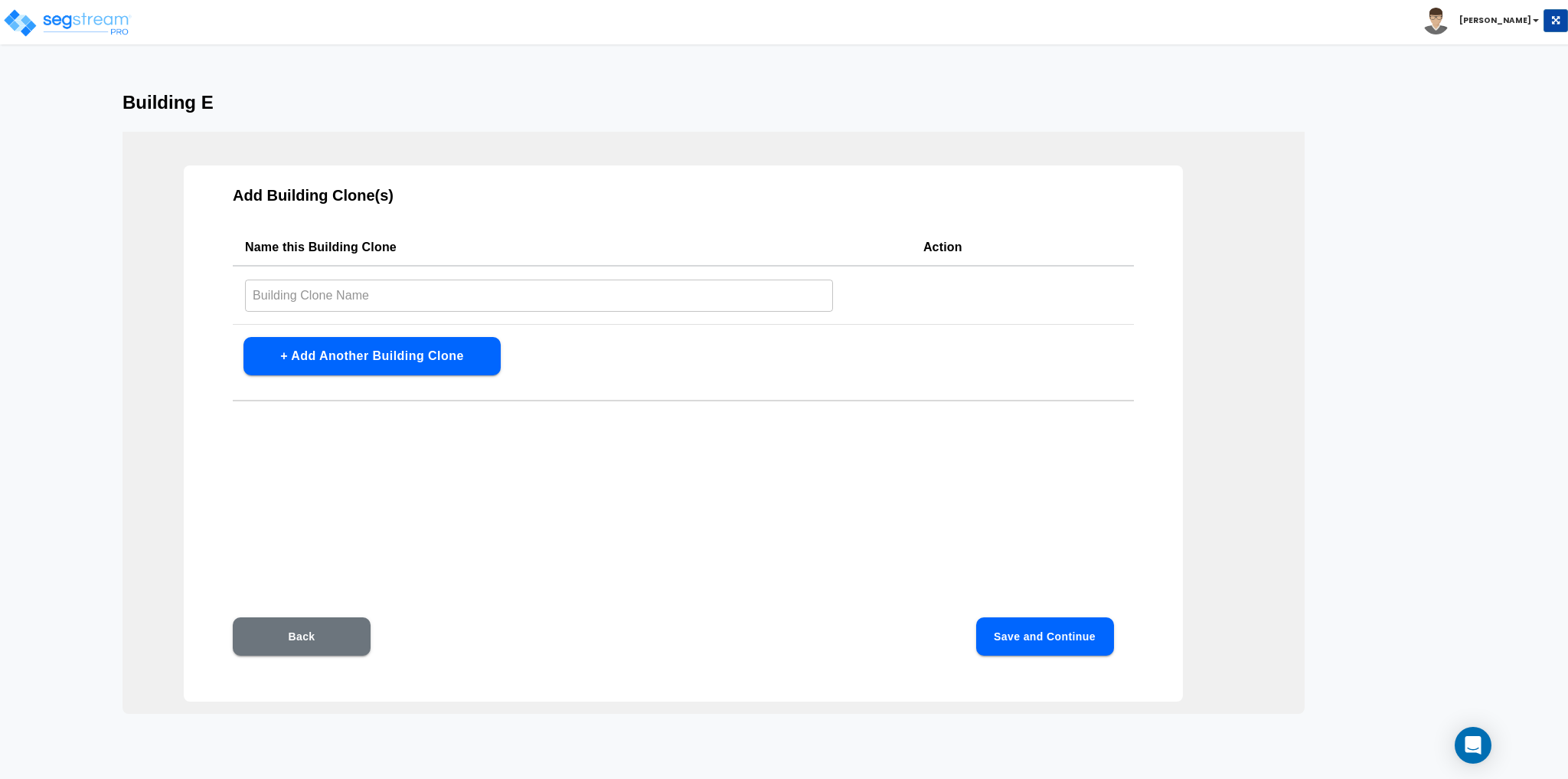
drag, startPoint x: 324, startPoint y: 296, endPoint x: 358, endPoint y: 284, distance: 36.1
click at [324, 296] on input "text" at bounding box center [539, 295] width 588 height 33
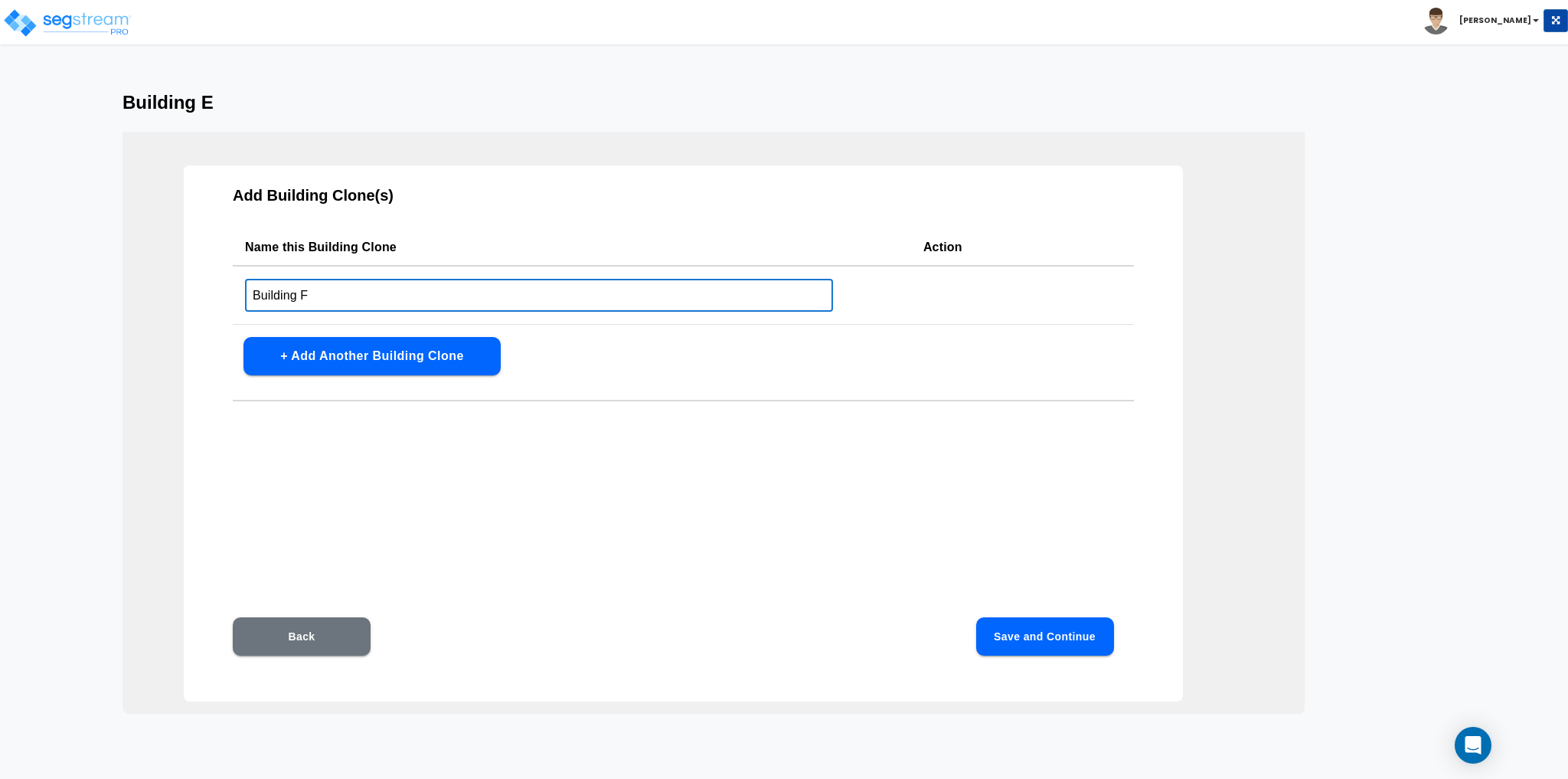
type input "Building F"
click at [379, 357] on button "+ Add Another Building Clone" at bounding box center [372, 356] width 257 height 38
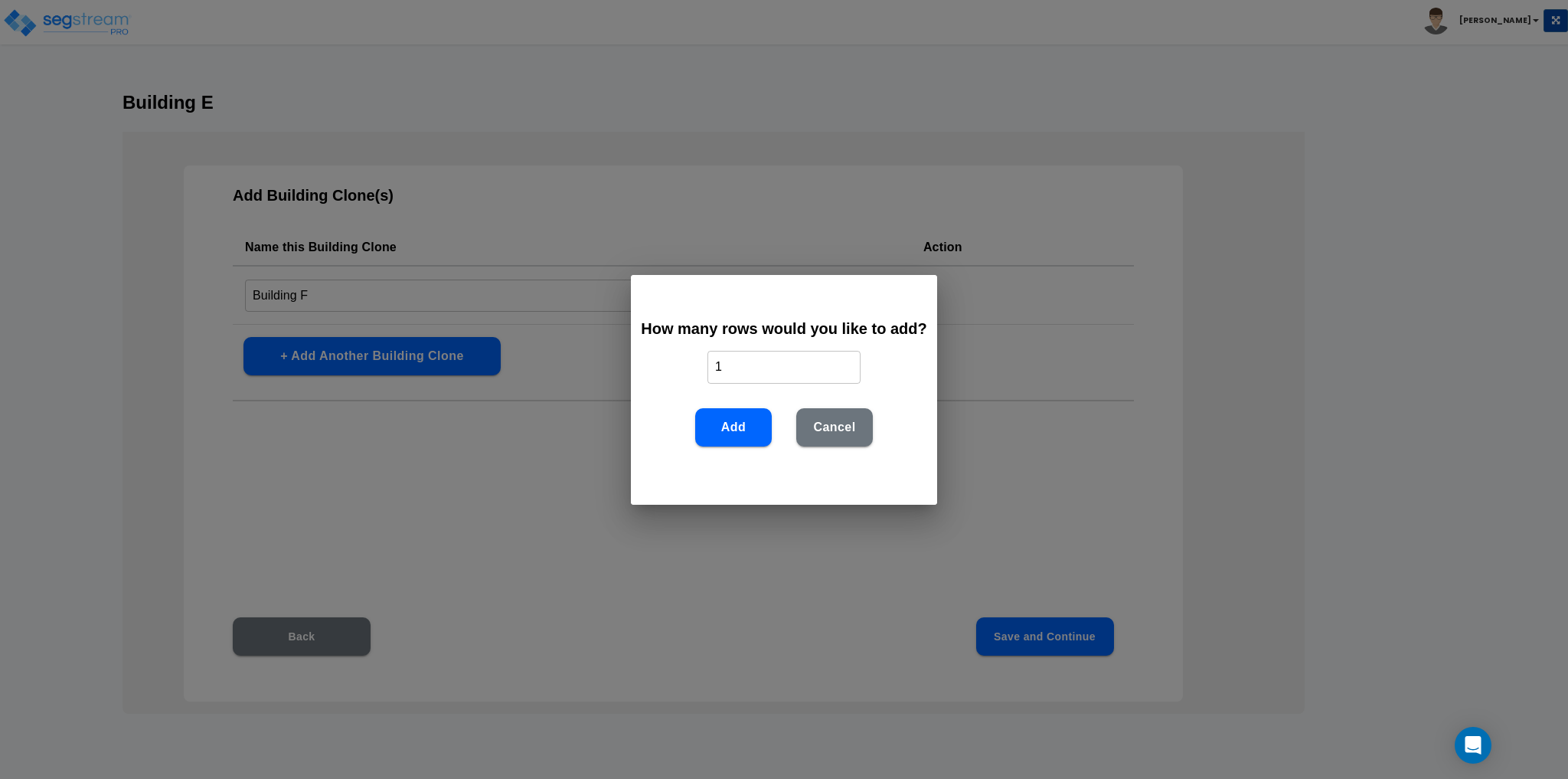
click at [745, 376] on input "1" at bounding box center [783, 367] width 153 height 33
type input "3"
click at [749, 436] on button "Add" at bounding box center [733, 427] width 77 height 38
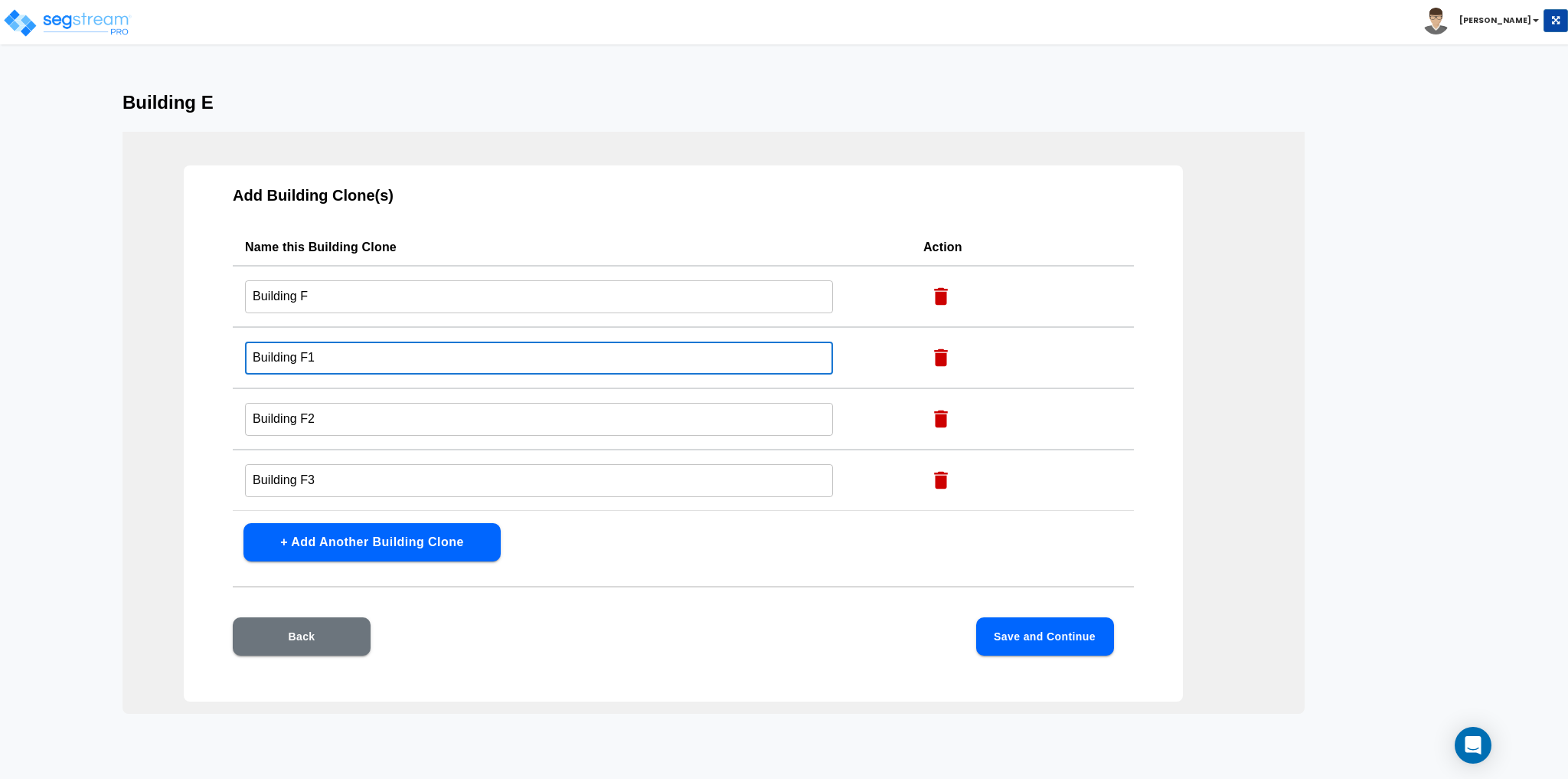
click at [189, 346] on div "Add Building Clone(s) Name this Building Clone Action Building F ​ Building F1 …" at bounding box center [683, 433] width 999 height 536
click at [938, 484] on icon "button" at bounding box center [941, 480] width 14 height 18
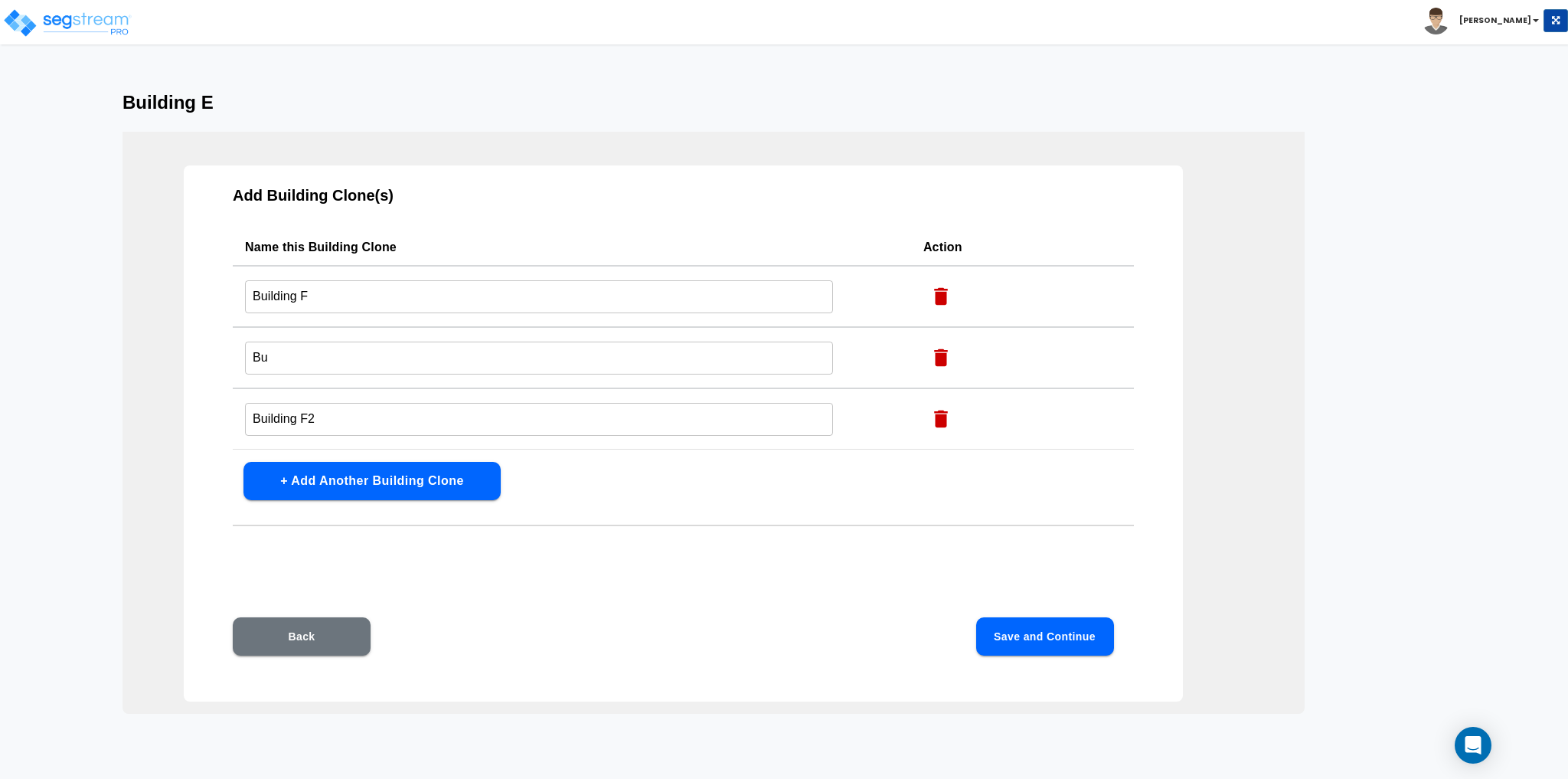
drag, startPoint x: 276, startPoint y: 356, endPoint x: 302, endPoint y: 360, distance: 26.3
click at [276, 356] on input "Bu" at bounding box center [539, 358] width 588 height 33
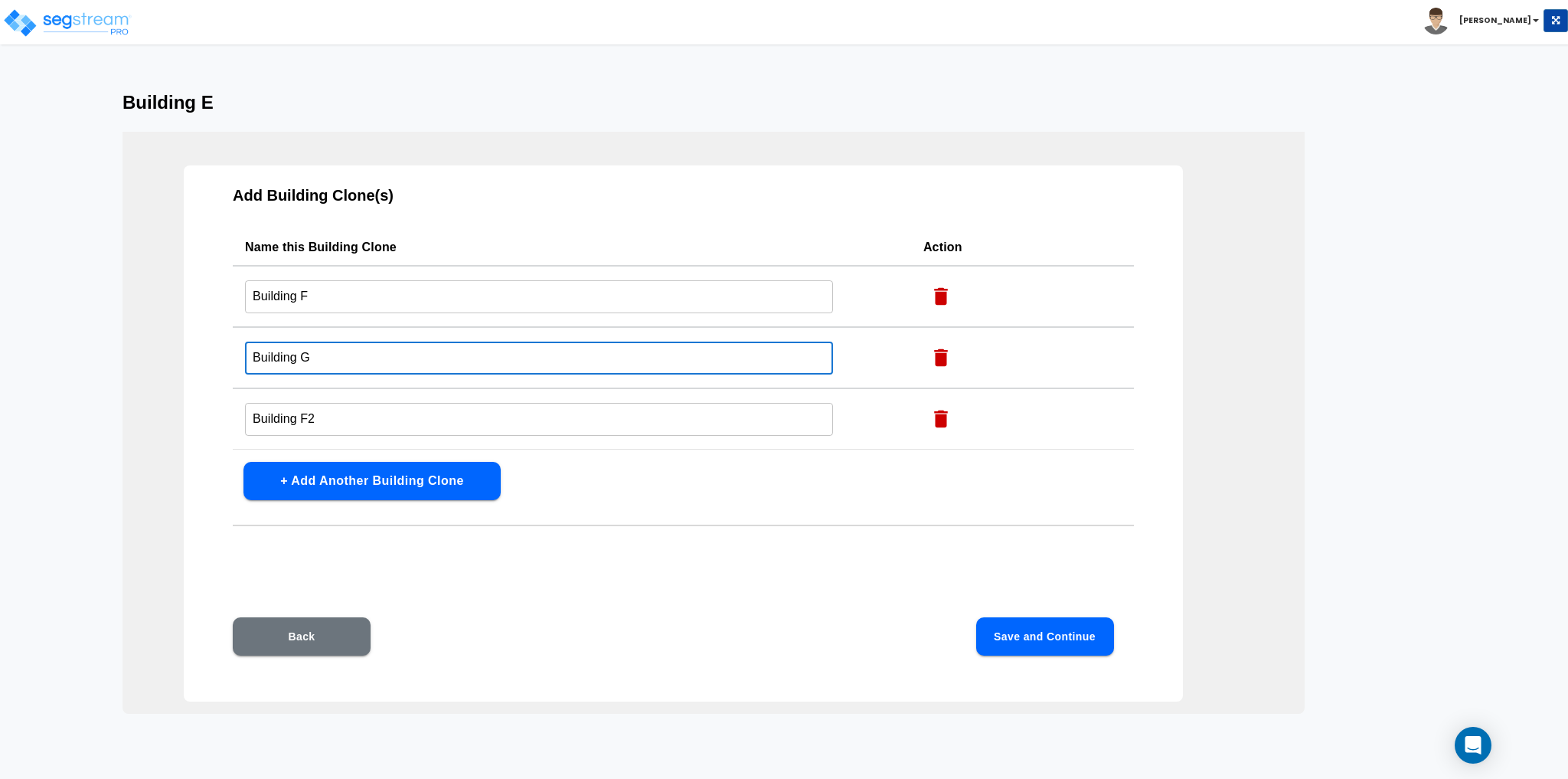
type input "Building G"
drag, startPoint x: 336, startPoint y: 419, endPoint x: 31, endPoint y: 462, distance: 308.0
click at [41, 460] on div "Building E Add Building Clone(s) Name this Building Clone Action Building F ​ B…" at bounding box center [784, 403] width 1568 height 622
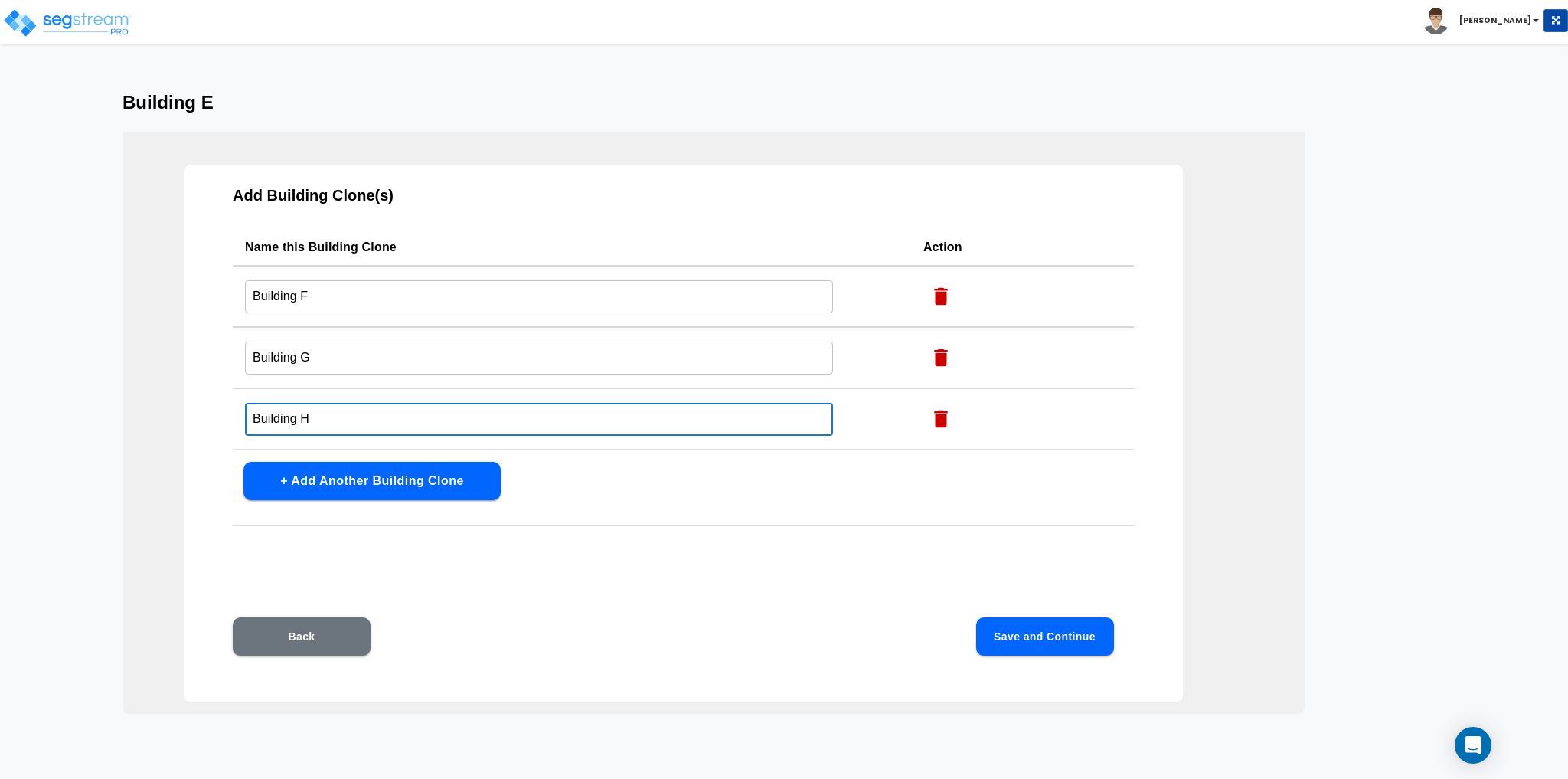
type input "Building H"
click at [608, 472] on div "Add Building Clone(s) Name this Building Clone Action Building F ​ Building G ​…" at bounding box center [683, 433] width 999 height 536
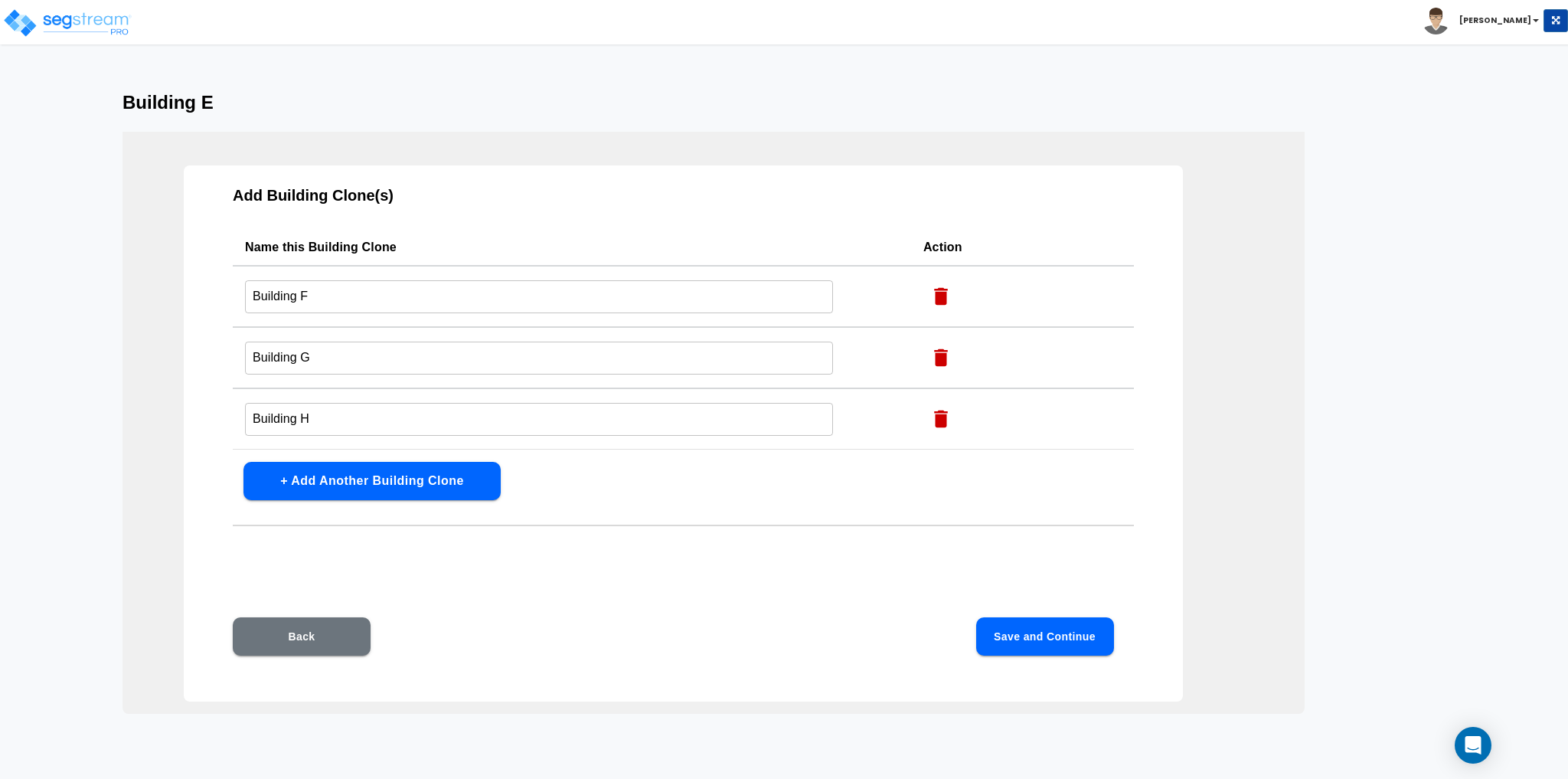
click at [1076, 647] on button "Save and Continue" at bounding box center [1044, 637] width 137 height 38
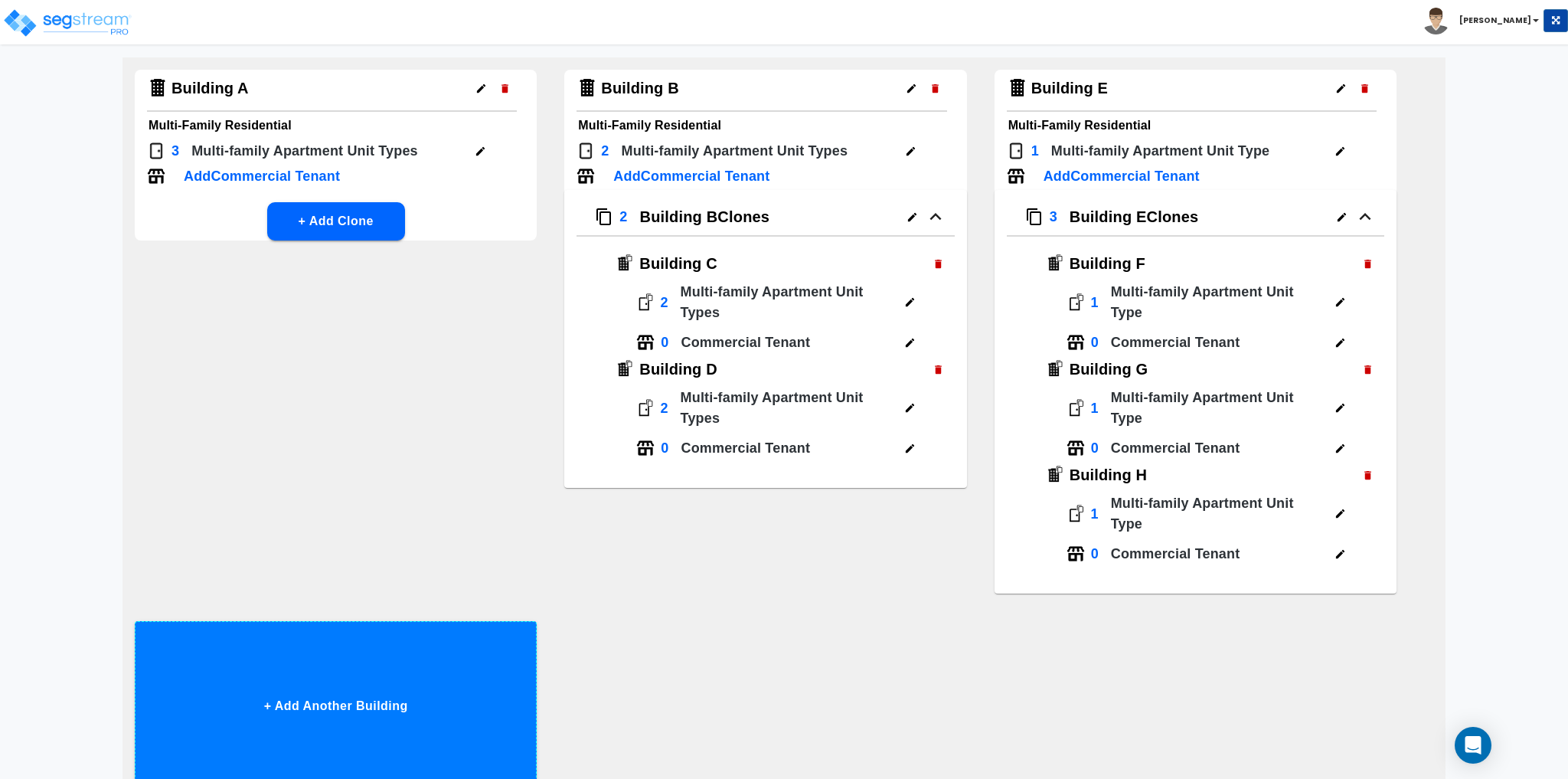
scroll to position [254, 0]
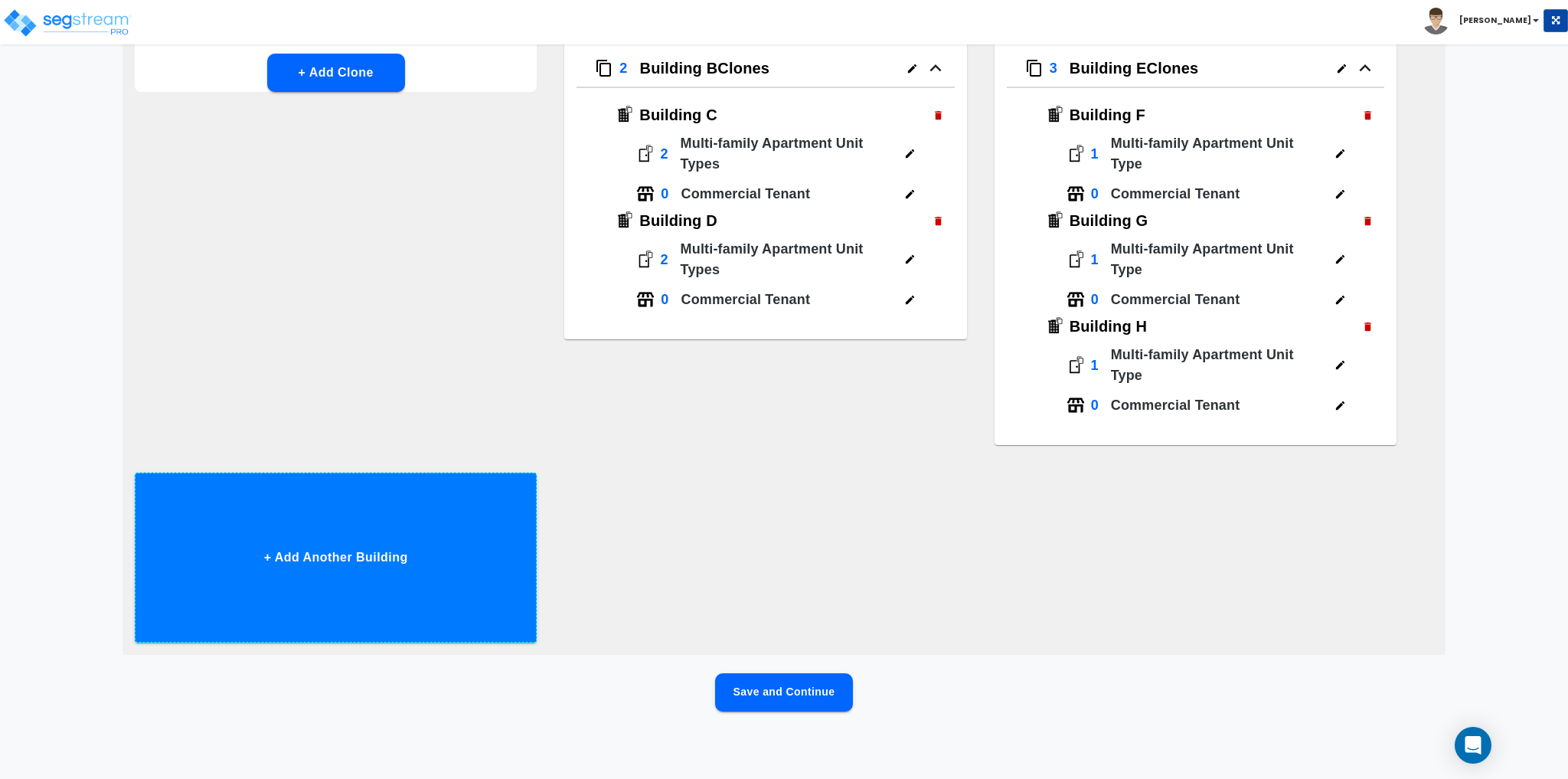
click at [350, 537] on button "+ Add Another Building" at bounding box center [335, 557] width 402 height 170
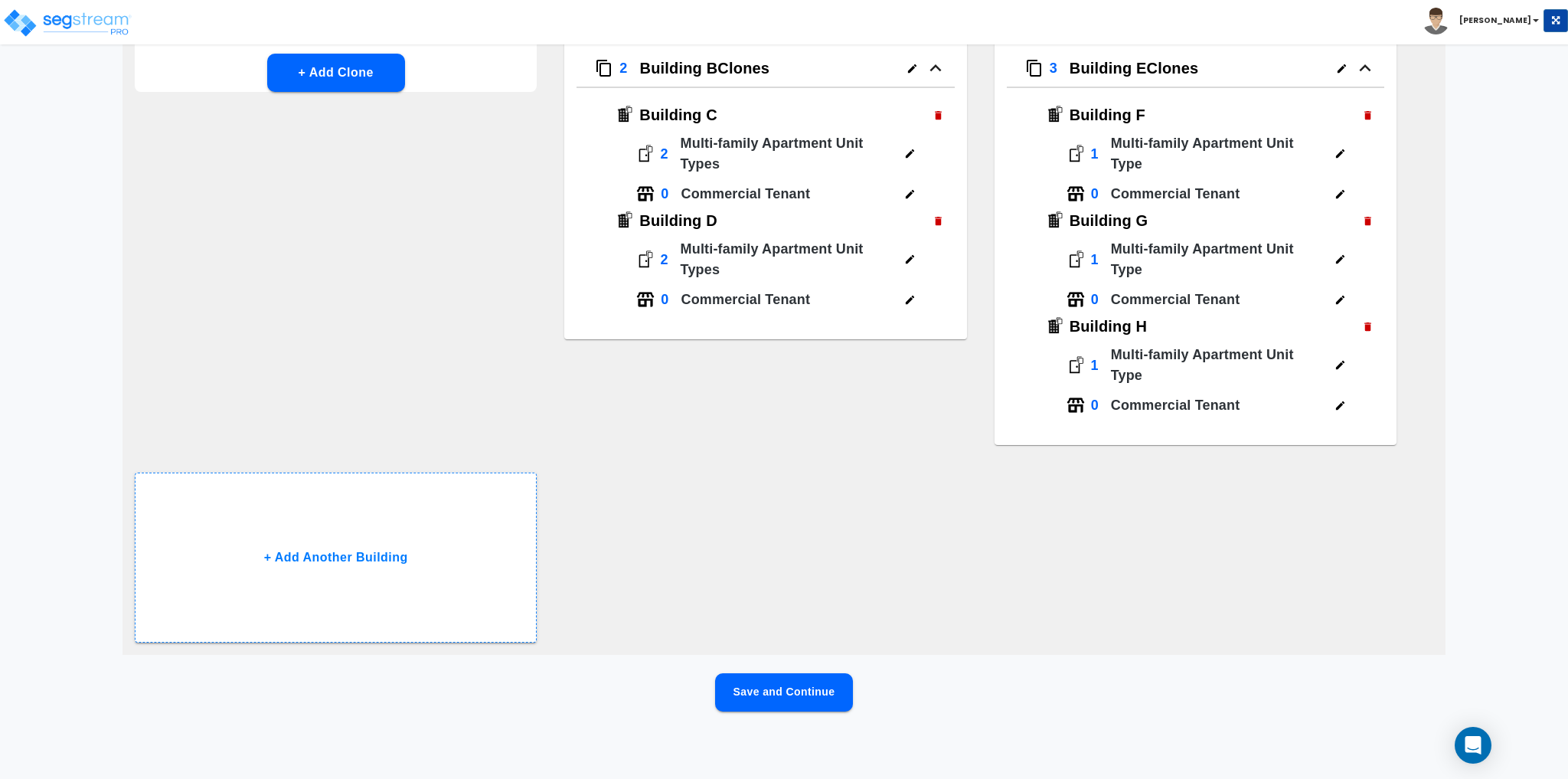
scroll to position [0, 0]
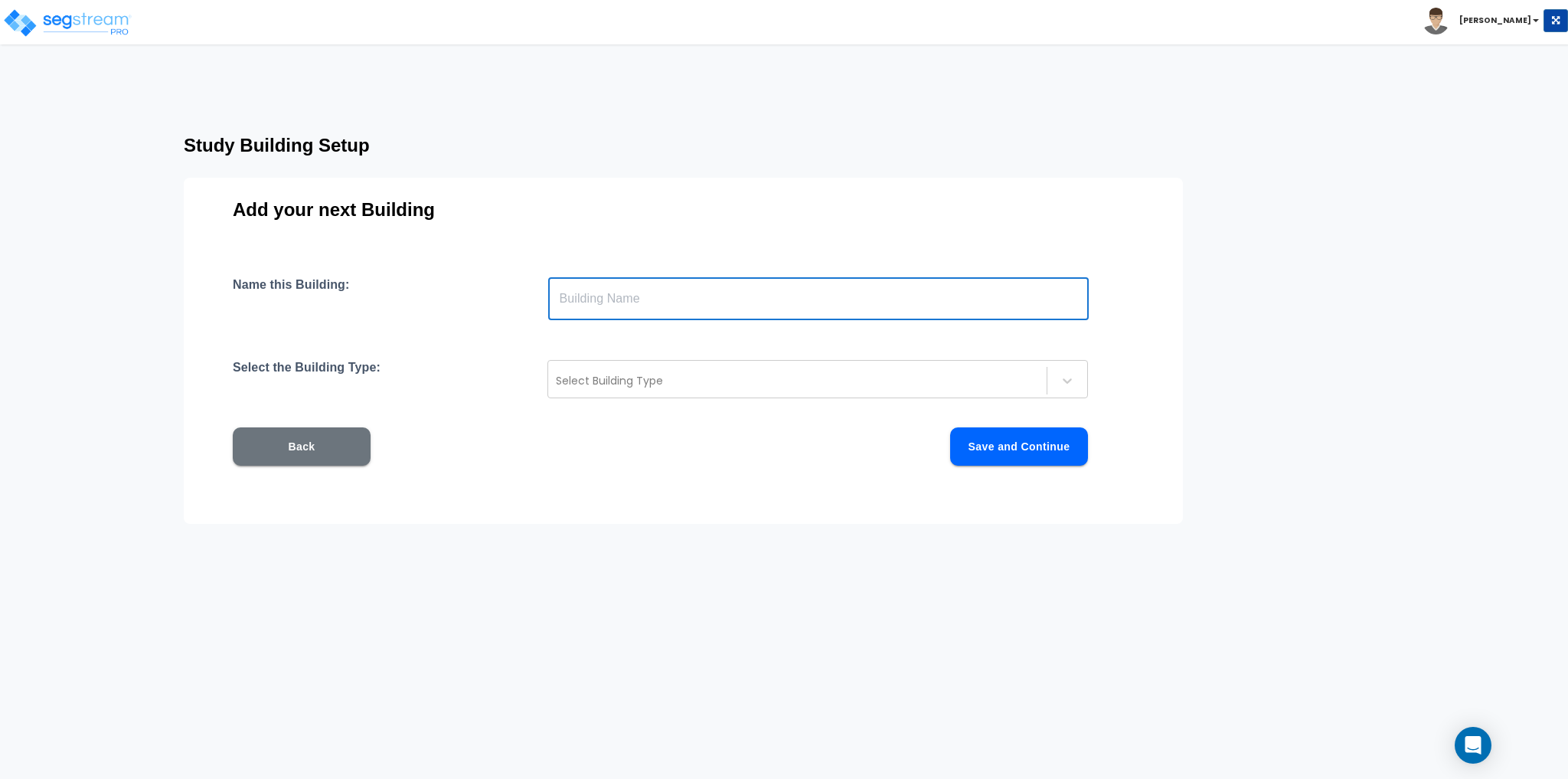
click at [630, 302] on input "text" at bounding box center [819, 299] width 541 height 43
type input "Building J"
click at [680, 379] on div at bounding box center [797, 381] width 483 height 18
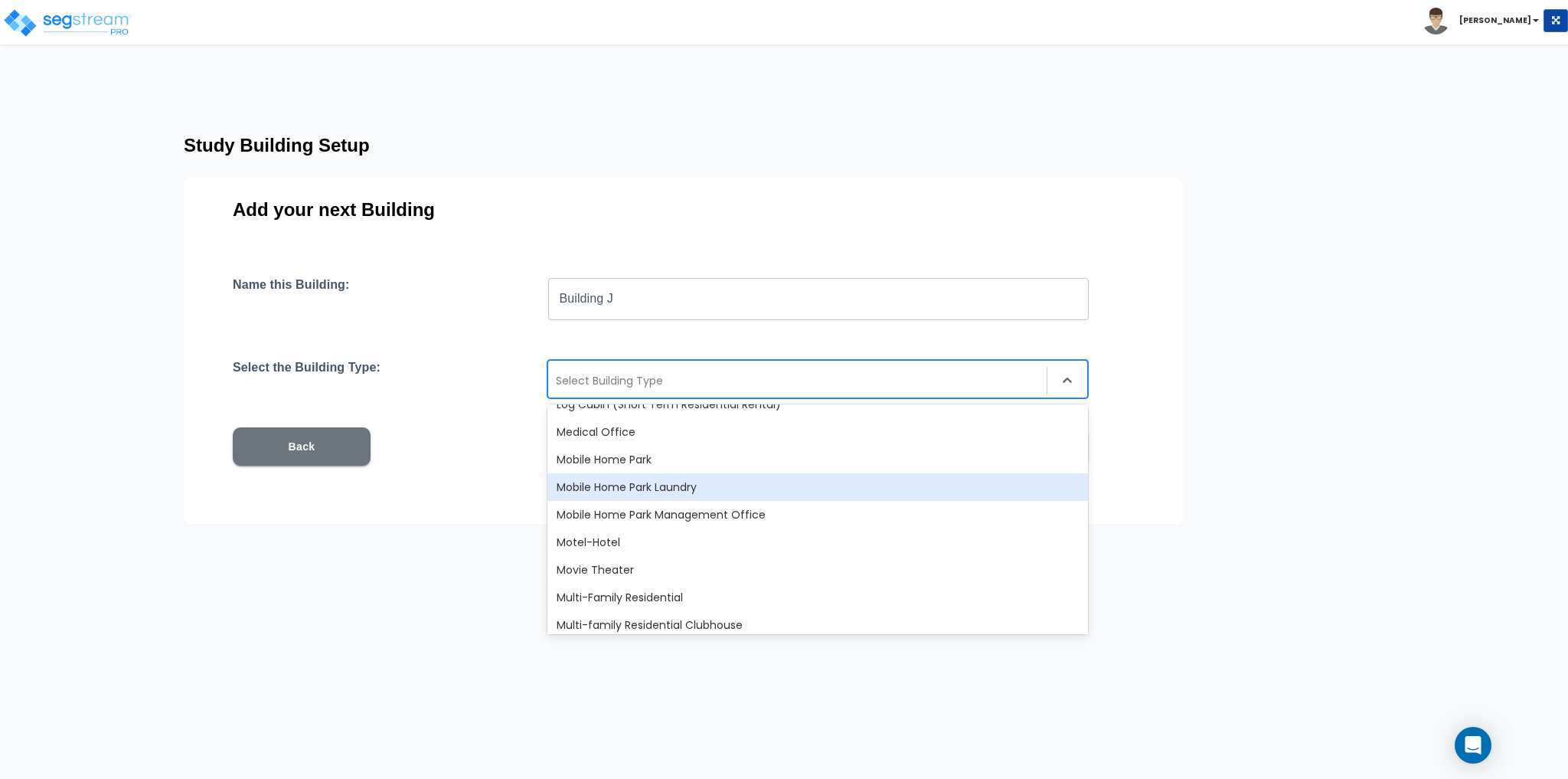
scroll to position [843, 0]
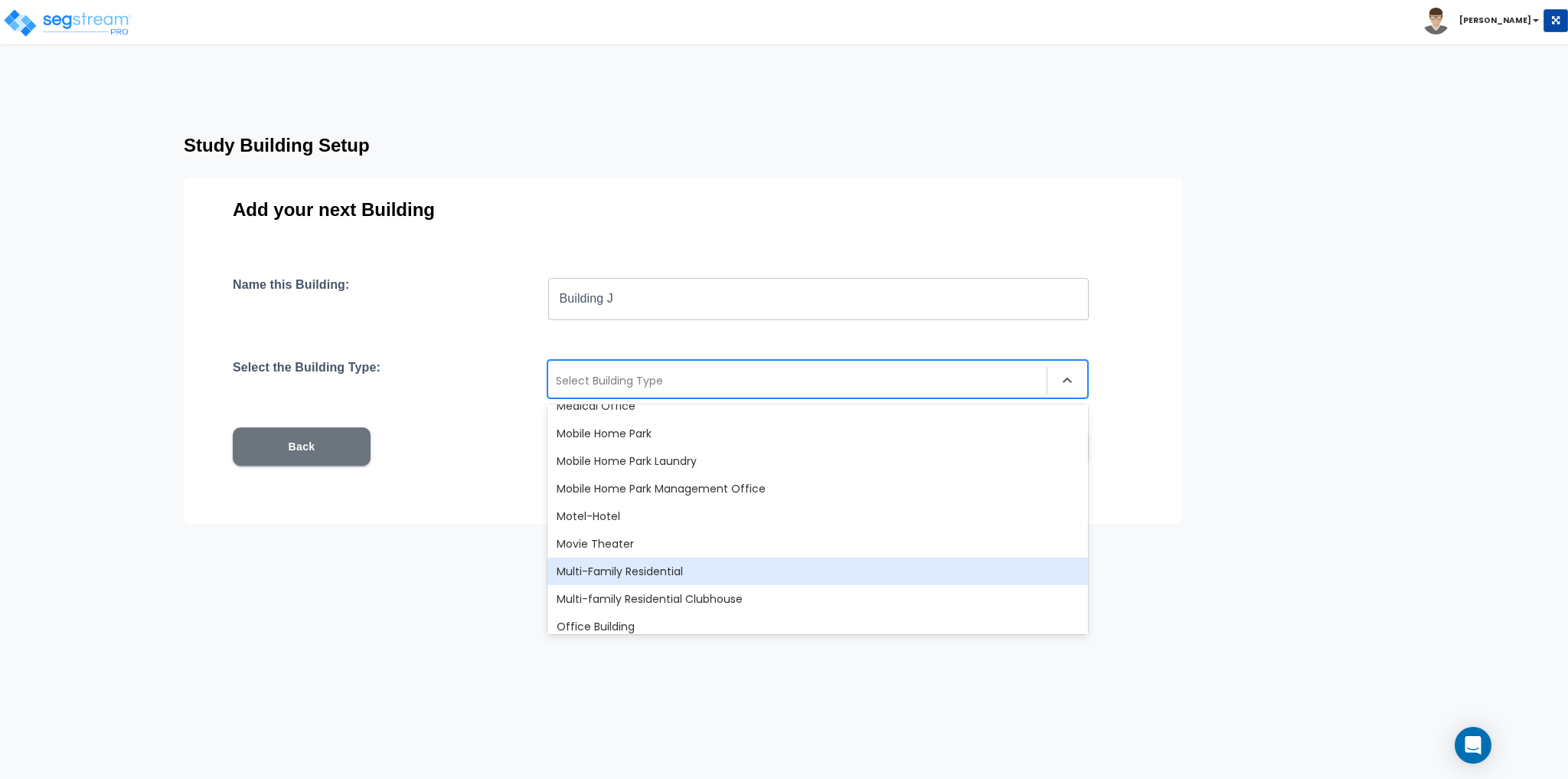
click at [723, 573] on div "Multi-Family Residential" at bounding box center [818, 572] width 541 height 28
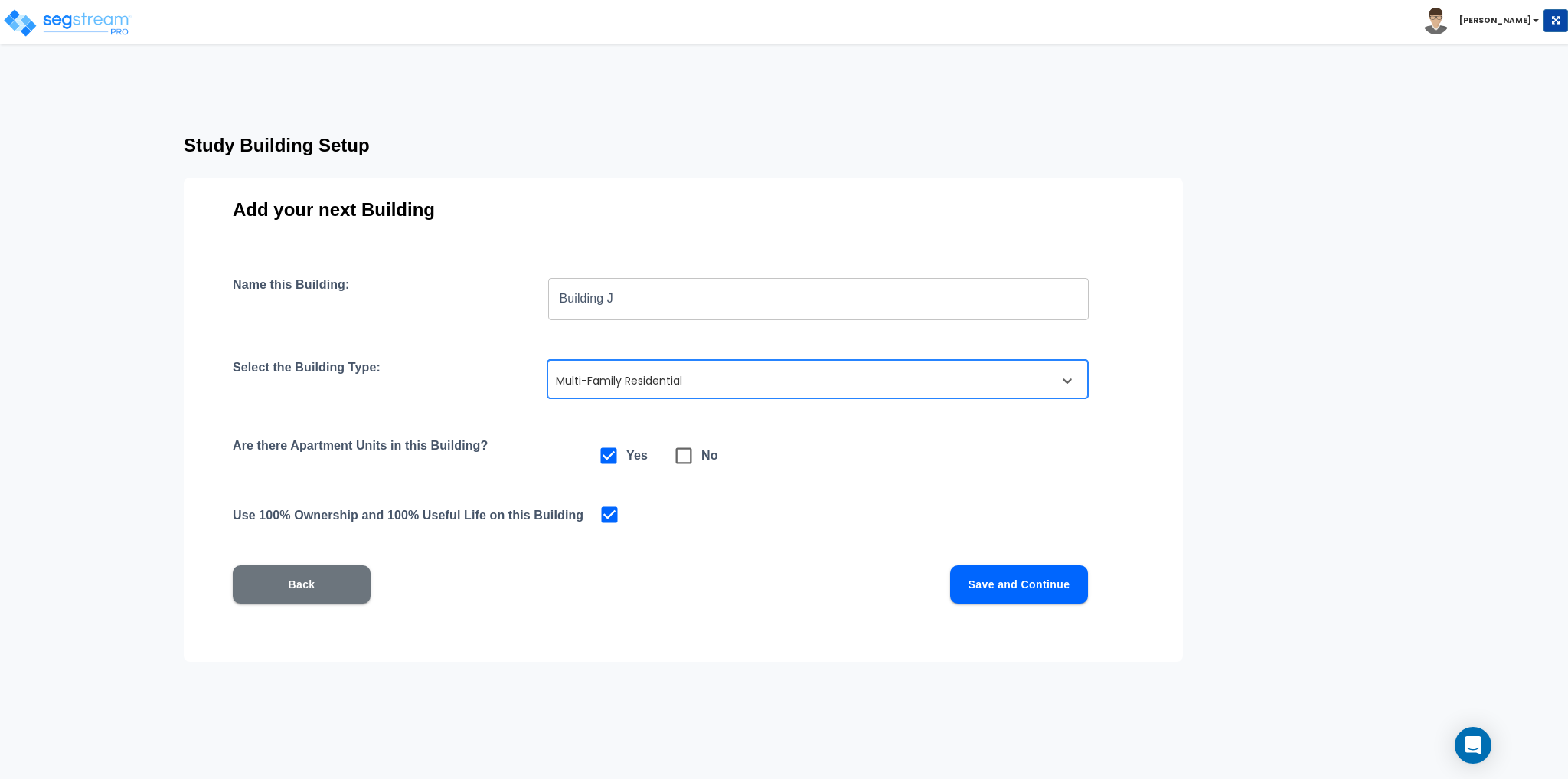
scroll to position [2, 0]
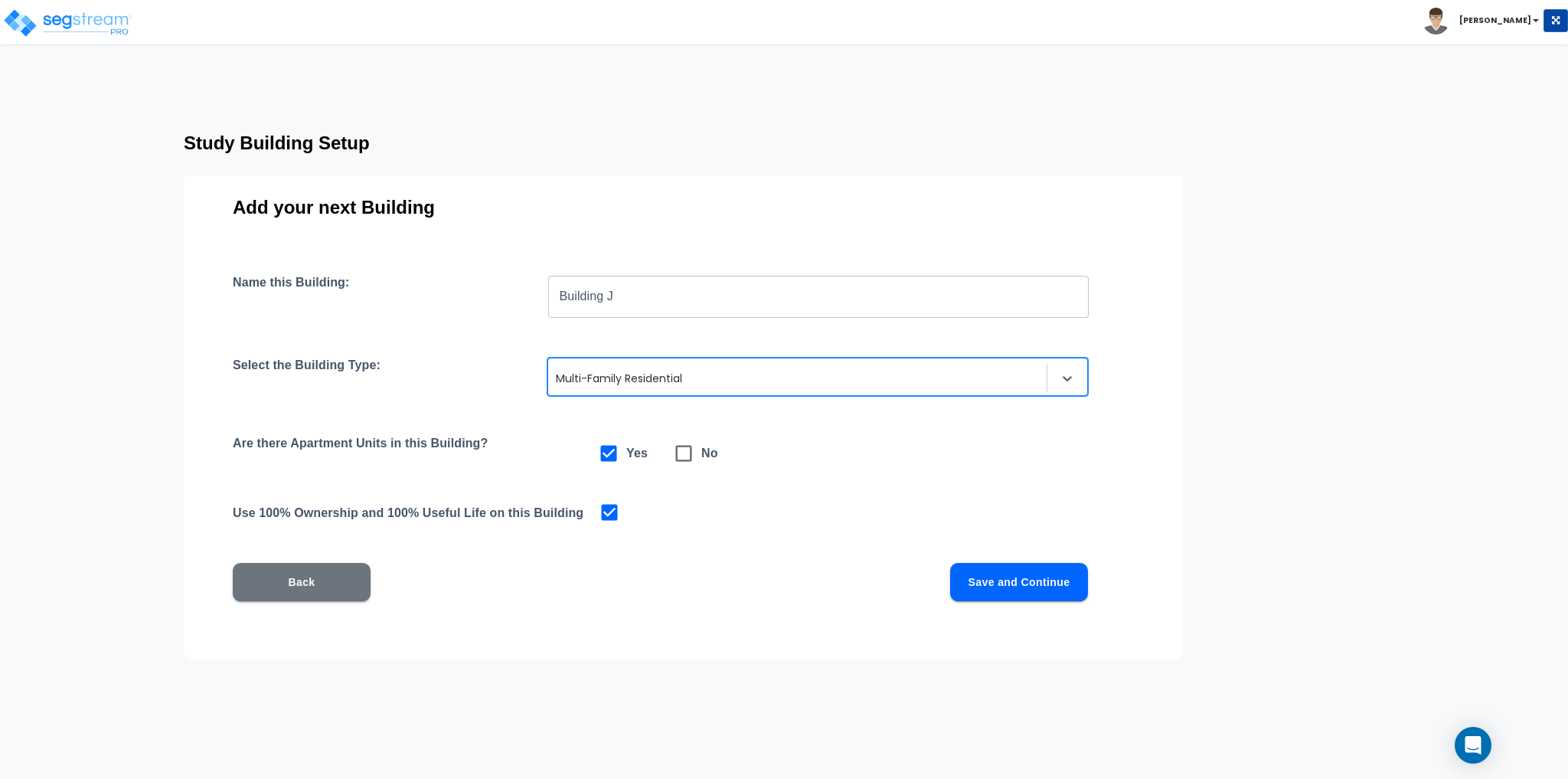
click at [1028, 580] on button "Save and Continue" at bounding box center [1018, 582] width 137 height 38
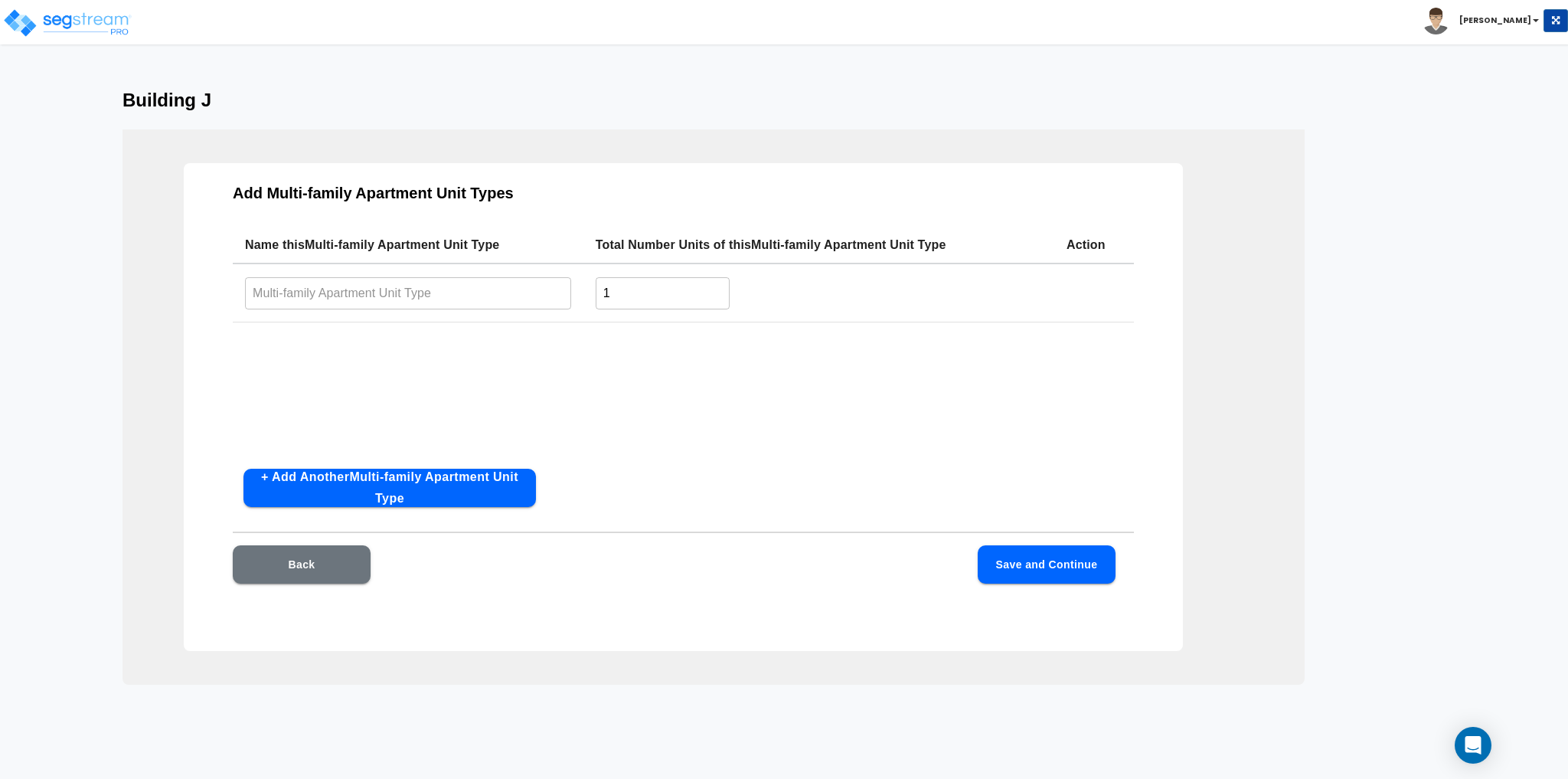
scroll to position [0, 0]
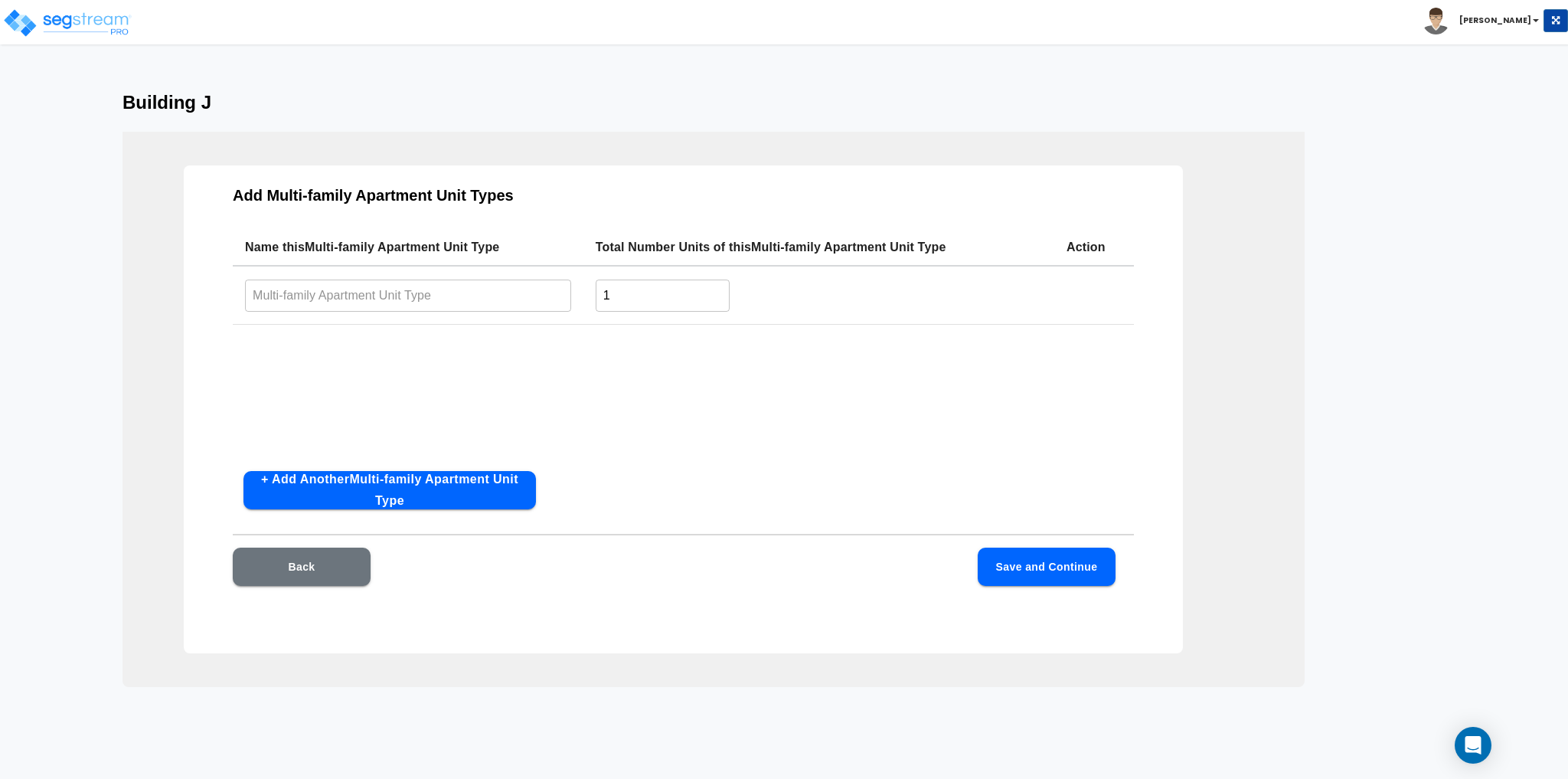
click at [391, 293] on input "text" at bounding box center [408, 295] width 326 height 33
type input "Thoroughbred"
type input "4"
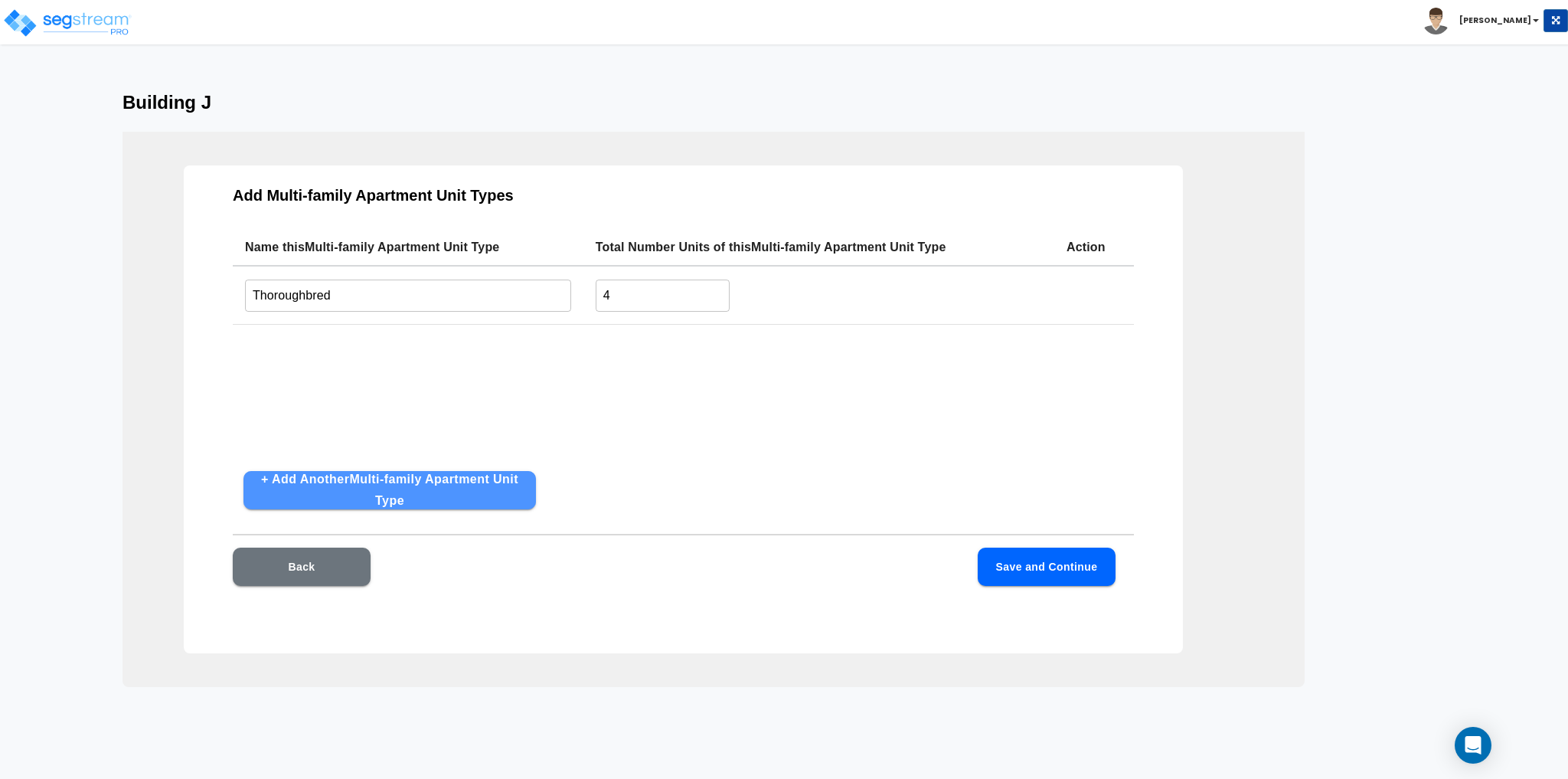
click at [462, 489] on button "+ Add Another Multi-family Apartment Unit Type" at bounding box center [389, 490] width 293 height 38
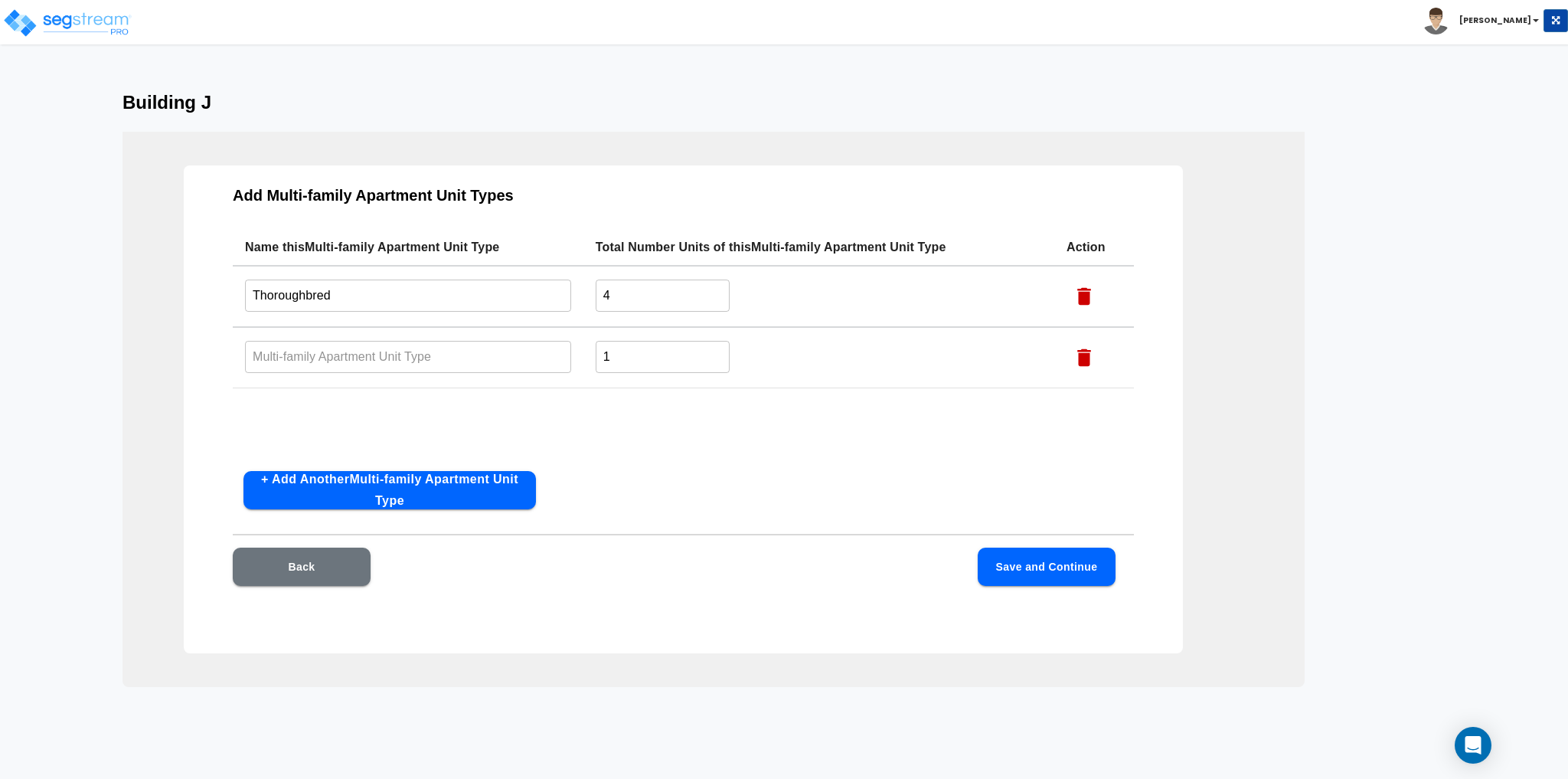
click at [395, 363] on input "text" at bounding box center [408, 356] width 326 height 33
type input "Secretariat"
type input "8"
click at [514, 396] on div "Name this Multi-family Apartment Unit Type Total Number Units of this Multi-fam…" at bounding box center [683, 343] width 901 height 230
click at [1025, 575] on button "Save and Continue" at bounding box center [1046, 567] width 137 height 38
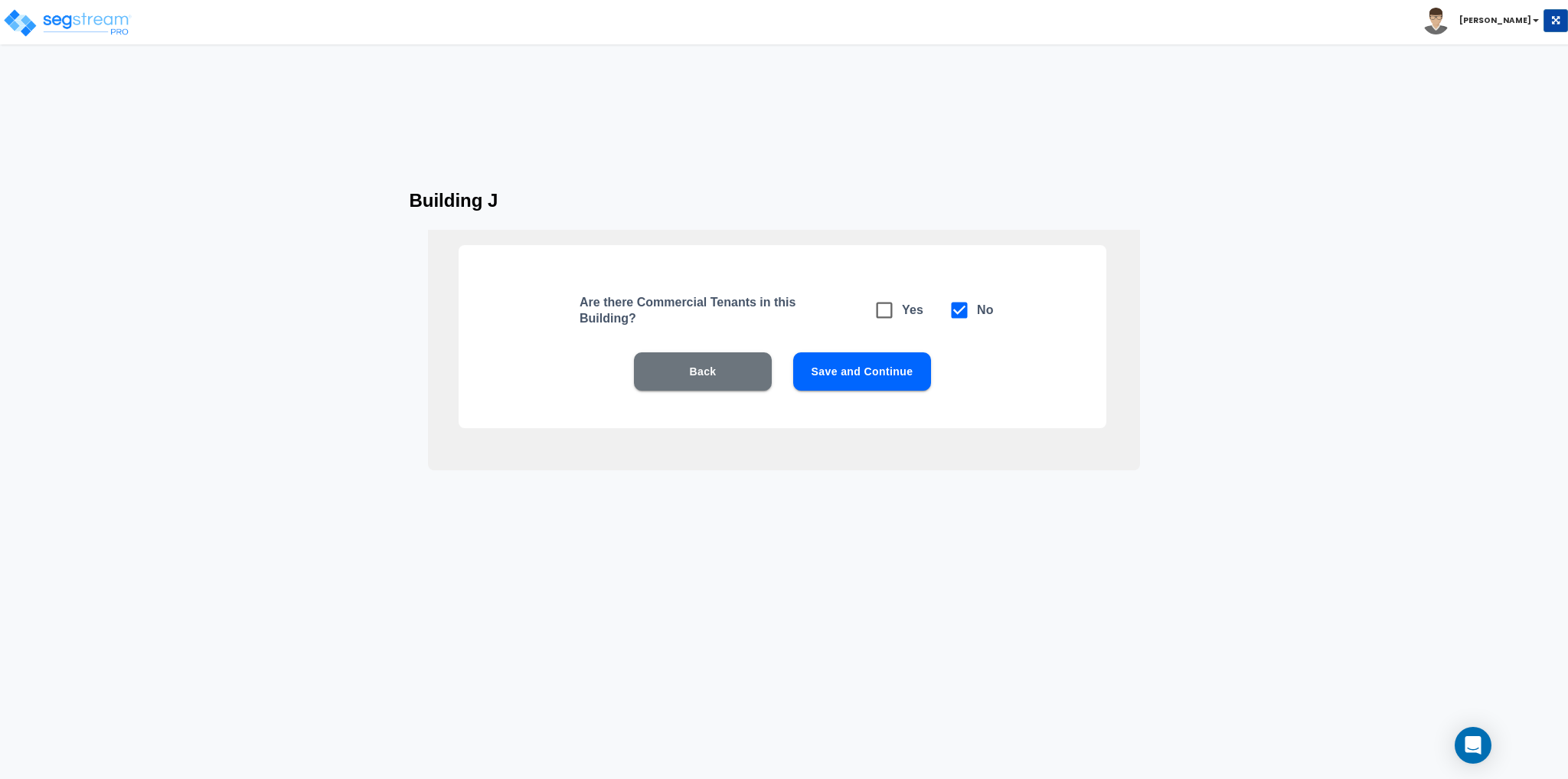
click at [880, 370] on button "Save and Continue" at bounding box center [862, 372] width 137 height 38
click at [884, 313] on icon at bounding box center [885, 310] width 22 height 22
checkbox input "true"
checkbox input "false"
click at [875, 370] on button "Save and Continue" at bounding box center [862, 372] width 137 height 38
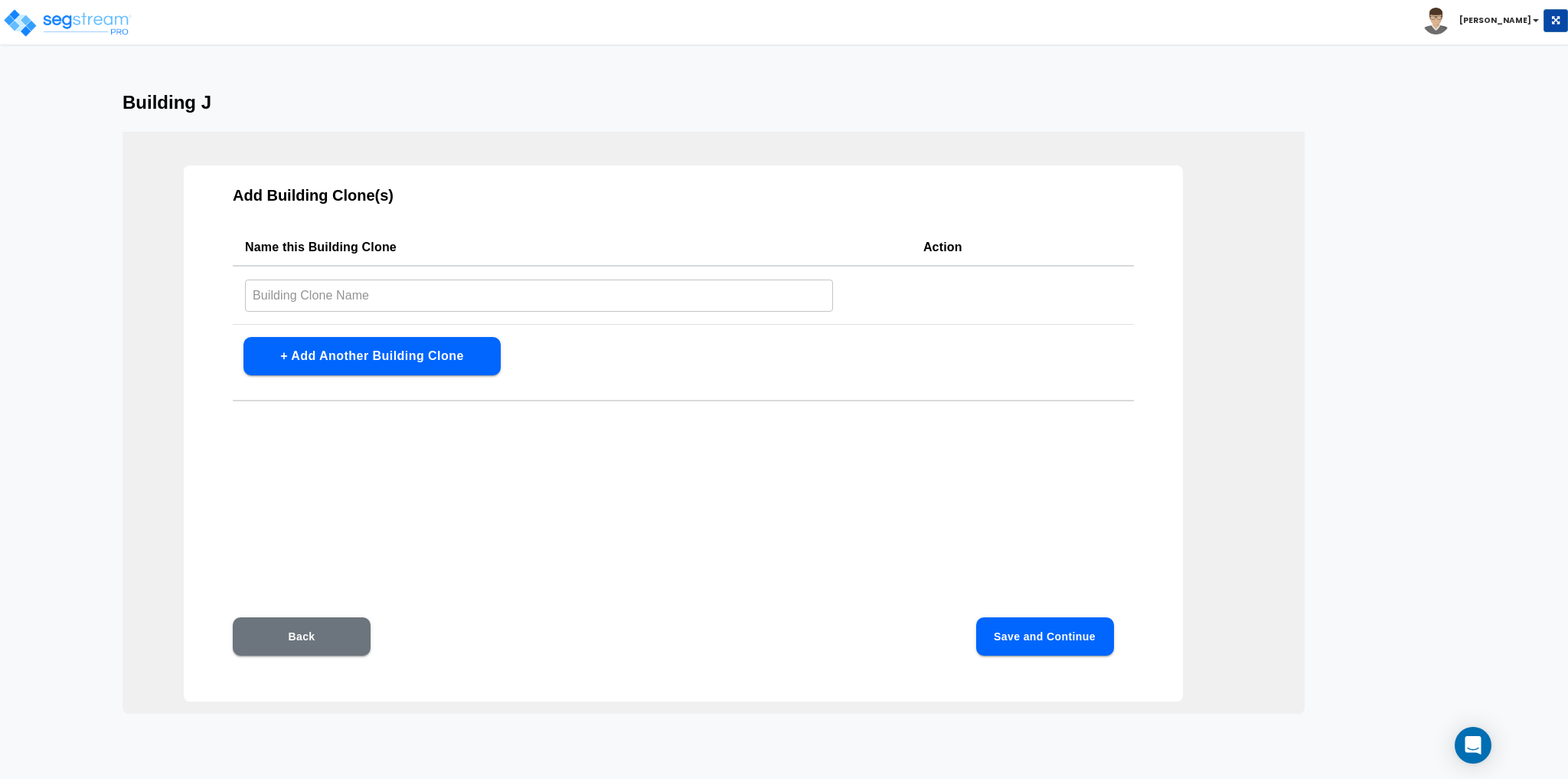
click at [349, 299] on input "text" at bounding box center [539, 295] width 588 height 33
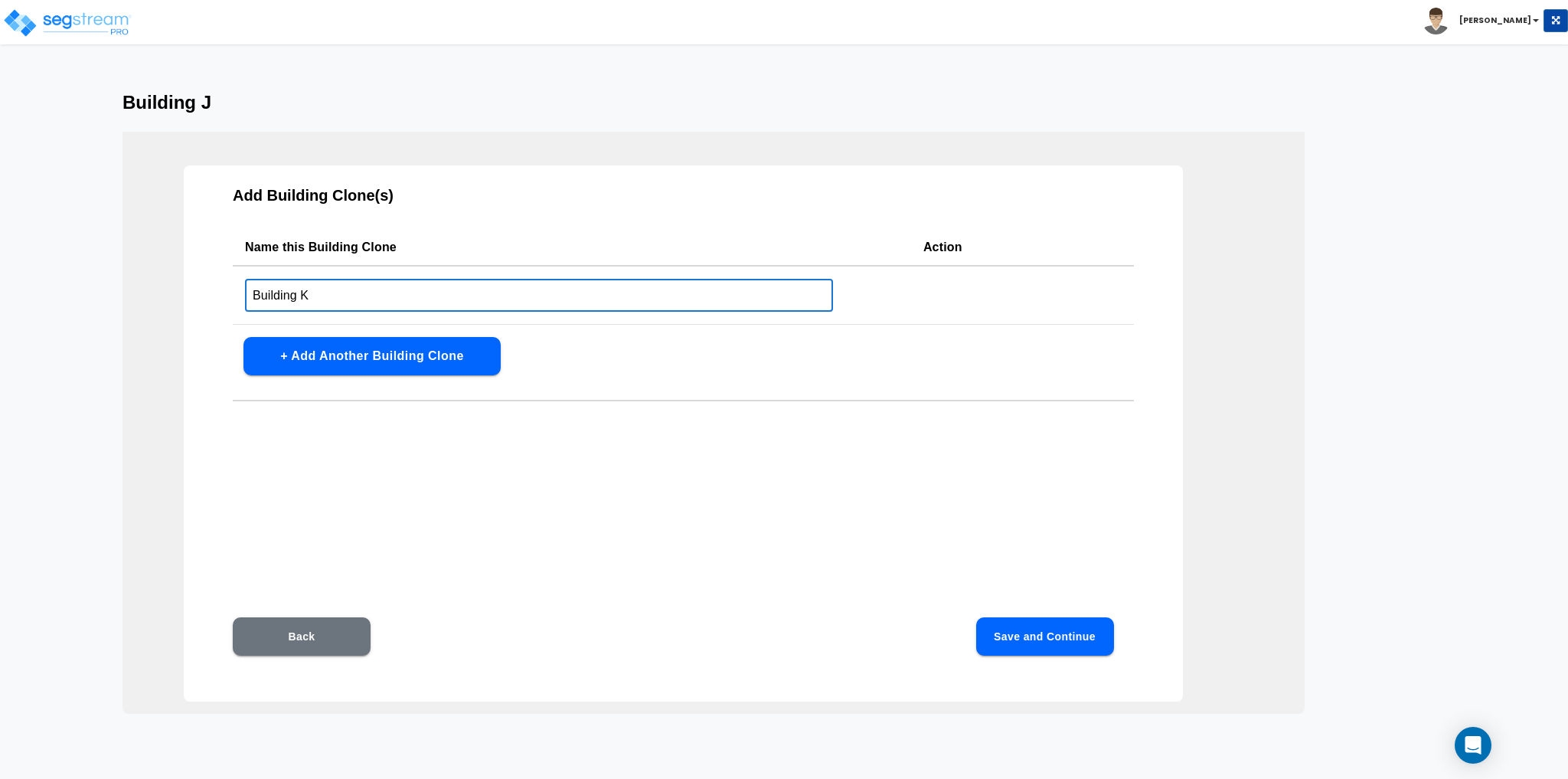
type input "Building K"
click at [328, 364] on button "+ Add Another Building Clone" at bounding box center [372, 356] width 257 height 38
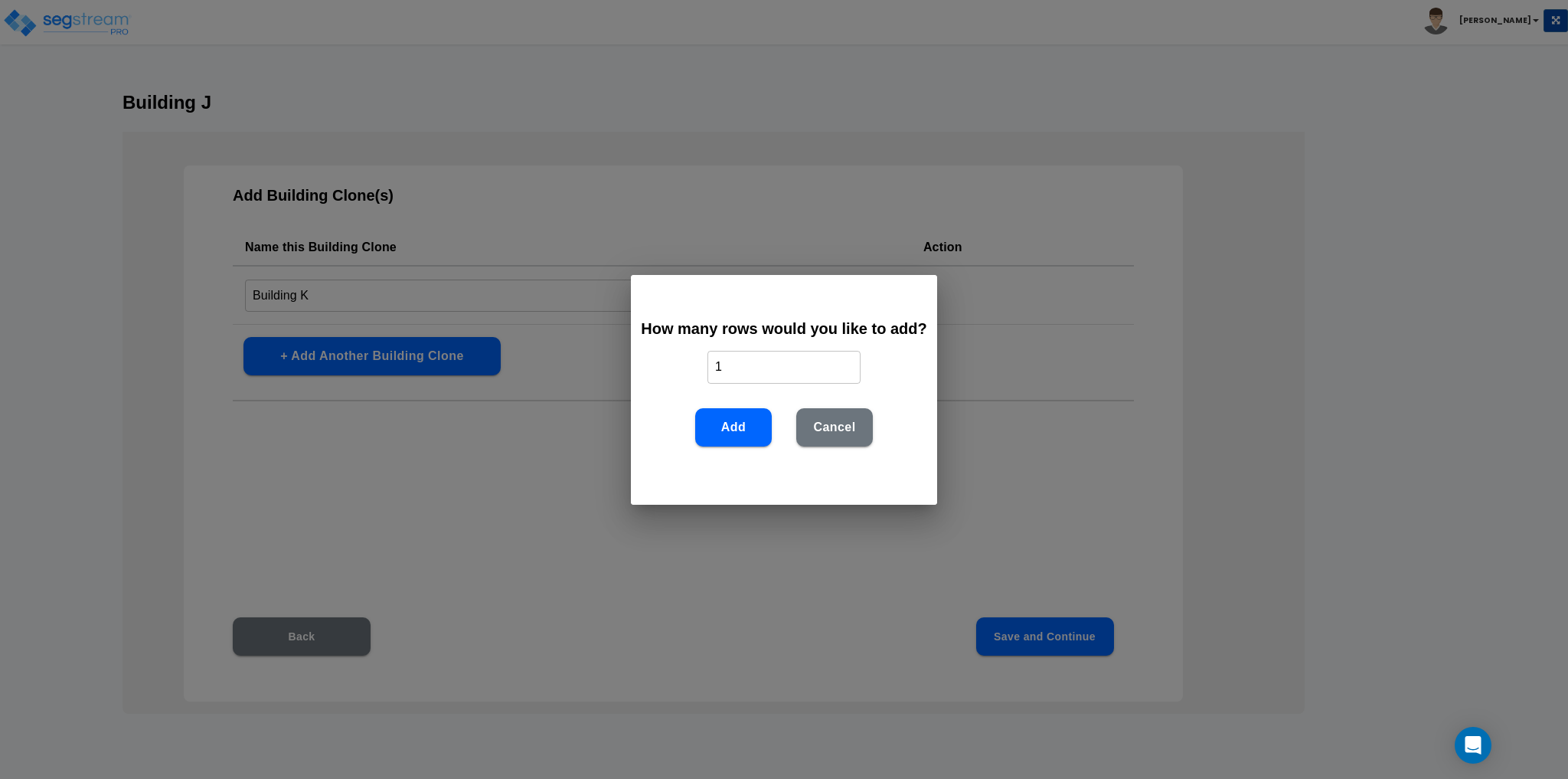
click at [740, 425] on button "Add" at bounding box center [733, 427] width 77 height 38
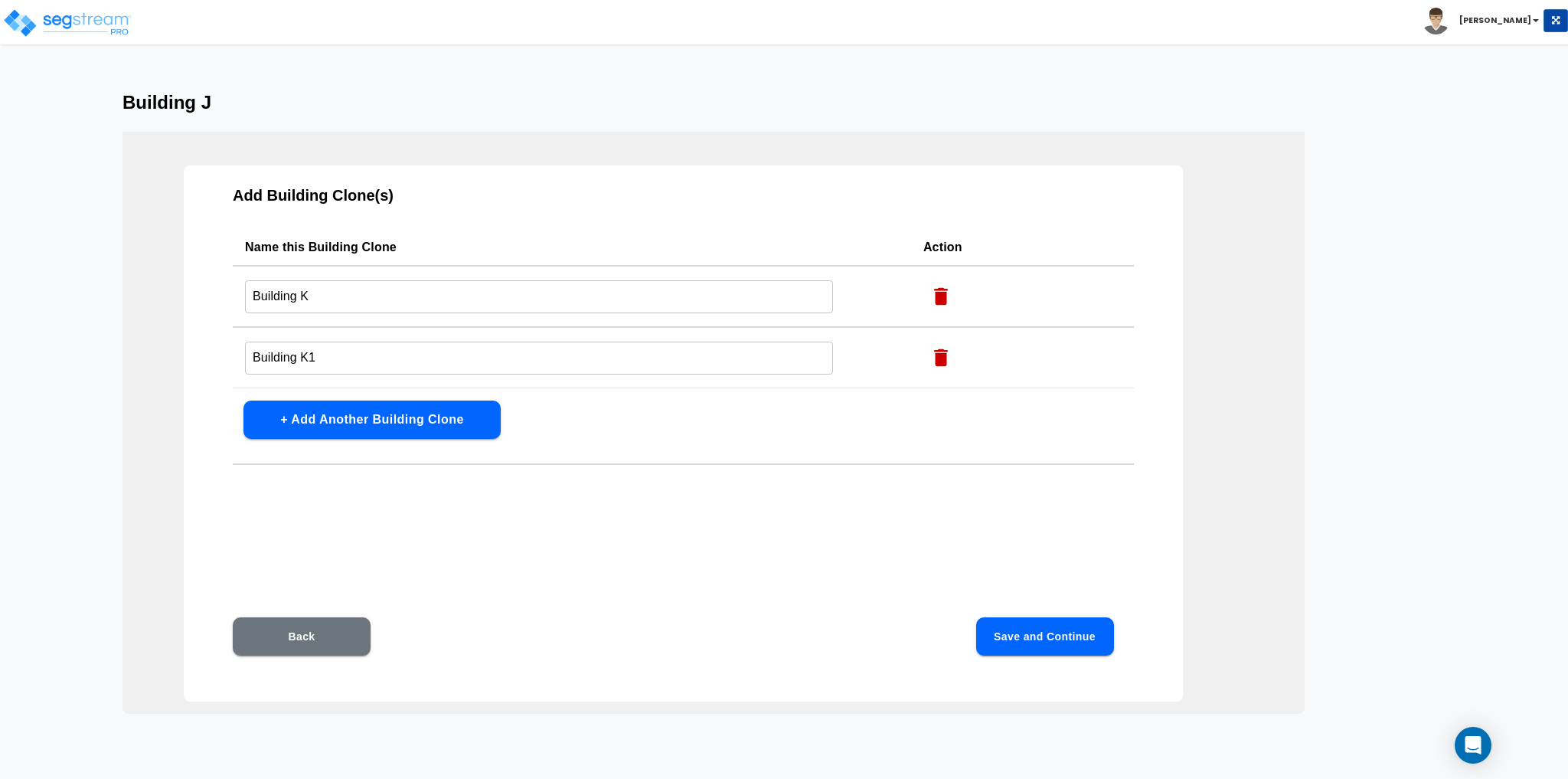
drag, startPoint x: 385, startPoint y: 354, endPoint x: 32, endPoint y: 364, distance: 353.1
click at [32, 364] on div "Building J Add Building Clone(s) Name this Building Clone Action Building K ​ B…" at bounding box center [784, 403] width 1568 height 622
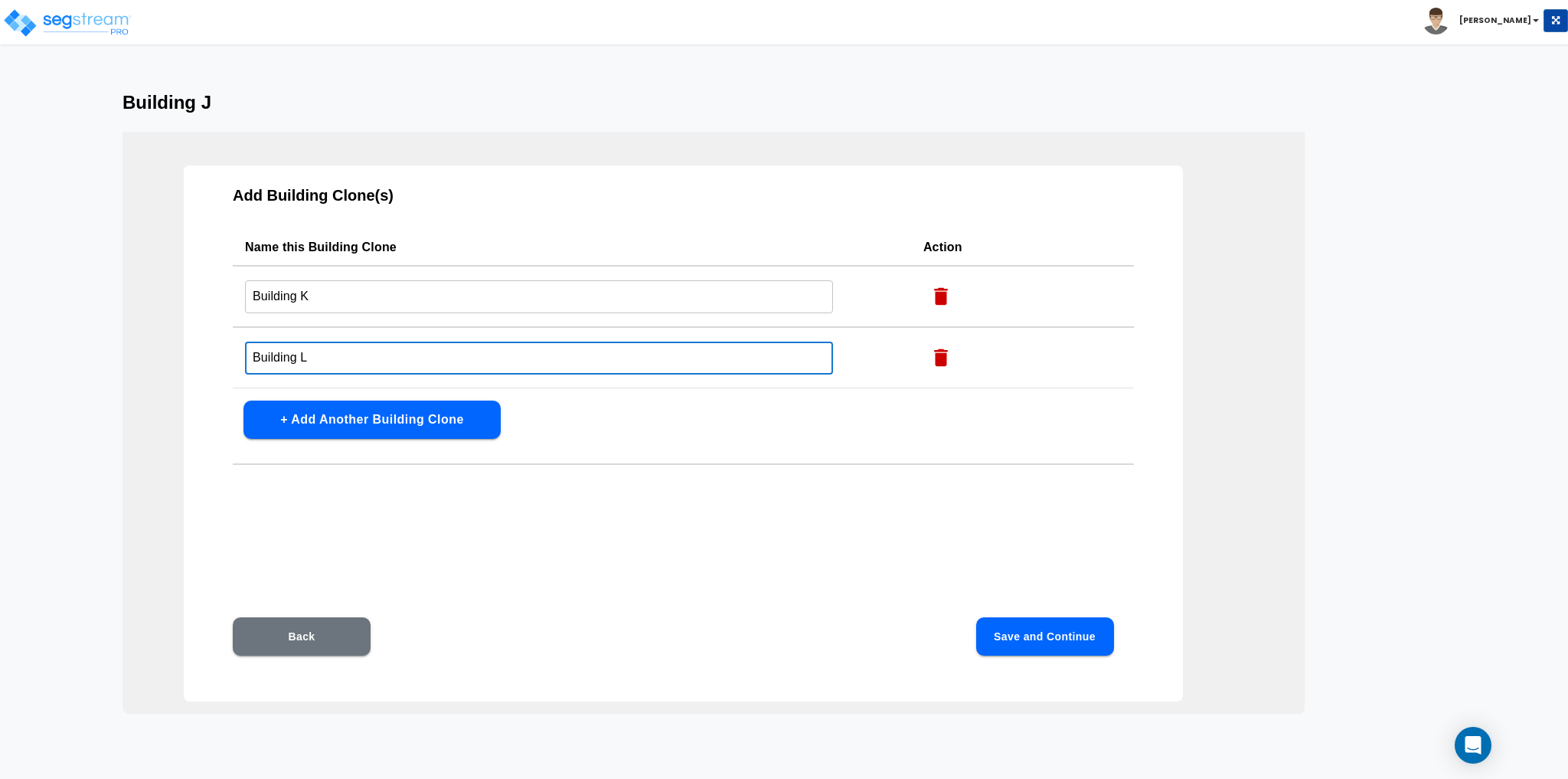
type input "Building L"
click at [758, 431] on div "Add Building Clone(s) Name this Building Clone Action Building K ​ Building L ​…" at bounding box center [683, 433] width 999 height 536
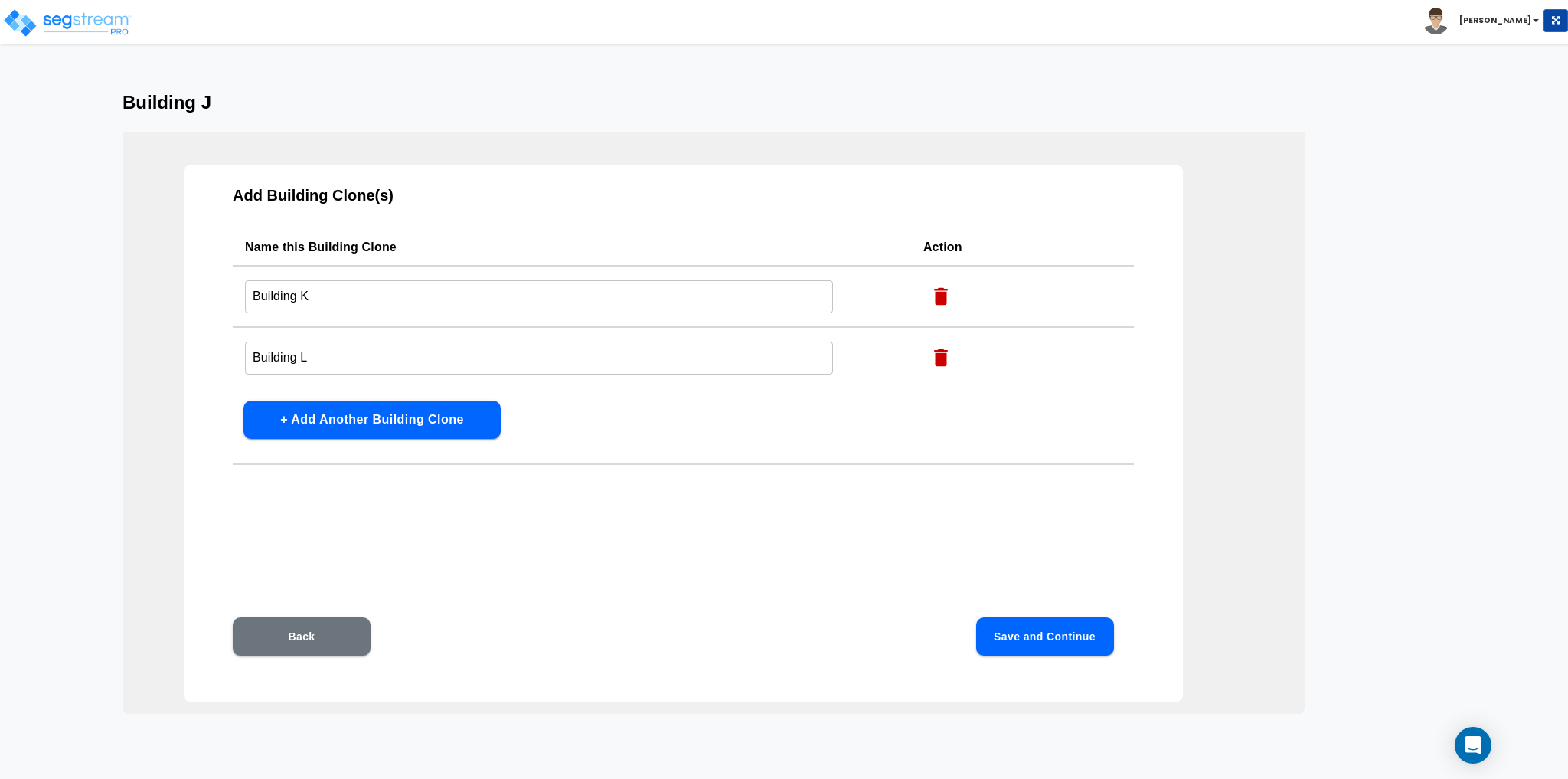
click at [1038, 644] on button "Save and Continue" at bounding box center [1044, 637] width 137 height 38
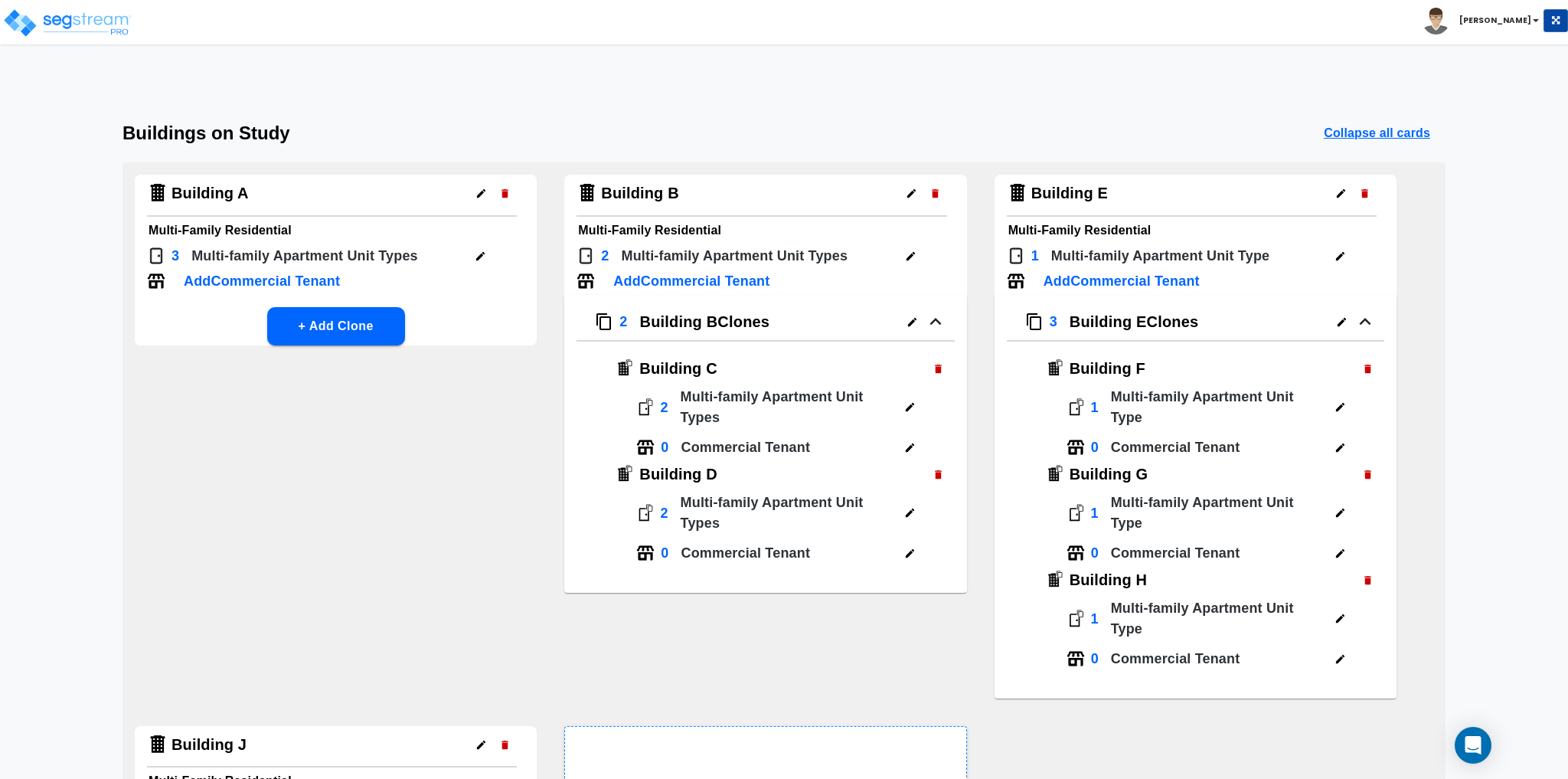
click at [1335, 197] on icon "button" at bounding box center [1341, 193] width 12 height 12
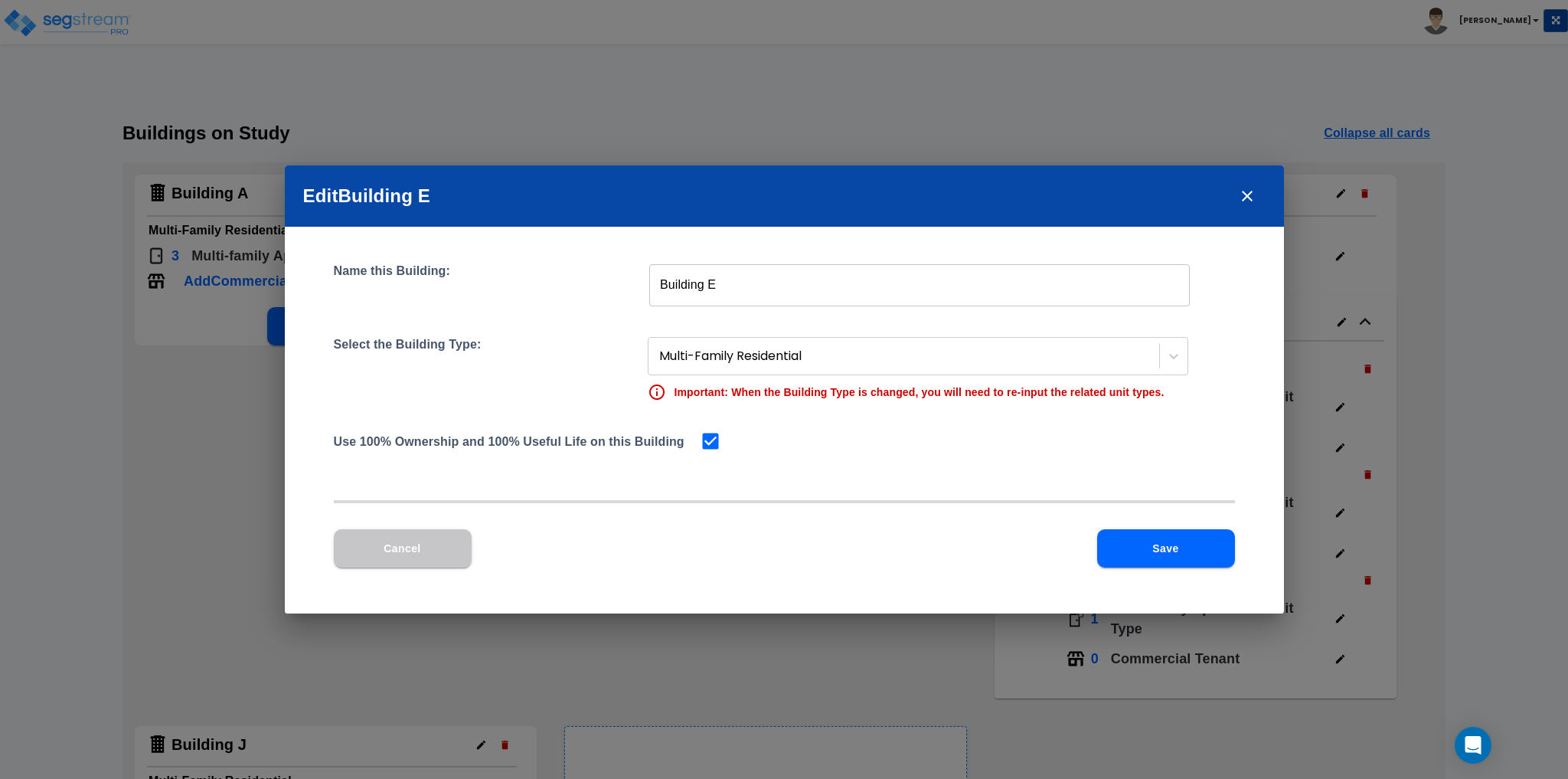
click at [1169, 536] on button "Save" at bounding box center [1166, 549] width 137 height 38
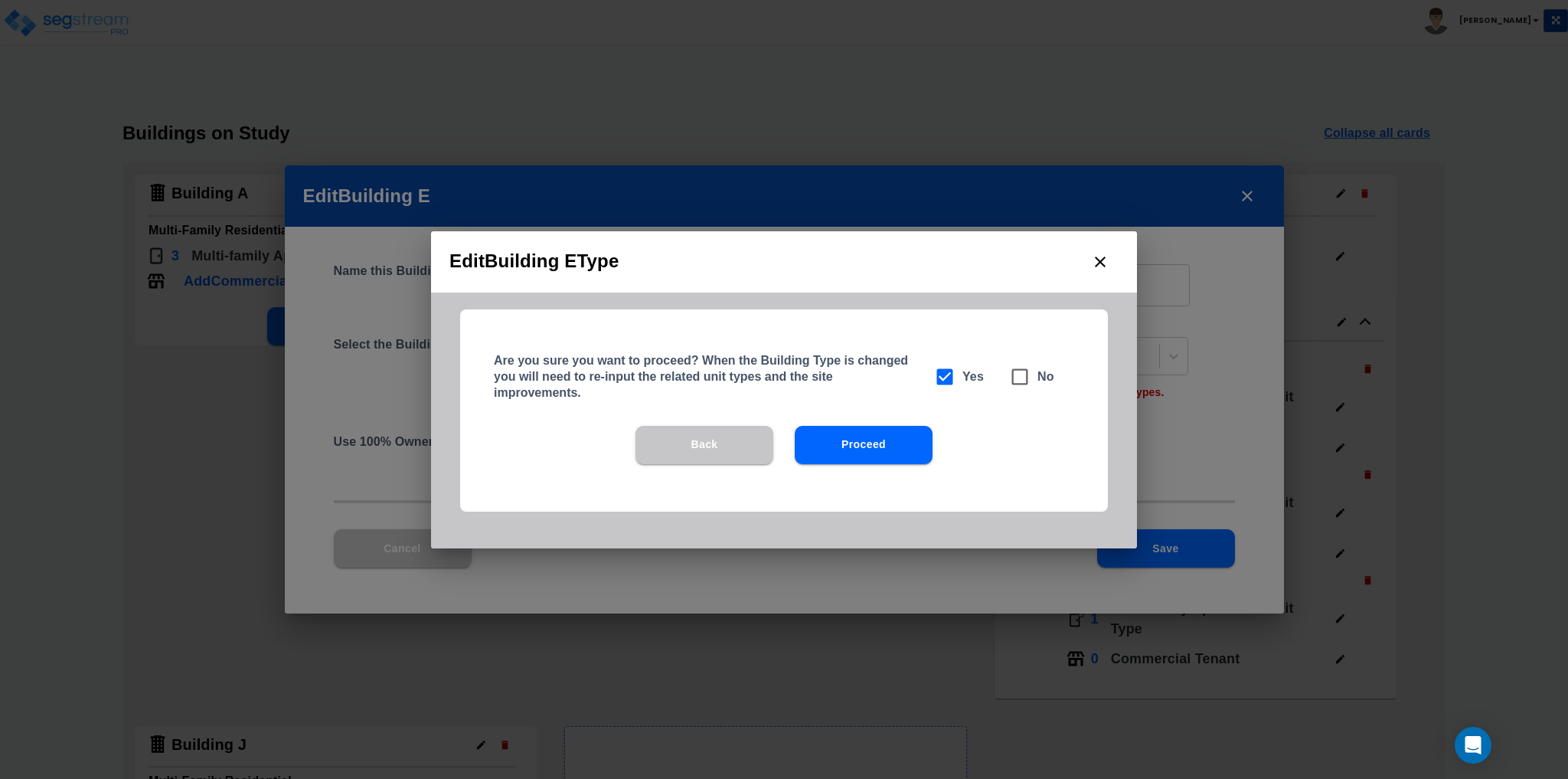
click at [1093, 261] on icon "close" at bounding box center [1100, 262] width 18 height 18
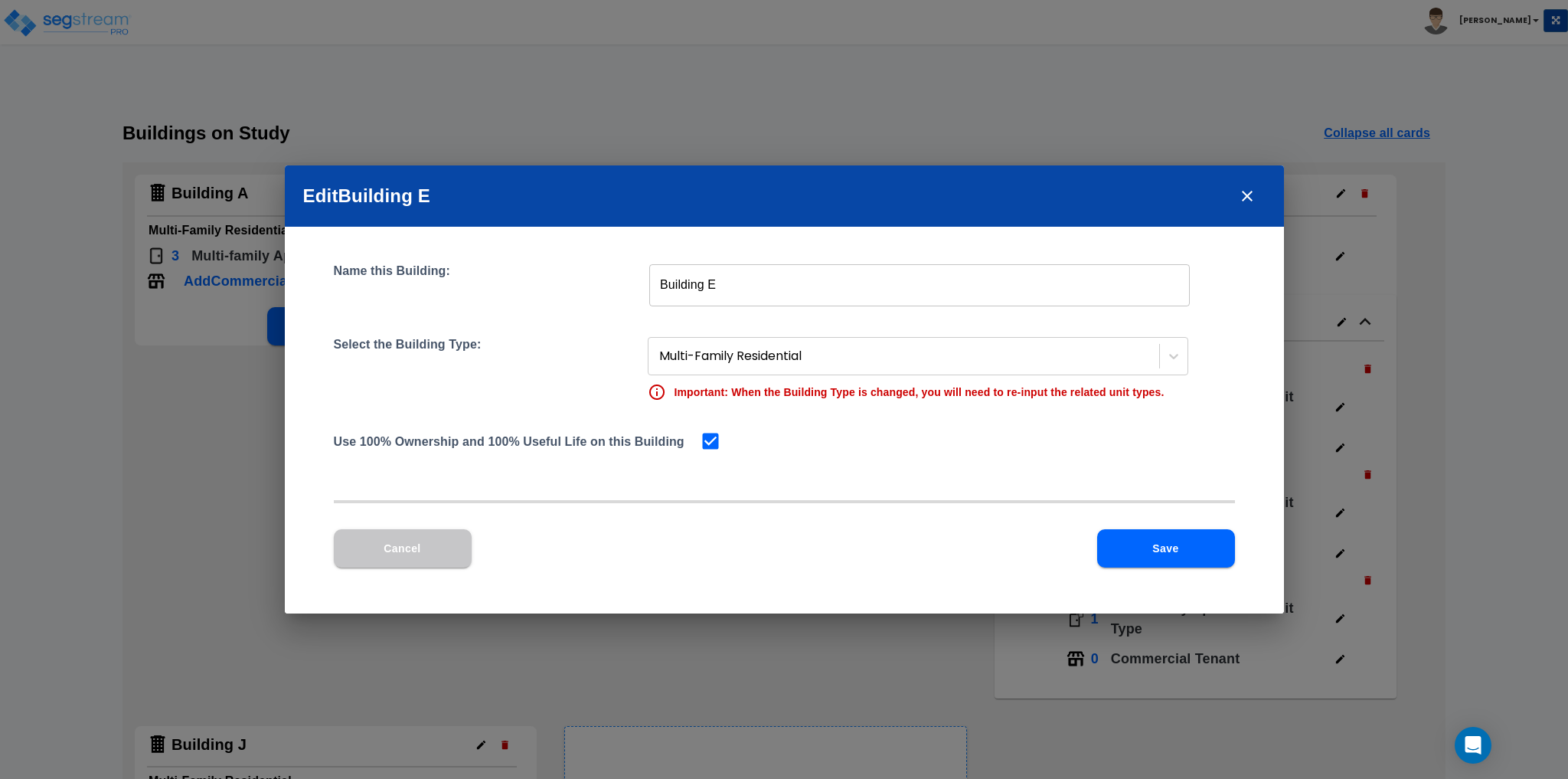
click at [1249, 191] on icon "close" at bounding box center [1247, 196] width 18 height 18
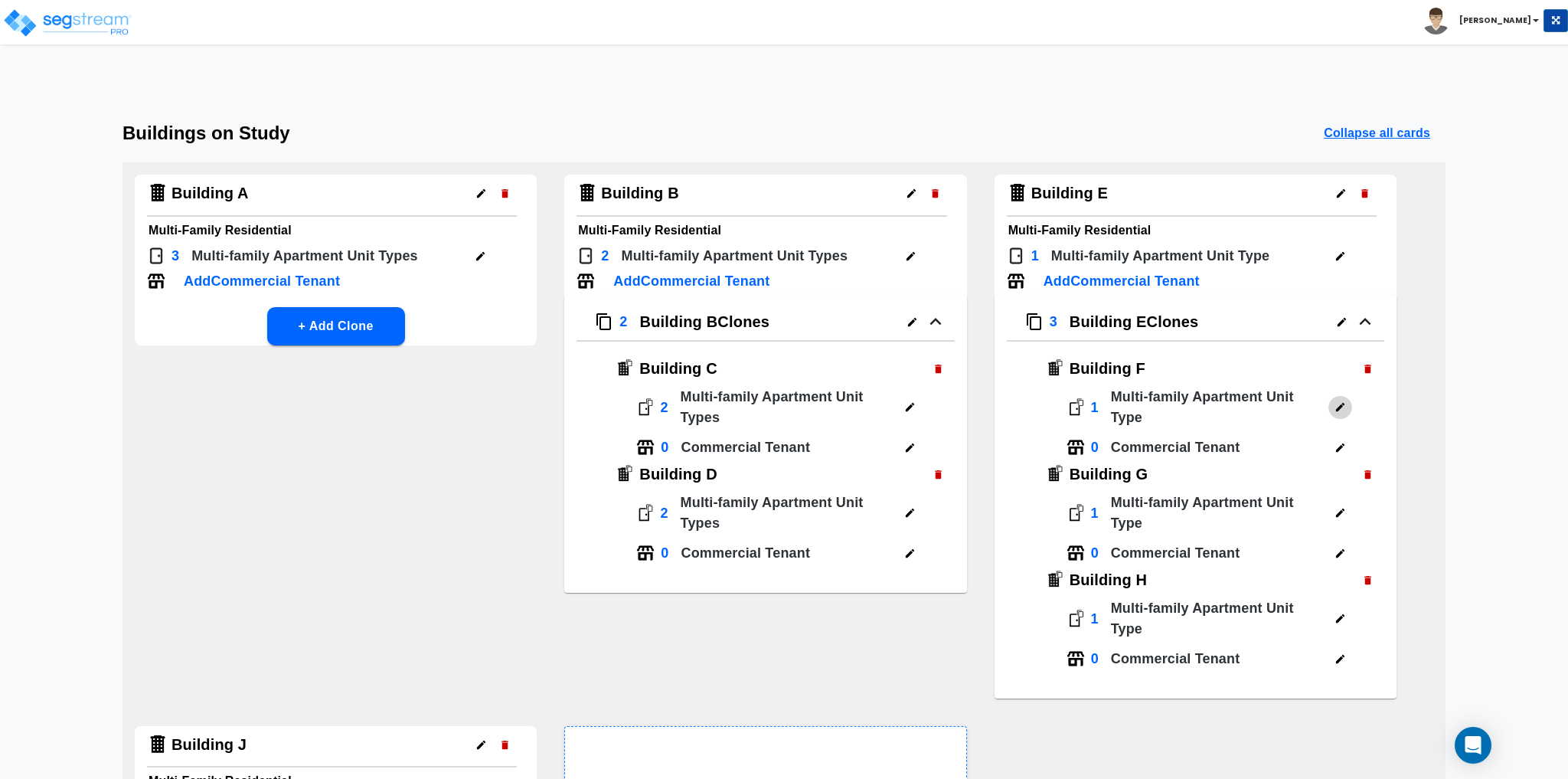
click at [1335, 406] on icon "button" at bounding box center [1340, 406] width 12 height 12
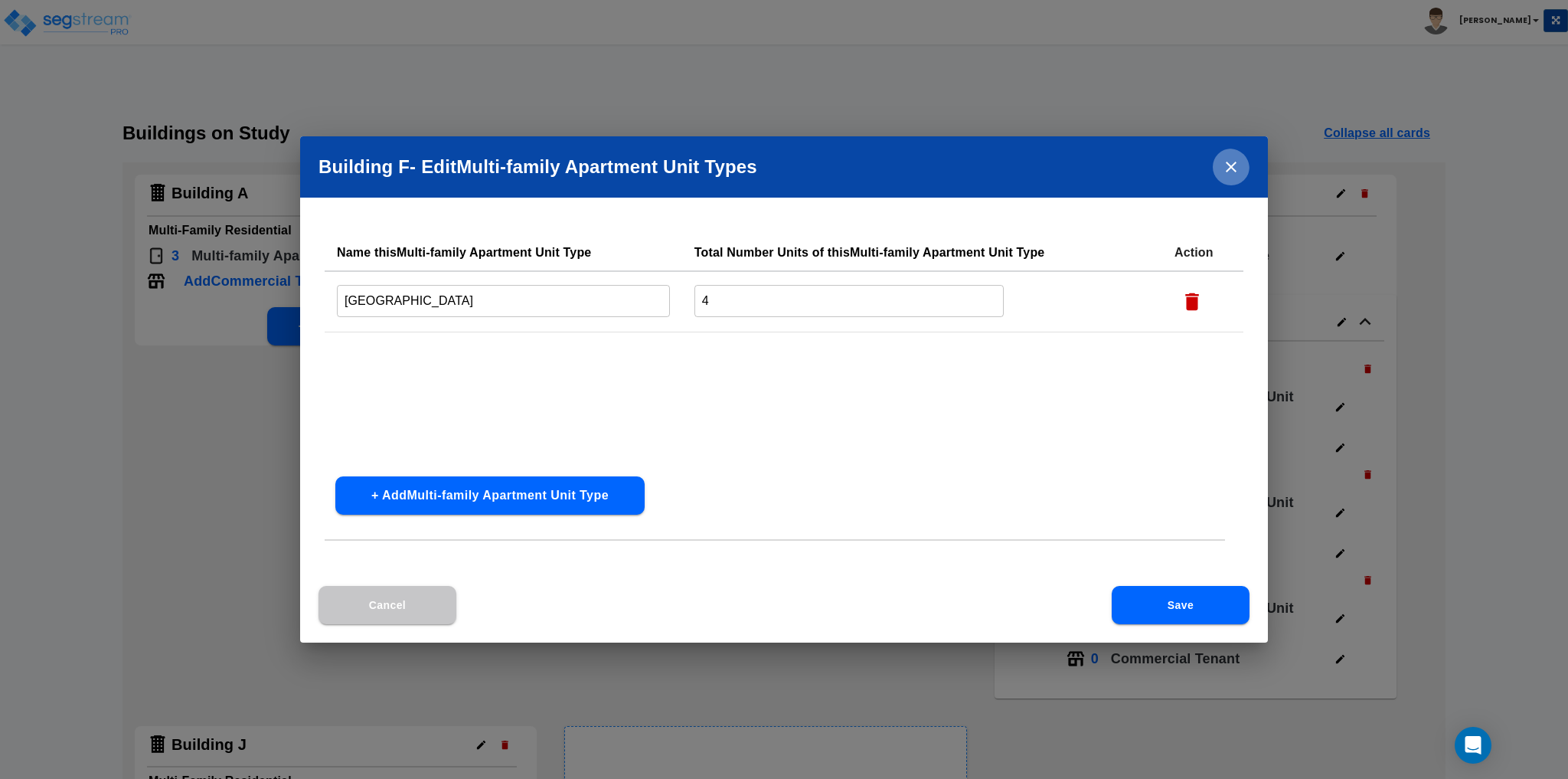
click at [1232, 172] on icon "close" at bounding box center [1231, 167] width 18 height 18
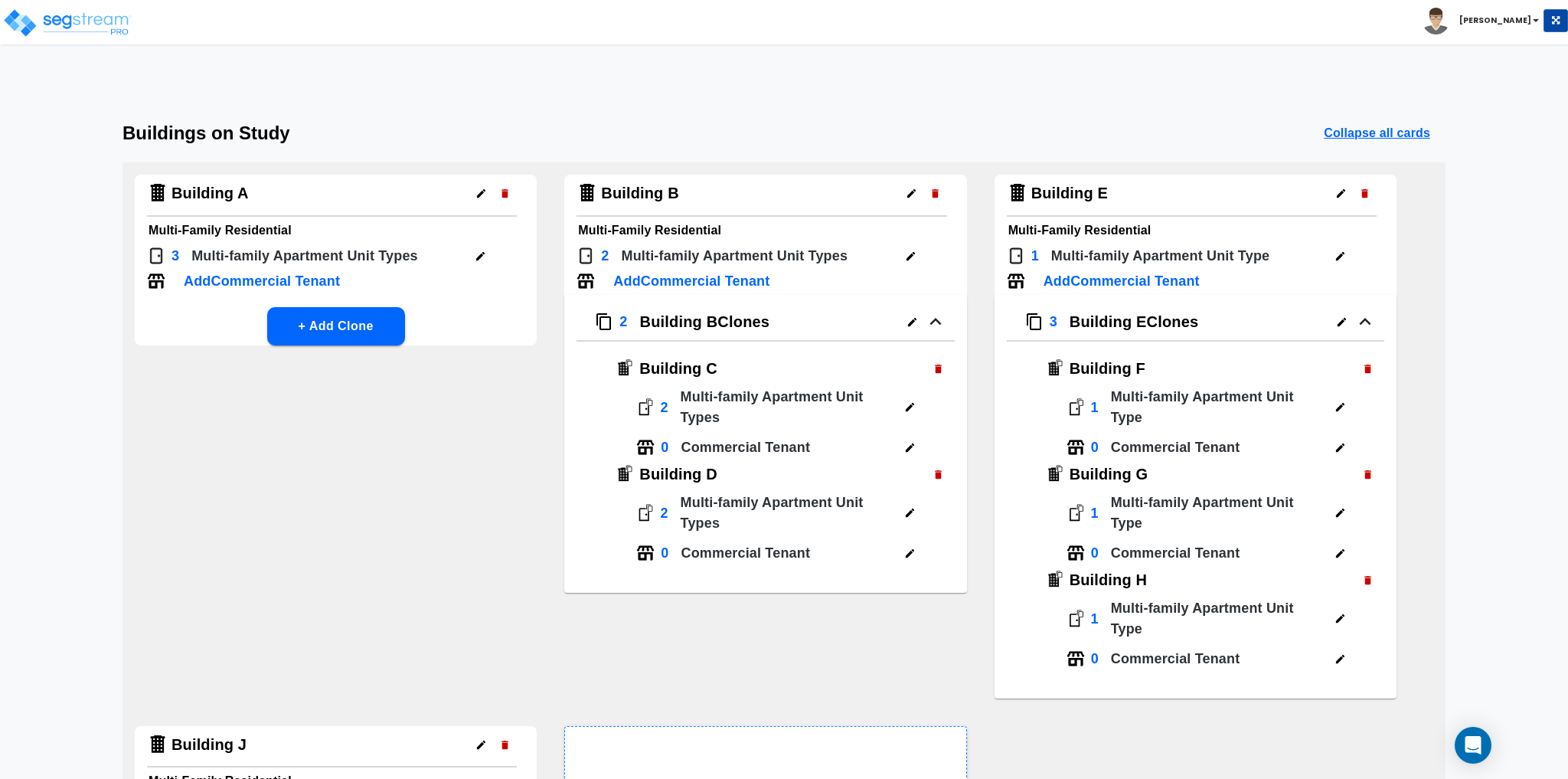
click at [1332, 255] on button "button" at bounding box center [1340, 256] width 24 height 24
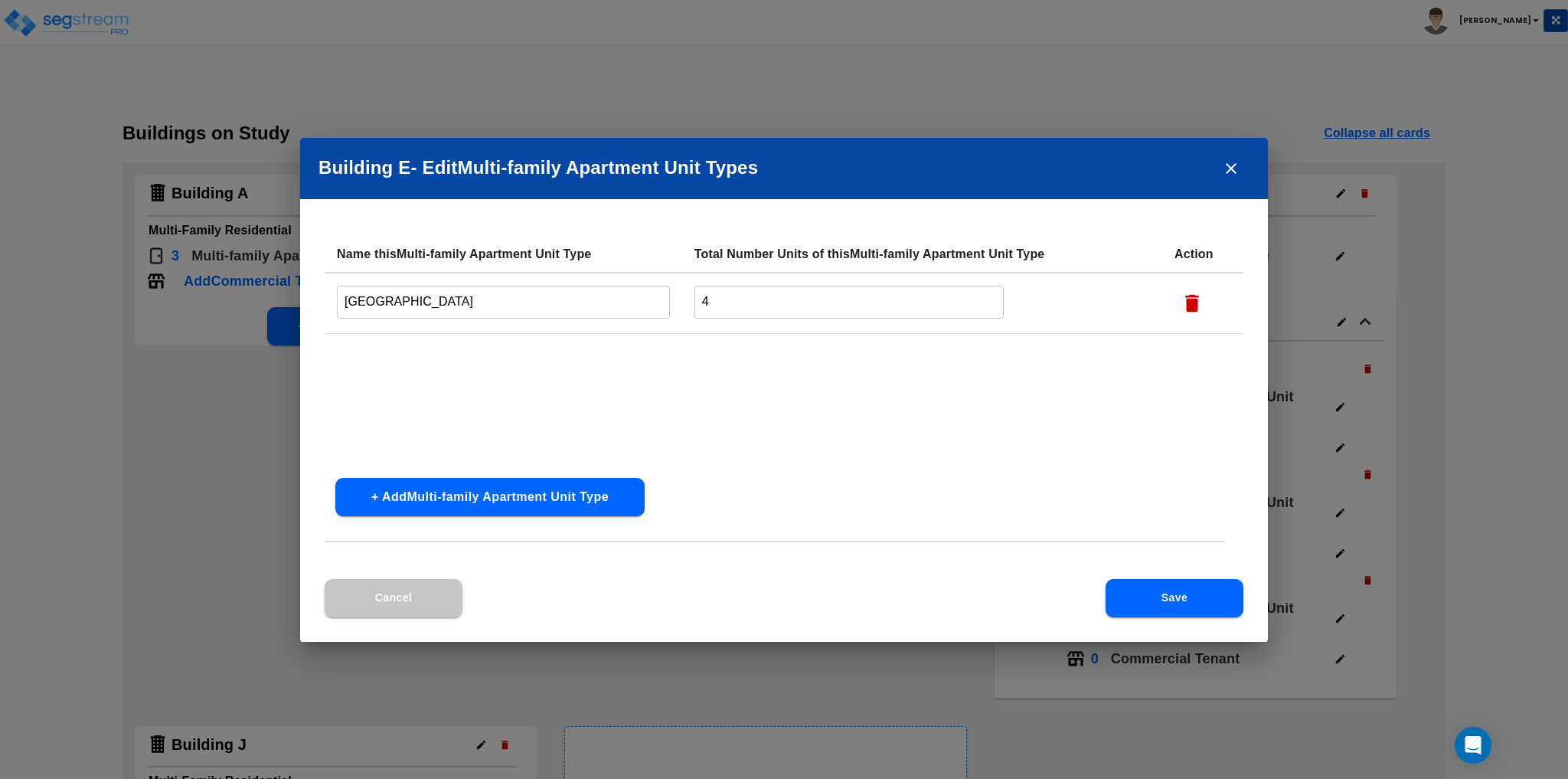
click at [1234, 170] on icon "close" at bounding box center [1231, 168] width 18 height 18
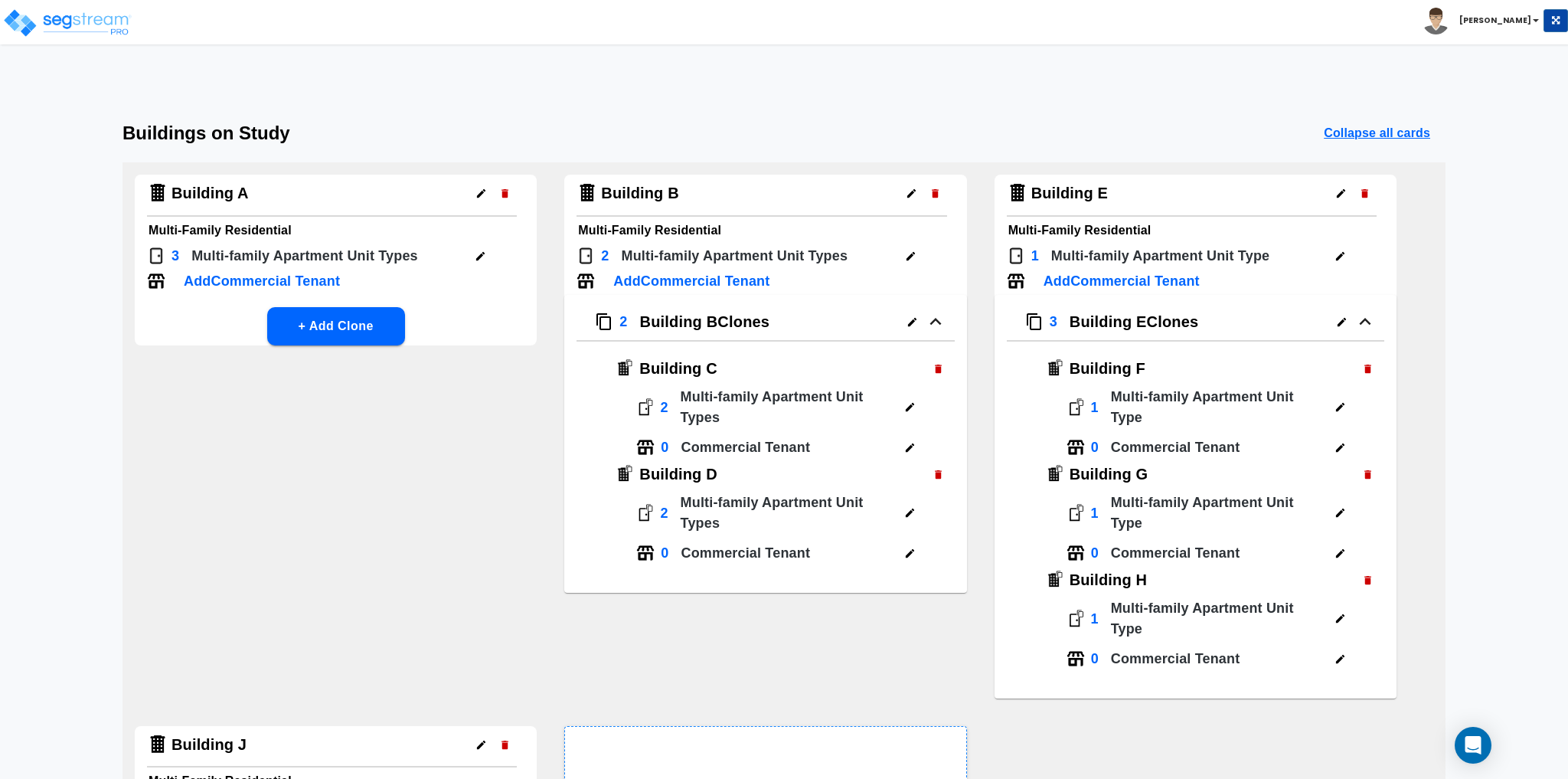
click at [915, 253] on icon "button" at bounding box center [910, 256] width 8 height 8
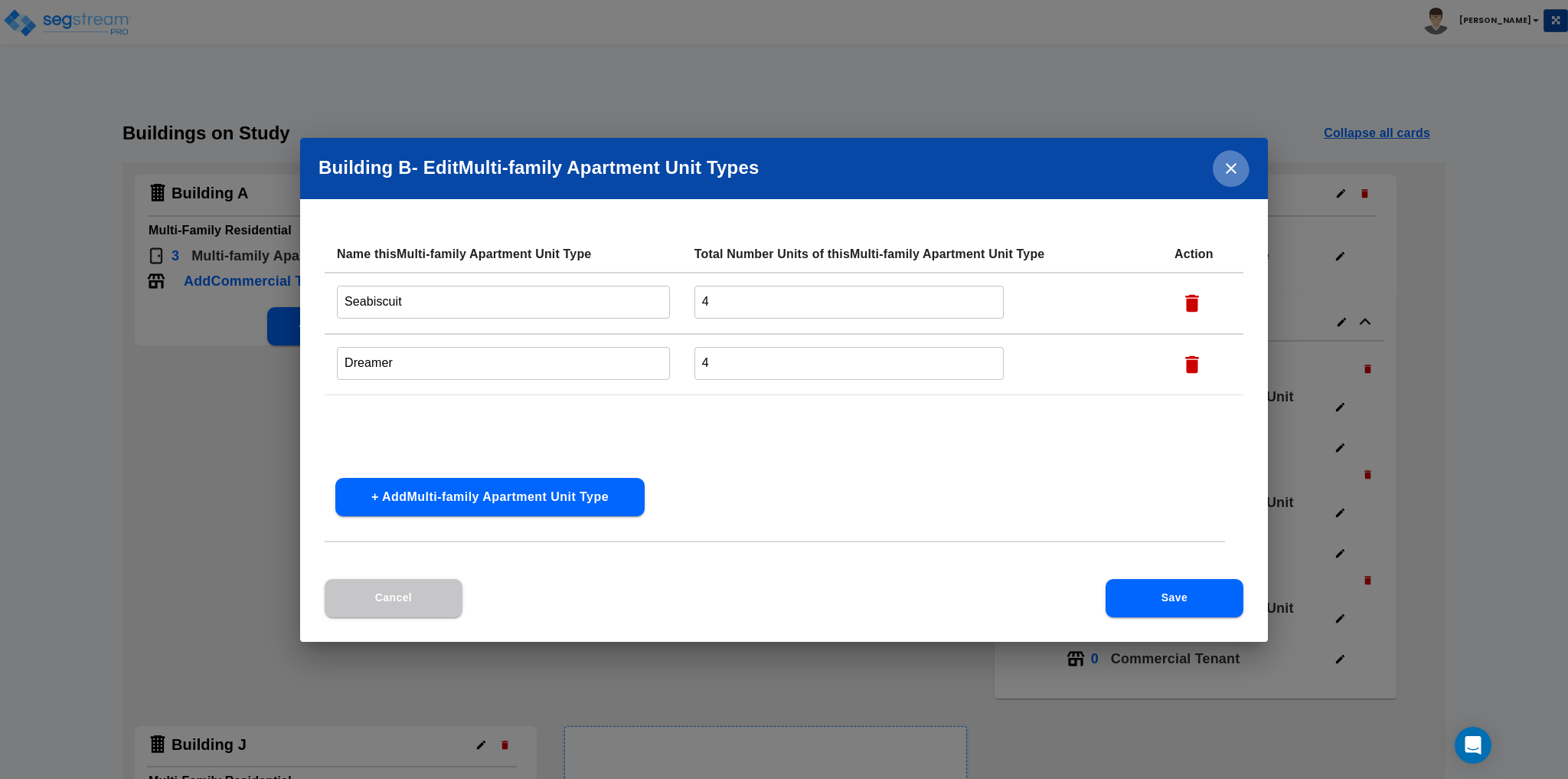
click at [1226, 164] on icon "close" at bounding box center [1231, 168] width 11 height 11
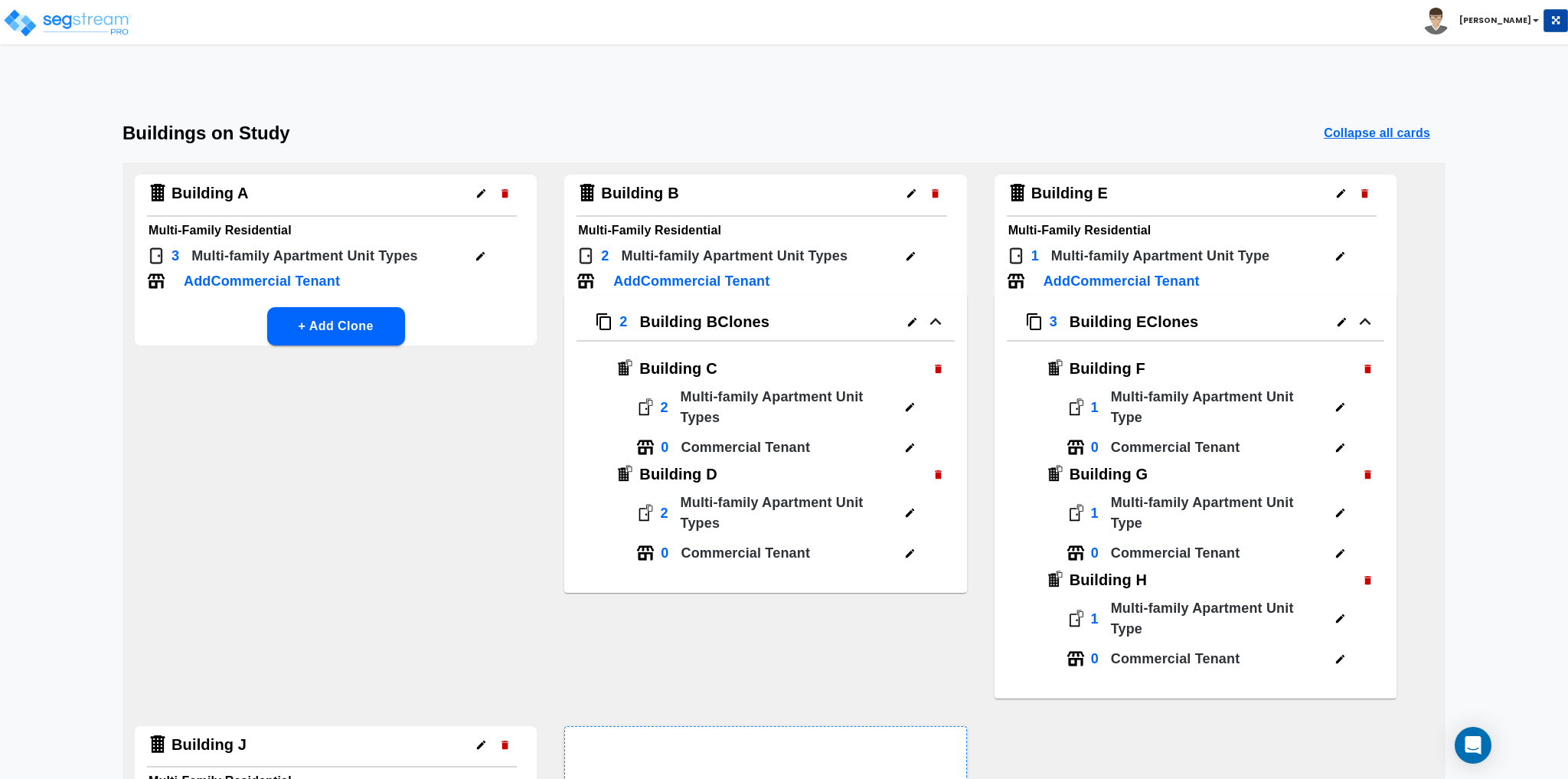
click at [485, 259] on icon "button" at bounding box center [480, 256] width 12 height 12
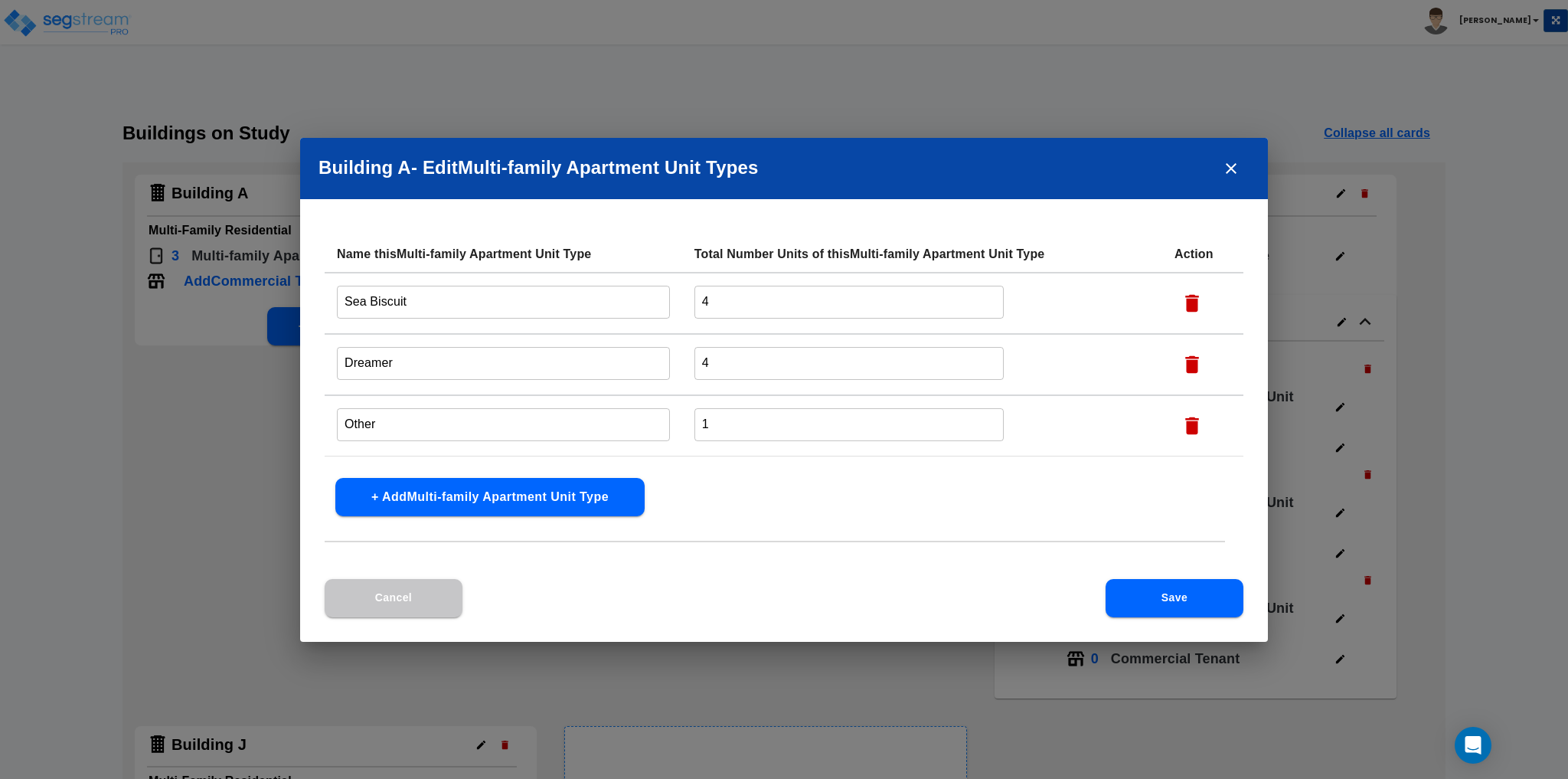
click at [1232, 177] on icon "close" at bounding box center [1231, 168] width 18 height 18
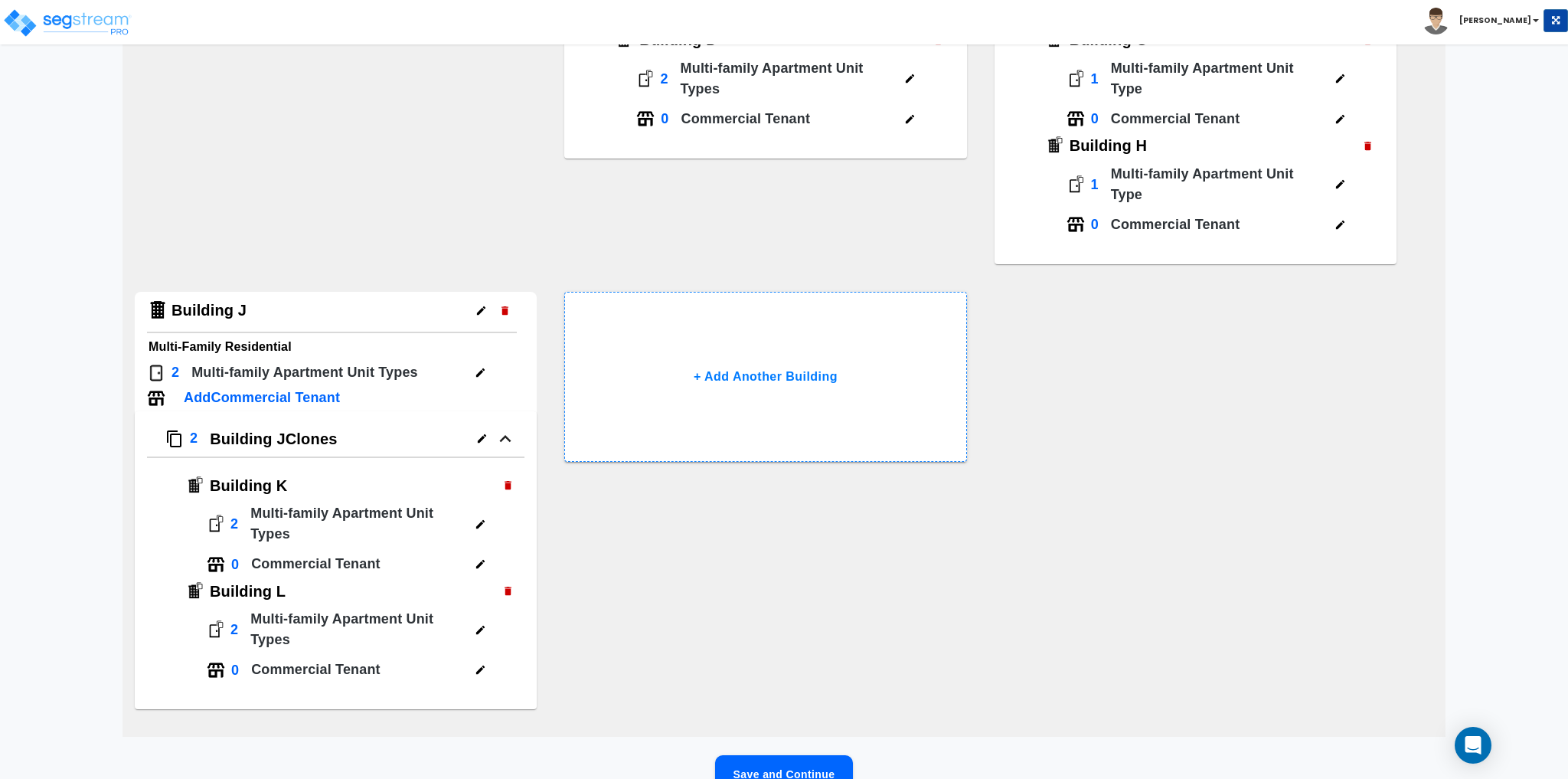
scroll to position [459, 0]
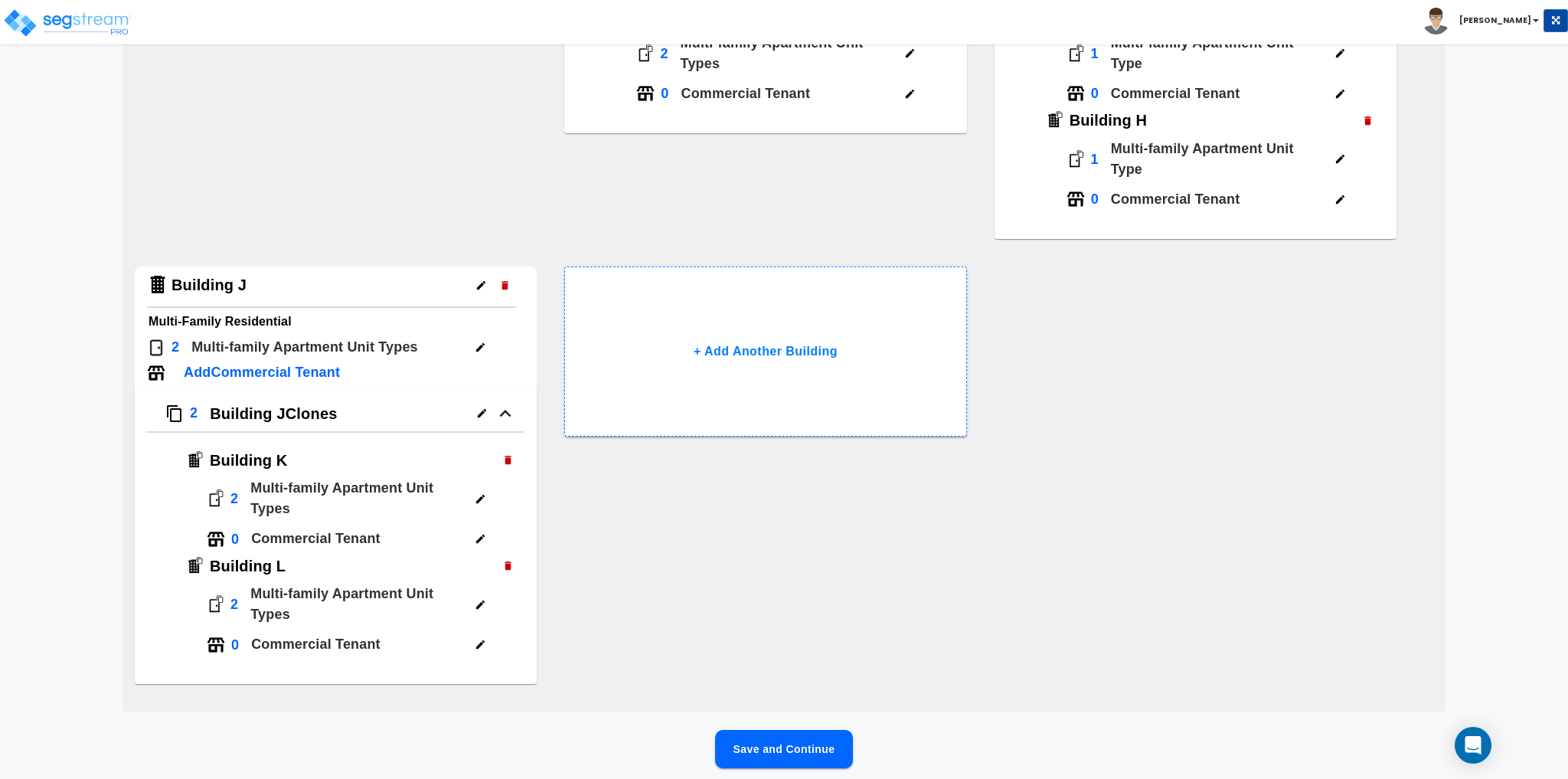
click at [475, 351] on icon "button" at bounding box center [480, 347] width 12 height 12
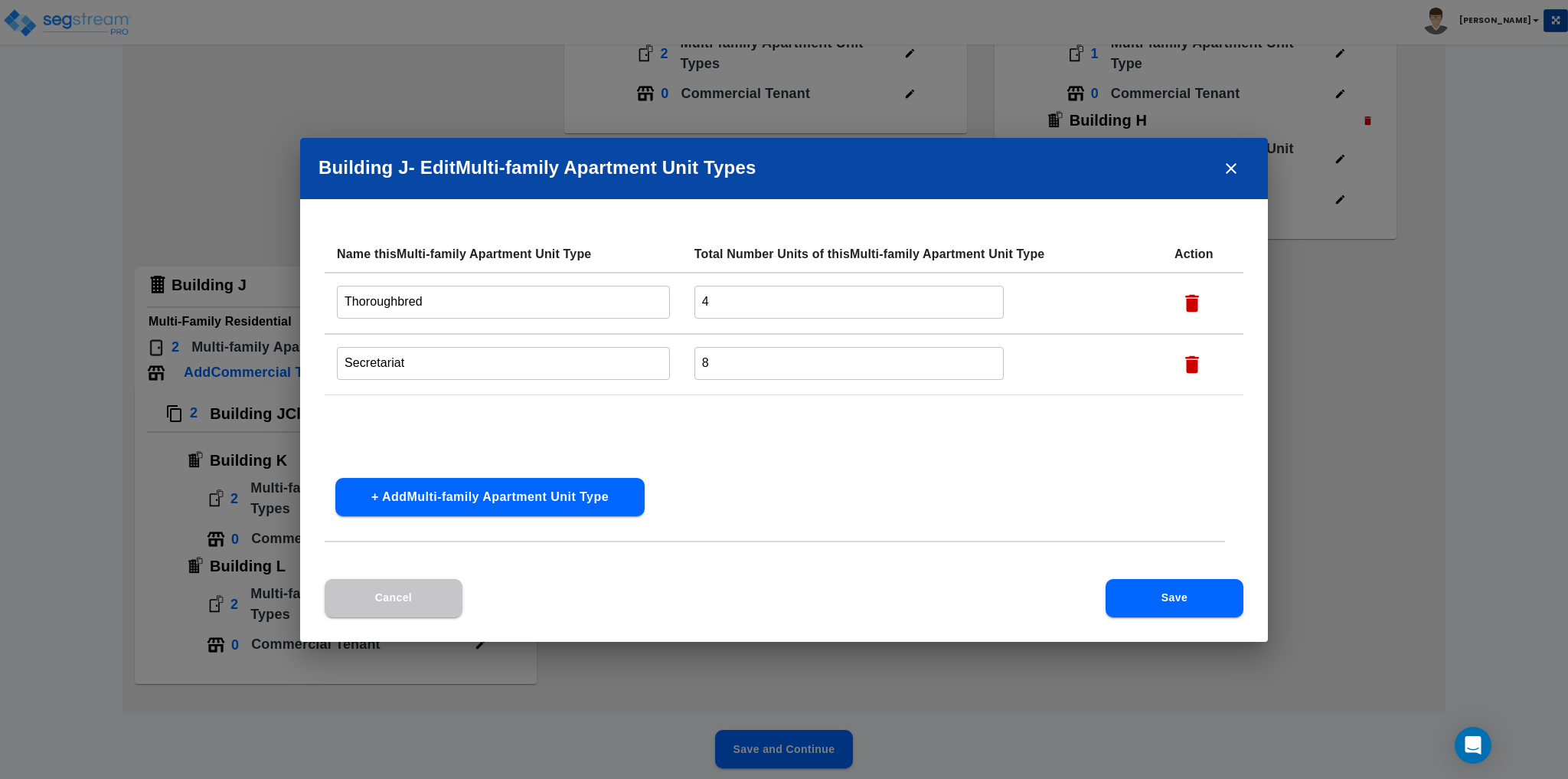
click at [1235, 174] on icon "close" at bounding box center [1231, 168] width 18 height 18
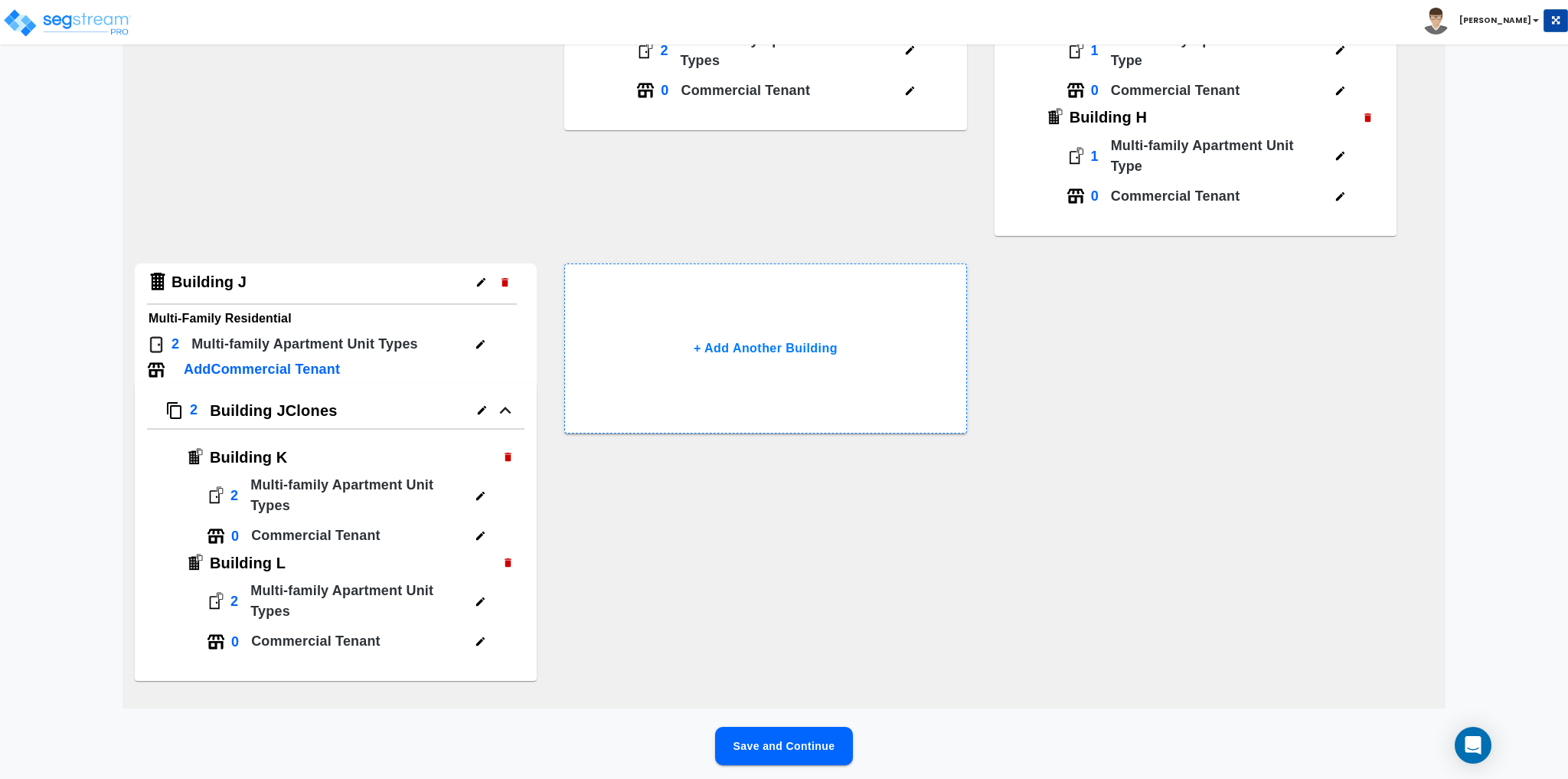
scroll to position [516, 0]
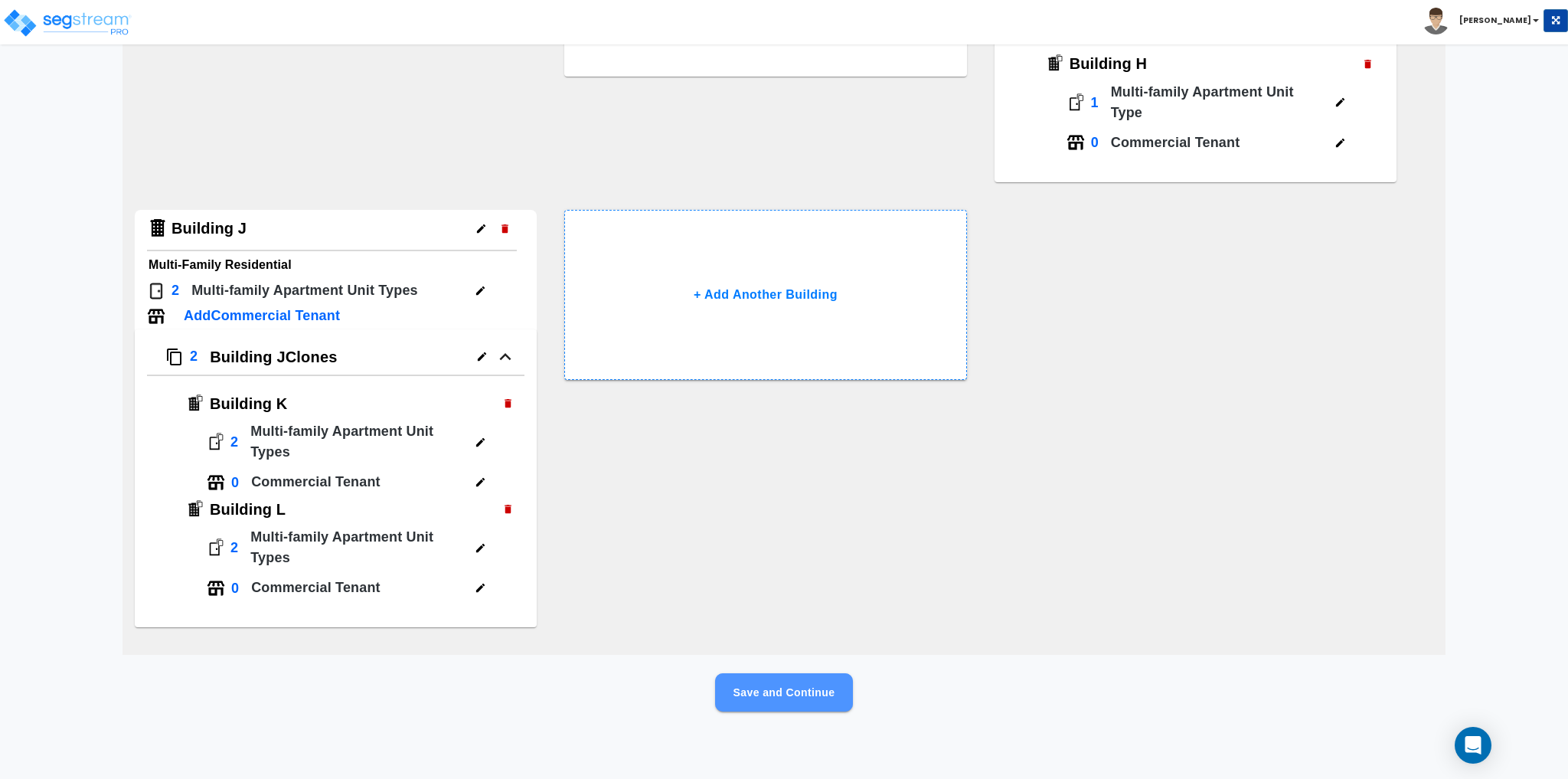
click at [798, 690] on button "Save and Continue" at bounding box center [783, 692] width 137 height 38
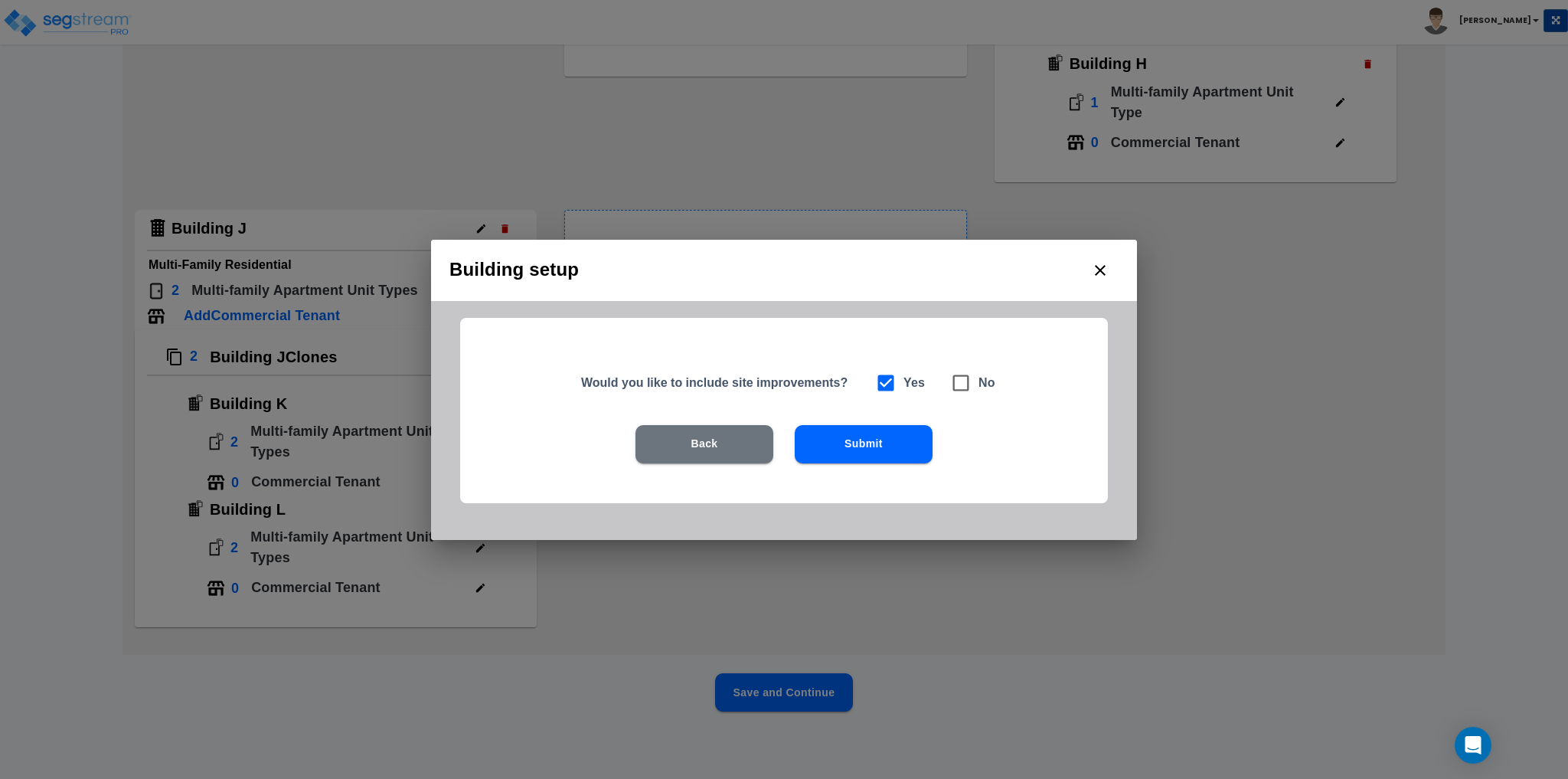
click at [904, 442] on button "Submit" at bounding box center [863, 444] width 137 height 38
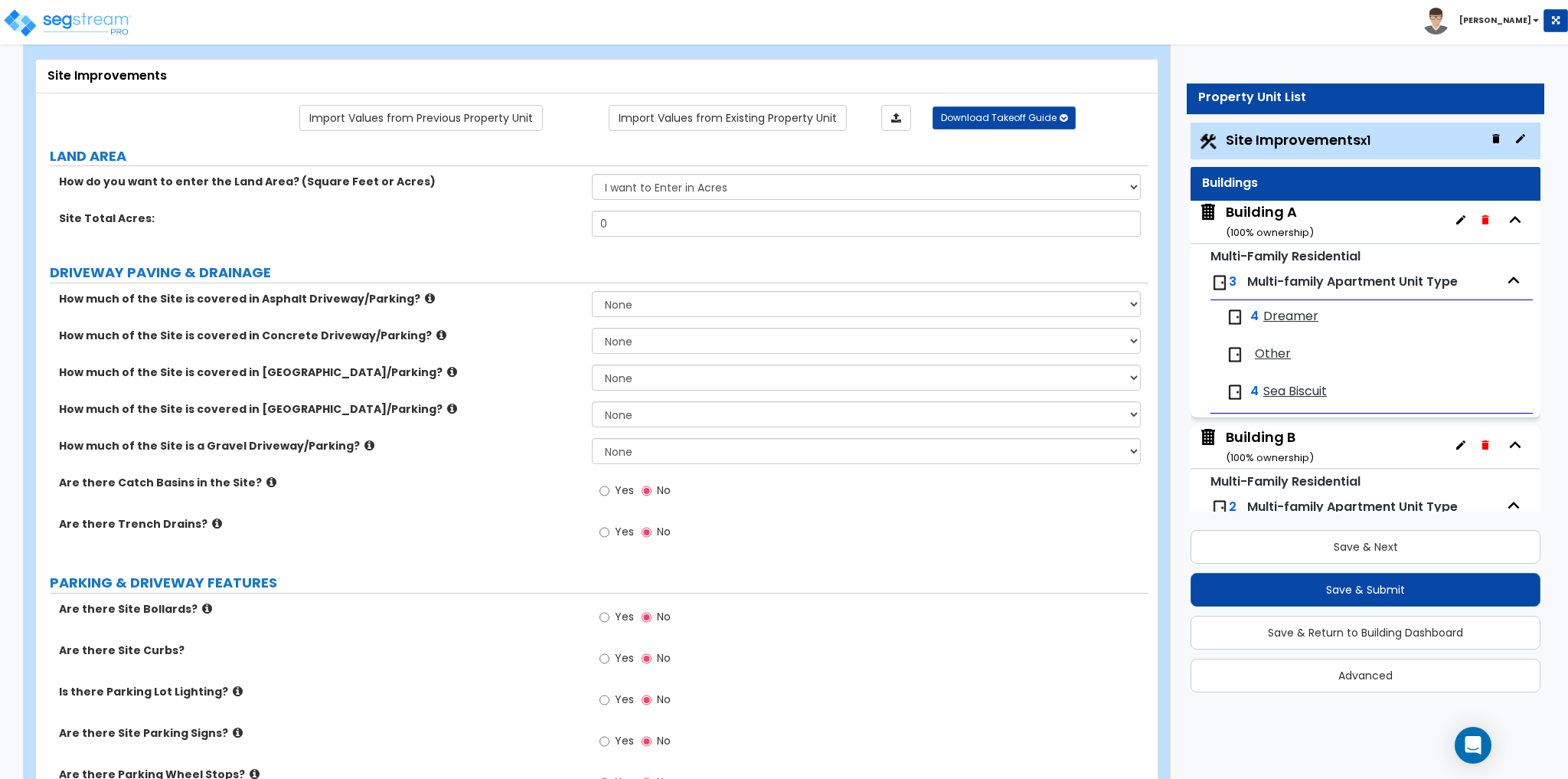
scroll to position [0, 0]
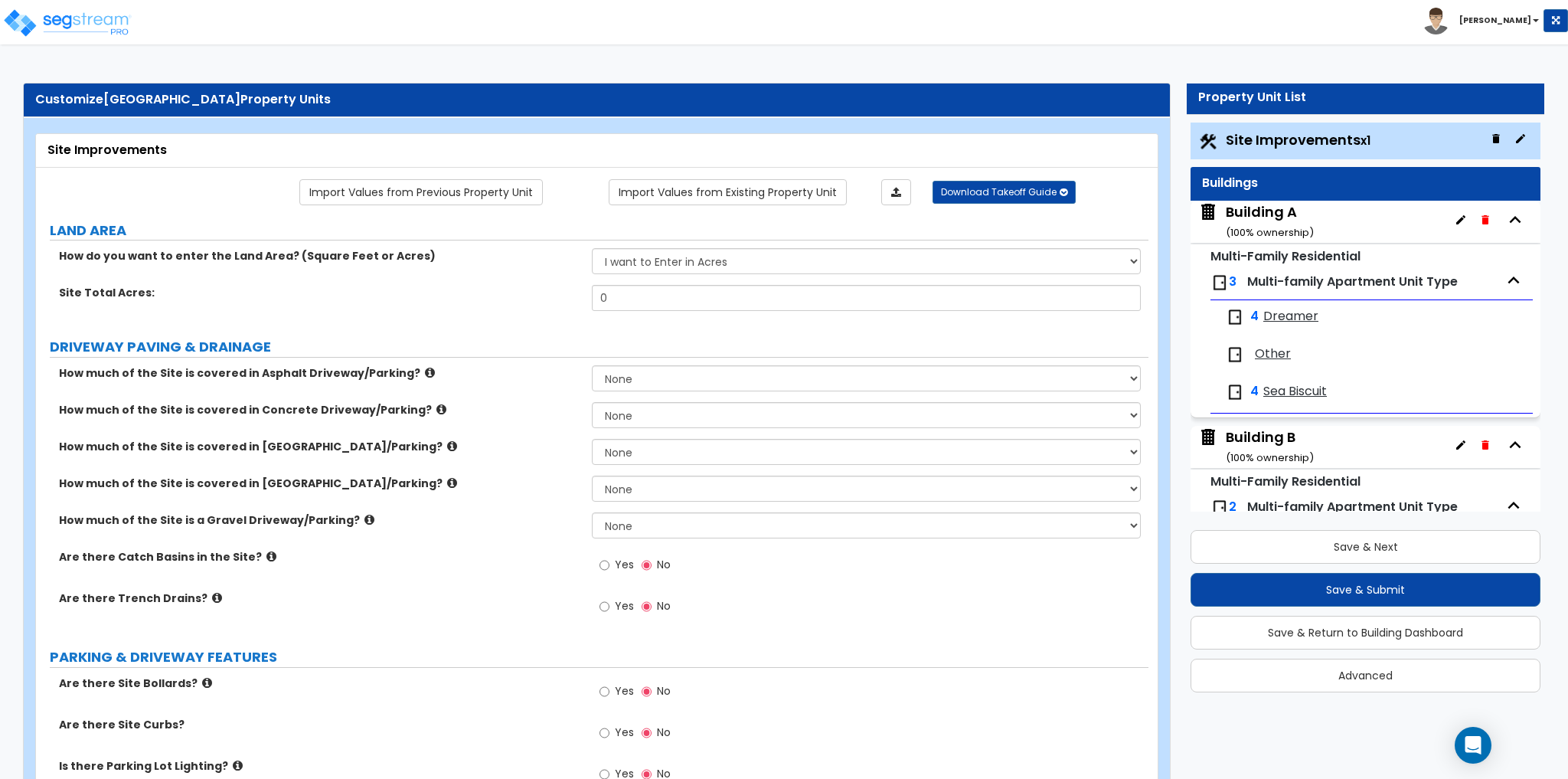
click at [1365, 141] on small "x1" at bounding box center [1365, 140] width 10 height 16
click at [1321, 181] on div "Buildings" at bounding box center [1365, 183] width 327 height 18
click at [1257, 217] on div "Building A ( 100 % ownership)" at bounding box center [1269, 221] width 88 height 39
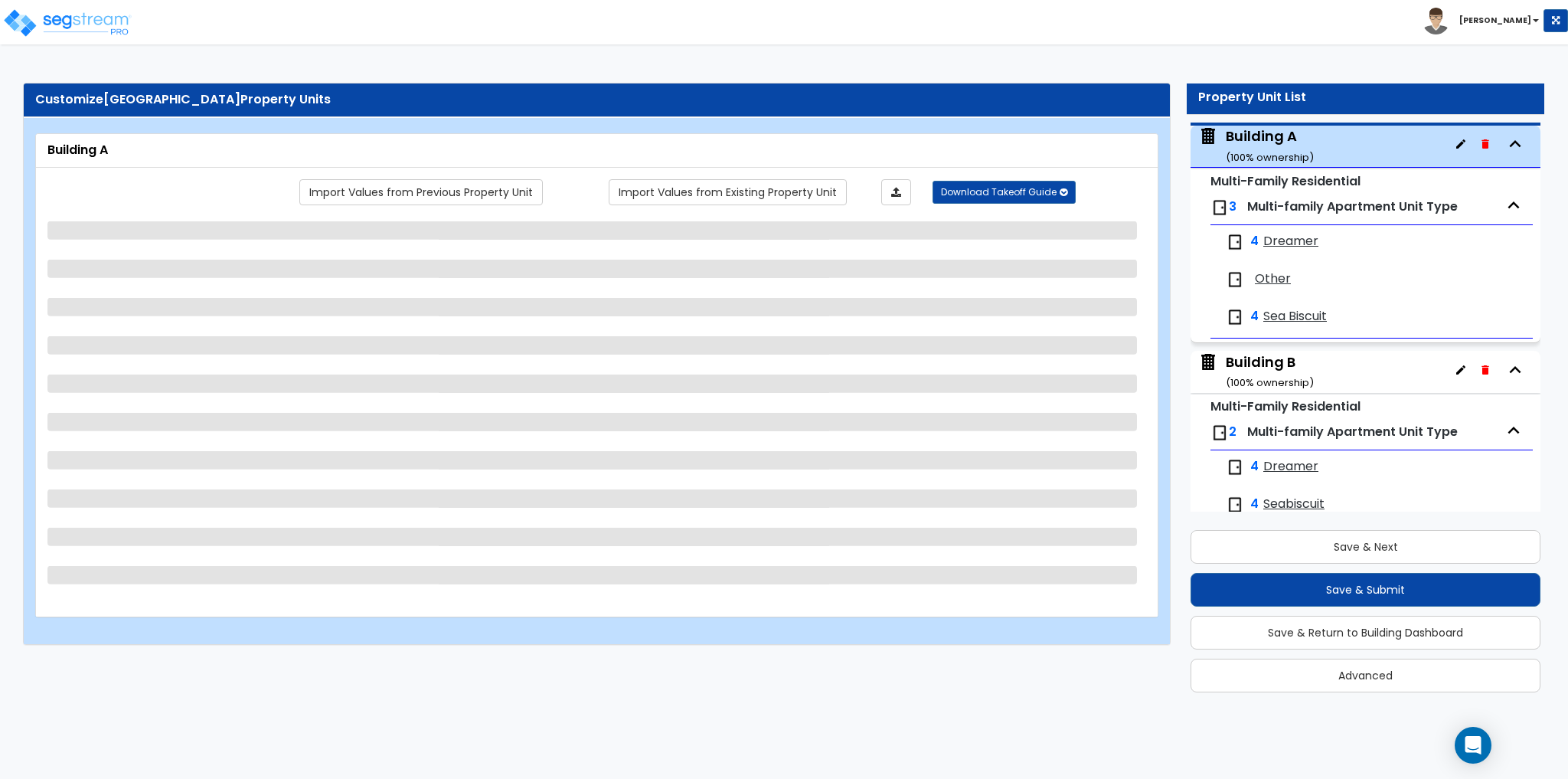
scroll to position [78, 0]
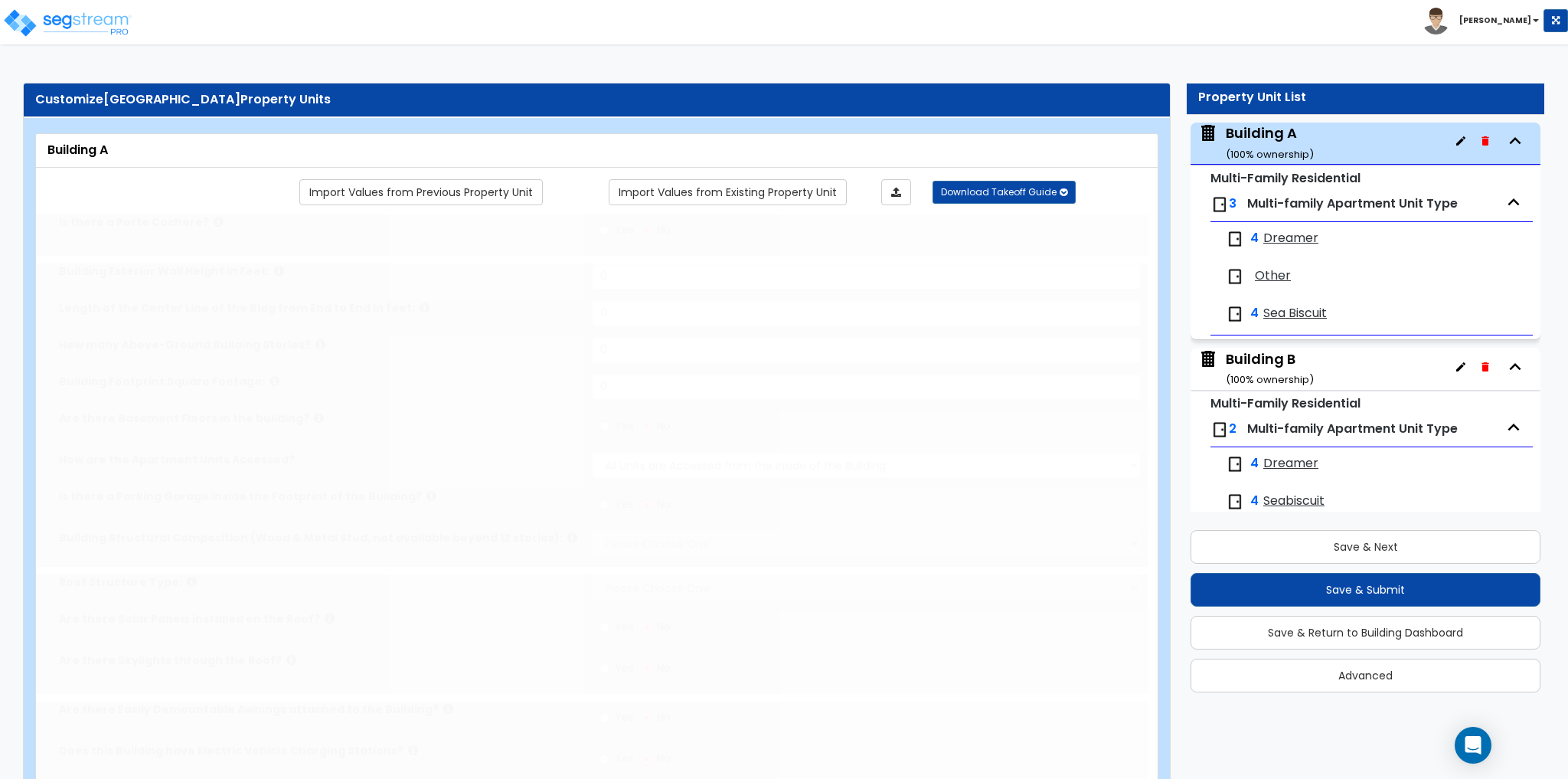
type input "1"
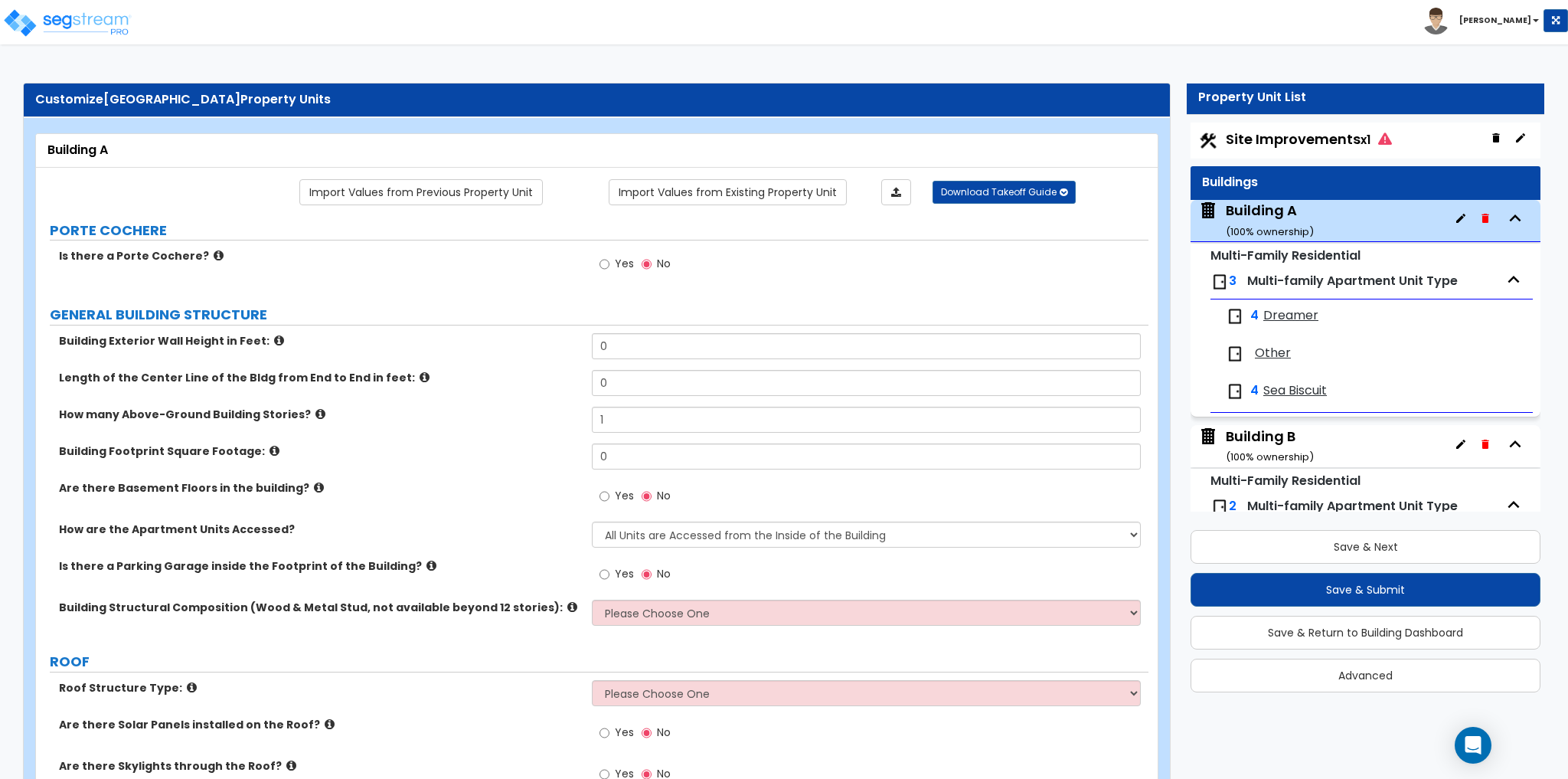
scroll to position [0, 0]
click at [1328, 137] on span "Site Improvements x1" at bounding box center [1308, 140] width 166 height 19
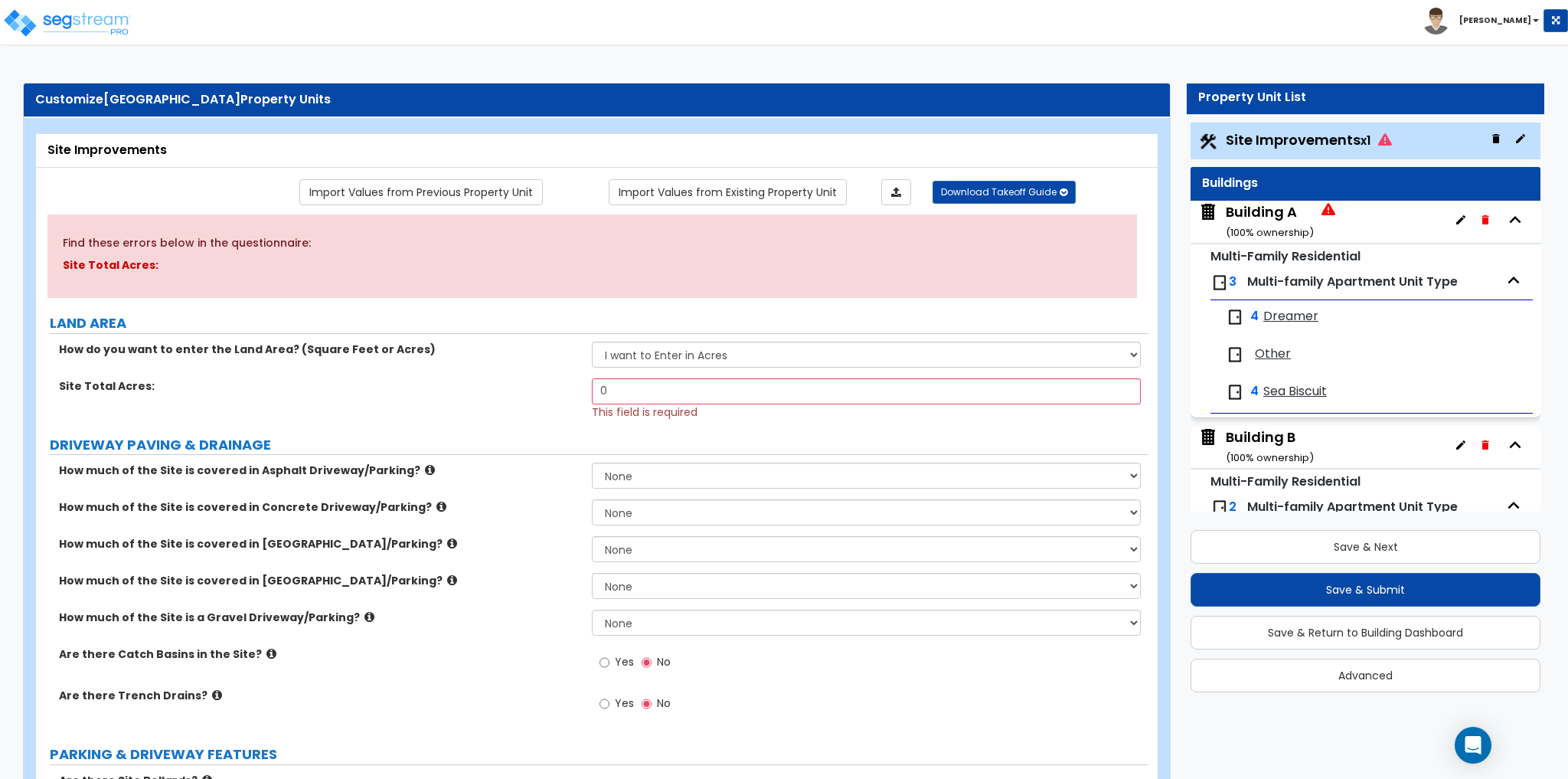
click at [489, 398] on div "Site Total Acres: 0 This field is required" at bounding box center [592, 399] width 1113 height 41
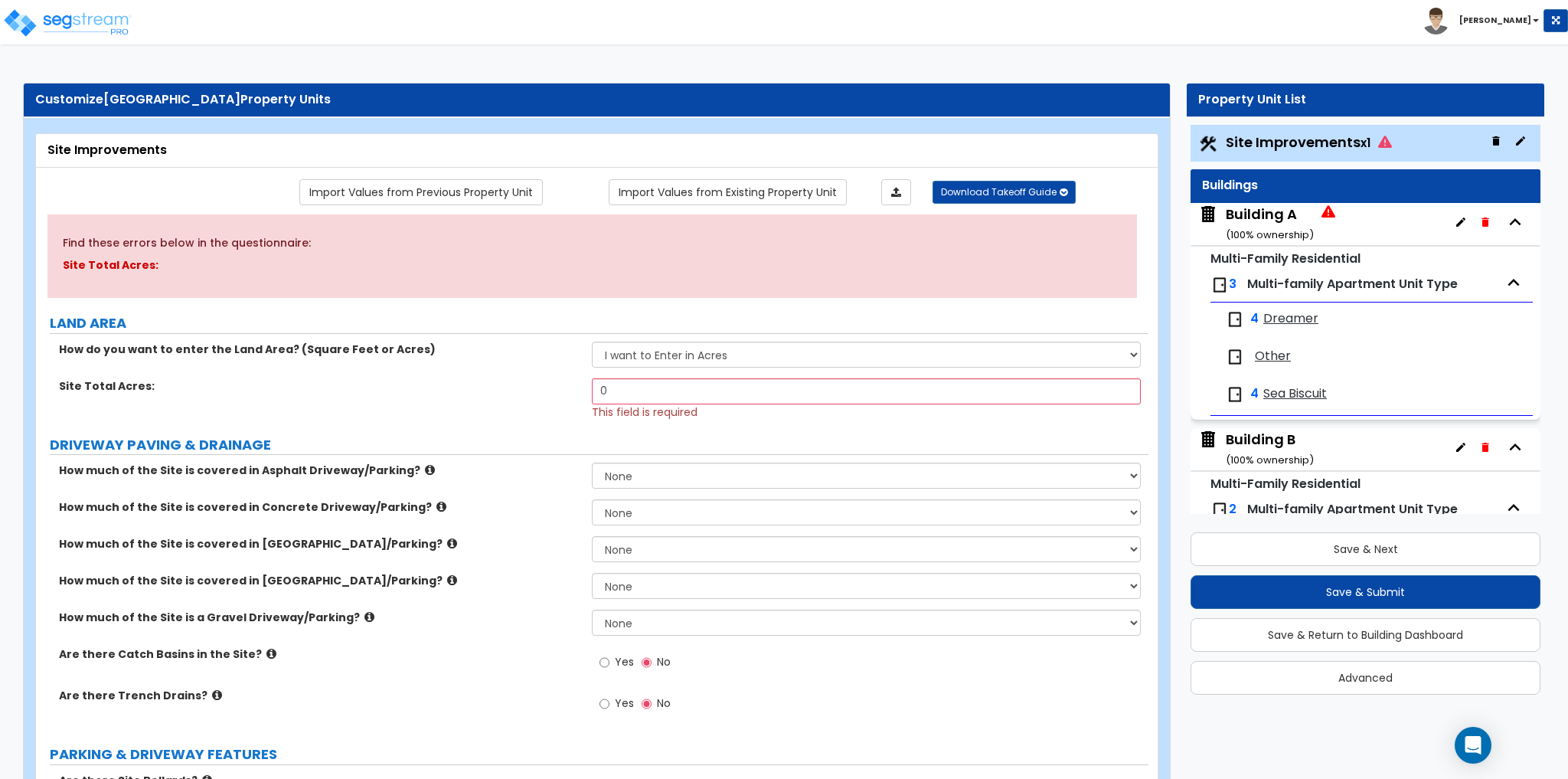
click at [353, 394] on div "Site Total Acres: 0 This field is required" at bounding box center [592, 399] width 1113 height 41
click at [680, 361] on select "I want to Enter in [GEOGRAPHIC_DATA] I want to Enter in Square Feet" at bounding box center [866, 355] width 548 height 26
click at [436, 373] on div "How do you want to enter the Land Area? (Square Feet or Acres) I want to Enter …" at bounding box center [592, 360] width 1113 height 37
click at [712, 390] on input "0" at bounding box center [866, 392] width 548 height 26
click at [448, 398] on div "Site Total Acres: 0 This field is required" at bounding box center [592, 399] width 1113 height 41
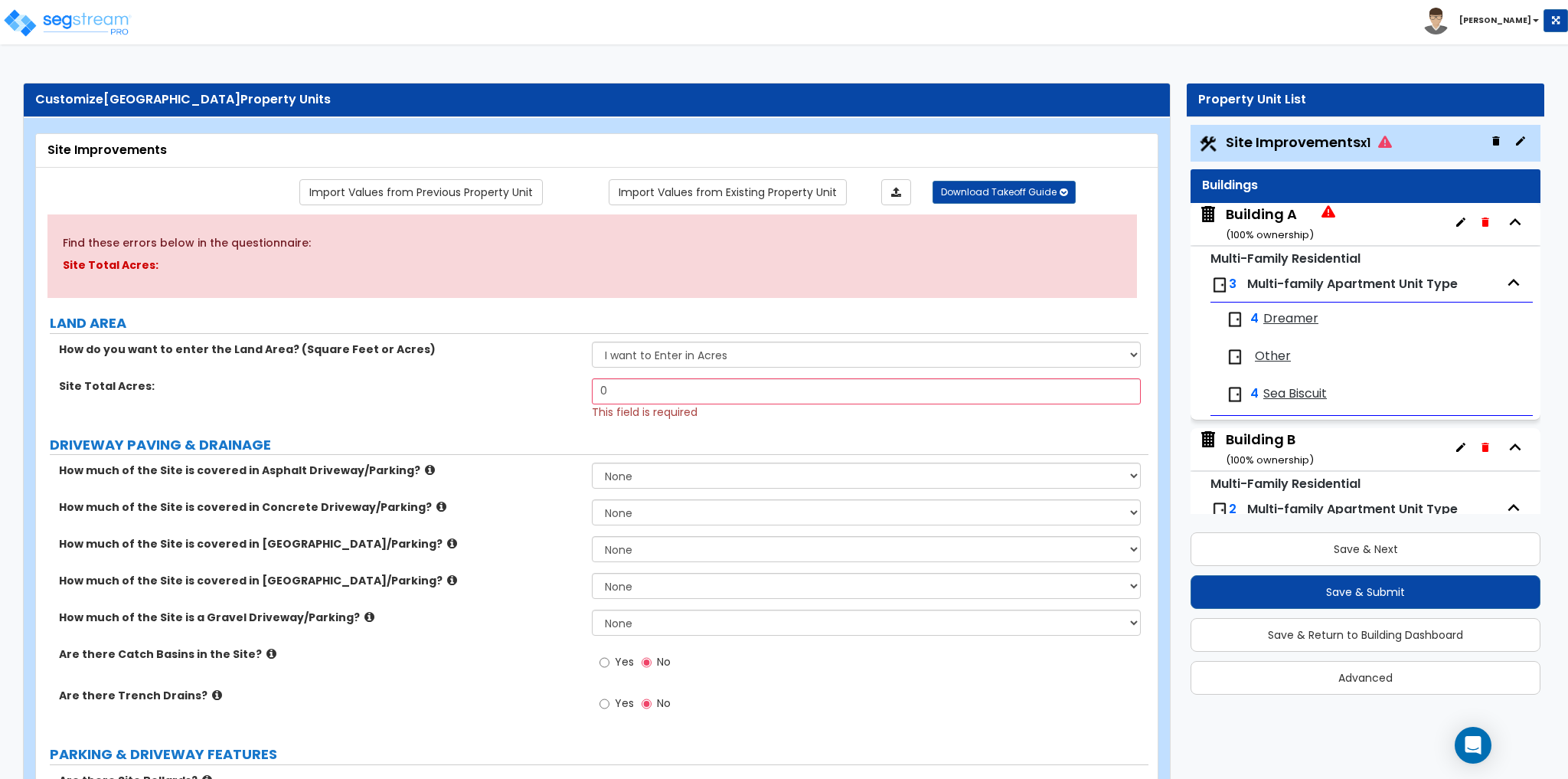
click at [445, 415] on div "Site Total Acres: 0 This field is required" at bounding box center [592, 399] width 1113 height 41
